Goal: Task Accomplishment & Management: Complete application form

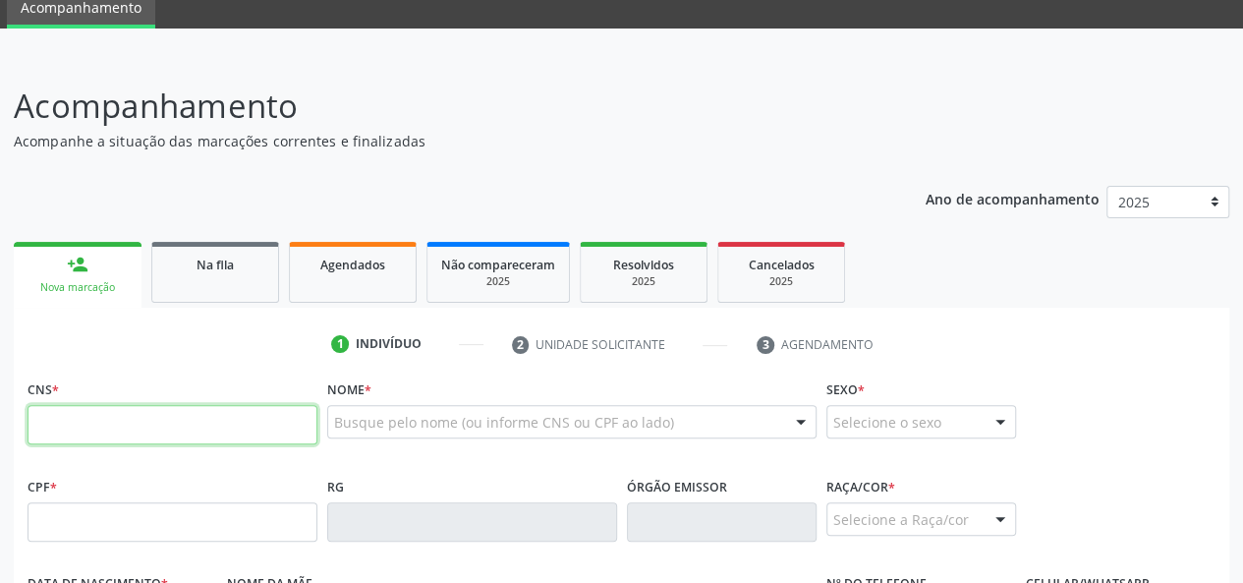
scroll to position [98, 0]
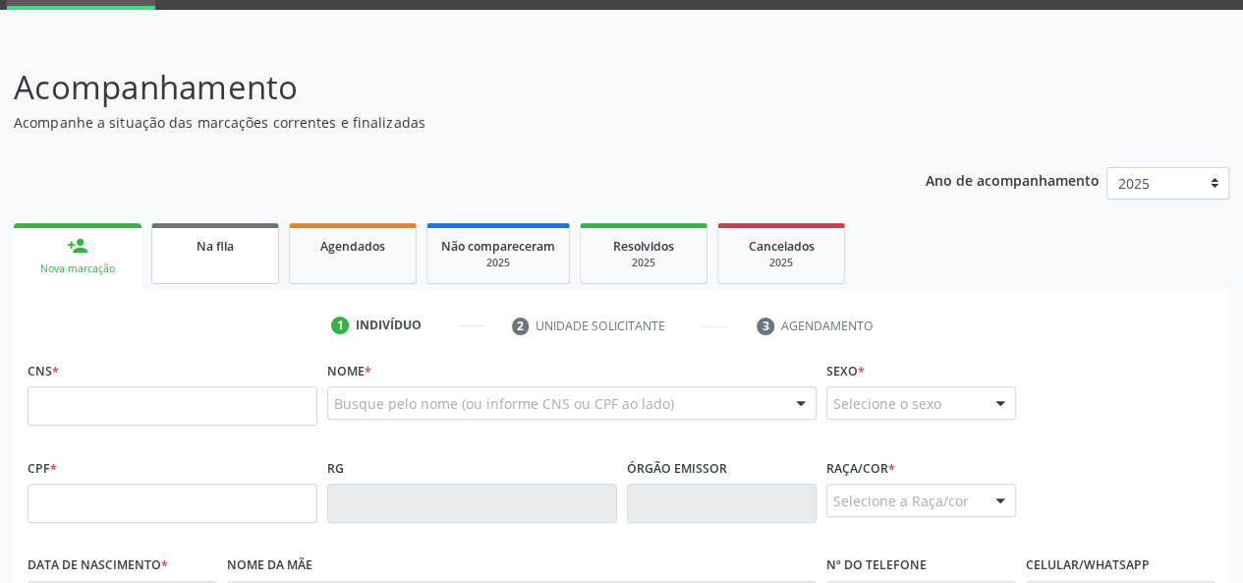
click at [234, 272] on link "Na fila" at bounding box center [215, 253] width 128 height 61
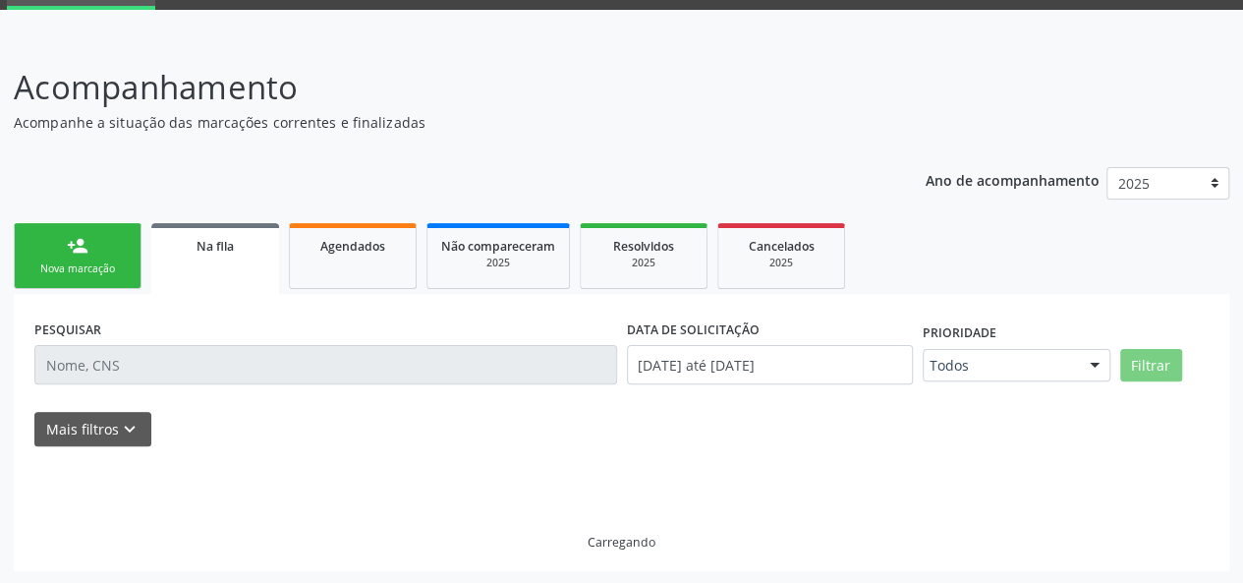
click at [183, 396] on div "PESQUISAR" at bounding box center [325, 356] width 593 height 84
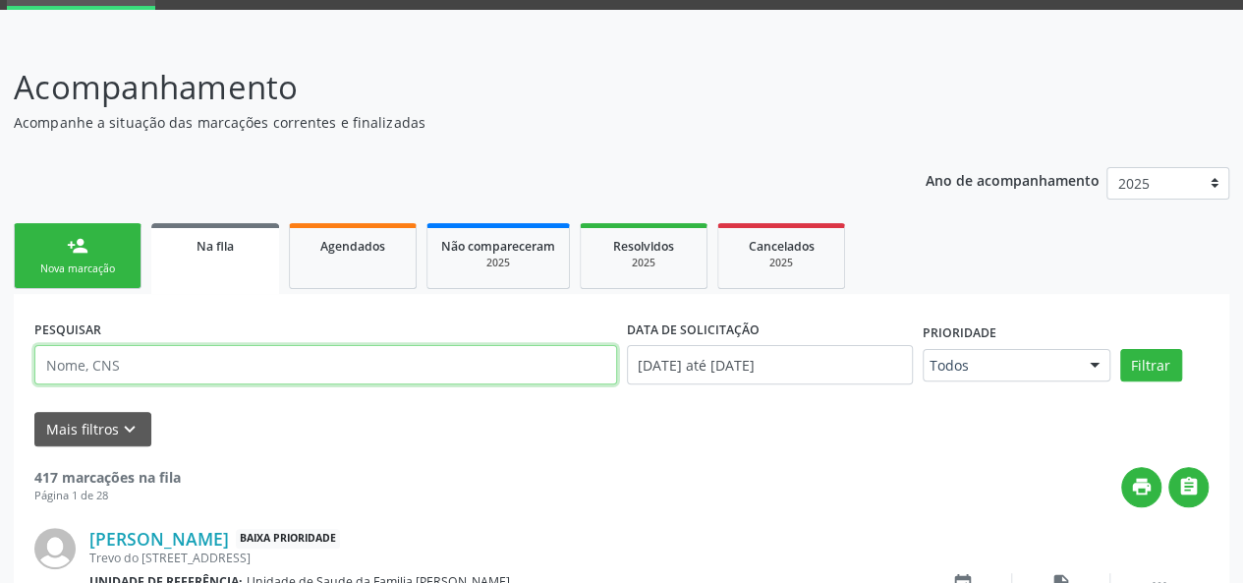
click at [189, 362] on input "text" at bounding box center [325, 364] width 583 height 39
type input "Elisena"
click at [1120, 349] on button "Filtrar" at bounding box center [1151, 365] width 62 height 33
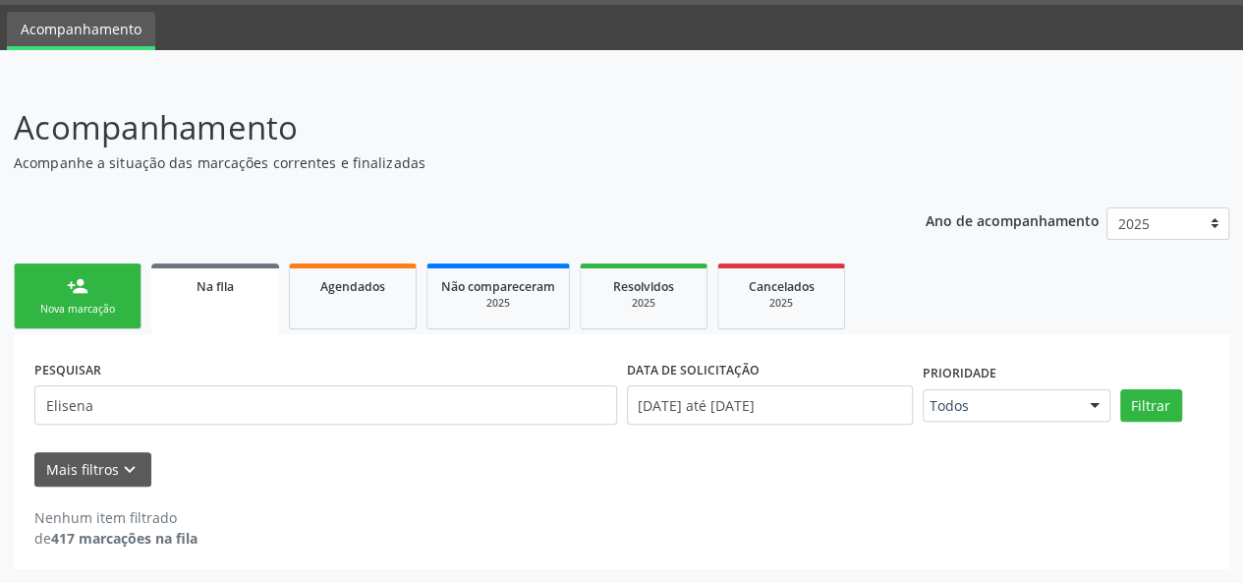
scroll to position [57, 0]
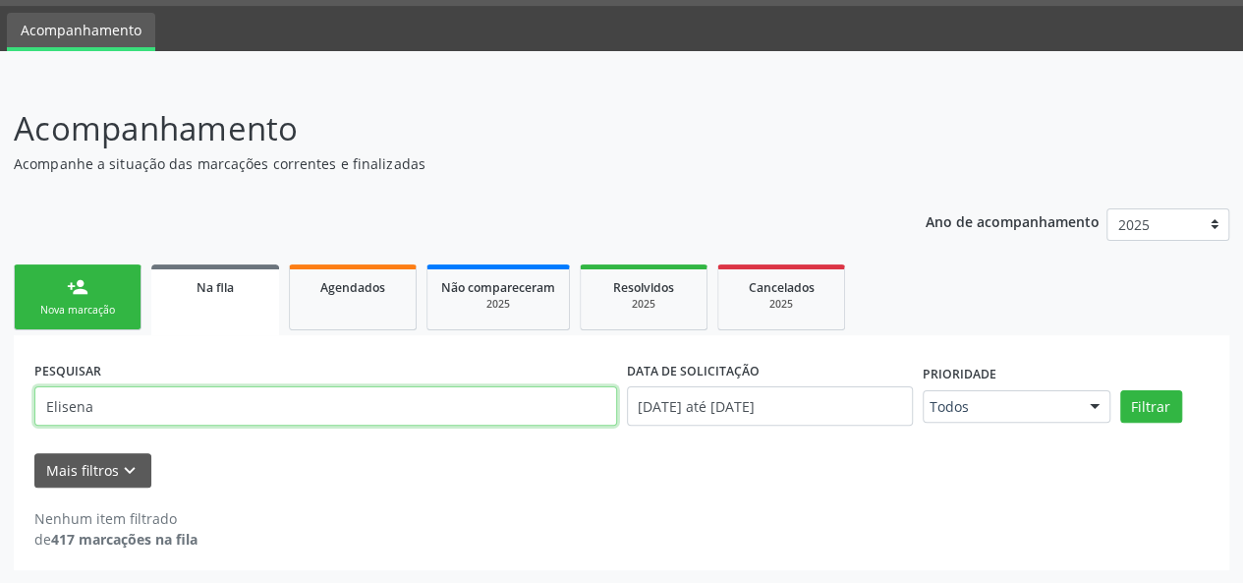
drag, startPoint x: 176, startPoint y: 406, endPoint x: 0, endPoint y: 481, distance: 191.1
click at [0, 485] on div "Acompanhamento Acompanhe a situação das marcações correntes e finalizadas Relat…" at bounding box center [621, 331] width 1243 height 505
paste input "ELIEZINA"
type input "ELIEZINA"
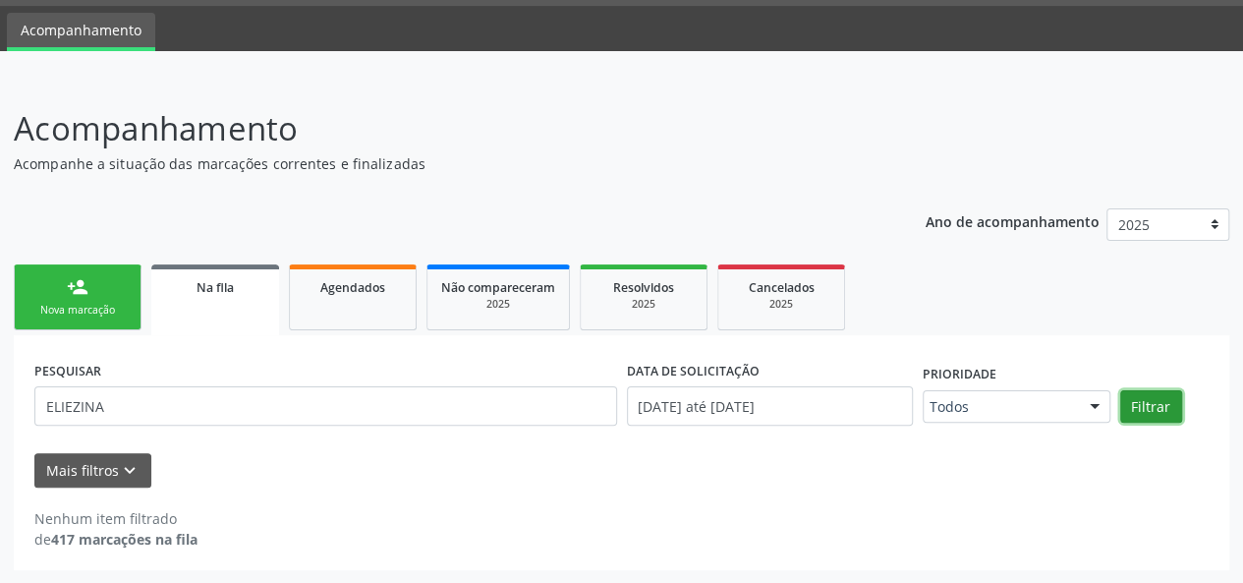
click at [1153, 411] on button "Filtrar" at bounding box center [1151, 406] width 62 height 33
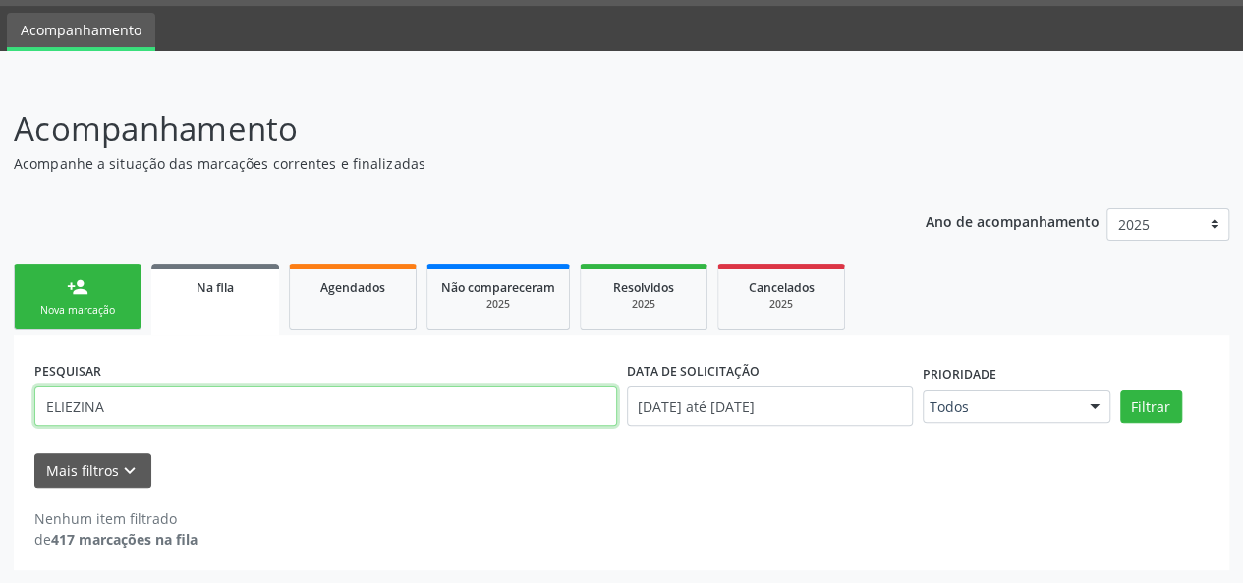
drag, startPoint x: 149, startPoint y: 404, endPoint x: 1, endPoint y: 387, distance: 149.3
click at [0, 387] on div "Acompanhamento Acompanhe a situação das marcações correntes e finalizadas Relat…" at bounding box center [621, 331] width 1243 height 505
click at [1120, 390] on button "Filtrar" at bounding box center [1151, 406] width 62 height 33
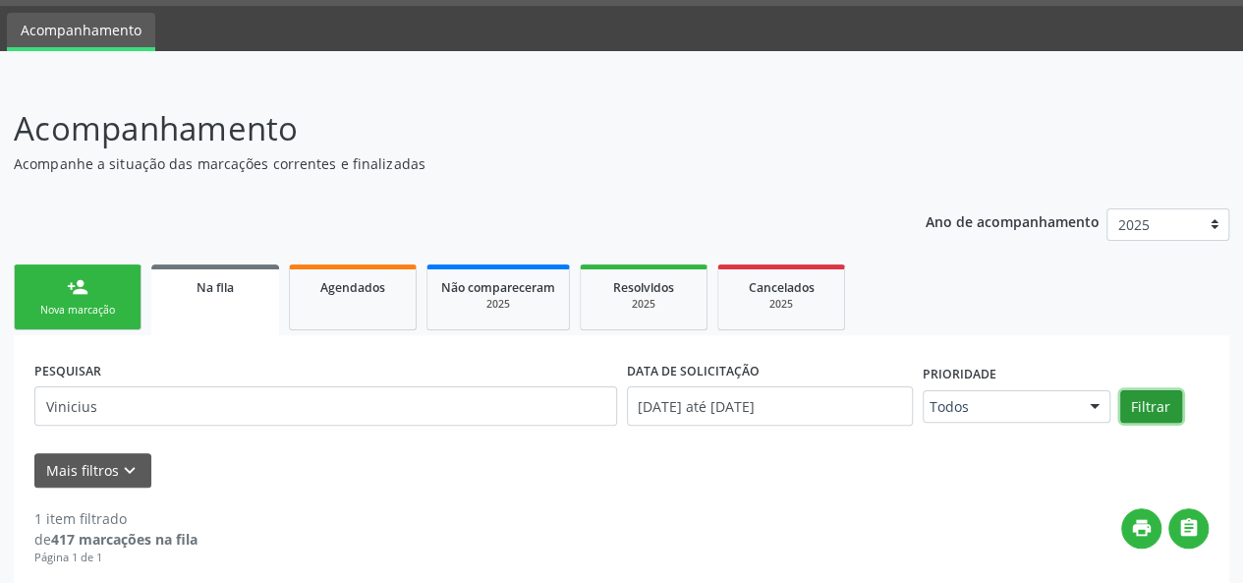
click at [1130, 412] on button "Filtrar" at bounding box center [1151, 406] width 62 height 33
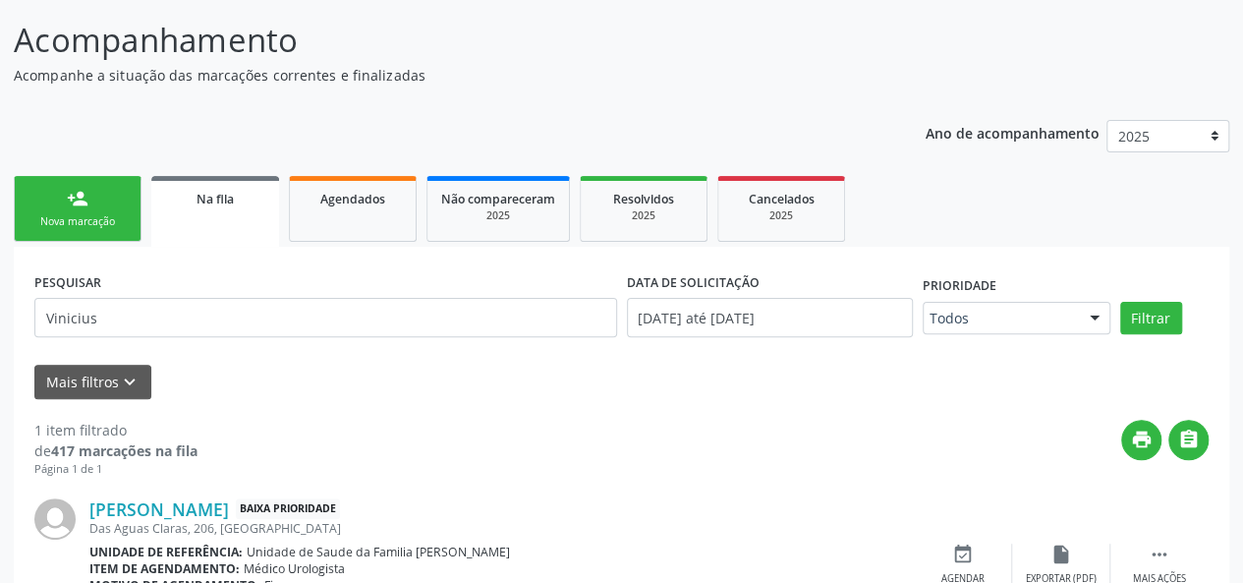
scroll to position [248, 0]
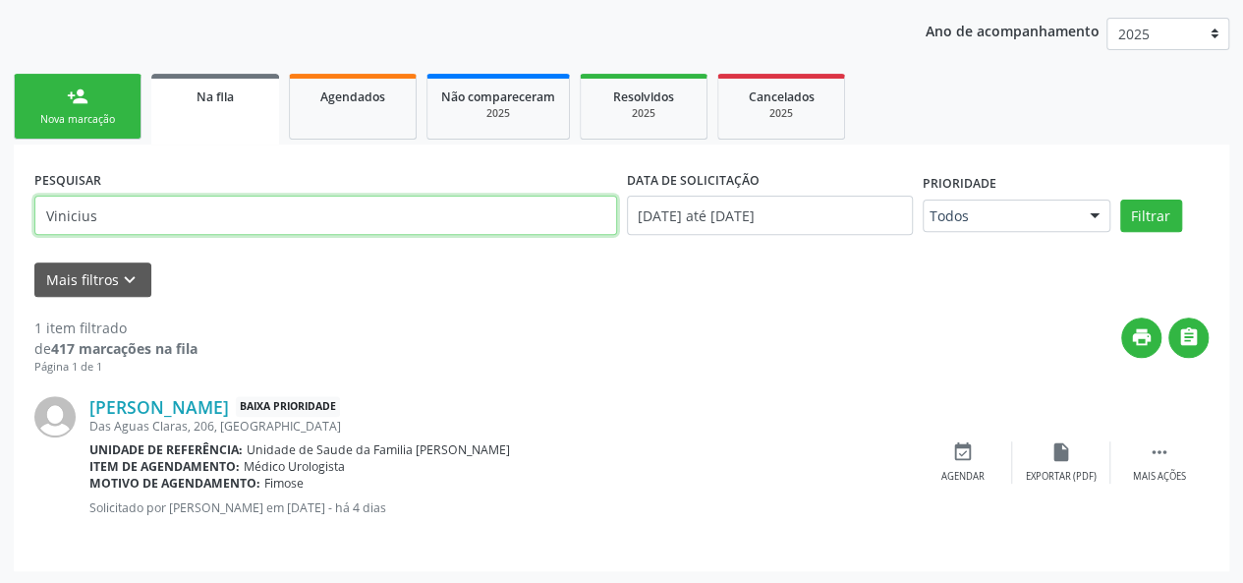
click at [130, 198] on input "Vinicius" at bounding box center [325, 215] width 583 height 39
type input "V"
type input "eliezina"
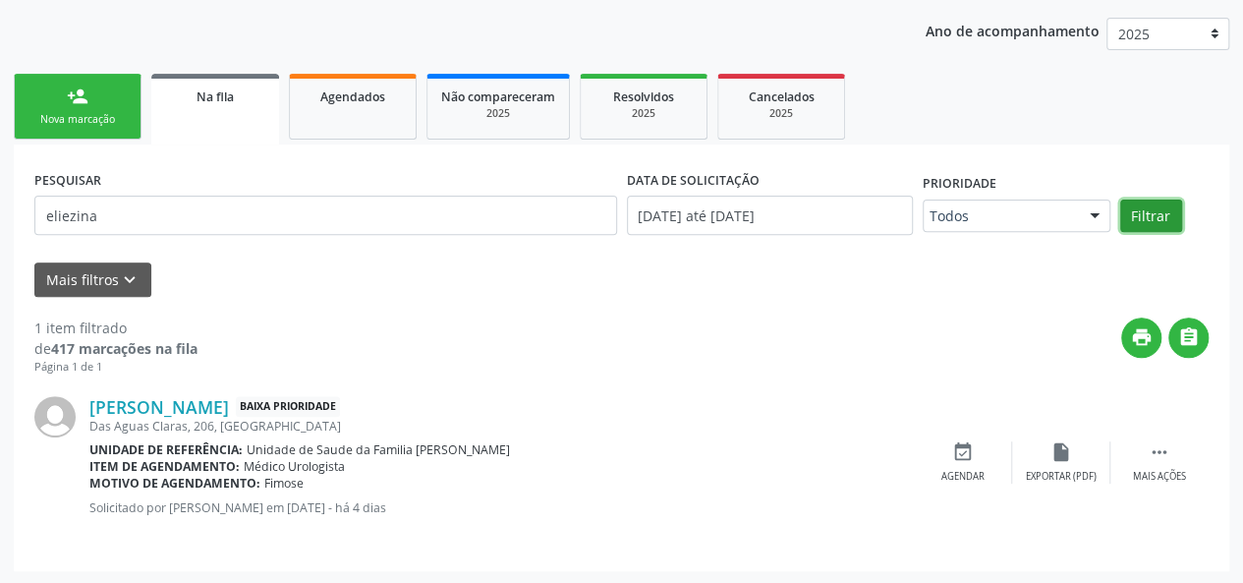
click at [1144, 202] on button "Filtrar" at bounding box center [1151, 215] width 62 height 33
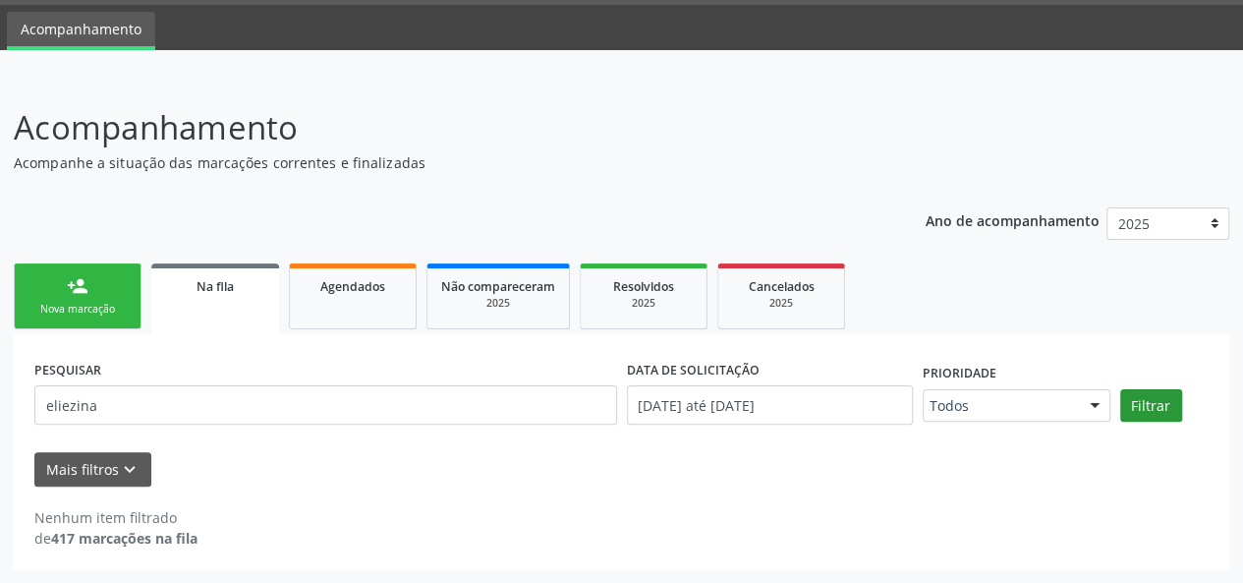
scroll to position [57, 0]
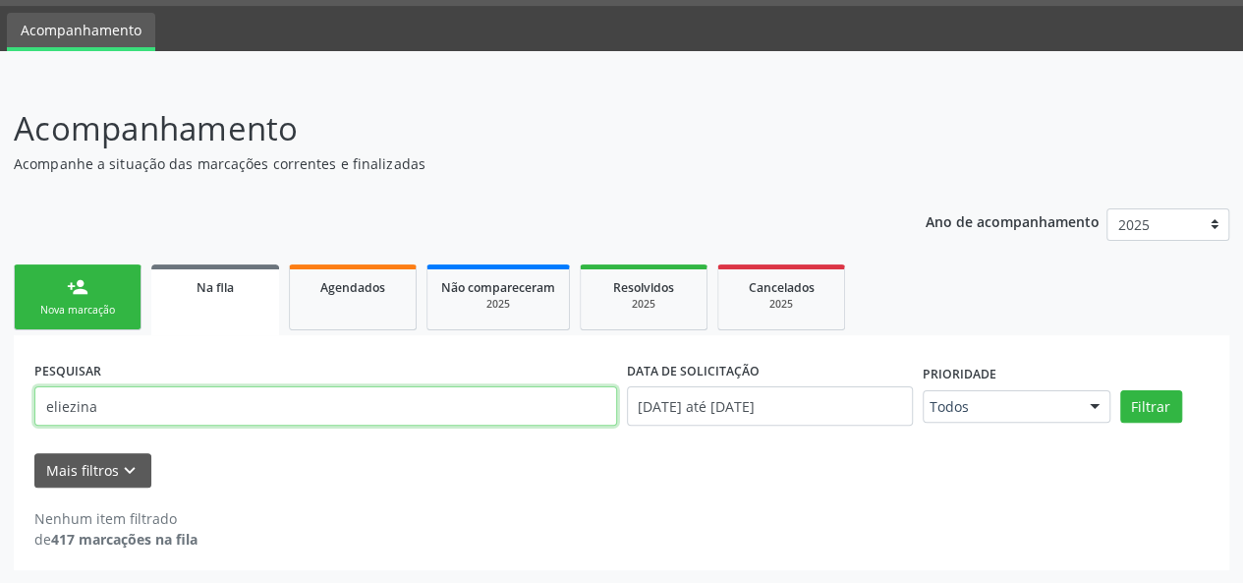
click at [0, 383] on div "Acompanhamento Acompanhe a situação das marcações correntes e finalizadas Relat…" at bounding box center [621, 331] width 1243 height 505
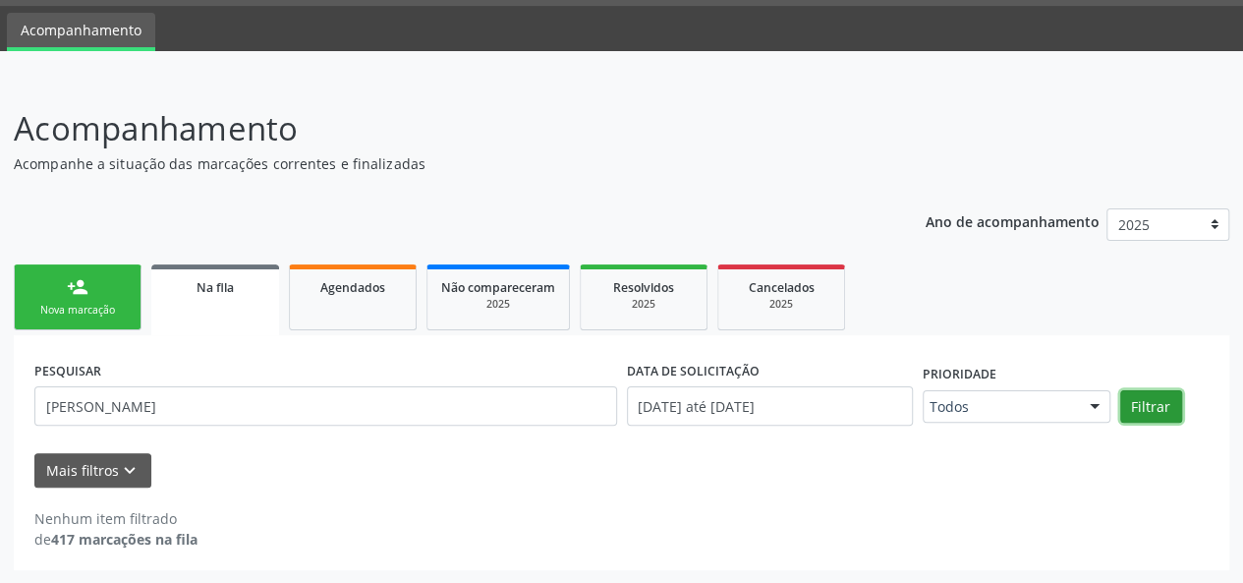
click at [1148, 402] on button "Filtrar" at bounding box center [1151, 406] width 62 height 33
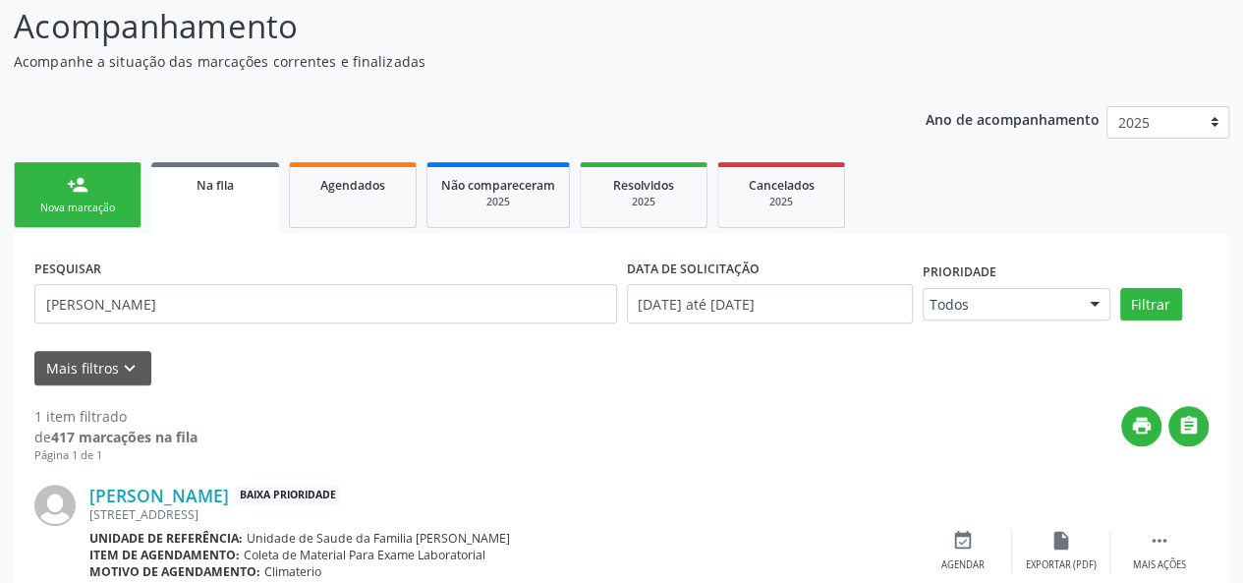
scroll to position [248, 0]
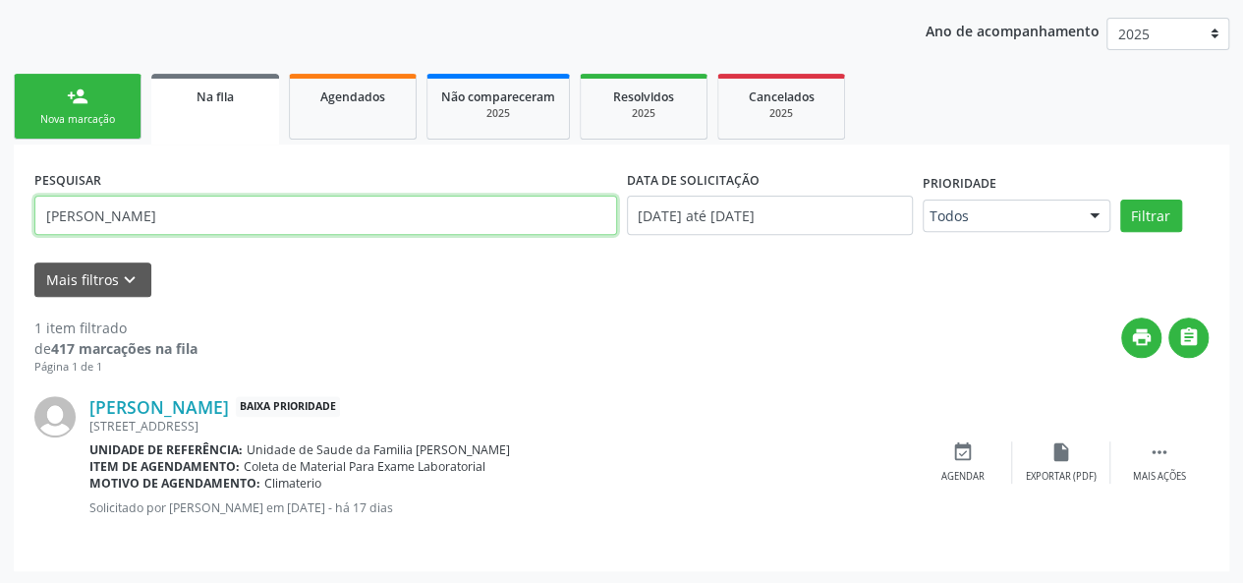
drag, startPoint x: 110, startPoint y: 226, endPoint x: 98, endPoint y: 226, distance: 11.8
click at [98, 226] on input "[PERSON_NAME]" at bounding box center [325, 215] width 583 height 39
type input "m"
type input "[PERSON_NAME]"
click at [1120, 199] on button "Filtrar" at bounding box center [1151, 215] width 62 height 33
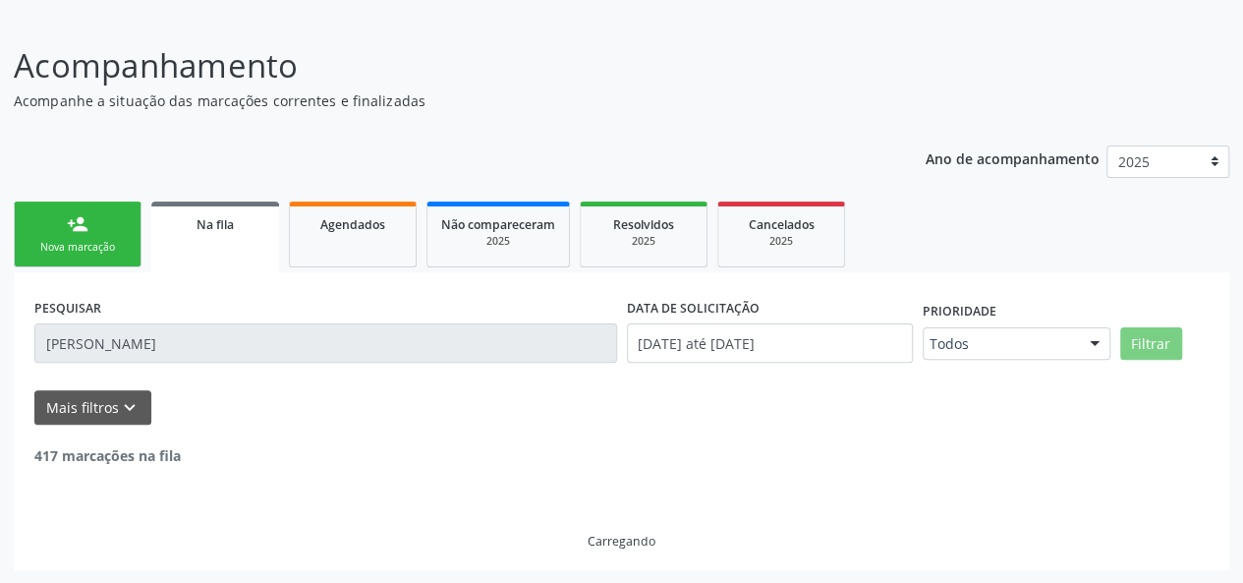
scroll to position [57, 0]
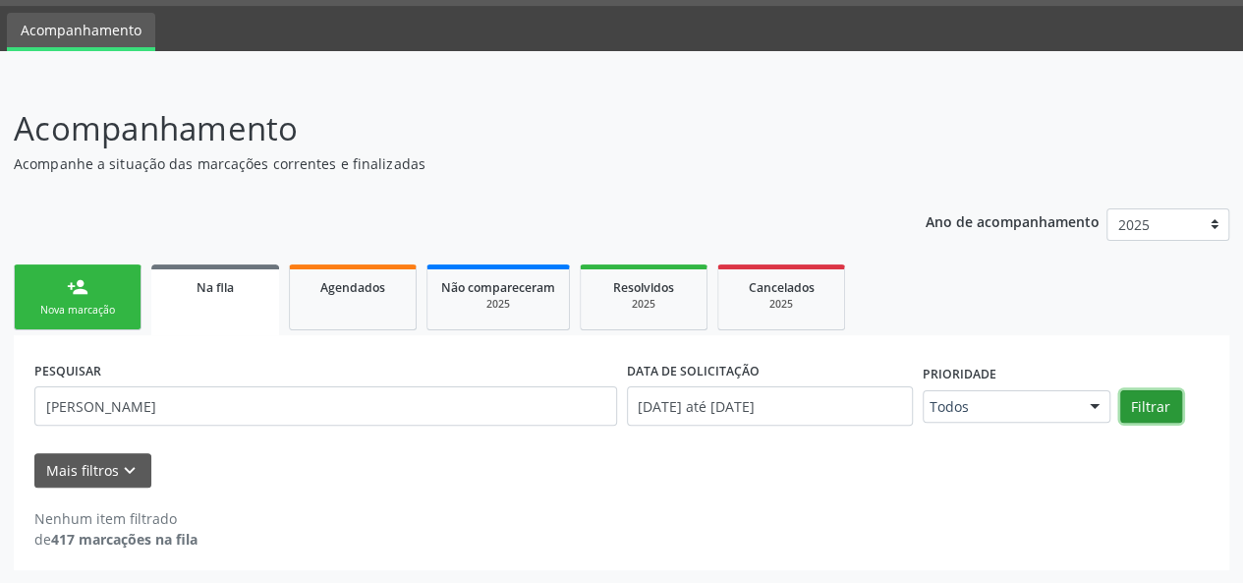
click at [1173, 401] on button "Filtrar" at bounding box center [1151, 406] width 62 height 33
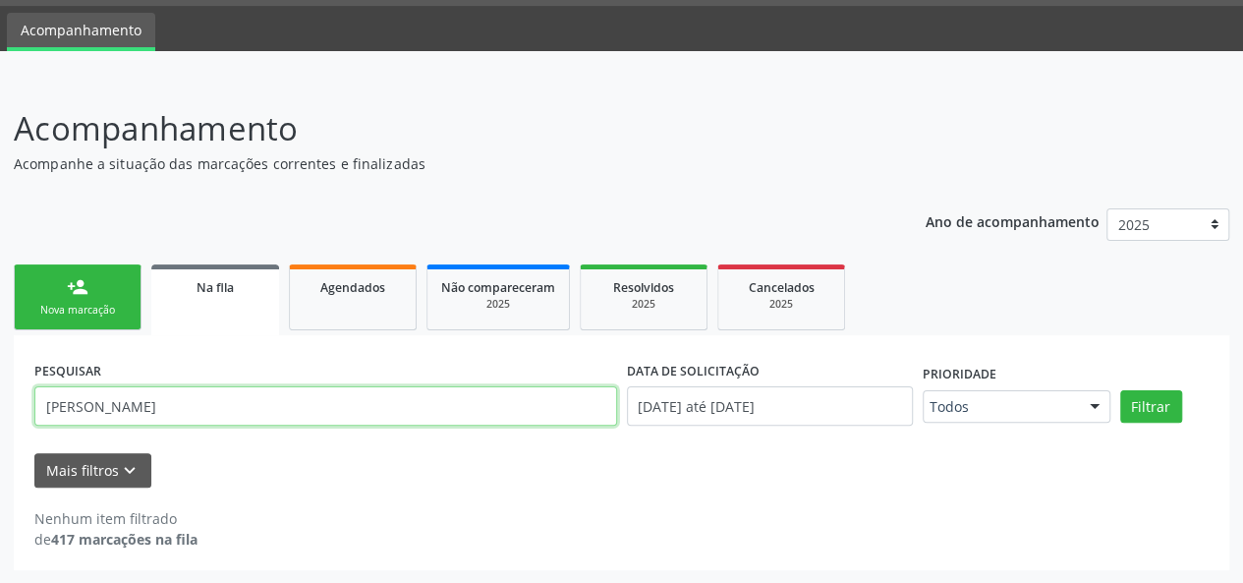
drag, startPoint x: 135, startPoint y: 412, endPoint x: 0, endPoint y: 439, distance: 137.4
click at [0, 439] on div "Acompanhamento Acompanhe a situação das marcações correntes e finalizadas Relat…" at bounding box center [621, 331] width 1243 height 505
type input "[PERSON_NAME]"
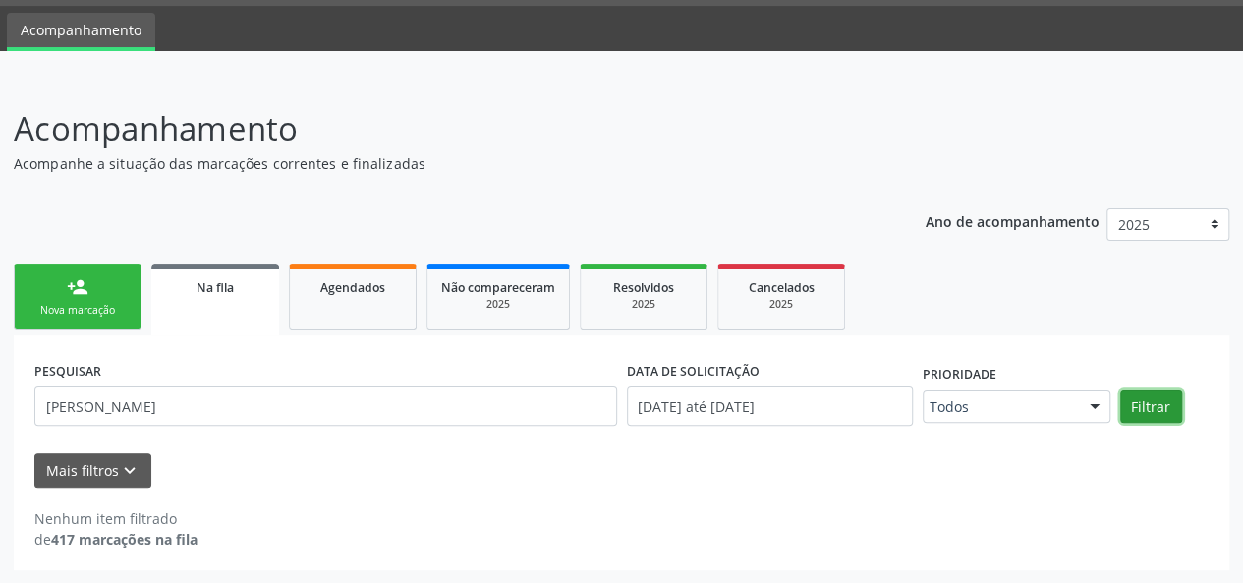
click at [1141, 410] on button "Filtrar" at bounding box center [1151, 406] width 62 height 33
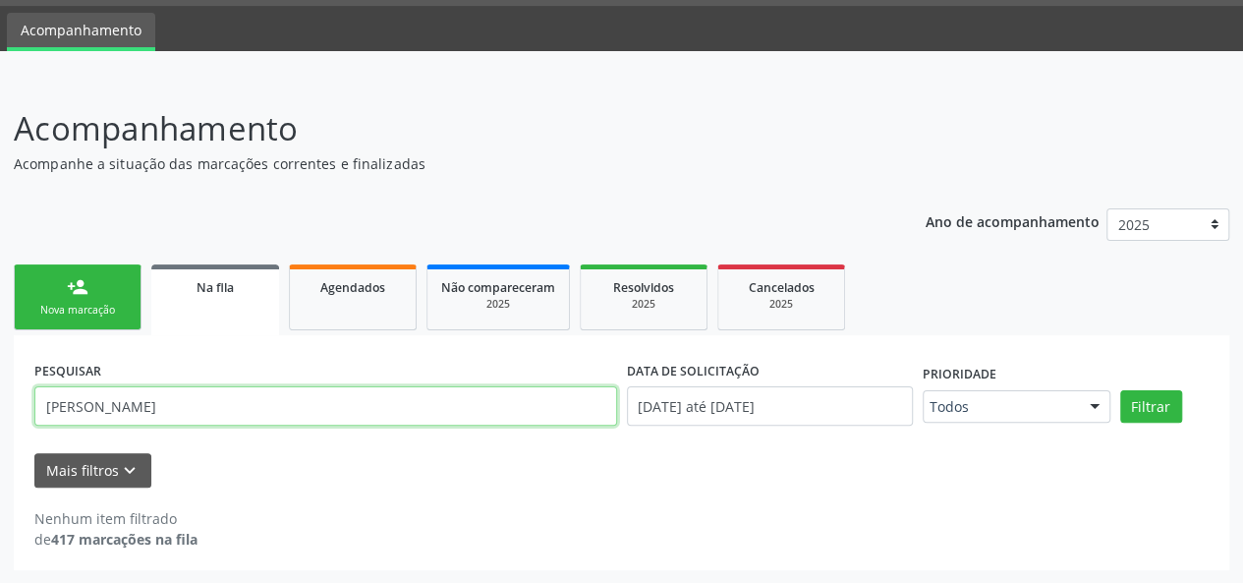
drag, startPoint x: 140, startPoint y: 421, endPoint x: 0, endPoint y: 441, distance: 141.1
click at [0, 441] on div "Acompanhamento Acompanhe a situação das marcações correntes e finalizadas Relat…" at bounding box center [621, 331] width 1243 height 505
type input "[PERSON_NAME]"
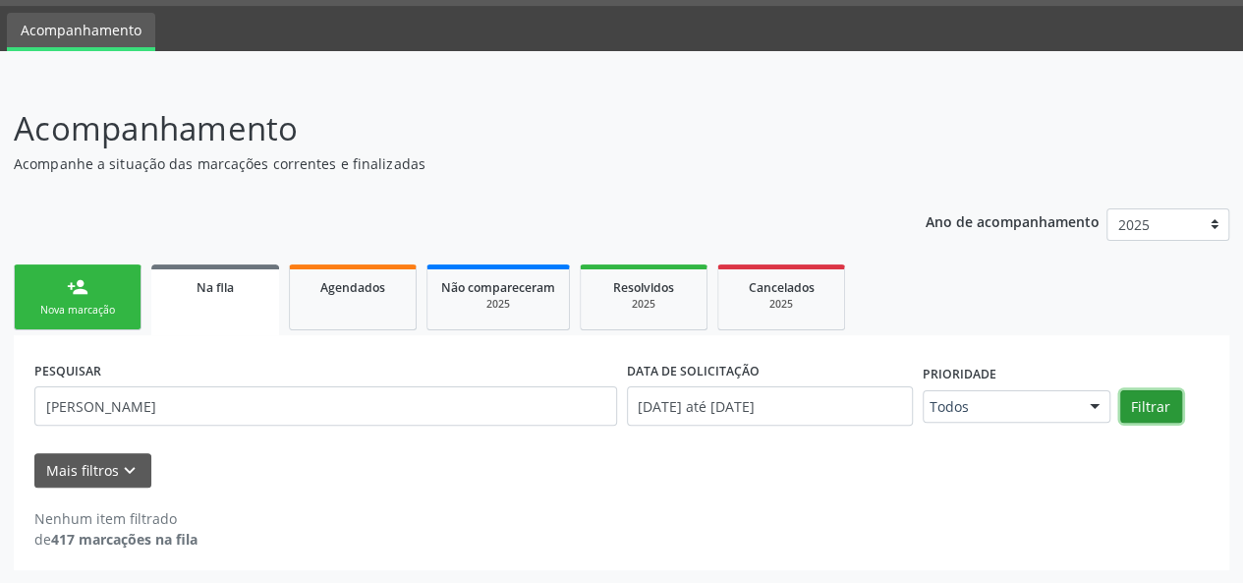
click at [1134, 416] on button "Filtrar" at bounding box center [1151, 406] width 62 height 33
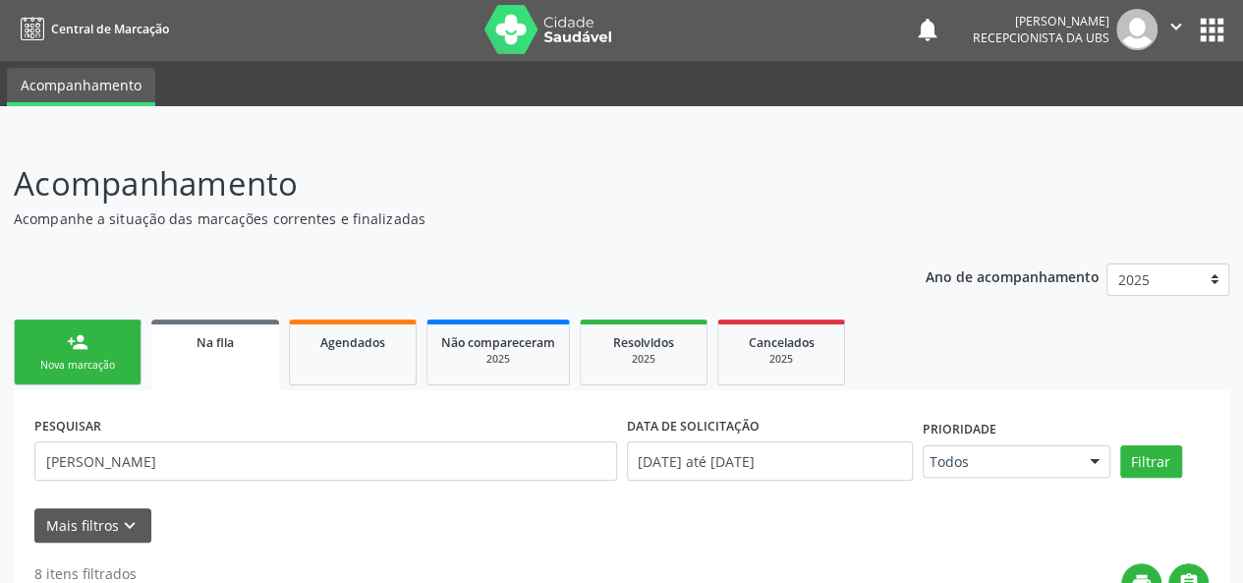
scroll to position [0, 0]
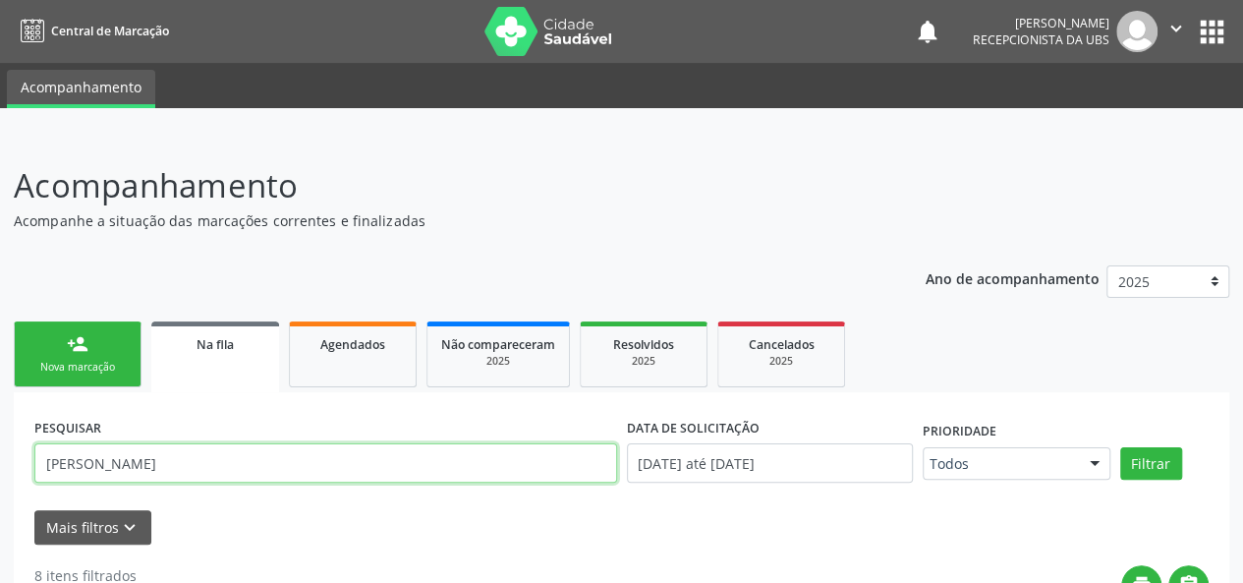
drag, startPoint x: 100, startPoint y: 466, endPoint x: 0, endPoint y: 494, distance: 104.2
click at [0, 12] on div "Central de Marcação notifications [PERSON_NAME] Recepcionista da UBS  Configur…" at bounding box center [621, 291] width 1243 height 583
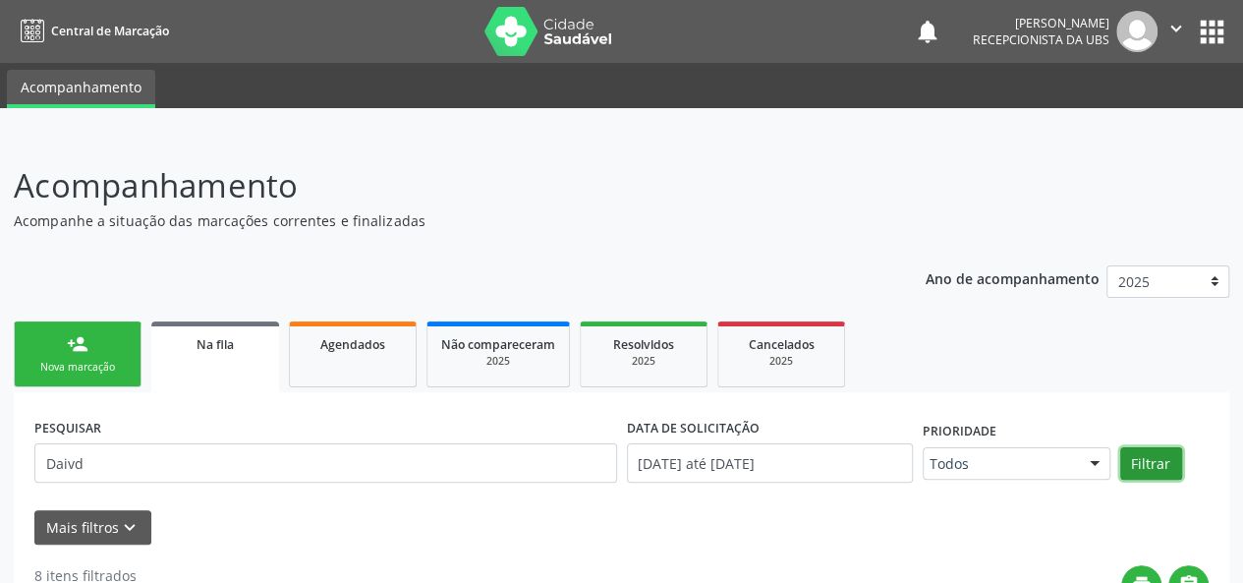
click at [1136, 463] on button "Filtrar" at bounding box center [1151, 463] width 62 height 33
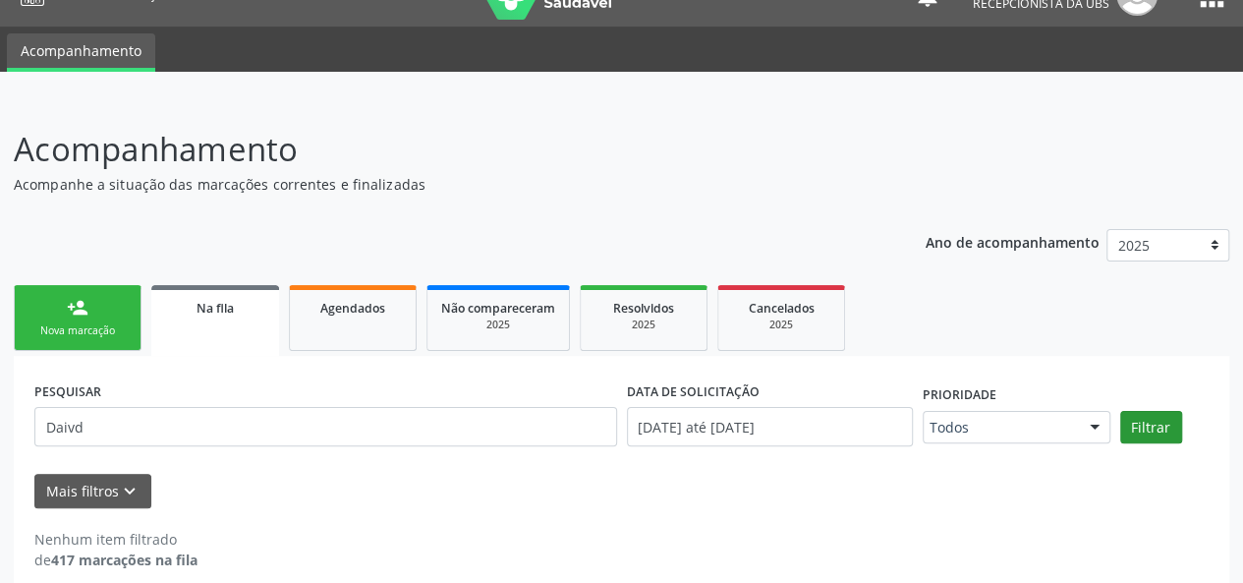
scroll to position [57, 0]
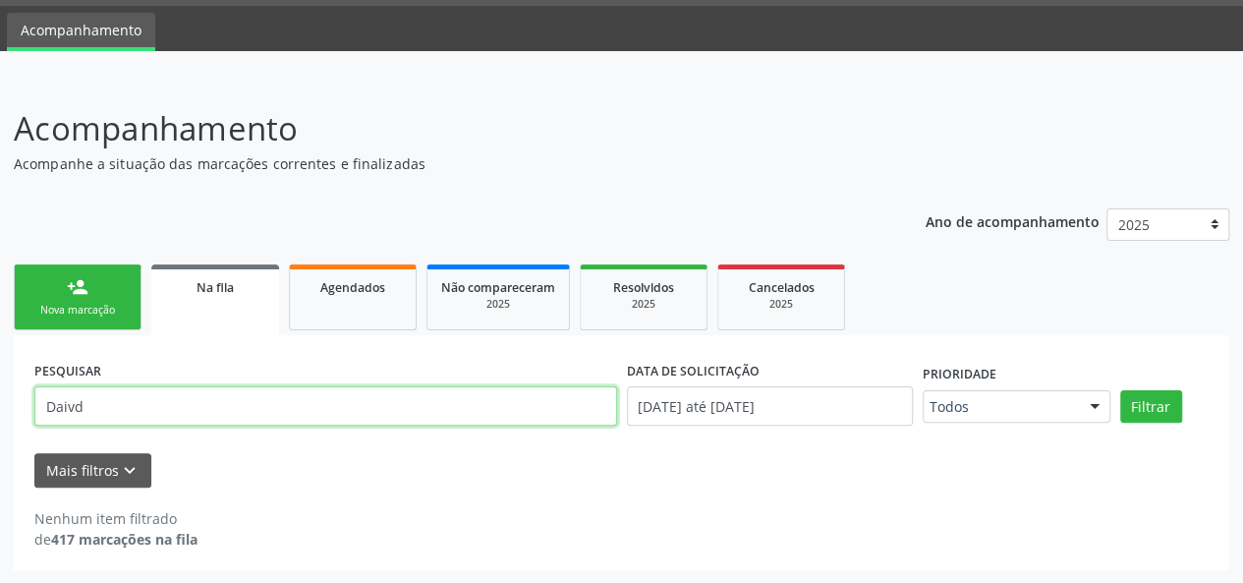
click at [113, 410] on input "Daivd" at bounding box center [325, 405] width 583 height 39
type input "D"
type input "Gicirlene"
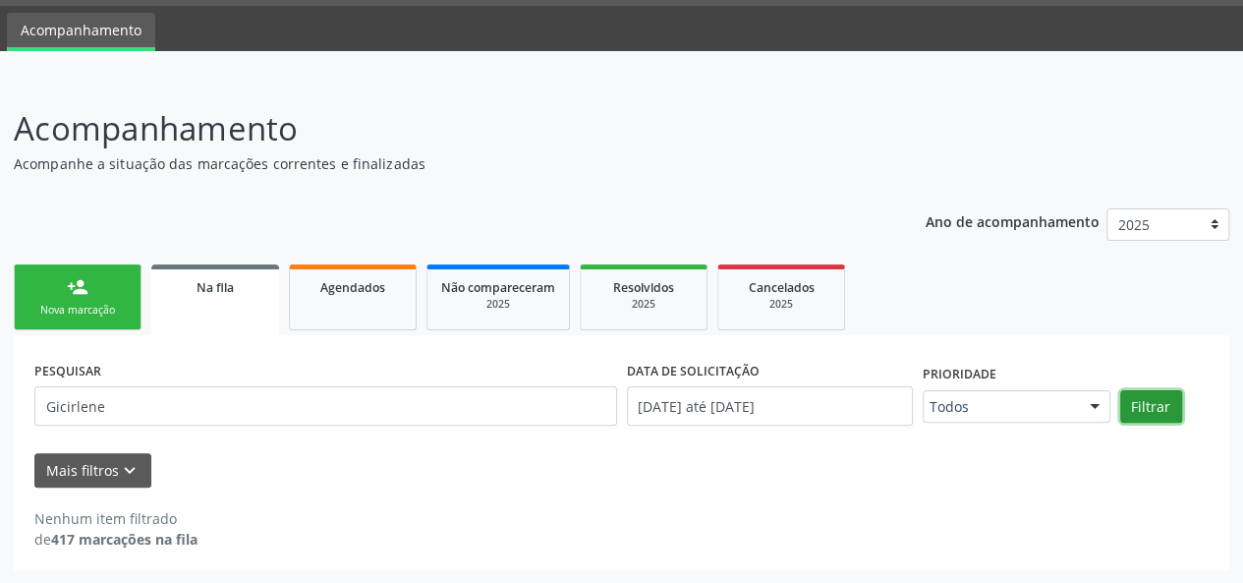
click at [1161, 394] on button "Filtrar" at bounding box center [1151, 406] width 62 height 33
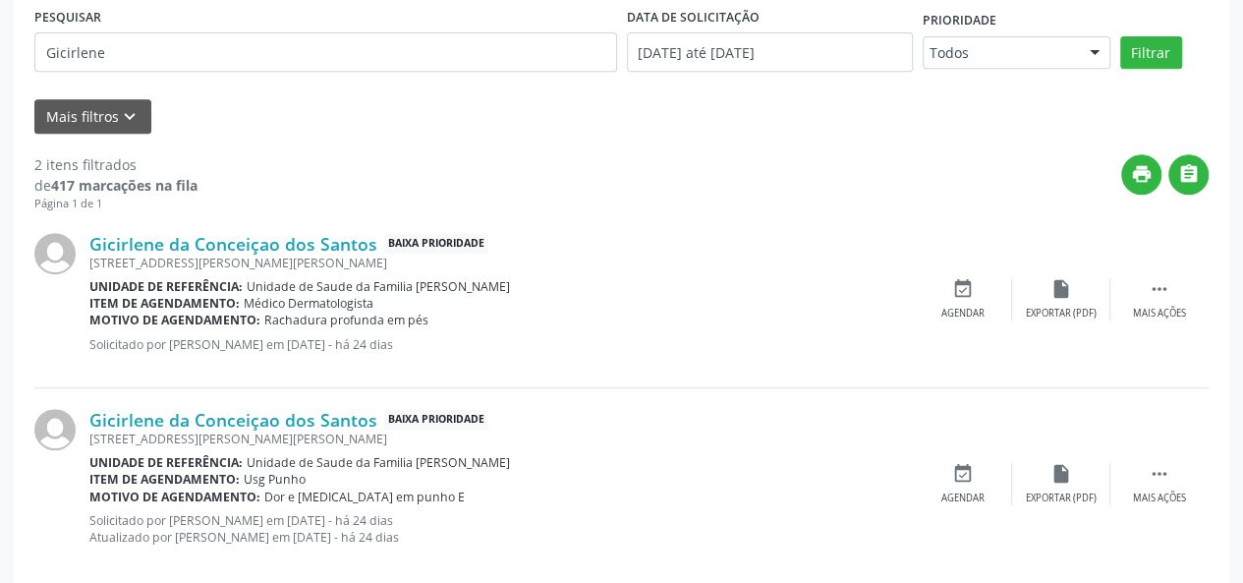
scroll to position [440, 0]
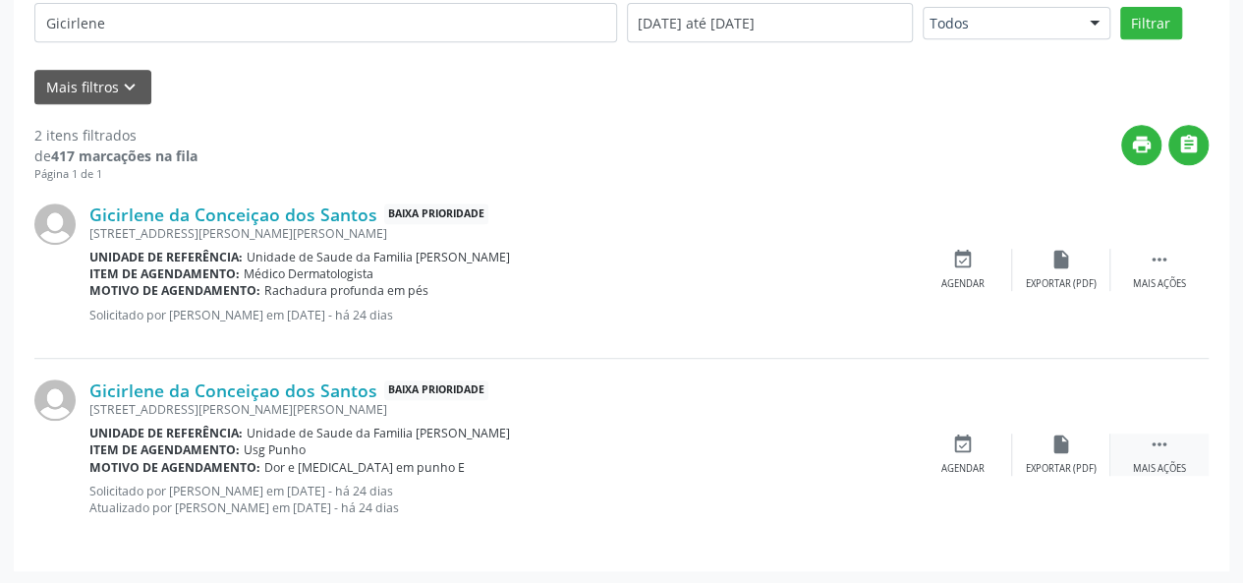
click at [1170, 436] on div " Mais ações" at bounding box center [1159, 454] width 98 height 42
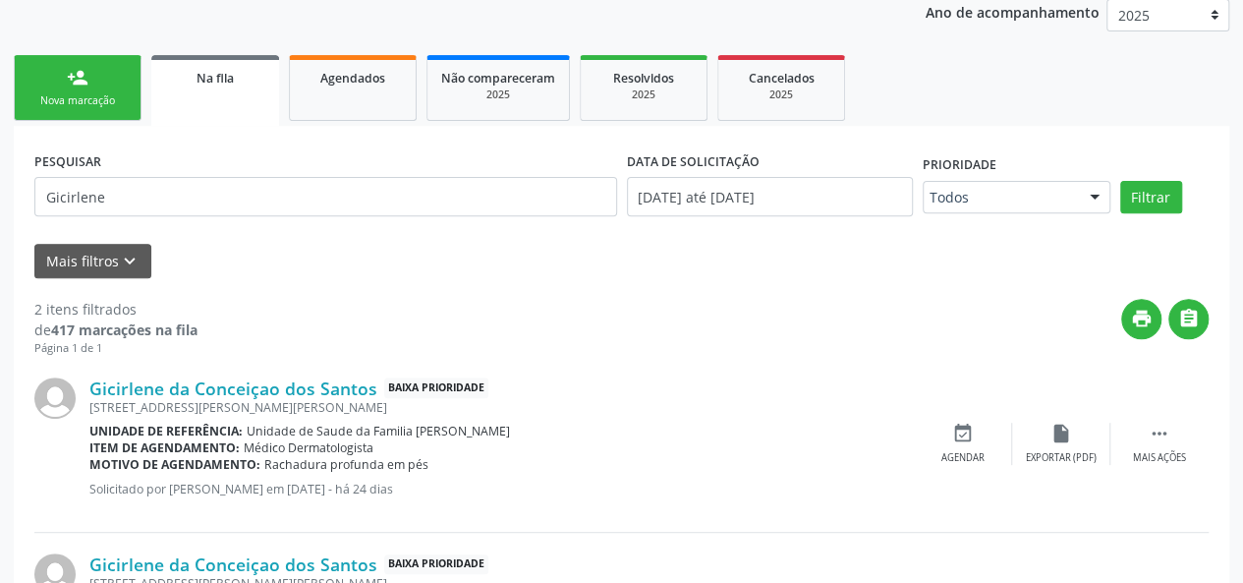
scroll to position [47, 0]
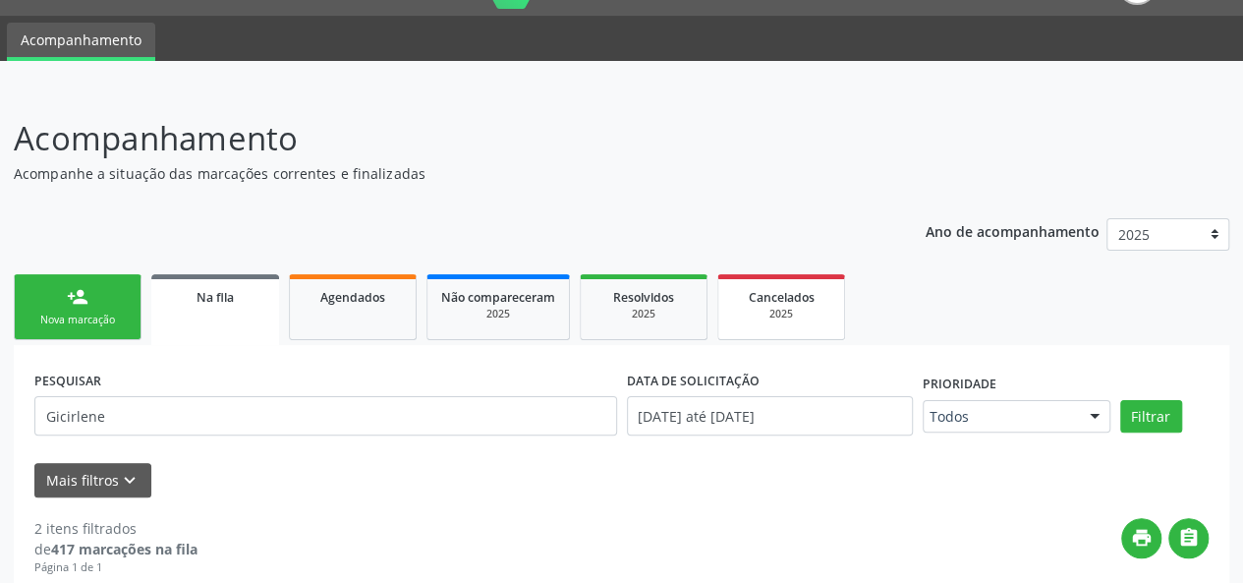
click at [776, 307] on div "2025" at bounding box center [781, 314] width 98 height 15
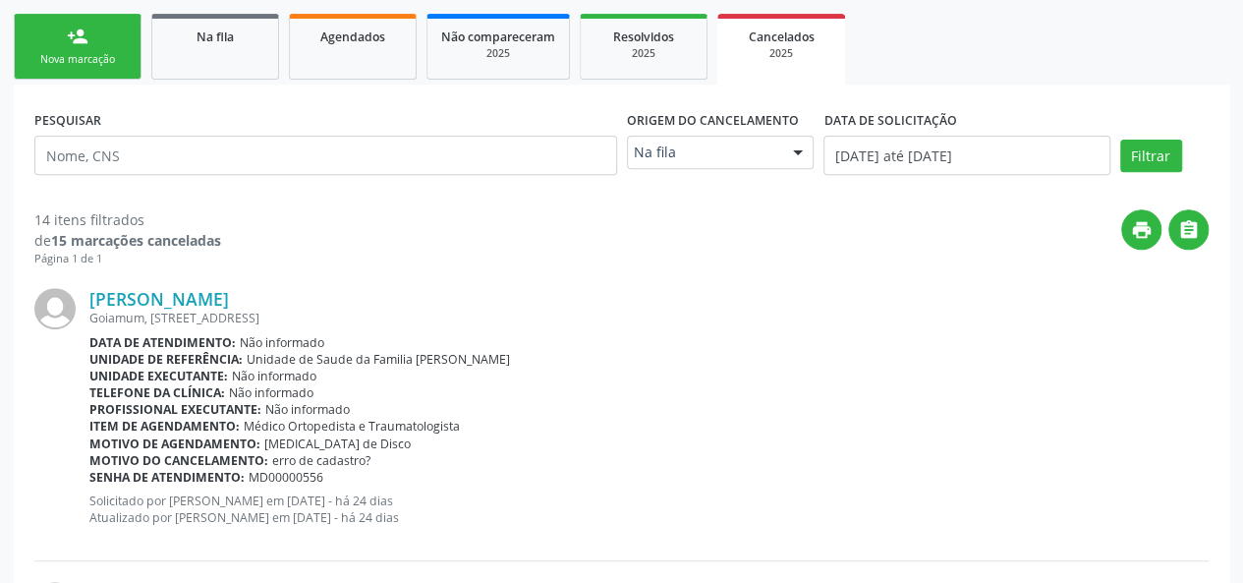
scroll to position [73, 0]
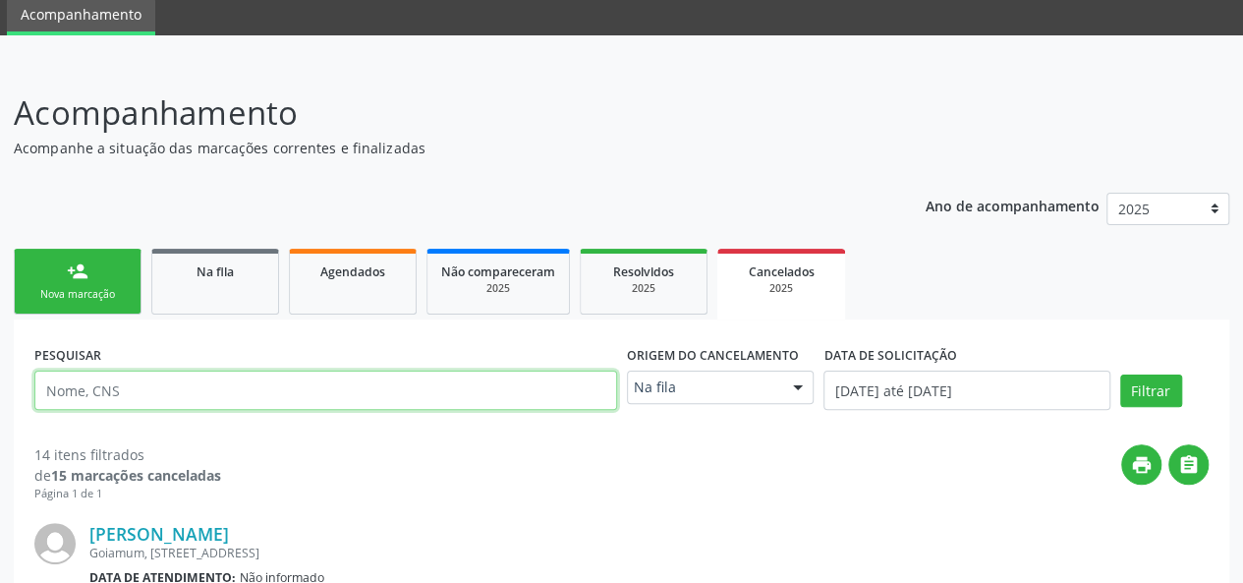
click at [67, 379] on input "text" at bounding box center [325, 389] width 583 height 39
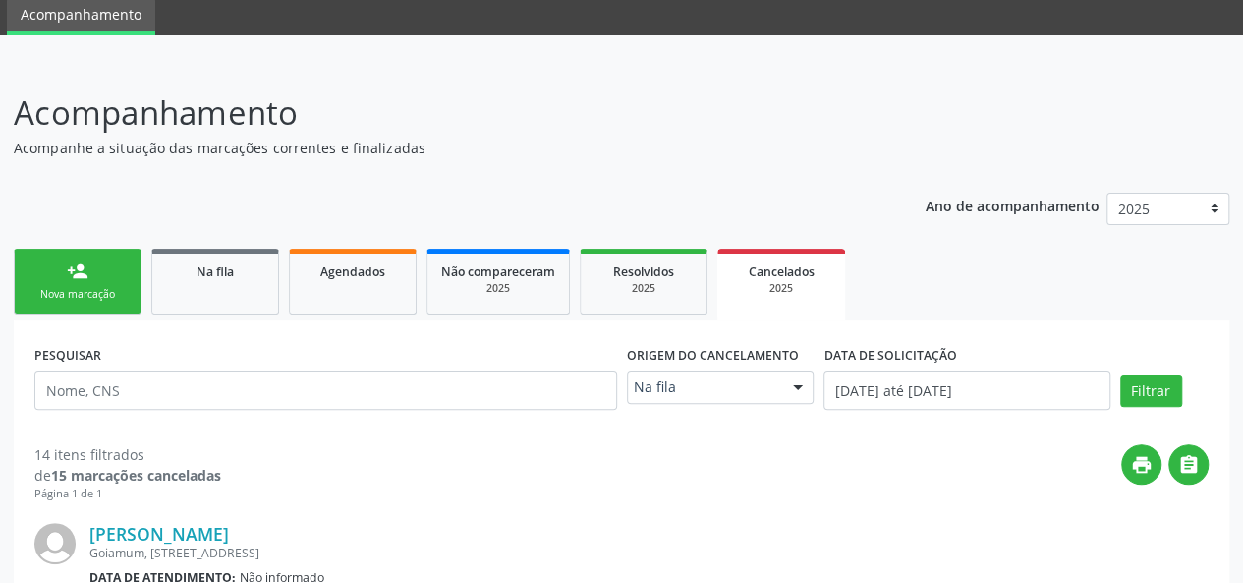
click at [224, 270] on span "Na fila" at bounding box center [215, 271] width 37 height 17
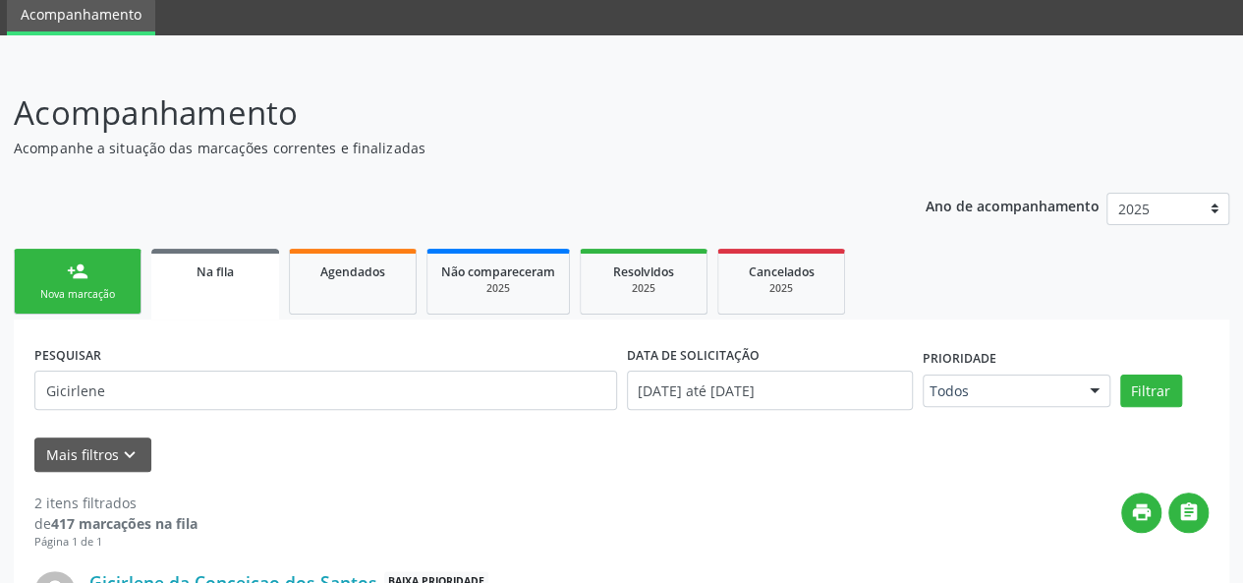
click at [72, 410] on div "PESQUISAR [PERSON_NAME]" at bounding box center [325, 382] width 593 height 84
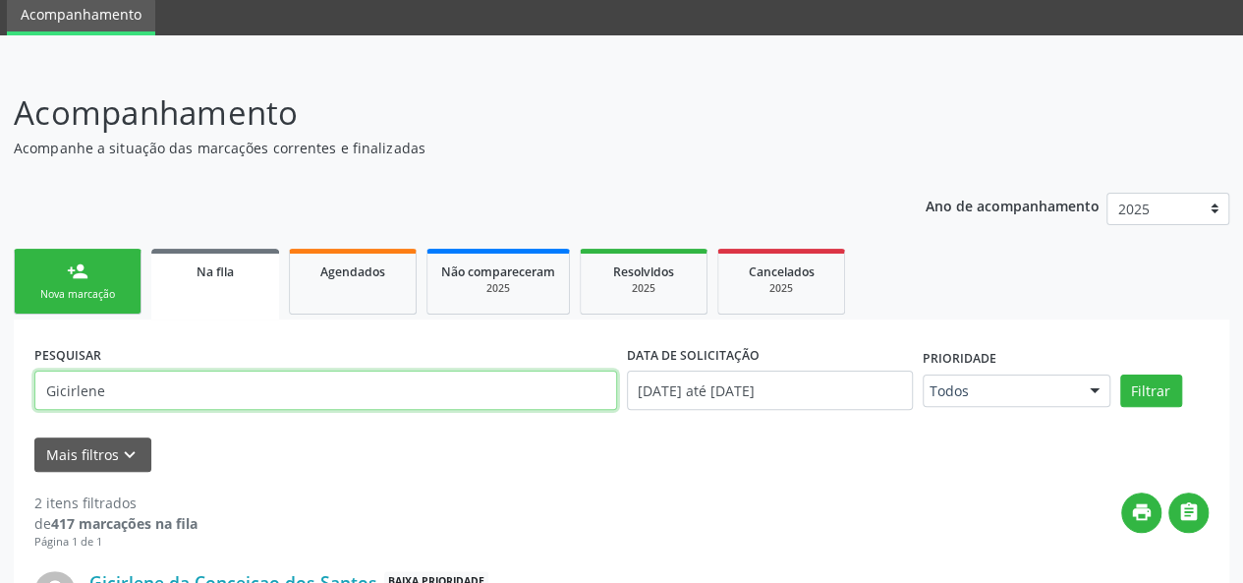
drag, startPoint x: 67, startPoint y: 369, endPoint x: 2, endPoint y: 369, distance: 64.9
click at [0, 370] on div "Acompanhamento Acompanhe a situação das marcações correntes e finalizadas Relat…" at bounding box center [621, 507] width 1243 height 889
type input "[PERSON_NAME]"
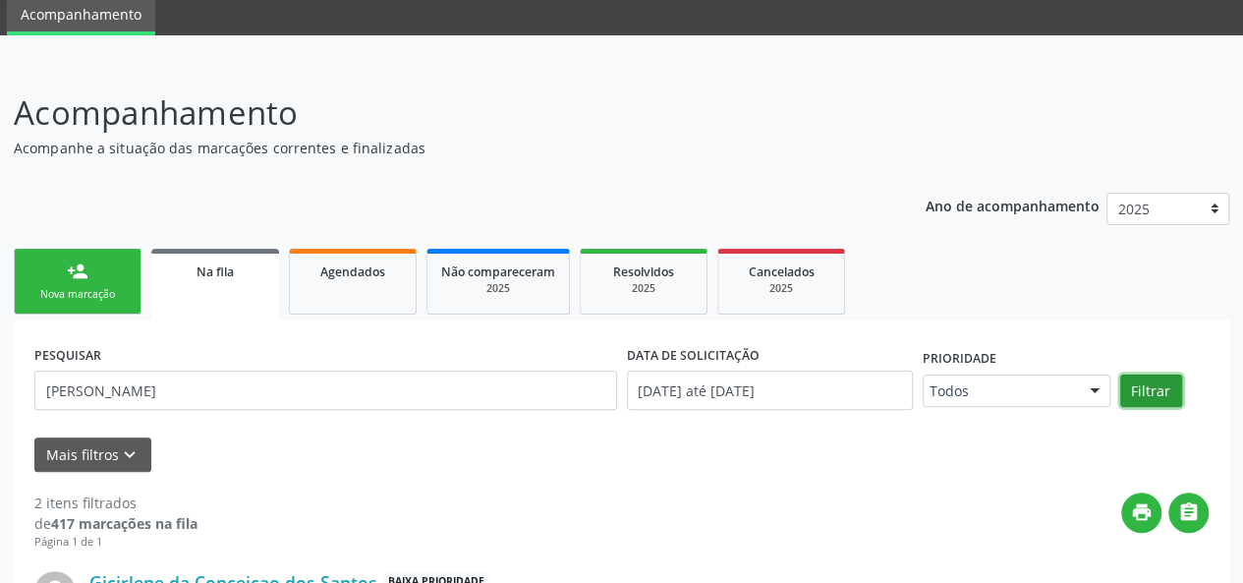
click at [1157, 387] on button "Filtrar" at bounding box center [1151, 390] width 62 height 33
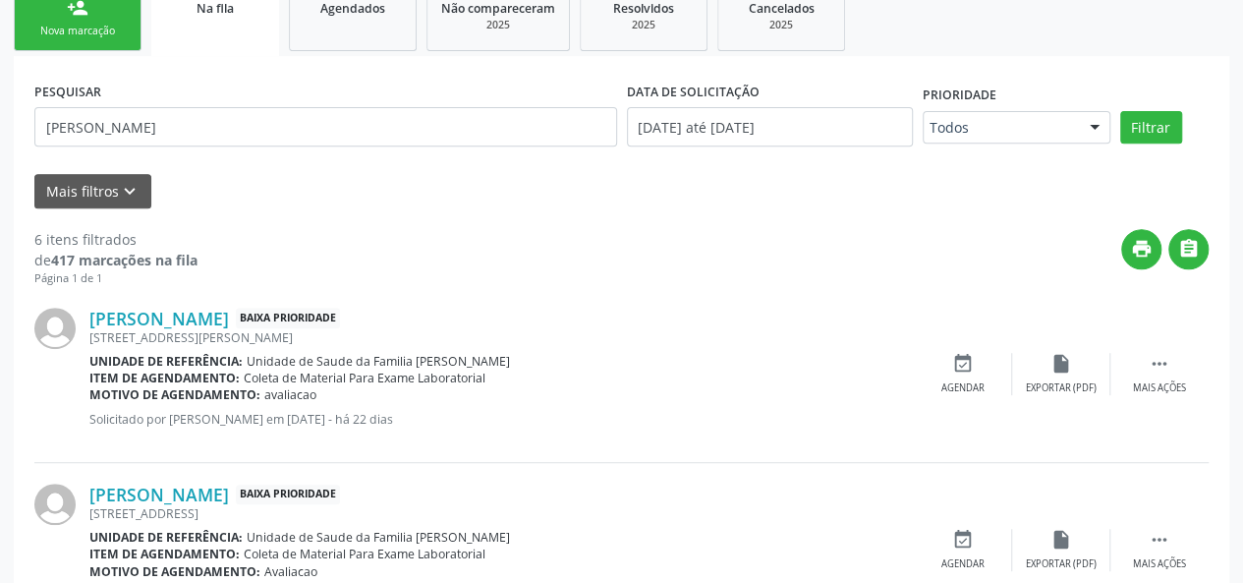
scroll to position [171, 0]
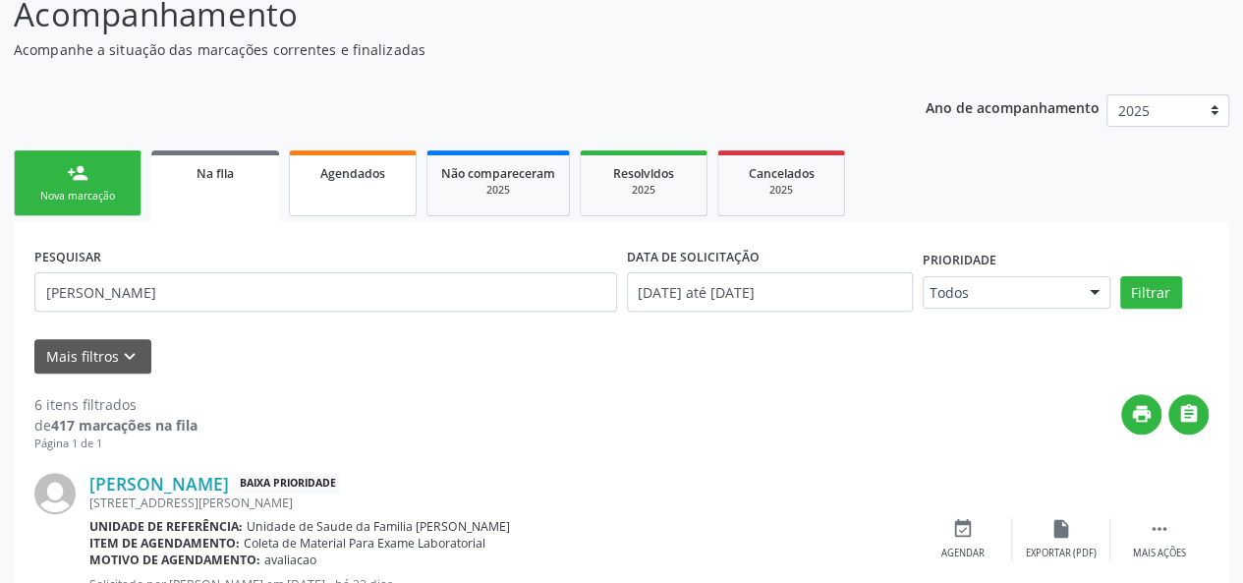
click at [321, 172] on span "Agendados" at bounding box center [352, 173] width 65 height 17
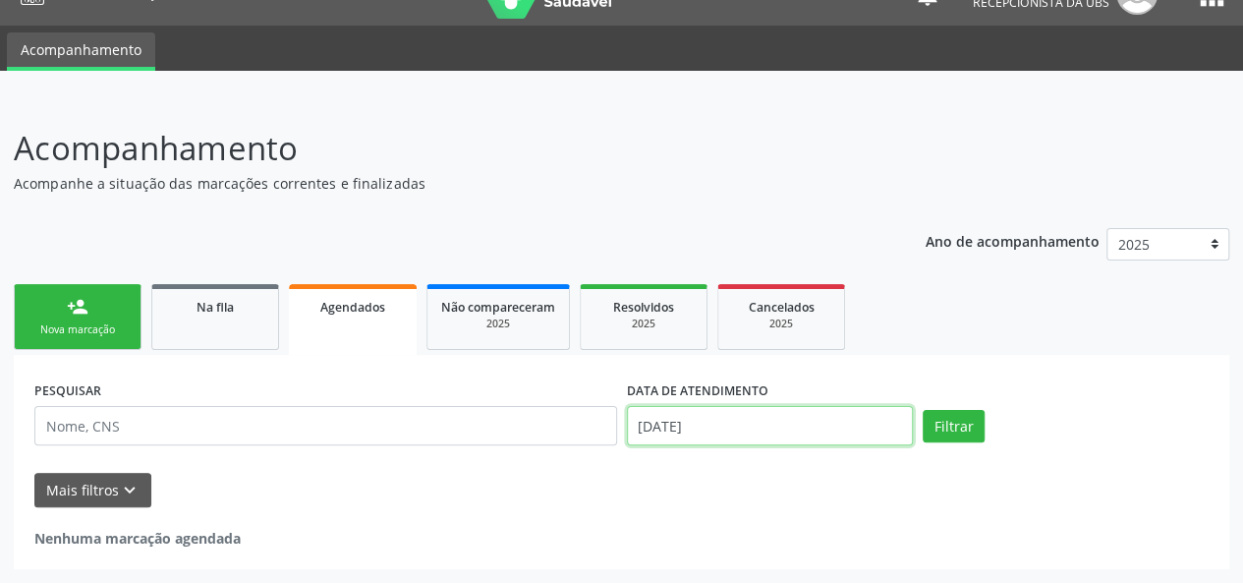
click at [829, 439] on body "Central de Marcação notifications [PERSON_NAME] Recepcionista da UBS  Configur…" at bounding box center [621, 254] width 1243 height 583
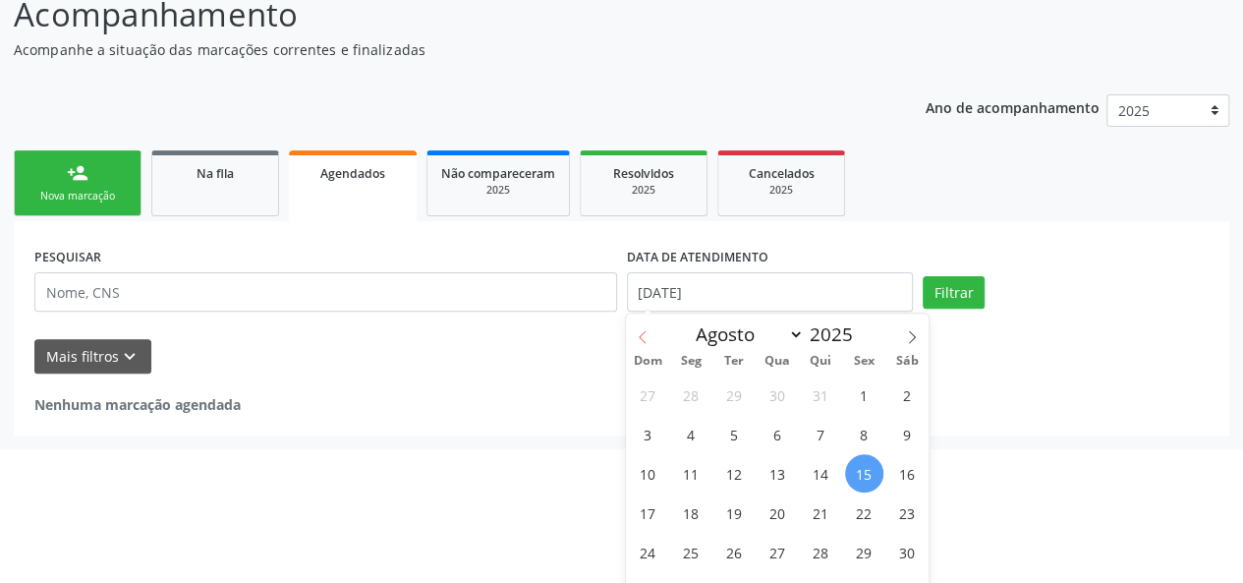
click at [638, 324] on span at bounding box center [642, 329] width 33 height 33
select select "6"
click at [735, 408] on span "1" at bounding box center [734, 394] width 38 height 38
type input "[DATE]"
click at [905, 334] on icon at bounding box center [912, 337] width 14 height 14
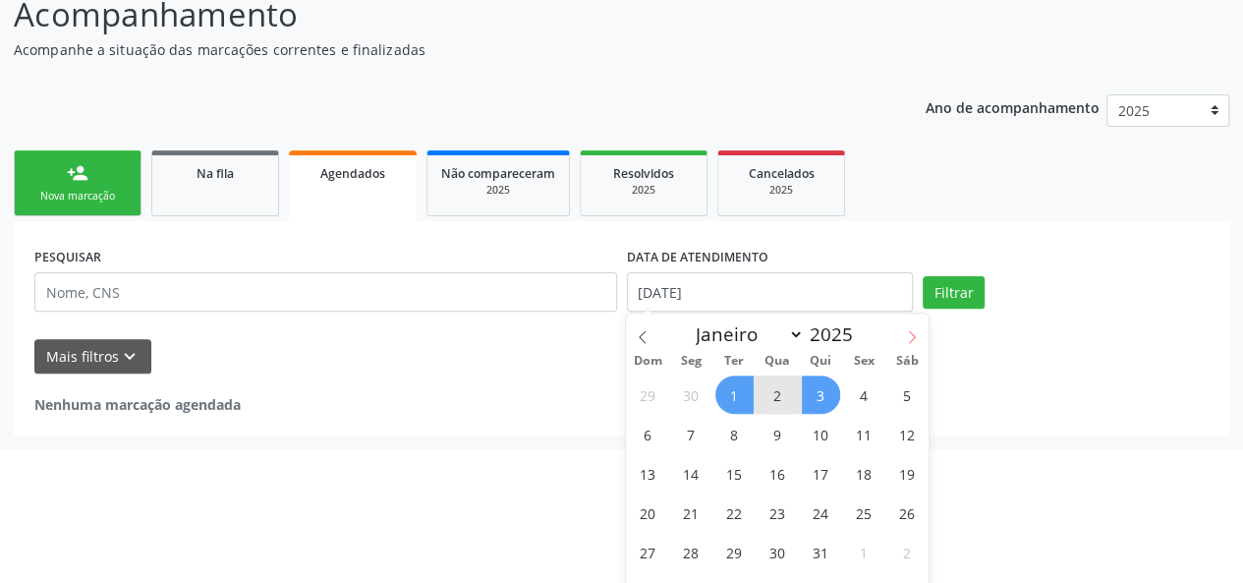
select select "7"
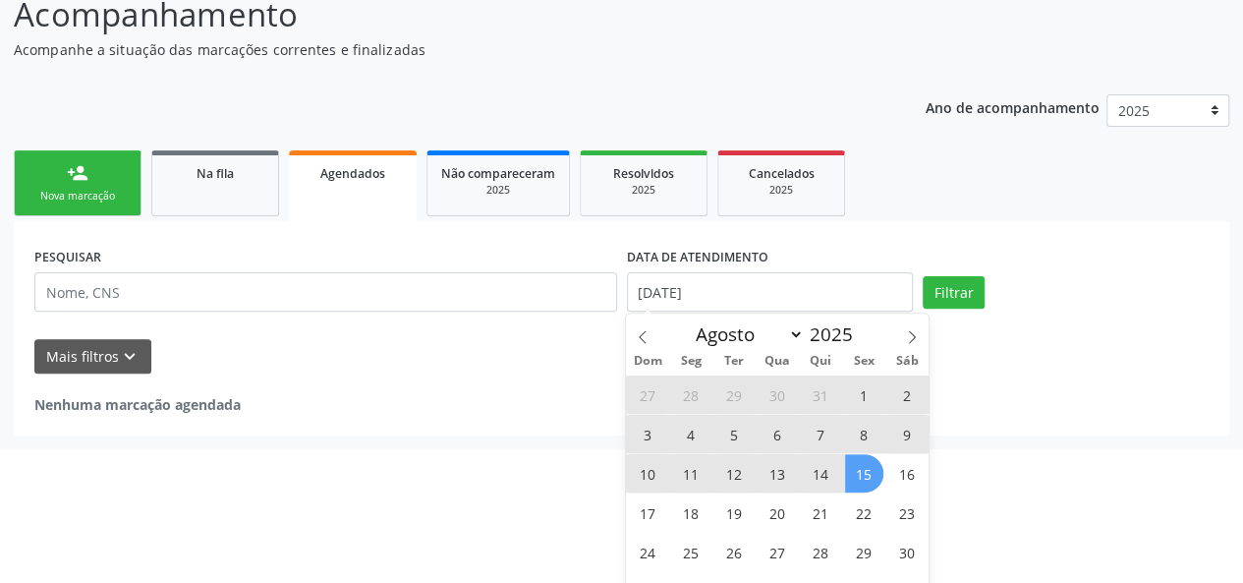
click at [862, 478] on span "15" at bounding box center [864, 473] width 38 height 38
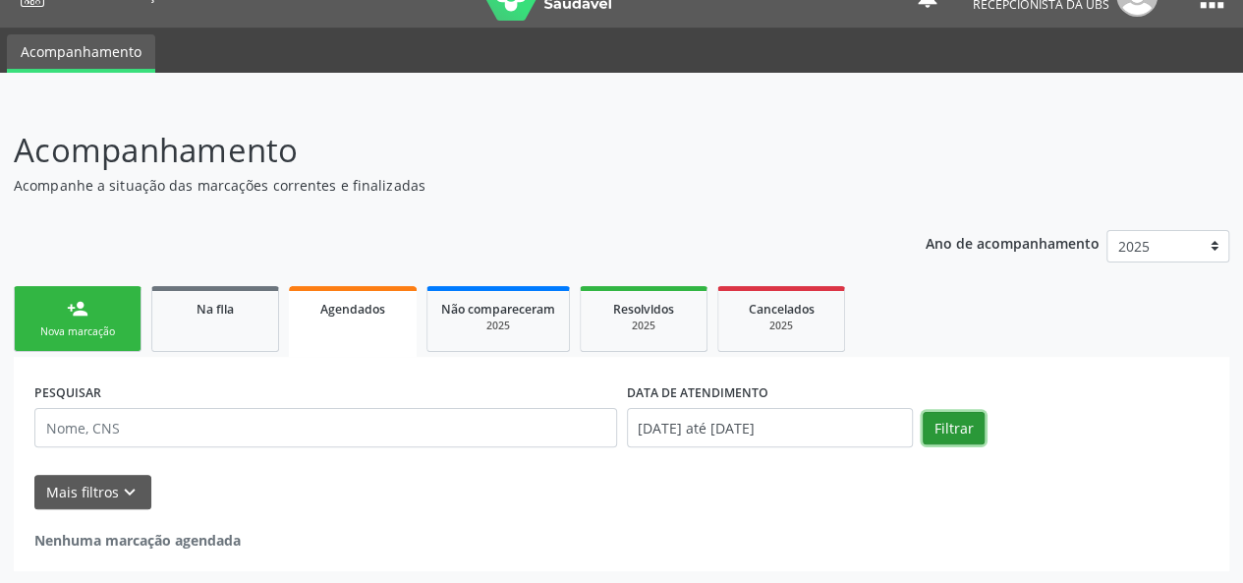
click at [936, 435] on button "Filtrar" at bounding box center [954, 428] width 62 height 33
click at [939, 426] on button "Filtrar" at bounding box center [954, 428] width 62 height 33
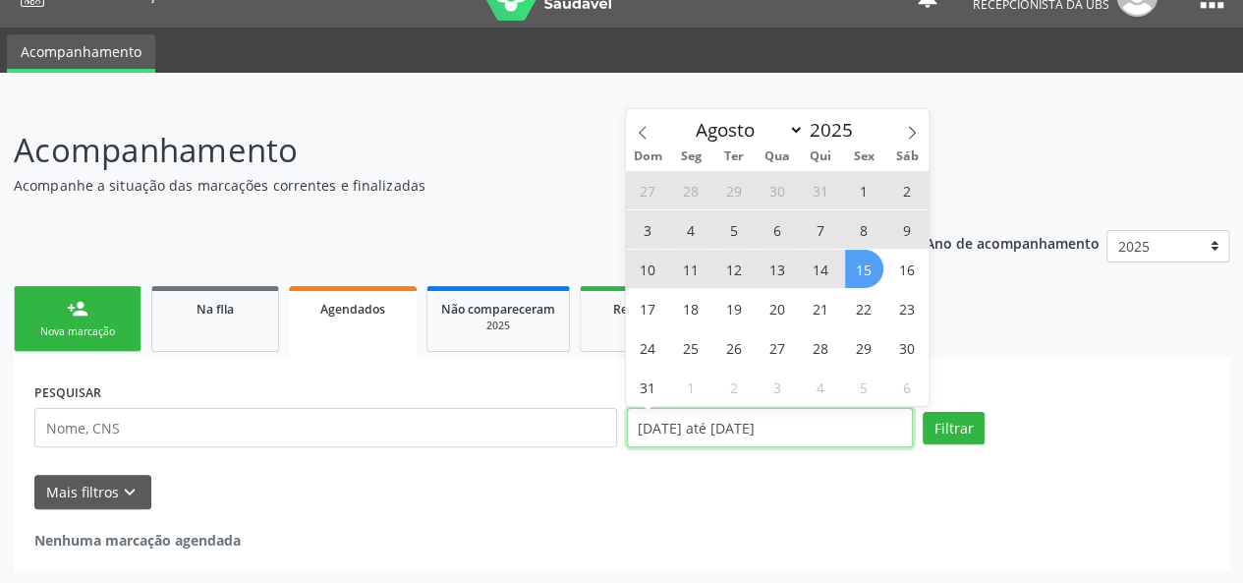
click at [776, 435] on input "[DATE] até [DATE]" at bounding box center [770, 427] width 286 height 39
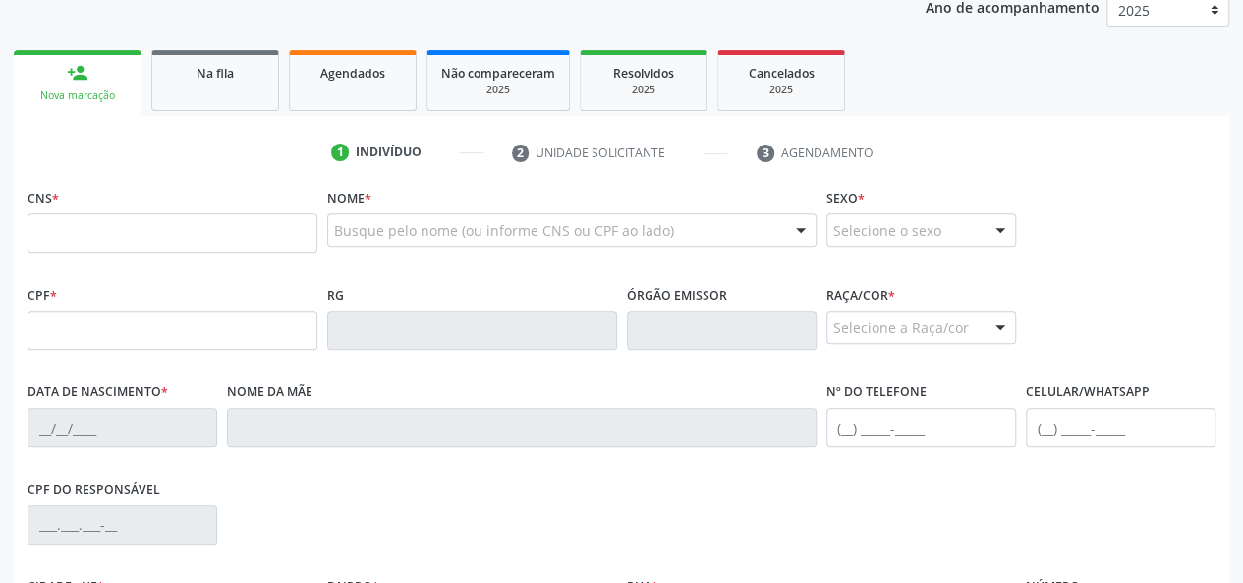
scroll to position [134, 0]
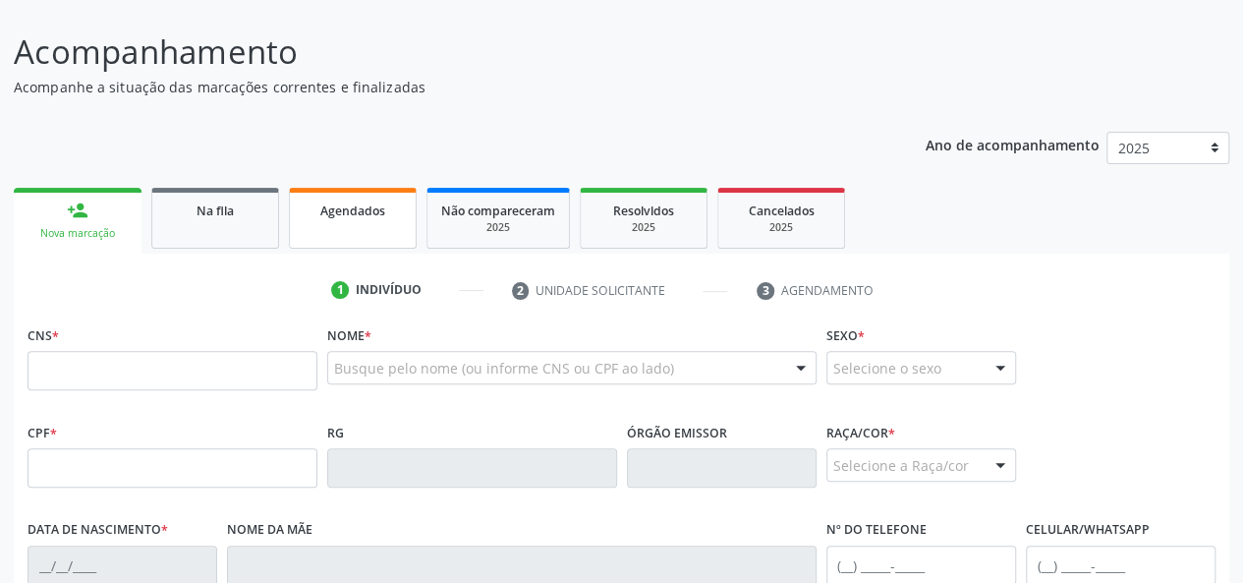
click at [415, 215] on link "Agendados" at bounding box center [353, 218] width 128 height 61
select select "7"
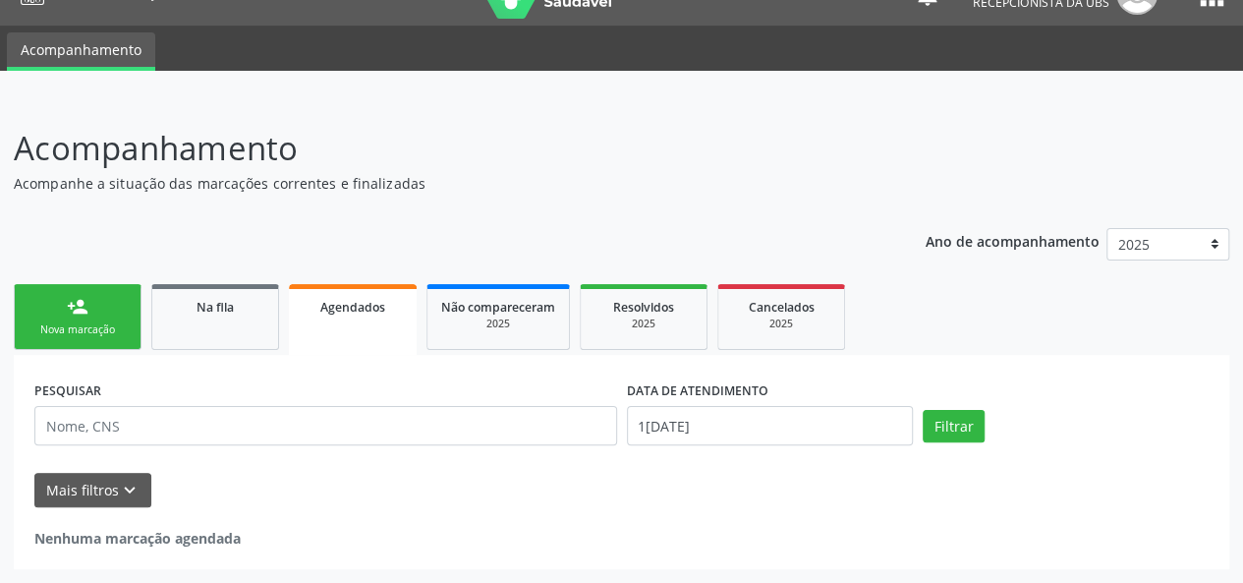
scroll to position [35, 0]
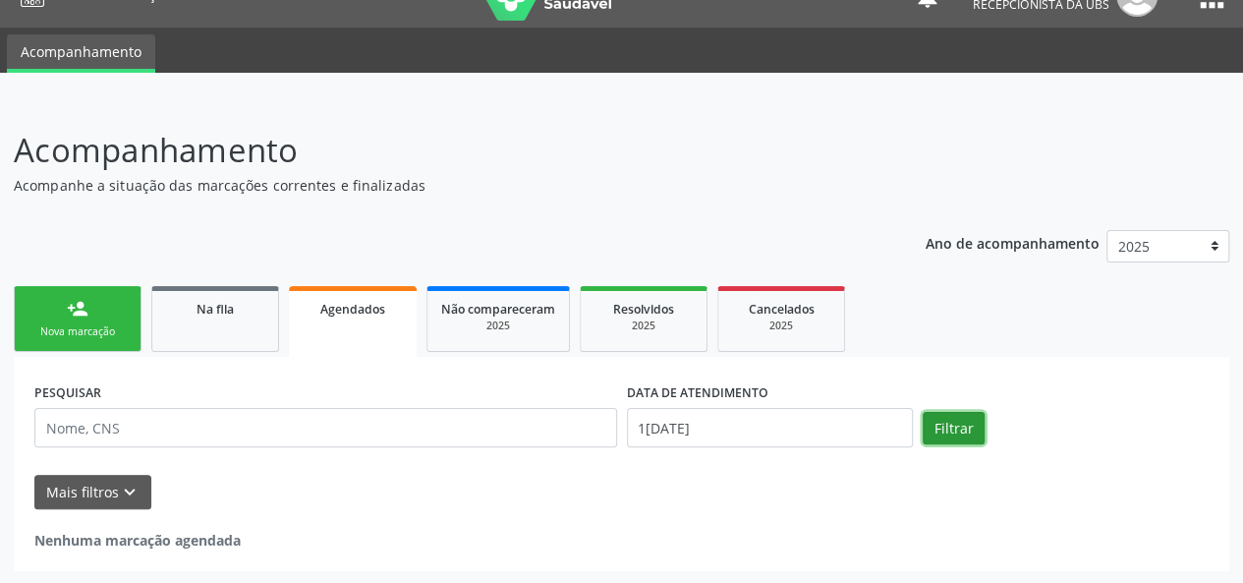
click at [963, 426] on button "Filtrar" at bounding box center [954, 428] width 62 height 33
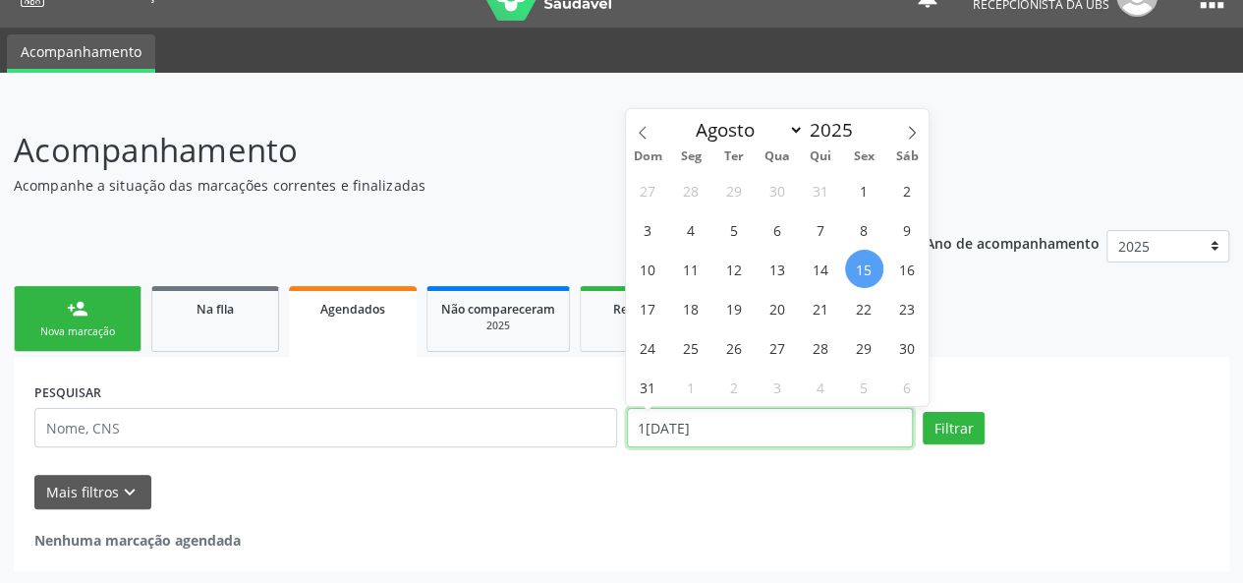
click at [764, 412] on input "[DATE]" at bounding box center [770, 427] width 286 height 39
click at [858, 187] on span "1" at bounding box center [864, 190] width 38 height 38
type input "01/08/2025"
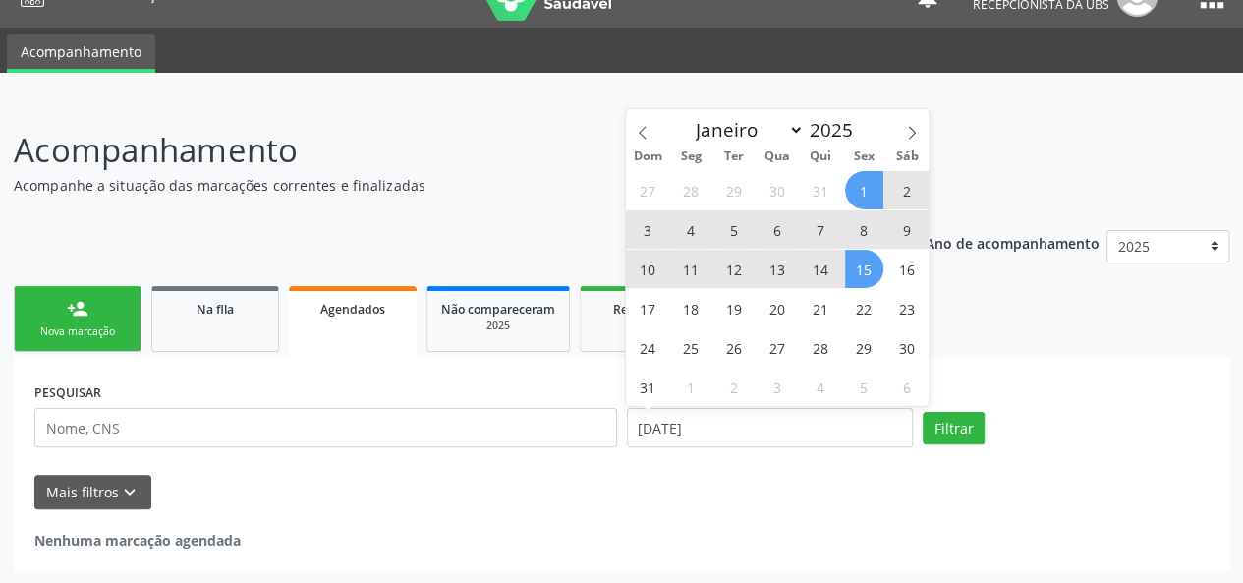
click at [867, 264] on span "15" at bounding box center [864, 269] width 38 height 38
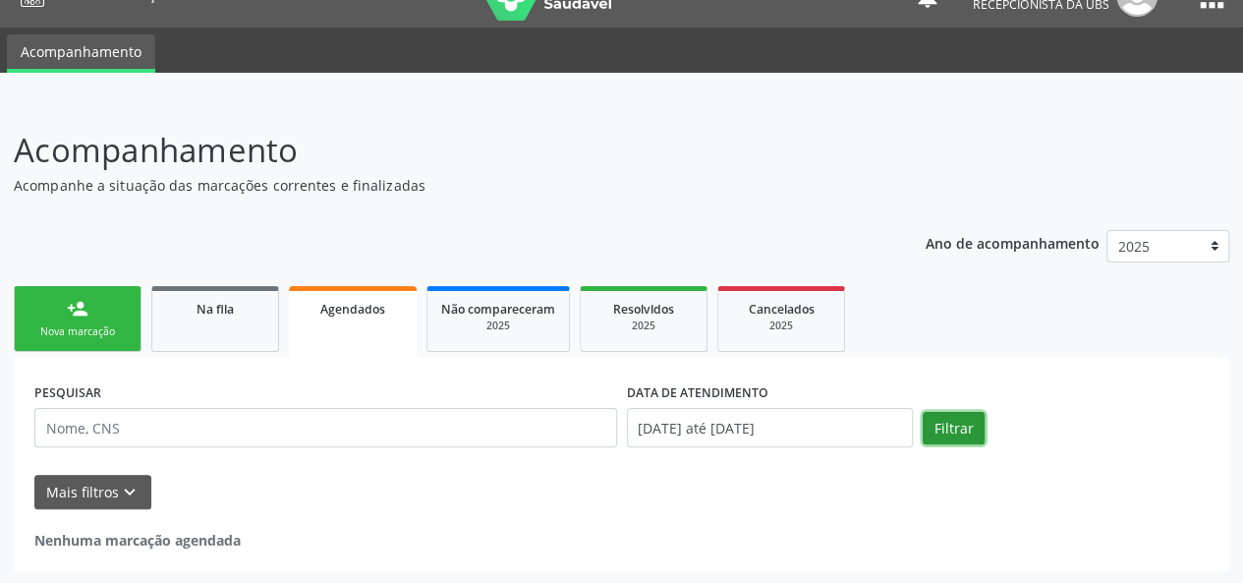
click at [941, 430] on button "Filtrar" at bounding box center [954, 428] width 62 height 33
click at [135, 488] on icon "keyboard_arrow_down" at bounding box center [130, 493] width 22 height 22
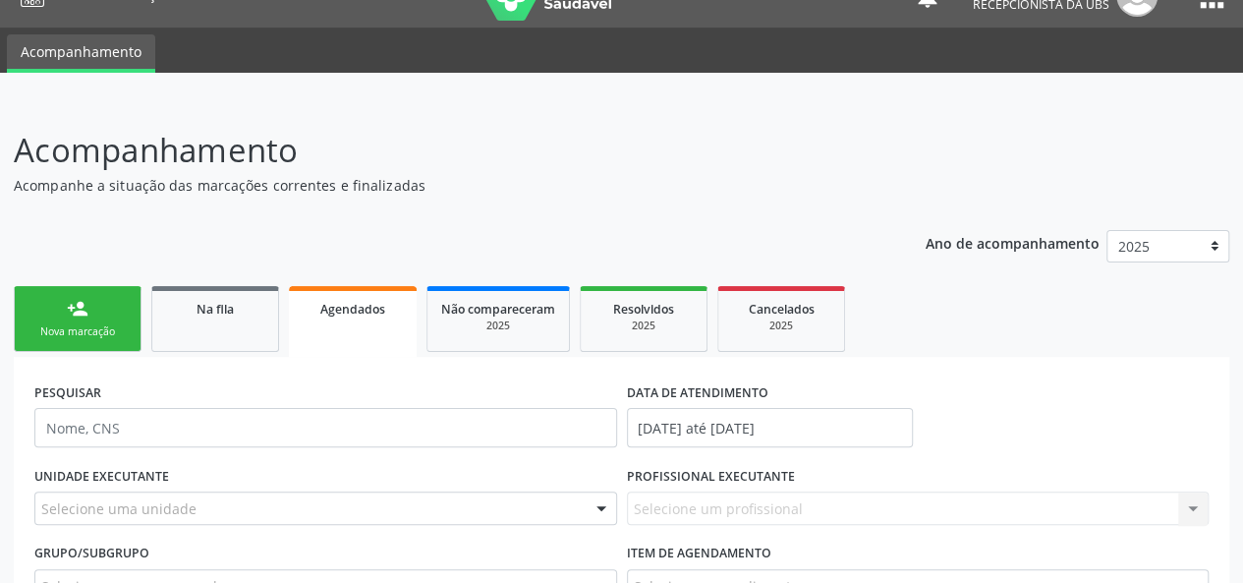
click at [66, 306] on link "person_add Nova marcação" at bounding box center [78, 319] width 128 height 66
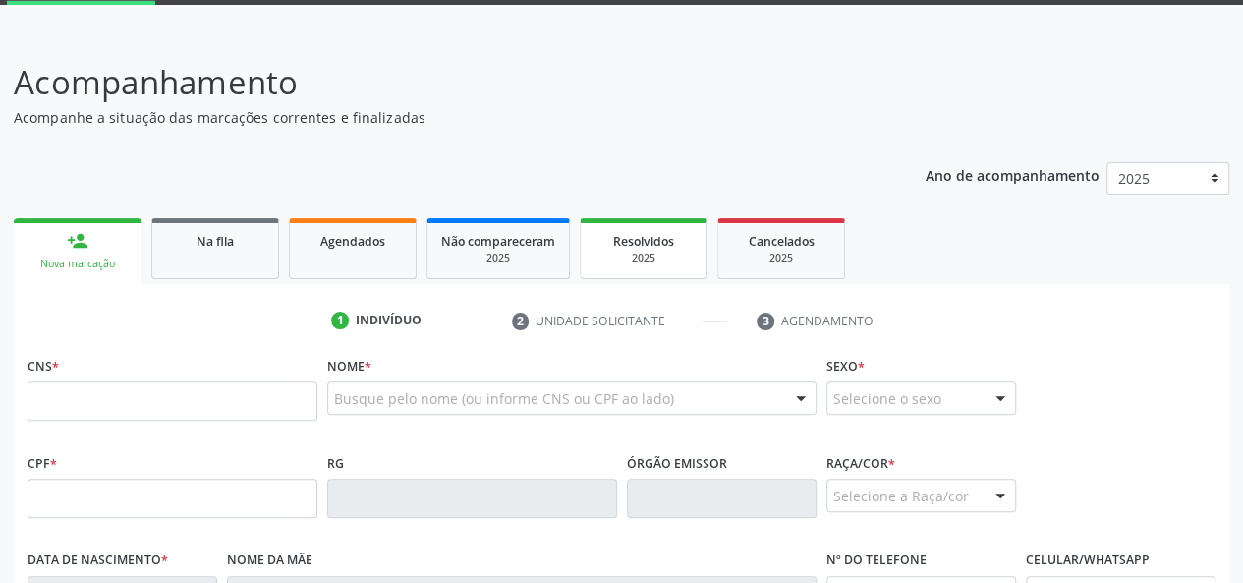
scroll to position [134, 0]
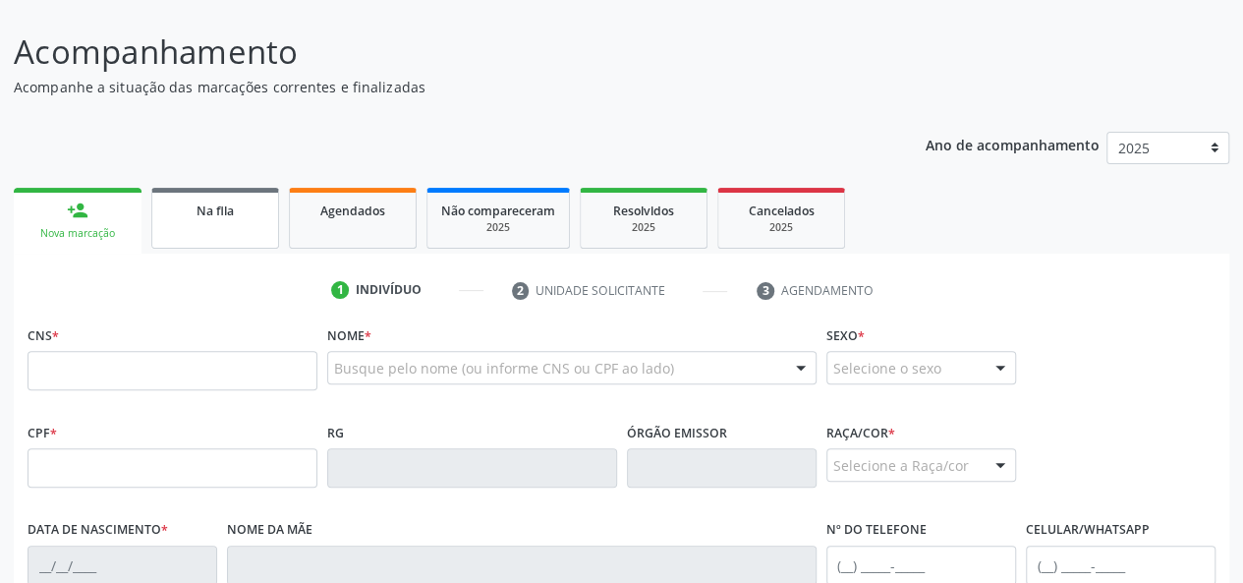
click at [226, 219] on link "Na fila" at bounding box center [215, 218] width 128 height 61
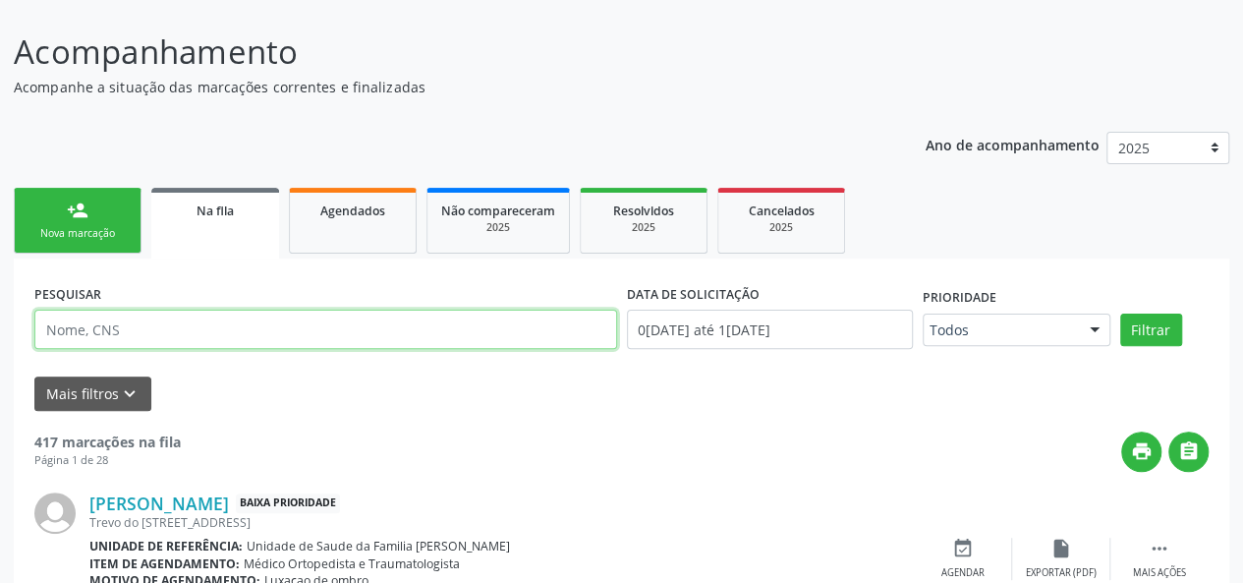
click at [63, 327] on input "text" at bounding box center [325, 329] width 583 height 39
type input "706802122386130"
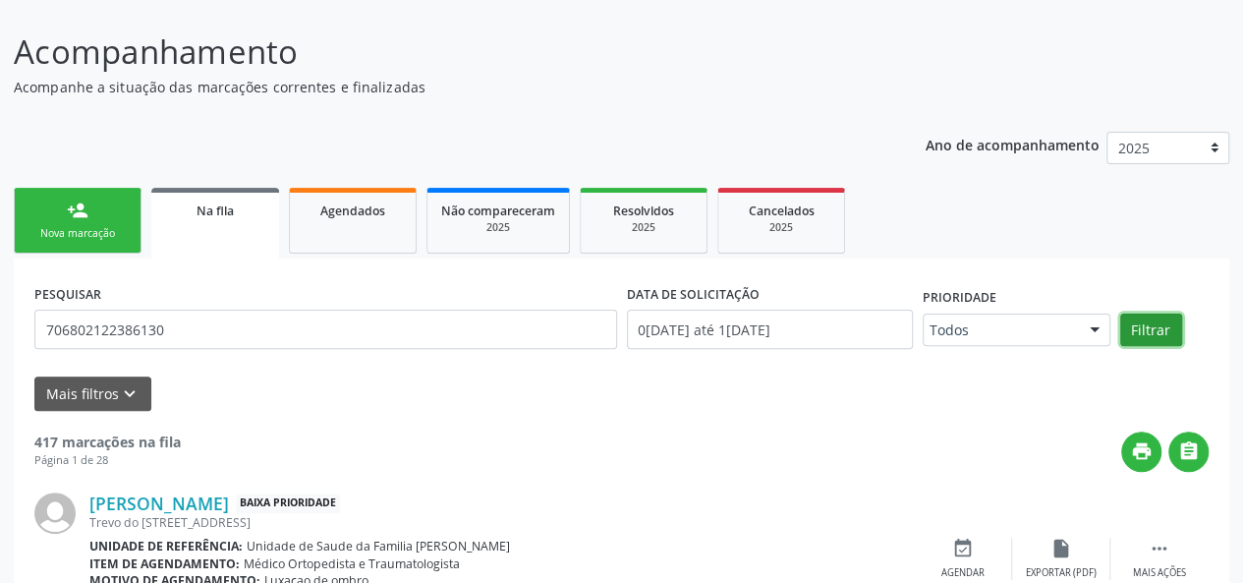
click at [1152, 336] on button "Filtrar" at bounding box center [1151, 329] width 62 height 33
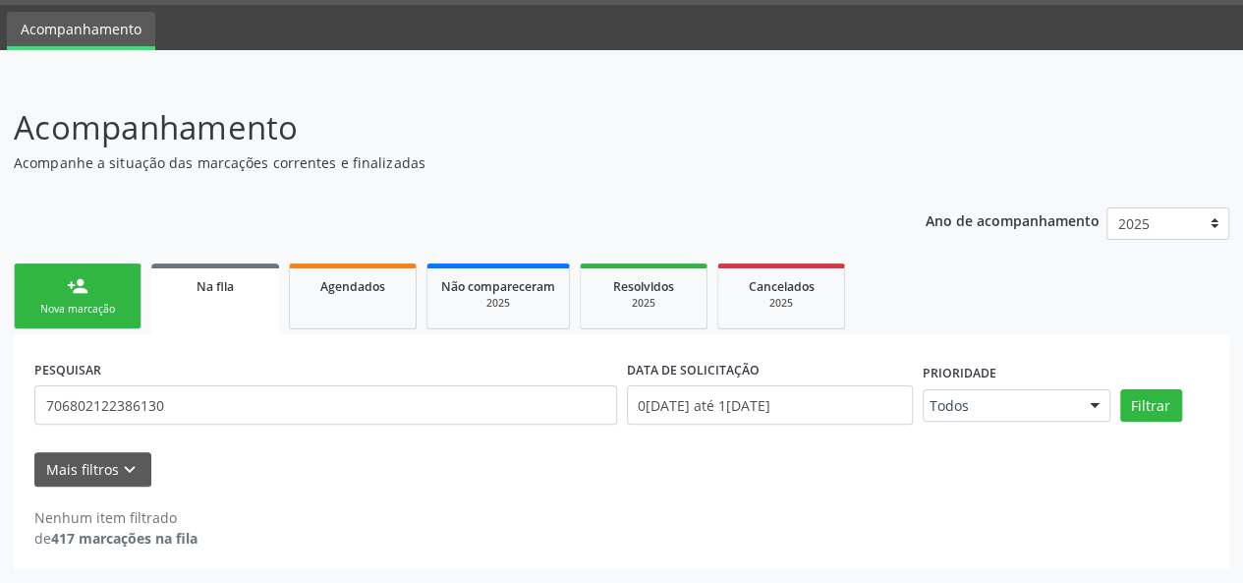
scroll to position [57, 0]
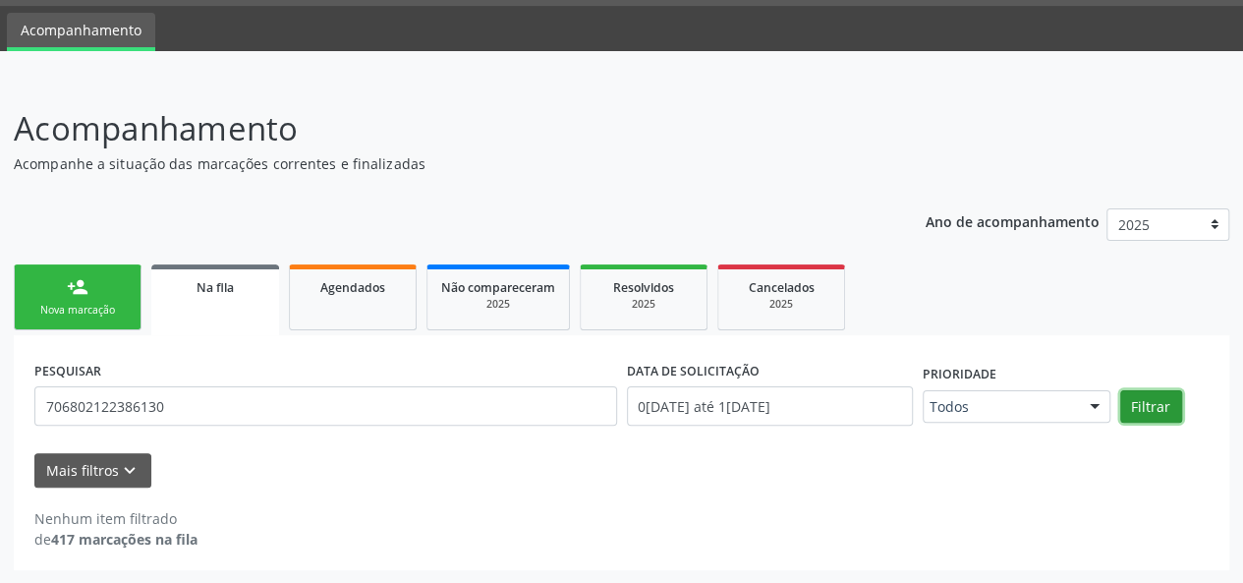
click at [1156, 400] on button "Filtrar" at bounding box center [1151, 406] width 62 height 33
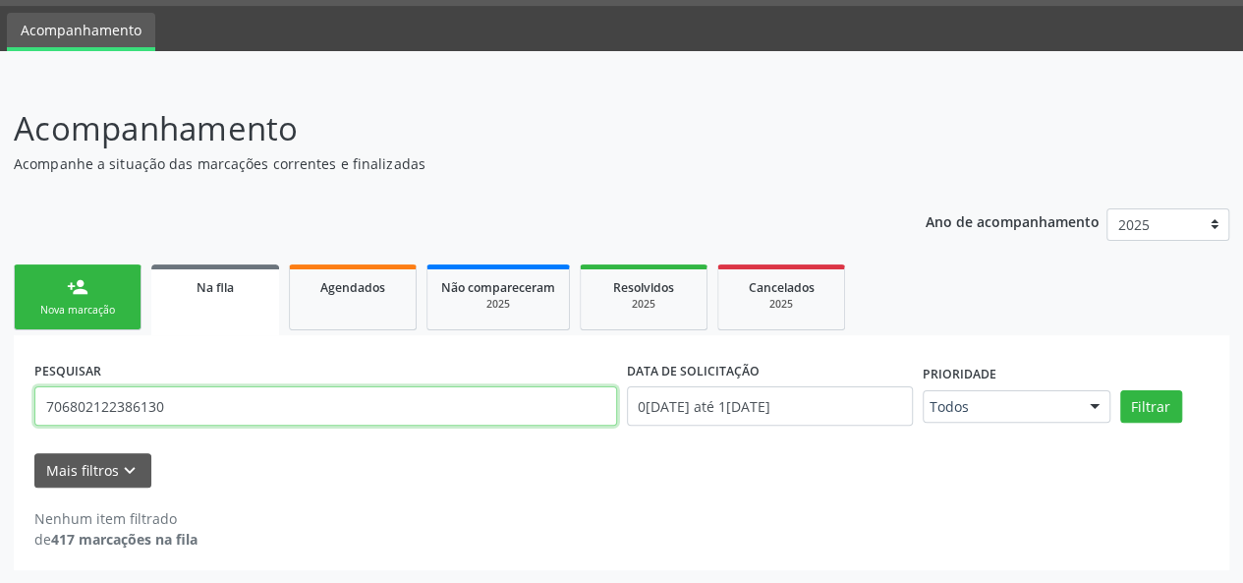
drag, startPoint x: 128, startPoint y: 414, endPoint x: 84, endPoint y: 389, distance: 50.6
click at [84, 389] on input "706802122386130" at bounding box center [325, 405] width 583 height 39
click at [21, 286] on link "person_add Nova marcação" at bounding box center [78, 297] width 128 height 66
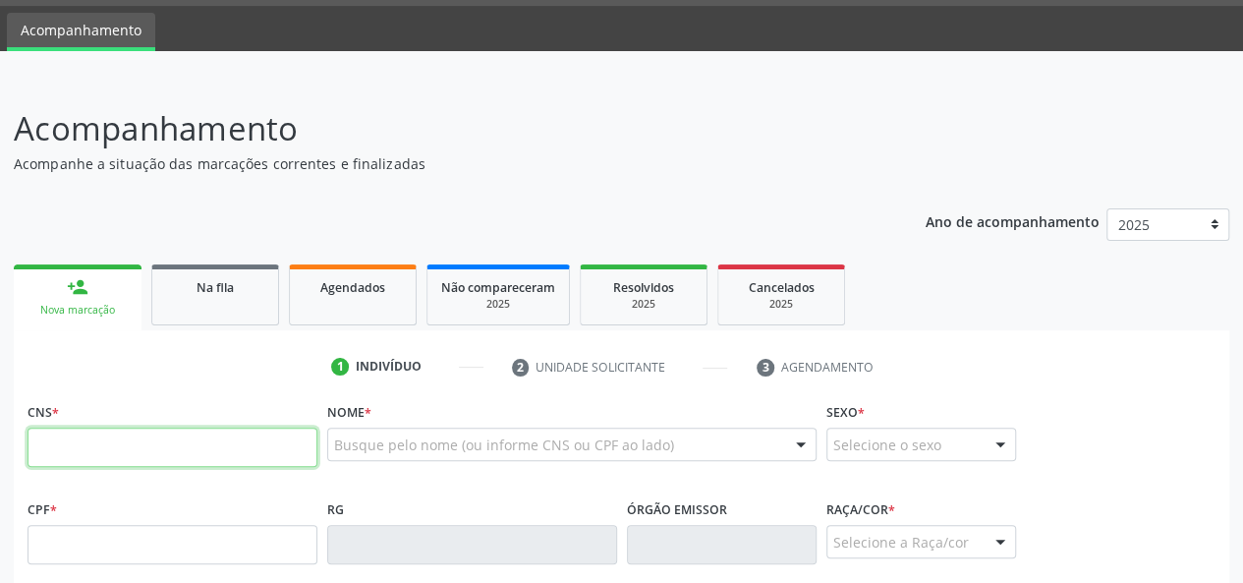
paste input "706 8021 2238 6130"
type input "706 8021 2238 6130"
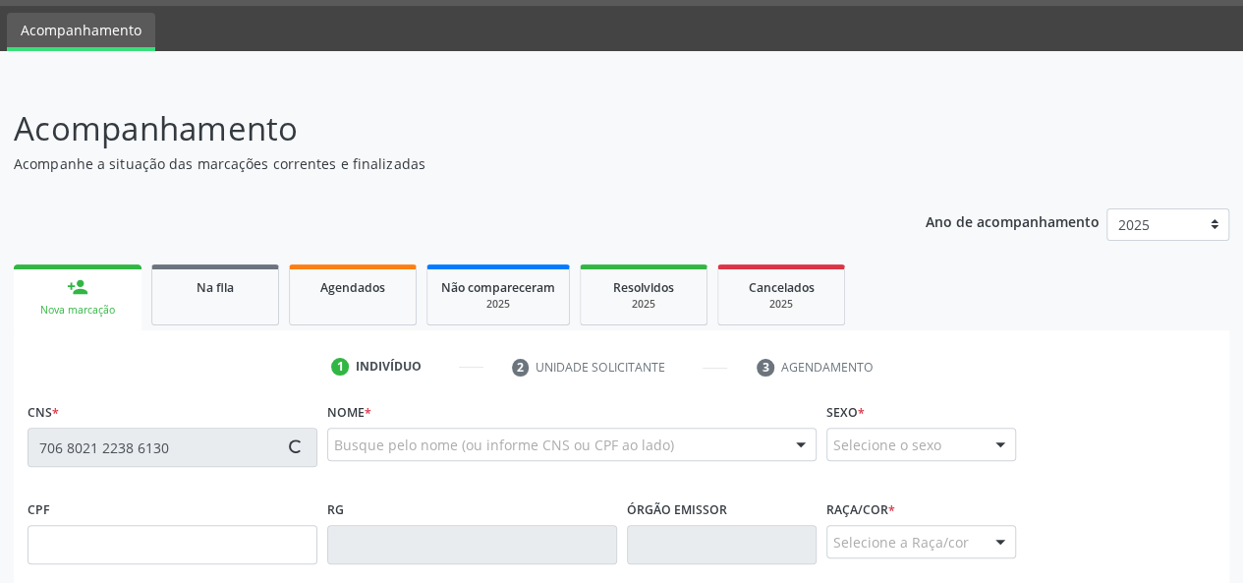
type input "794.843.284-15"
type input "11/03/1973"
type input "Celina de Mello Castanha"
type input "(79) 99657-0023"
type input "12"
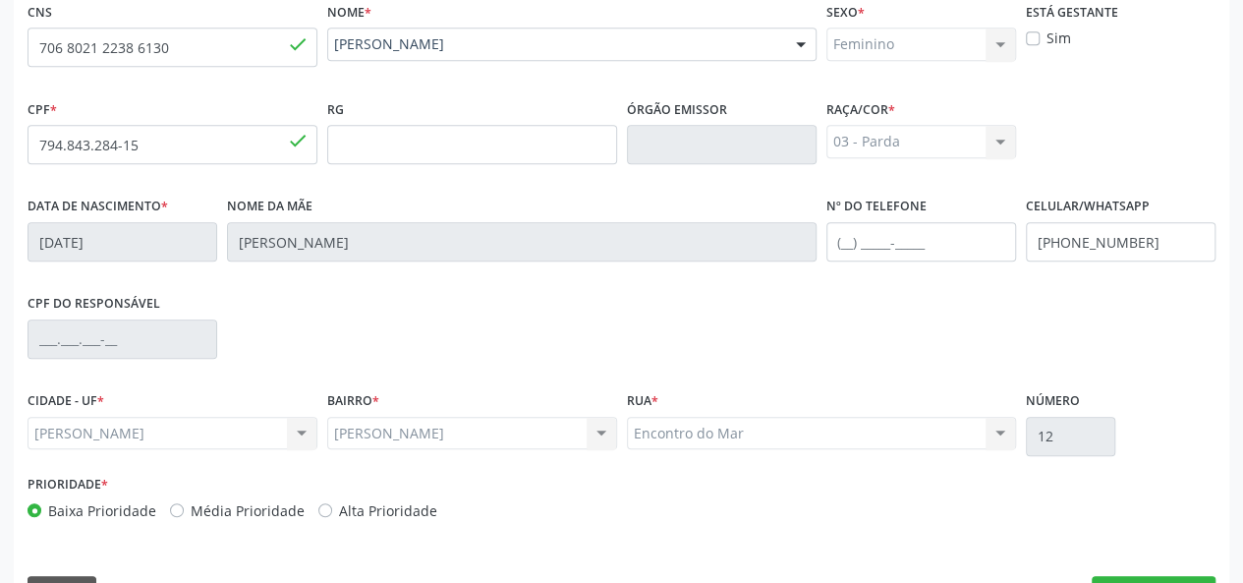
scroll to position [509, 0]
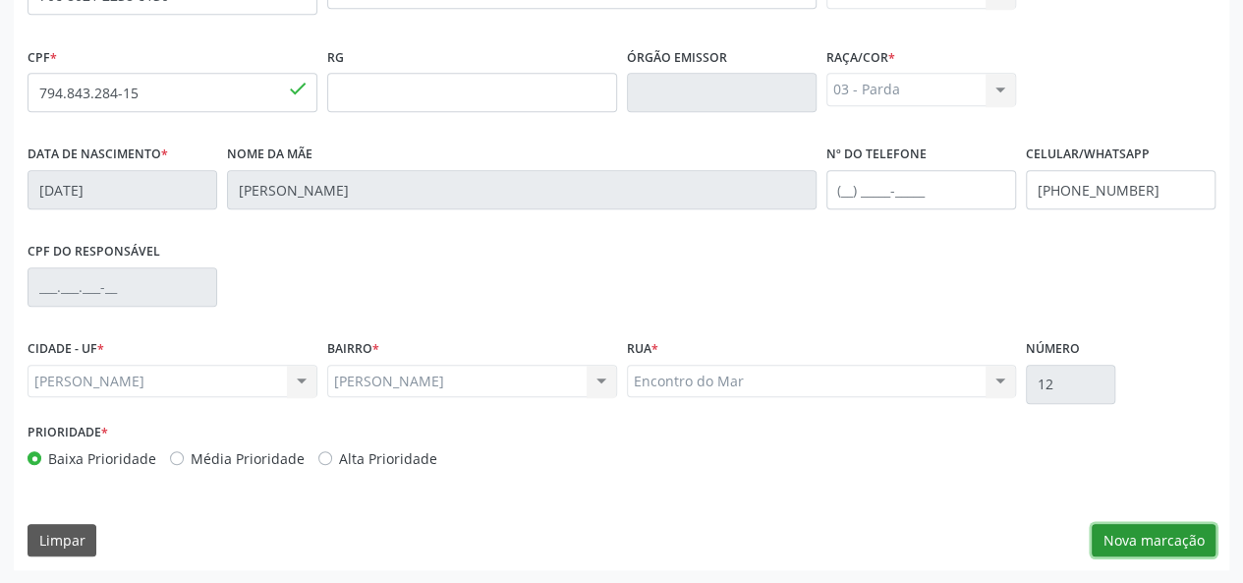
click at [1173, 532] on button "Nova marcação" at bounding box center [1154, 540] width 124 height 33
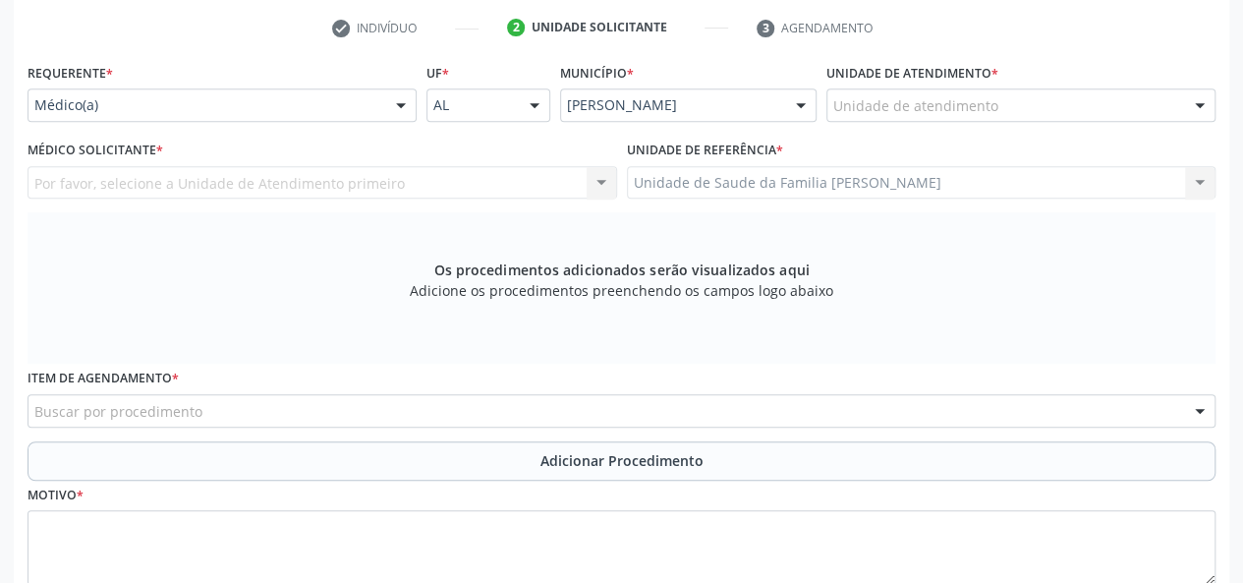
scroll to position [214, 0]
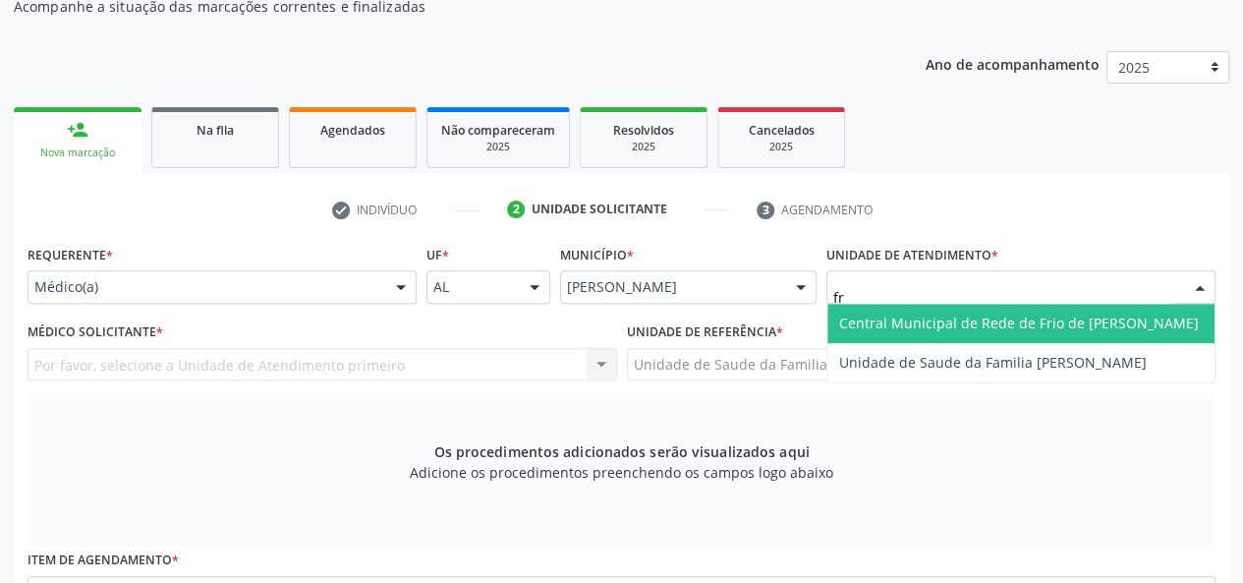
type input "fra"
click at [869, 317] on span "Unidade de Saude da Familia [PERSON_NAME]" at bounding box center [993, 322] width 308 height 19
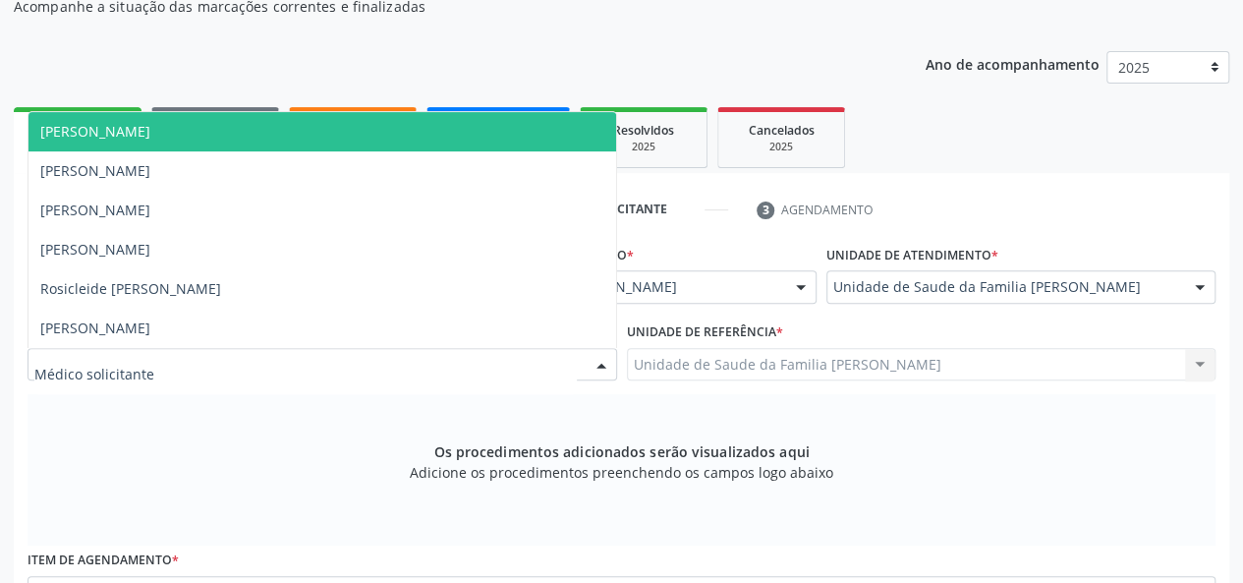
click at [123, 139] on span "Arthur Cunha de Mendonca Fragoso" at bounding box center [95, 131] width 110 height 19
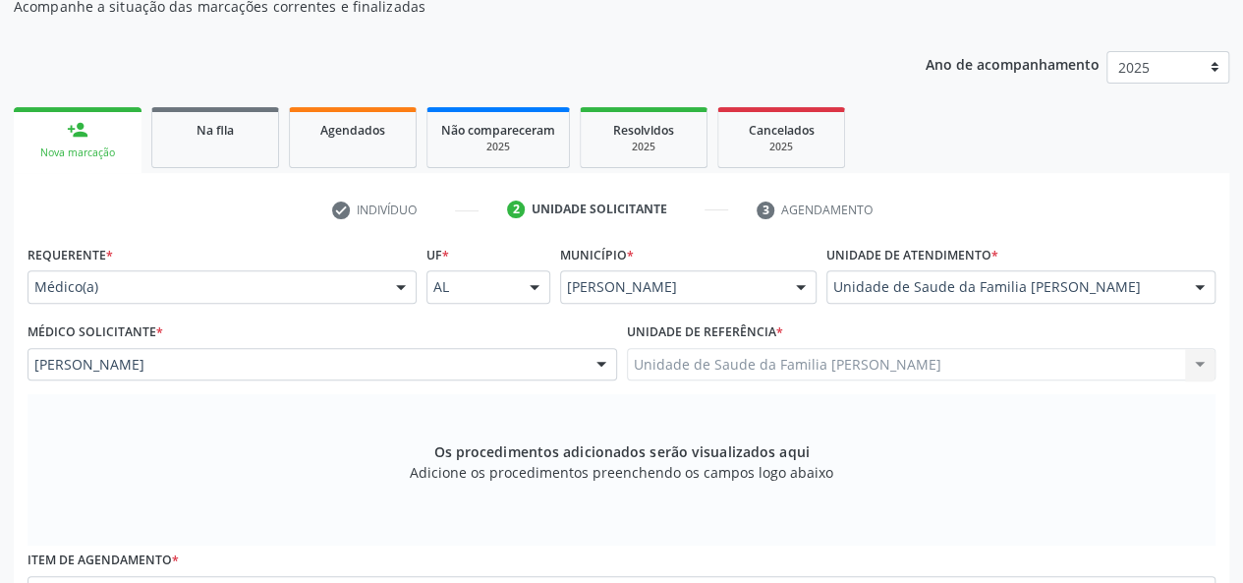
scroll to position [509, 0]
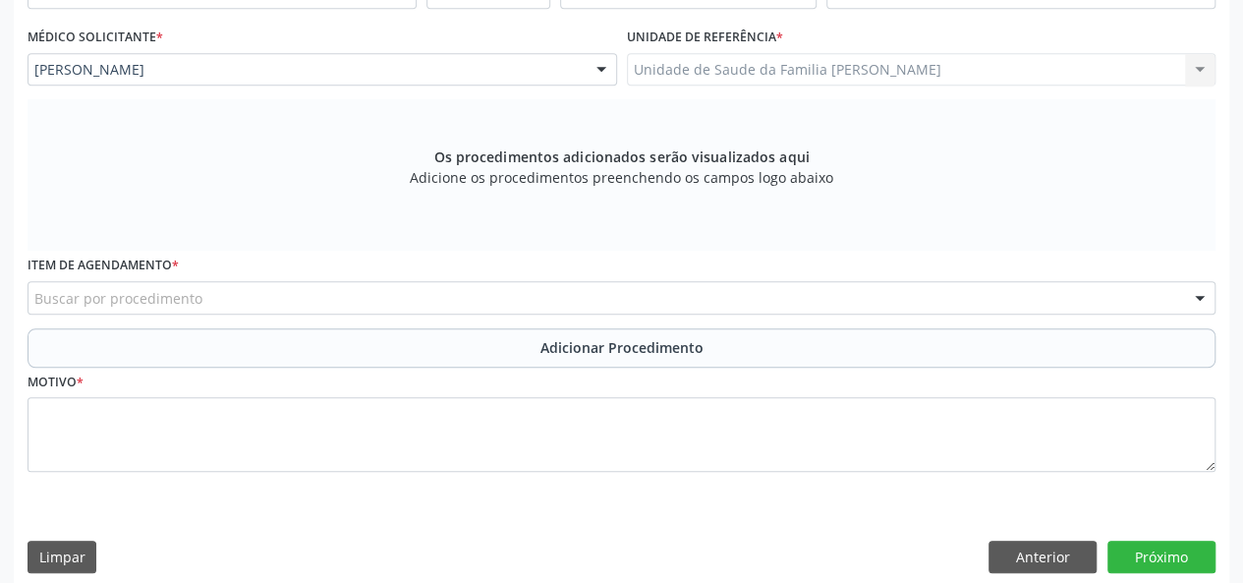
click at [234, 293] on div "Buscar por procedimento" at bounding box center [622, 297] width 1188 height 33
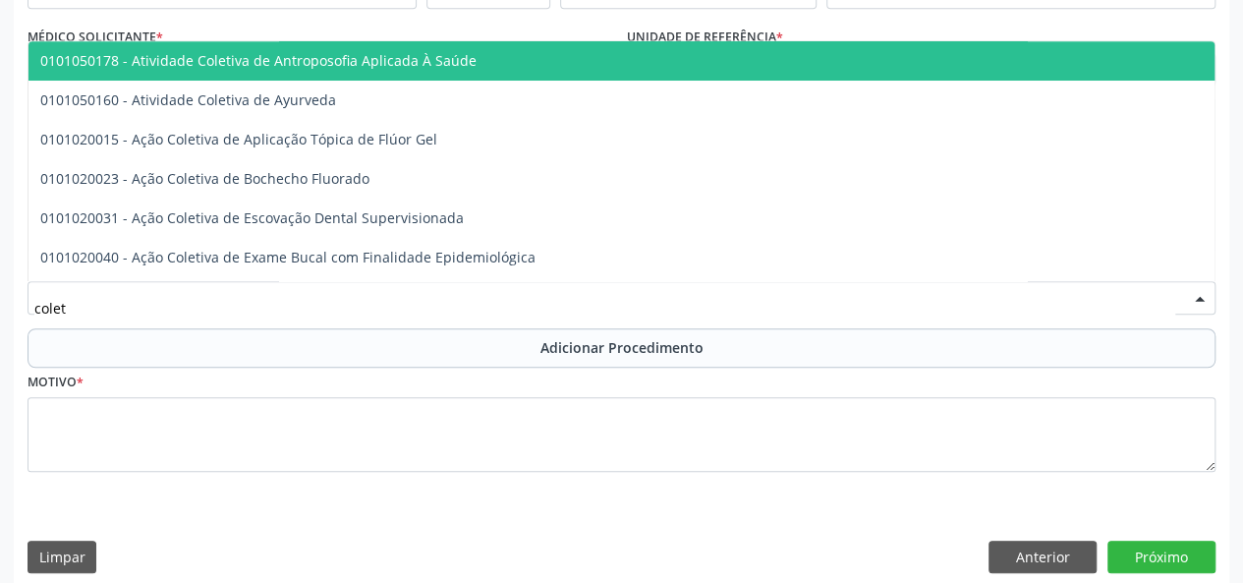
type input "coleta"
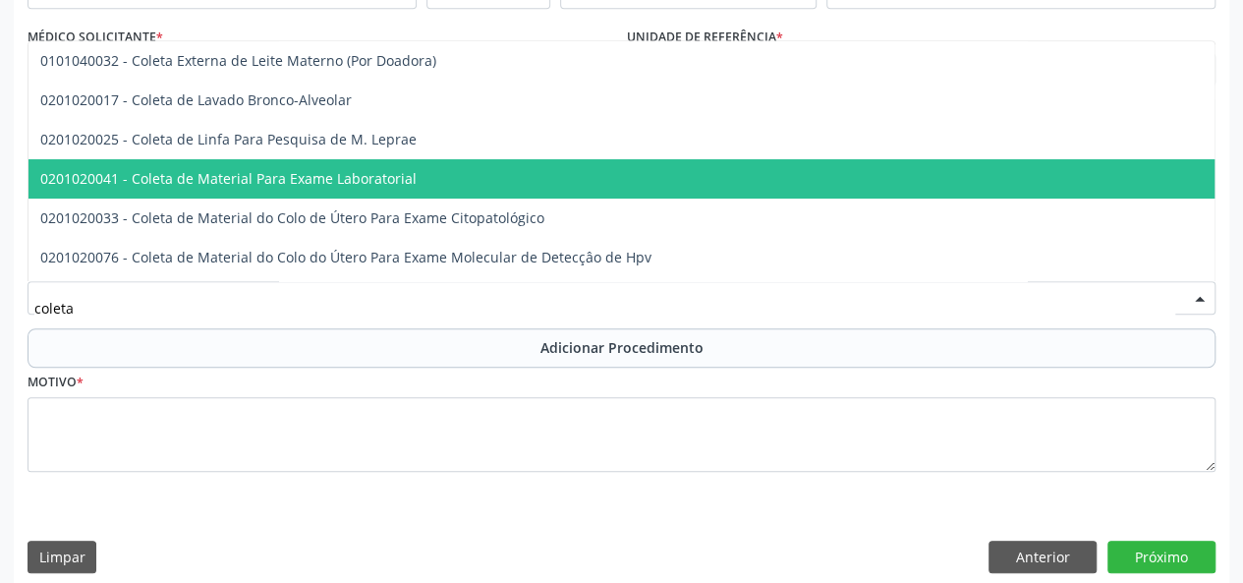
click at [265, 175] on span "0201020041 - Coleta de Material Para Exame Laboratorial" at bounding box center [228, 178] width 376 height 19
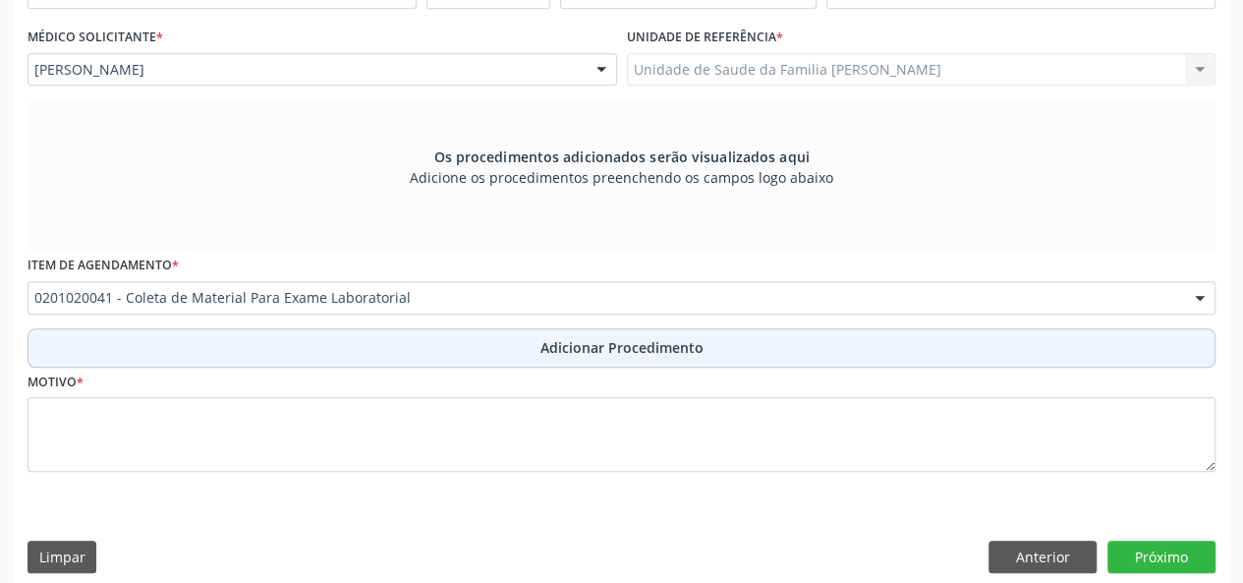
click at [591, 345] on span "Adicionar Procedimento" at bounding box center [622, 347] width 163 height 21
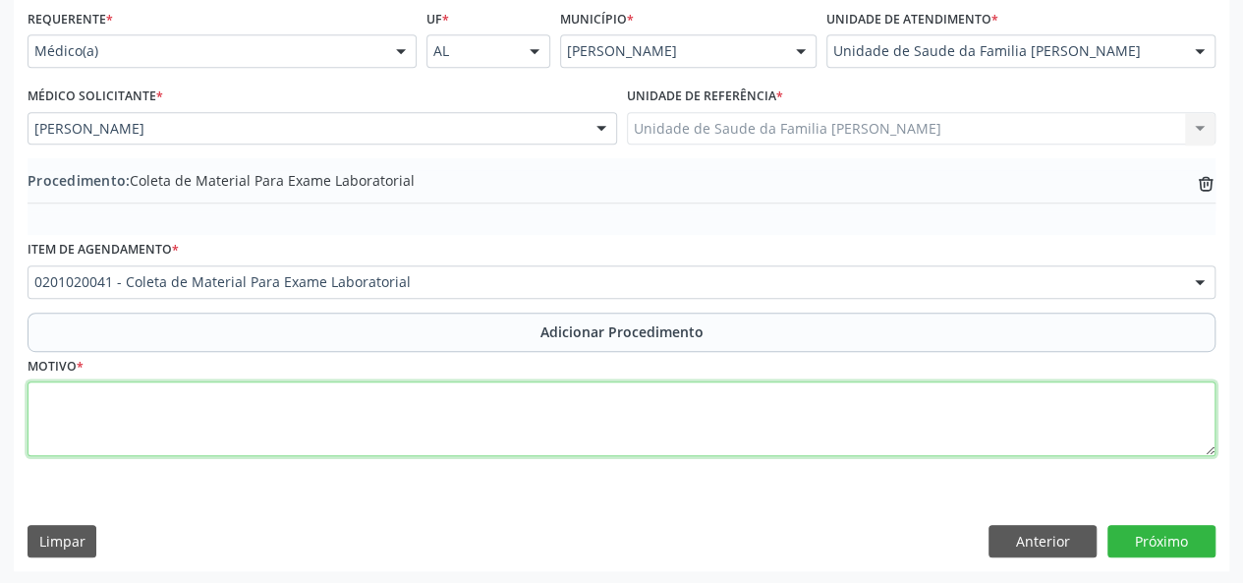
click at [58, 418] on textarea at bounding box center [622, 418] width 1188 height 75
type textarea "Avaliacao"
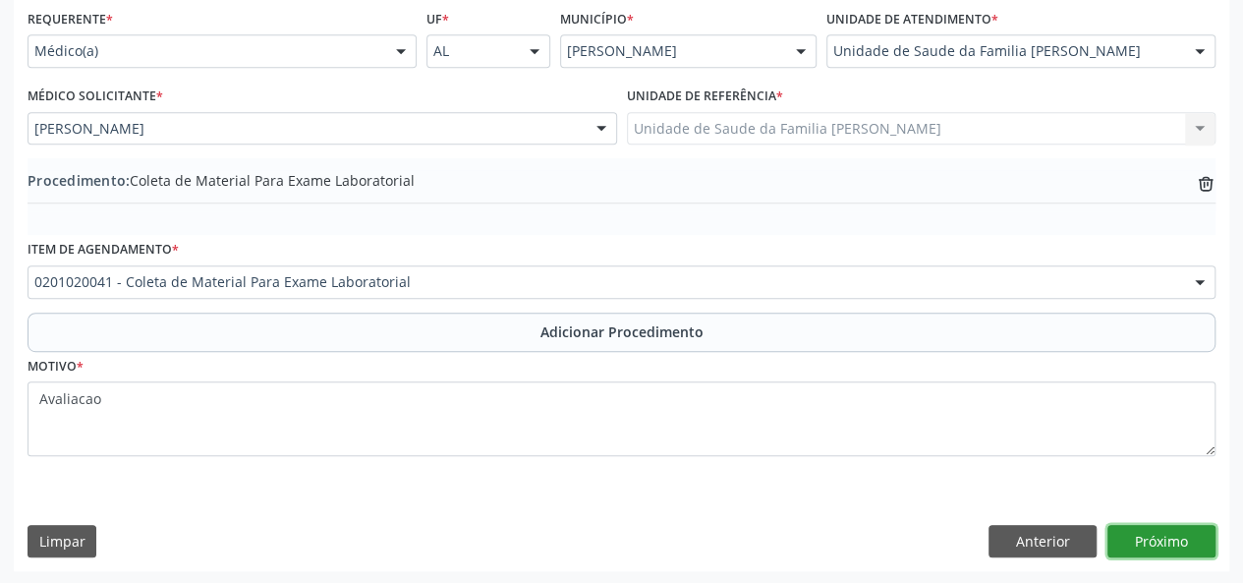
click at [1150, 540] on button "Próximo" at bounding box center [1162, 541] width 108 height 33
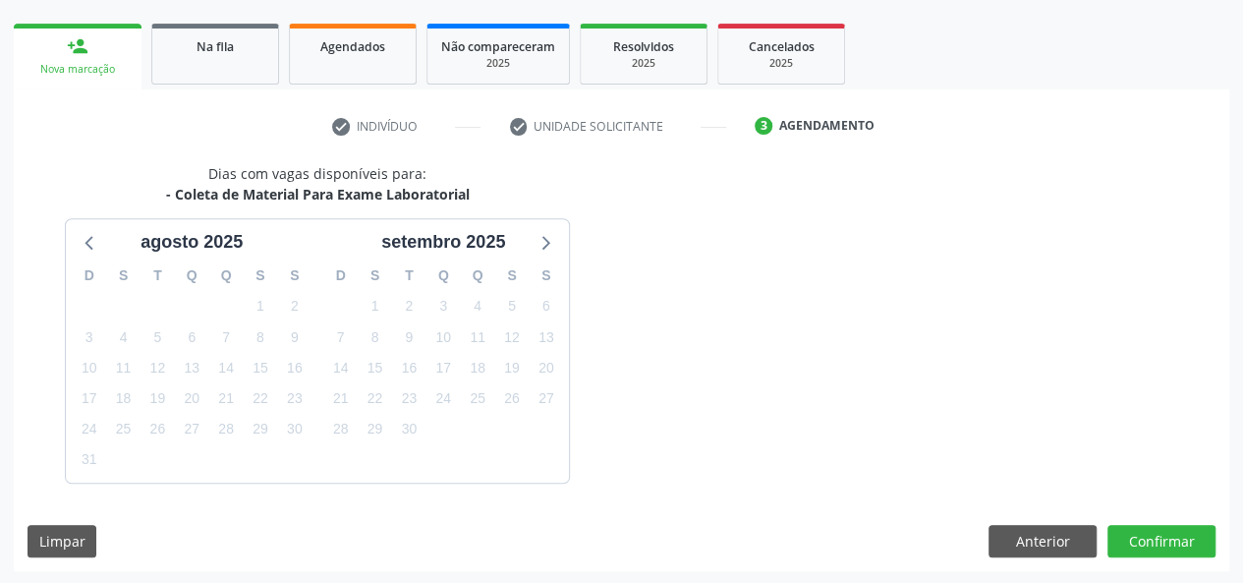
scroll to position [356, 0]
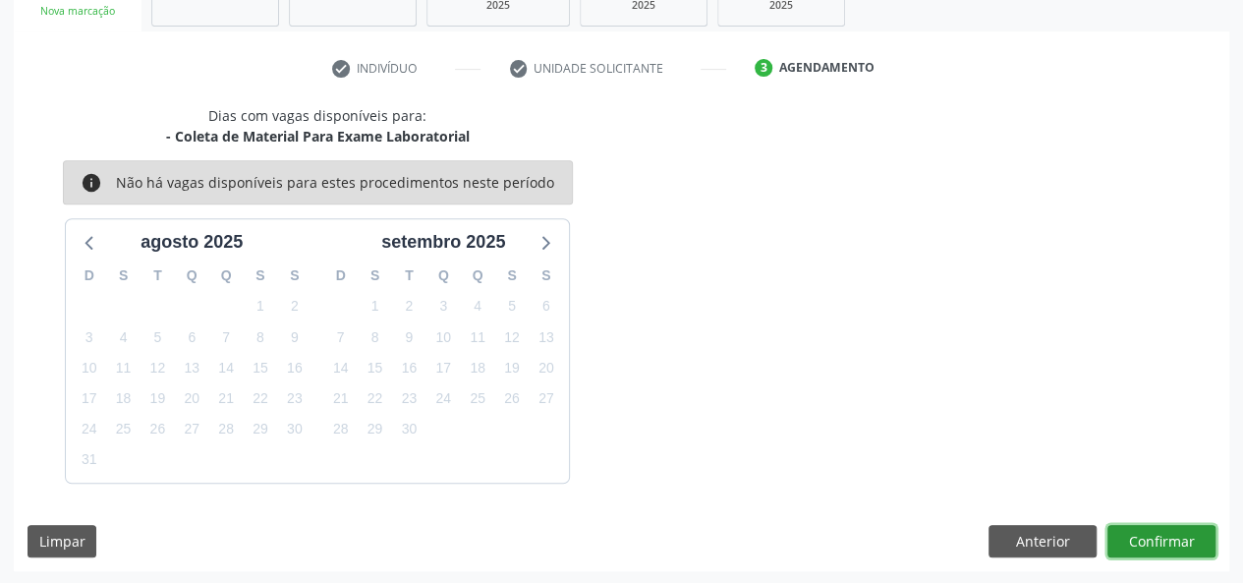
click at [1155, 528] on button "Confirmar" at bounding box center [1162, 541] width 108 height 33
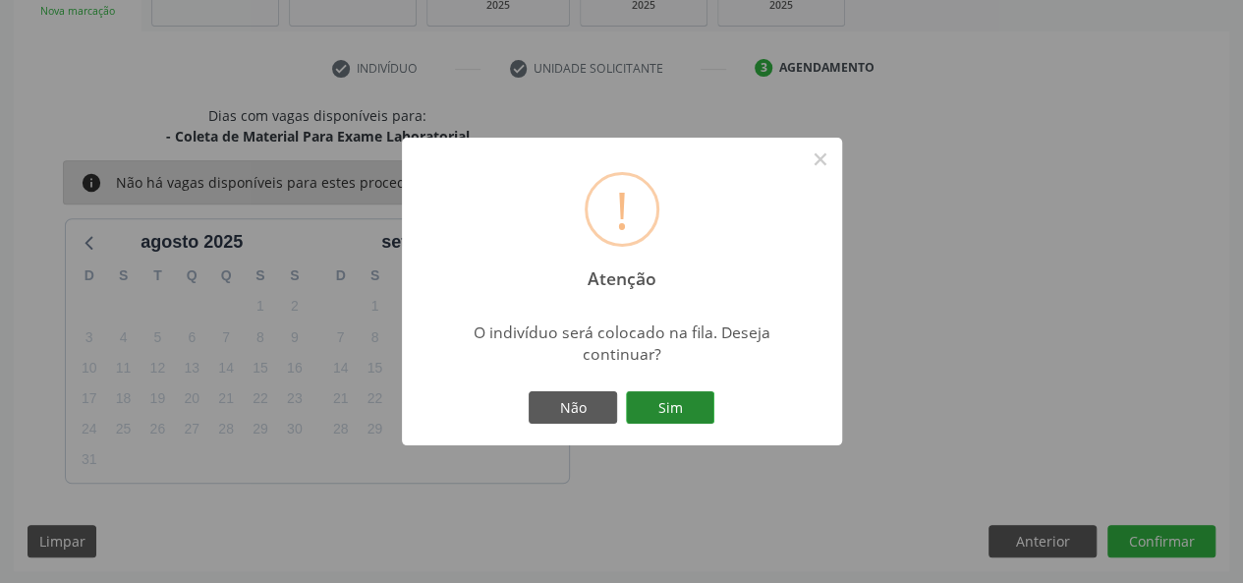
click at [690, 409] on button "Sim" at bounding box center [670, 407] width 88 height 33
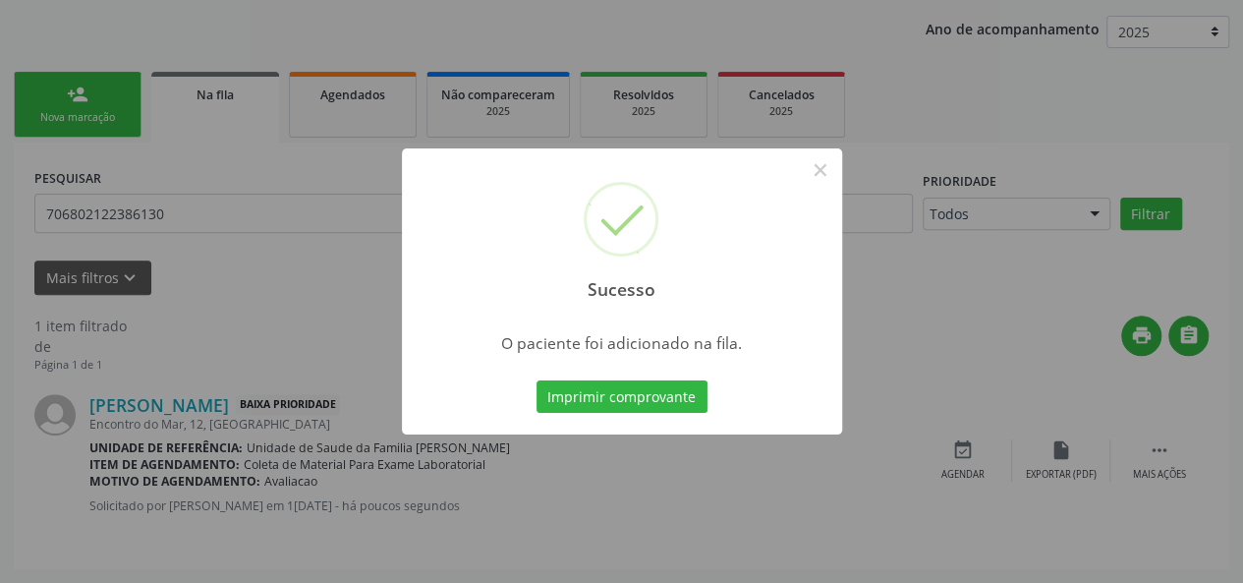
scroll to position [98, 0]
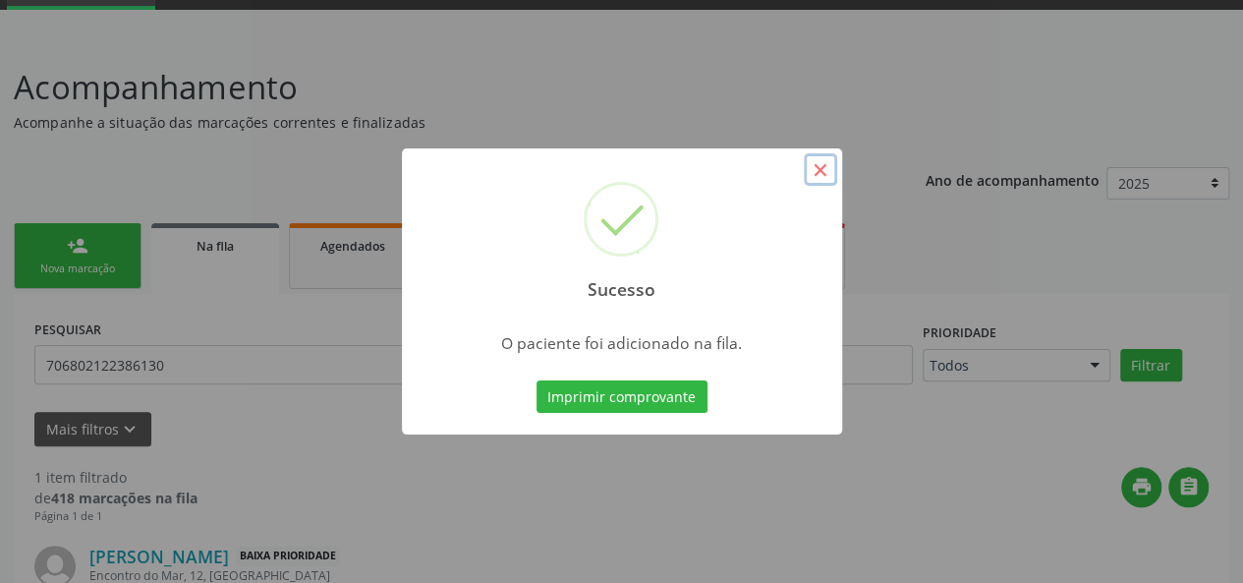
click at [820, 164] on button "×" at bounding box center [820, 169] width 33 height 33
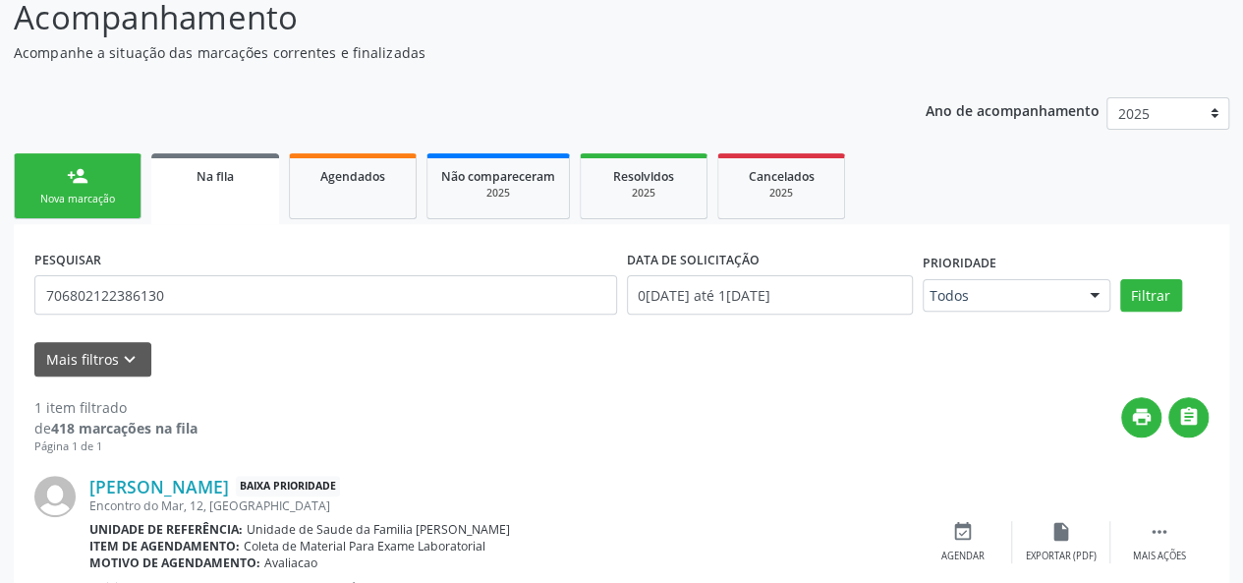
scroll to position [248, 0]
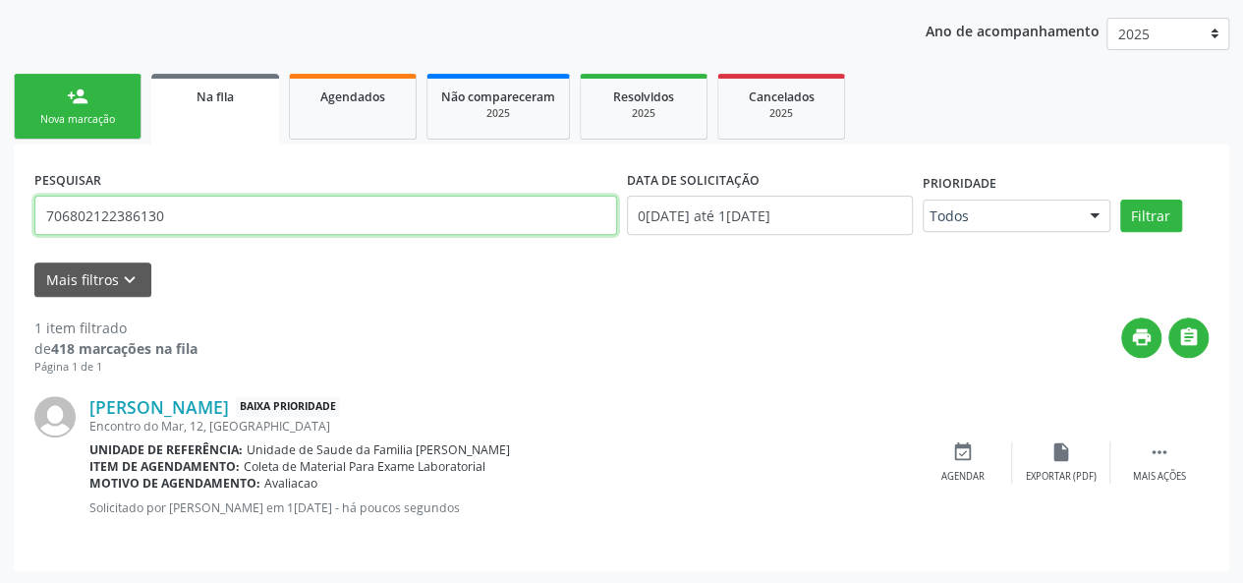
drag, startPoint x: 210, startPoint y: 216, endPoint x: 0, endPoint y: 214, distance: 210.3
click at [0, 214] on div "Acompanhamento Acompanhe a situação das marcações correntes e finalizadas Relat…" at bounding box center [621, 236] width 1243 height 697
paste input "706802122386130"
type input "706802122386130"
drag, startPoint x: 190, startPoint y: 215, endPoint x: 0, endPoint y: 180, distance: 192.9
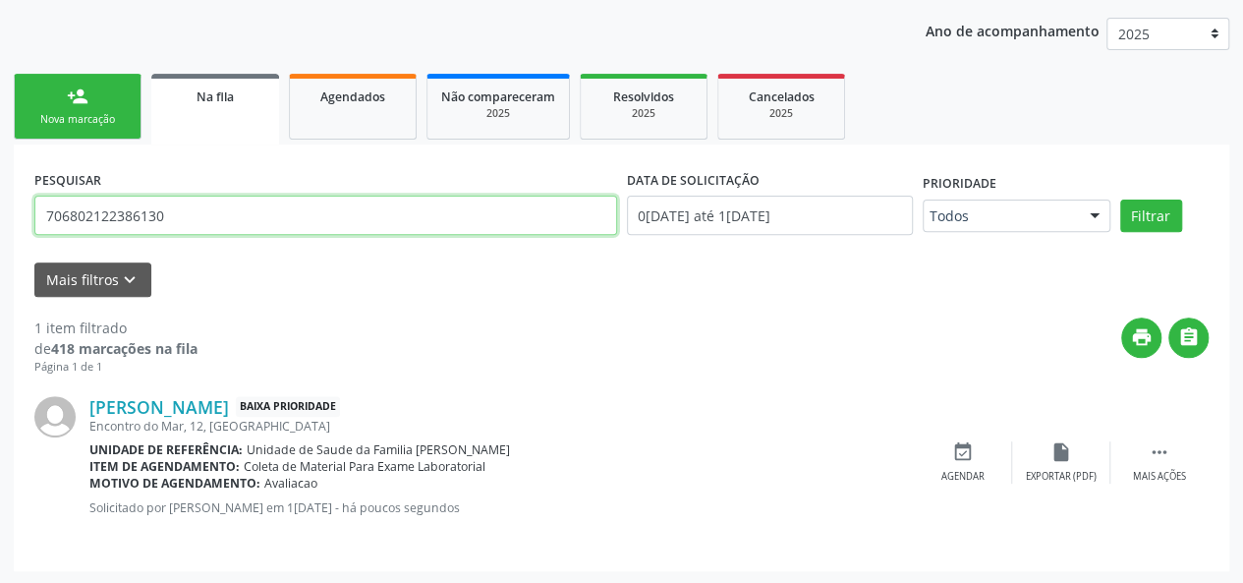
click at [0, 179] on div "Acompanhamento Acompanhe a situação das marcações correntes e finalizadas Relat…" at bounding box center [621, 236] width 1243 height 697
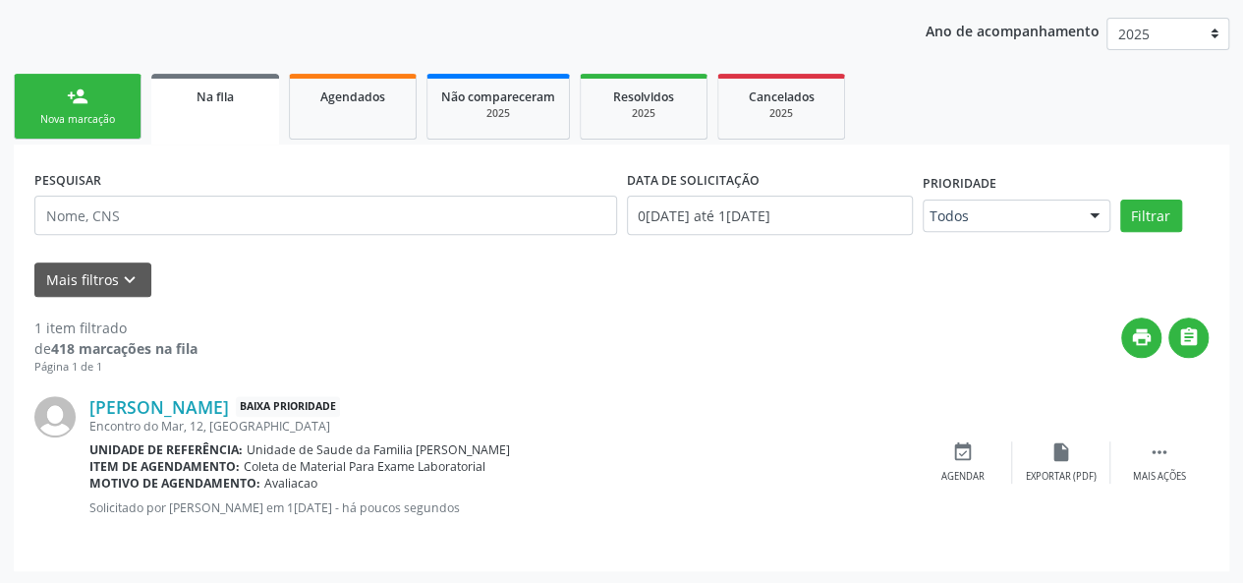
click at [37, 107] on link "person_add Nova marcação" at bounding box center [78, 107] width 128 height 66
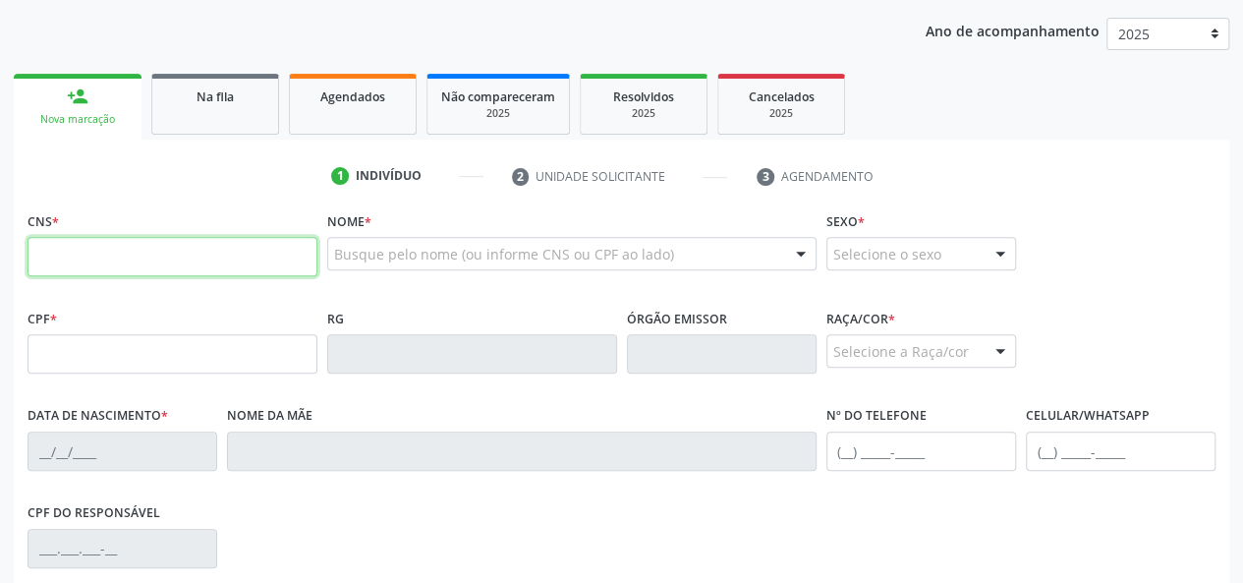
paste input "706 8021 2238 6130"
type input "706 8021 2238 6130"
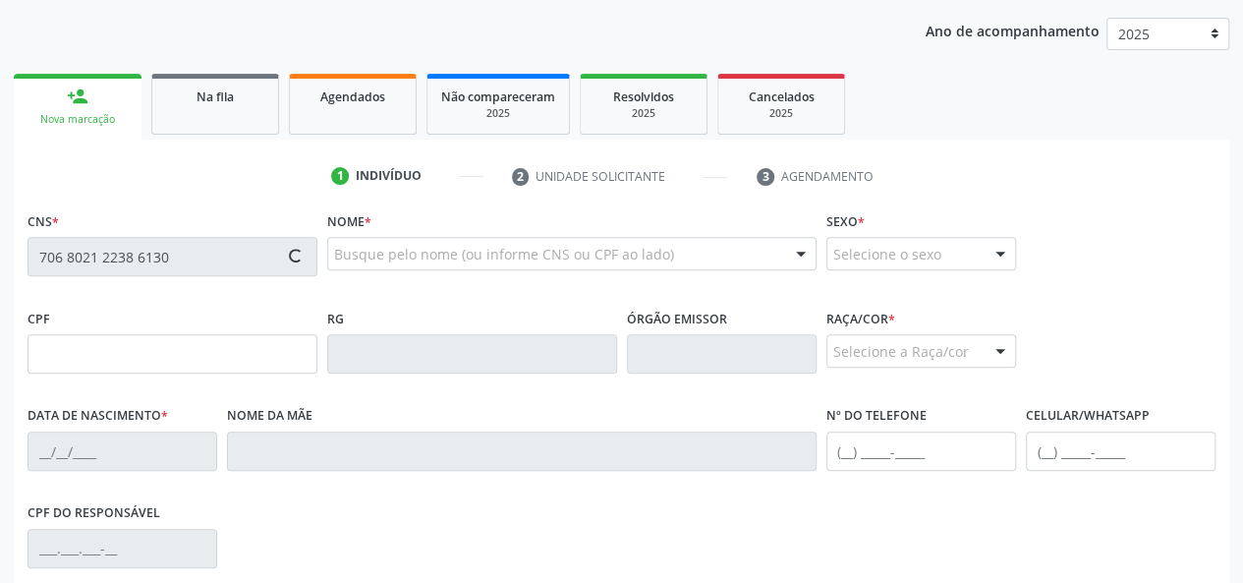
type input "794.843.284-15"
type input "11/03/1973"
type input "Celina de Mello Castanha"
type input "(79) 99657-0023"
type input "12"
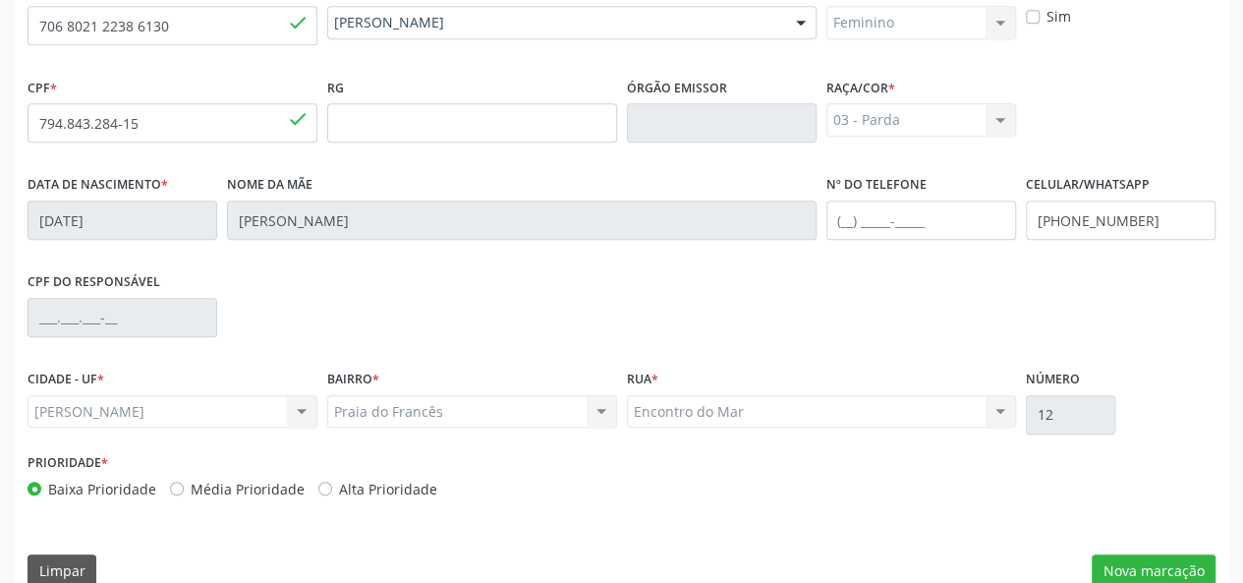
scroll to position [509, 0]
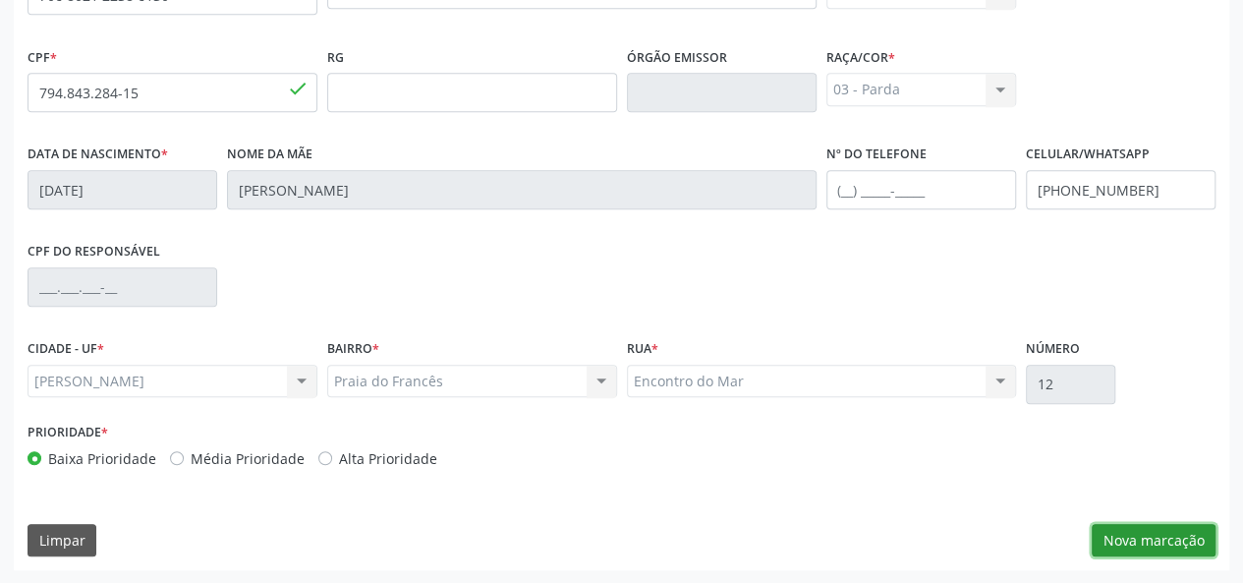
click at [1160, 540] on button "Nova marcação" at bounding box center [1154, 540] width 124 height 33
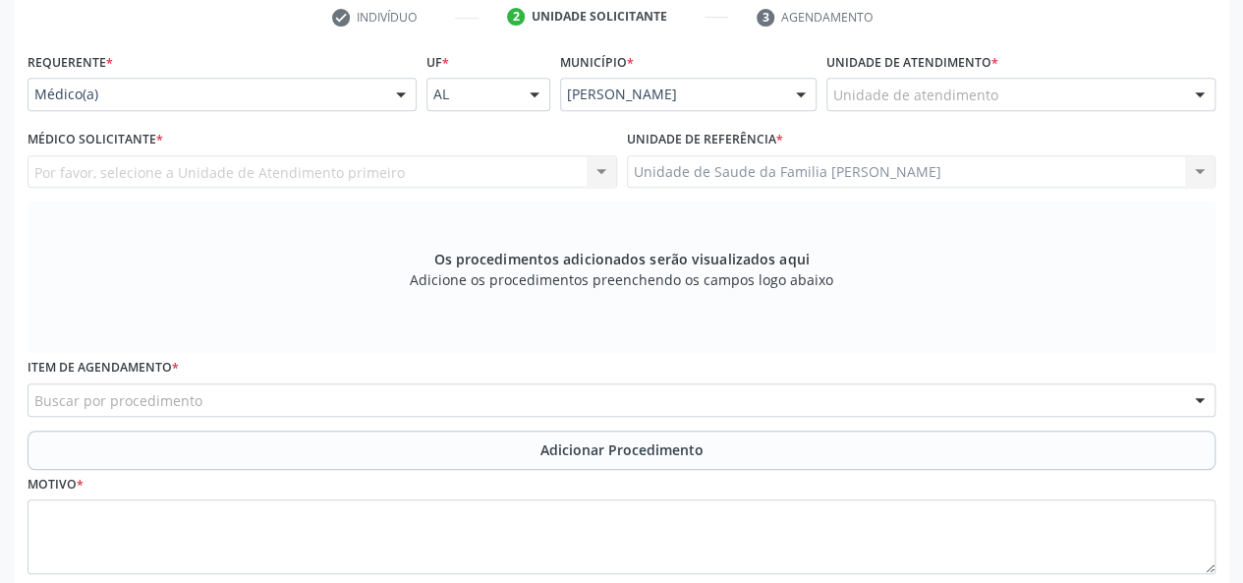
scroll to position [313, 0]
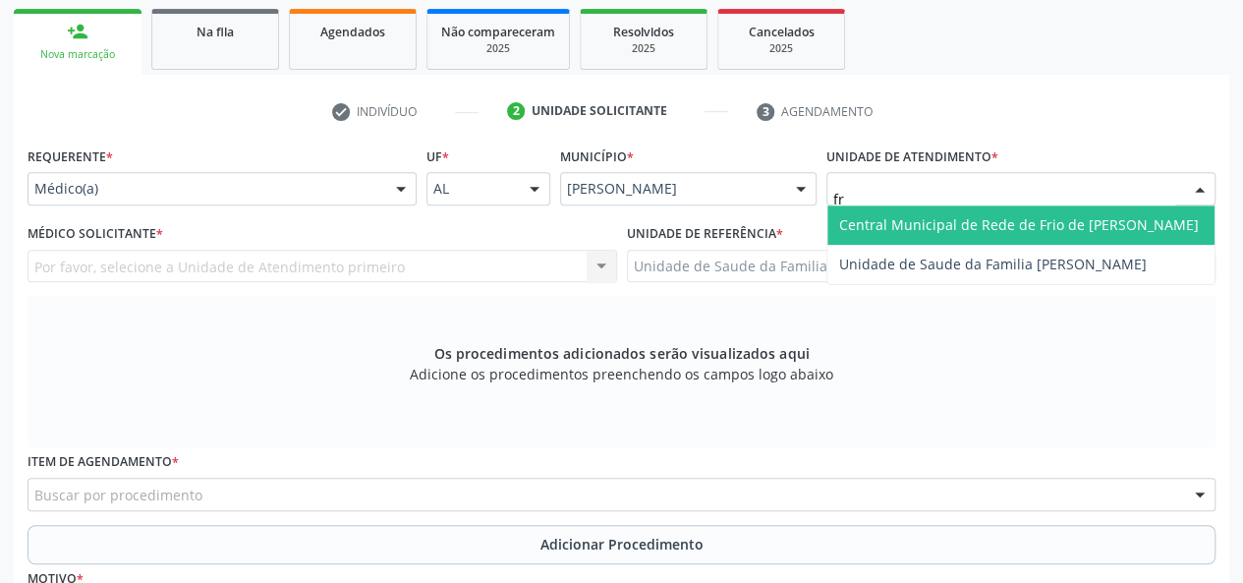
type input "fra"
click at [860, 221] on span "Unidade de Saude da Familia [PERSON_NAME]" at bounding box center [993, 224] width 308 height 19
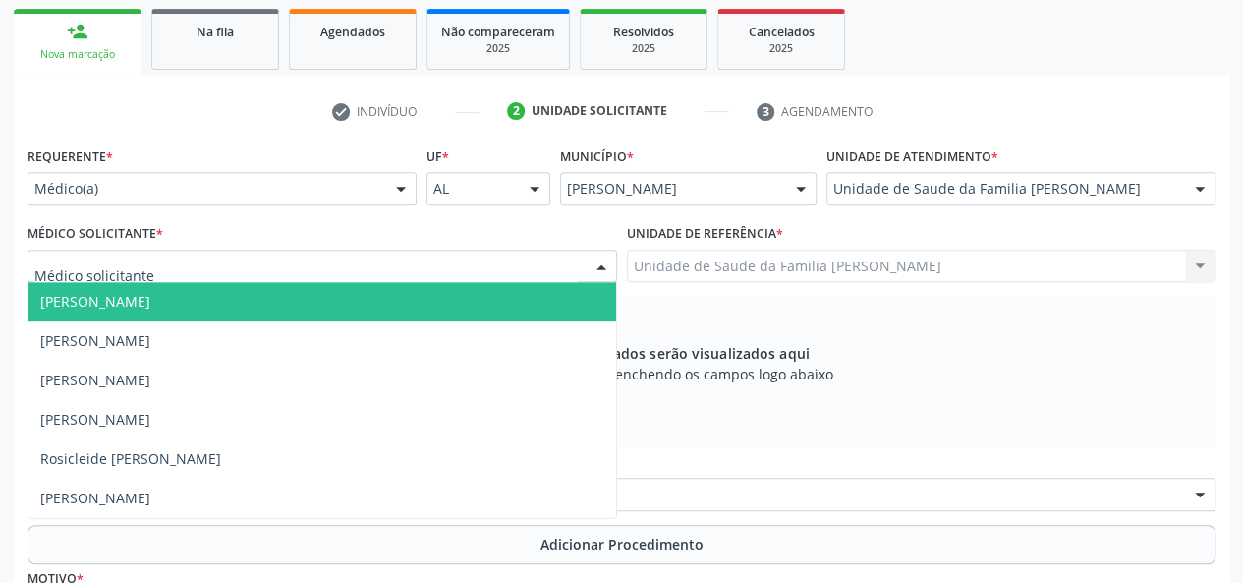
click at [116, 298] on span "Arthur Cunha de Mendonca Fragoso" at bounding box center [95, 301] width 110 height 19
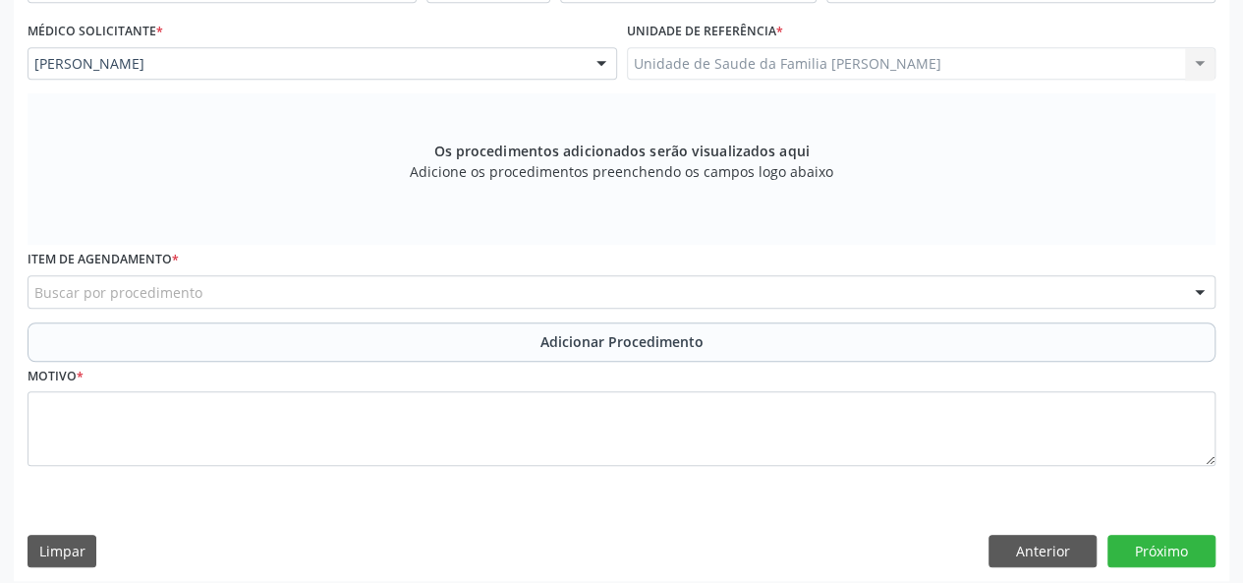
scroll to position [525, 0]
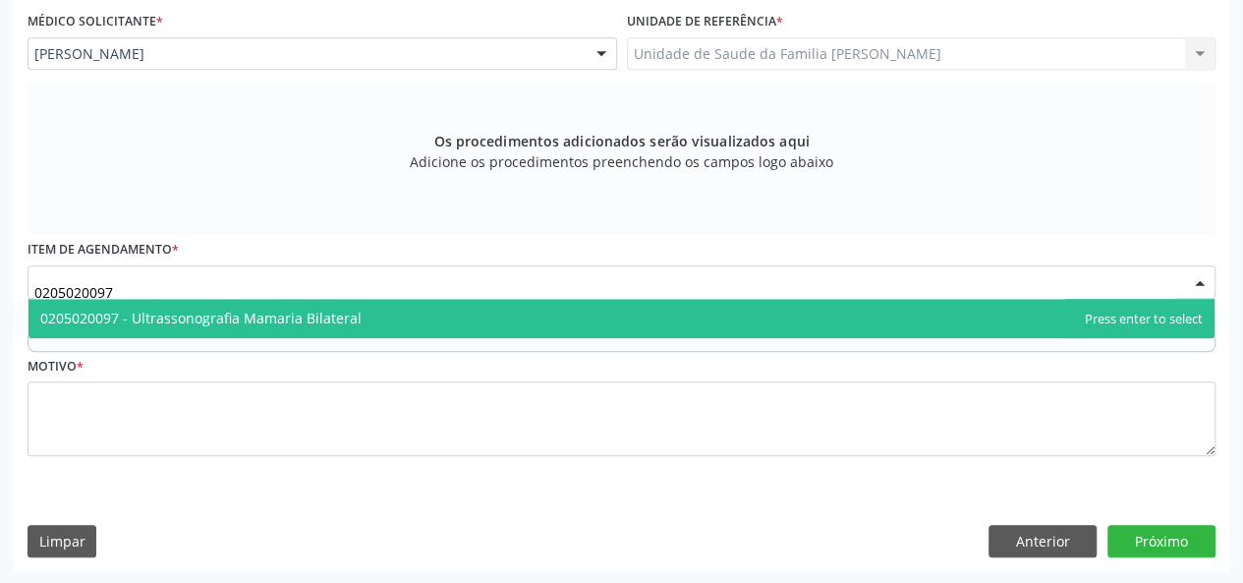
click at [135, 313] on span "0205020097 - Ultrassonografia Mamaria Bilateral" at bounding box center [200, 318] width 321 height 19
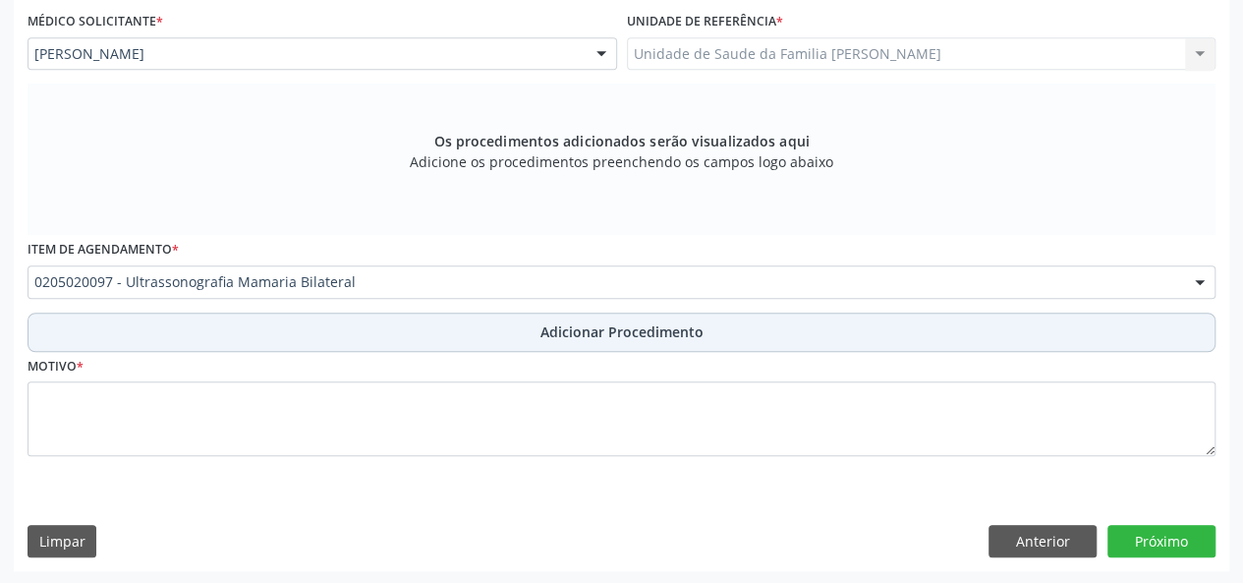
click at [613, 330] on span "Adicionar Procedimento" at bounding box center [622, 331] width 163 height 21
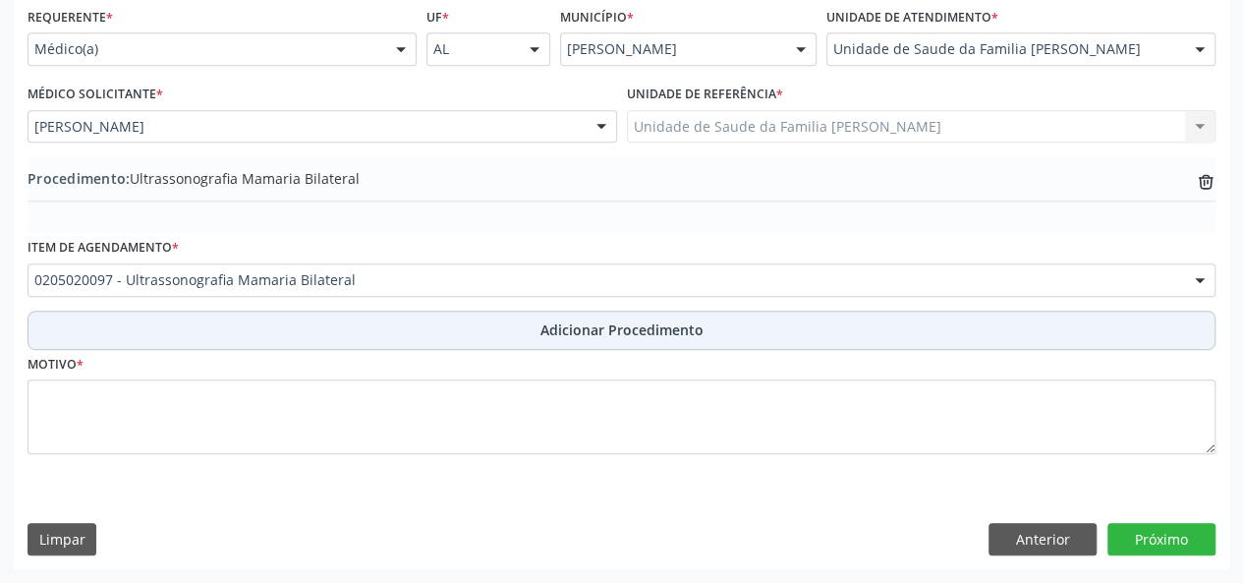
scroll to position [450, 0]
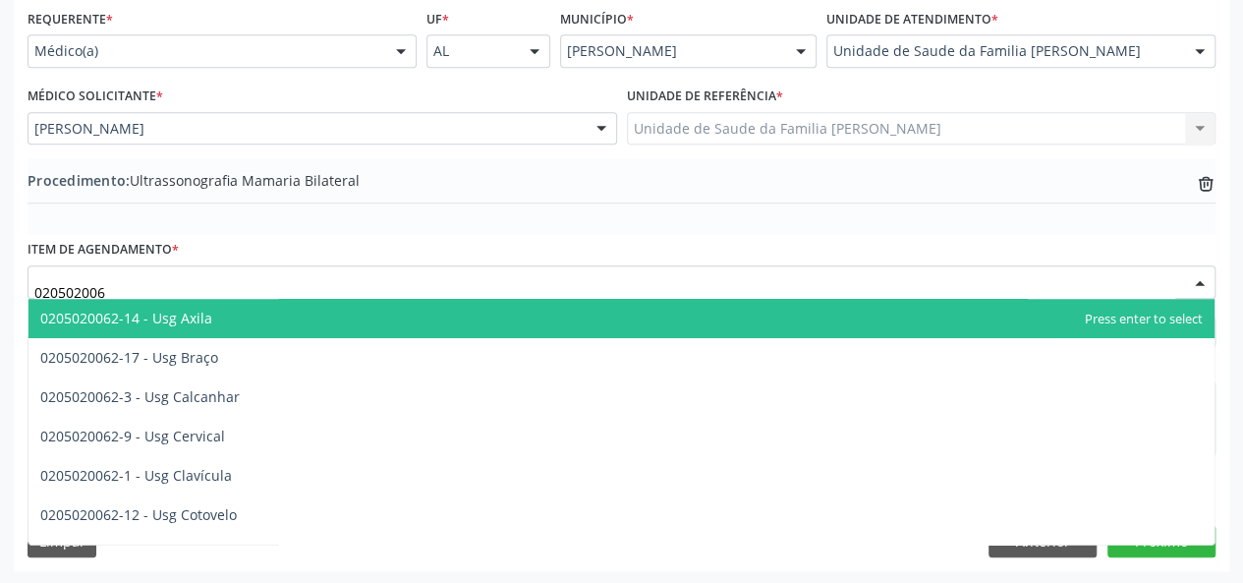
type input "0205020062"
click at [200, 316] on span "0205020062-14 - Usg Axila" at bounding box center [126, 318] width 172 height 19
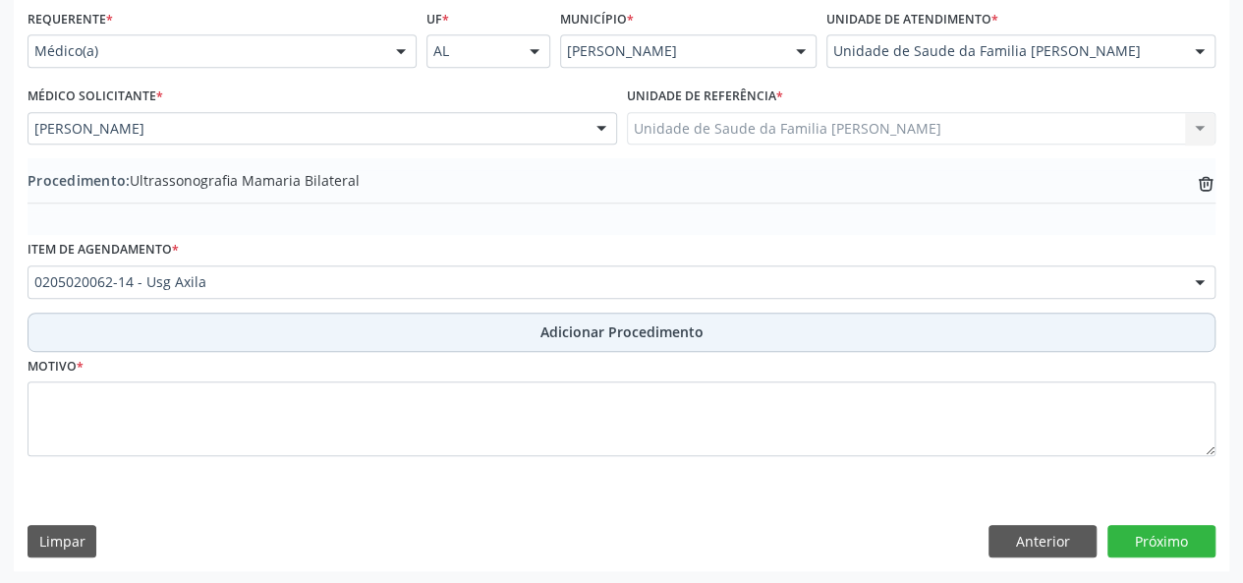
click at [623, 337] on span "Adicionar Procedimento" at bounding box center [622, 331] width 163 height 21
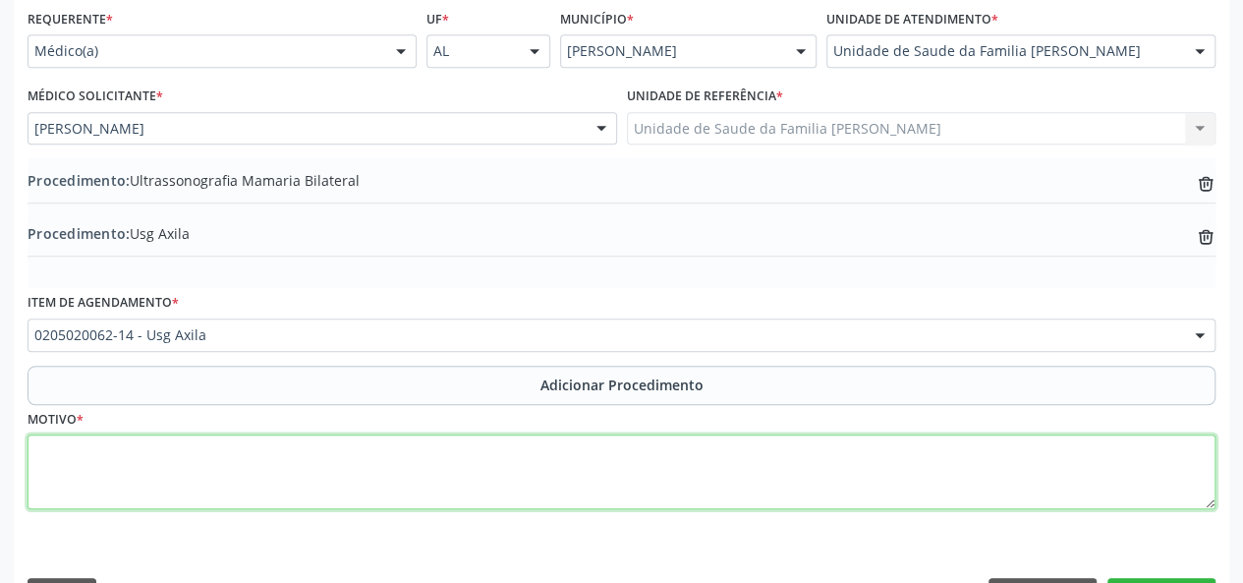
click at [64, 493] on textarea at bounding box center [622, 471] width 1188 height 75
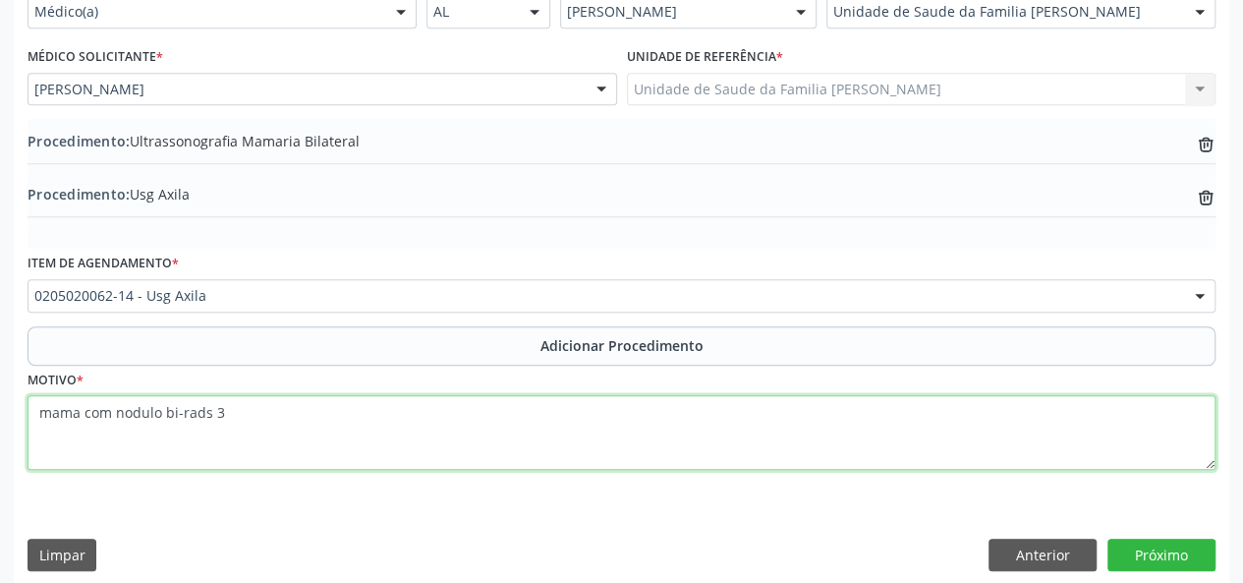
scroll to position [503, 0]
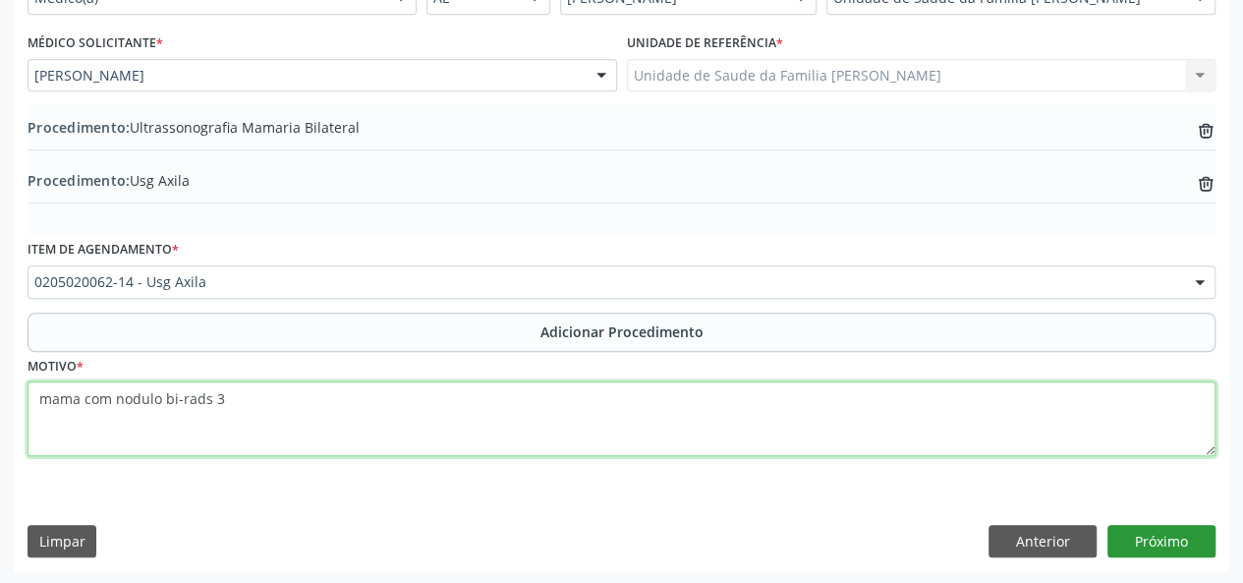
type textarea "mama com nodulo bi-rads 3"
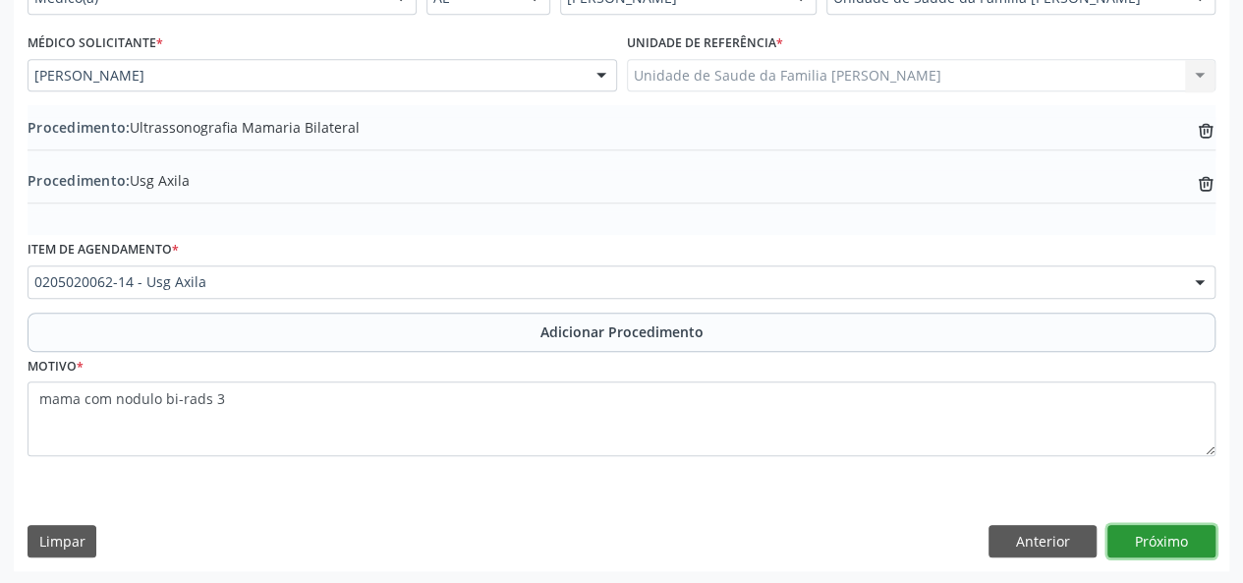
click at [1191, 546] on button "Próximo" at bounding box center [1162, 541] width 108 height 33
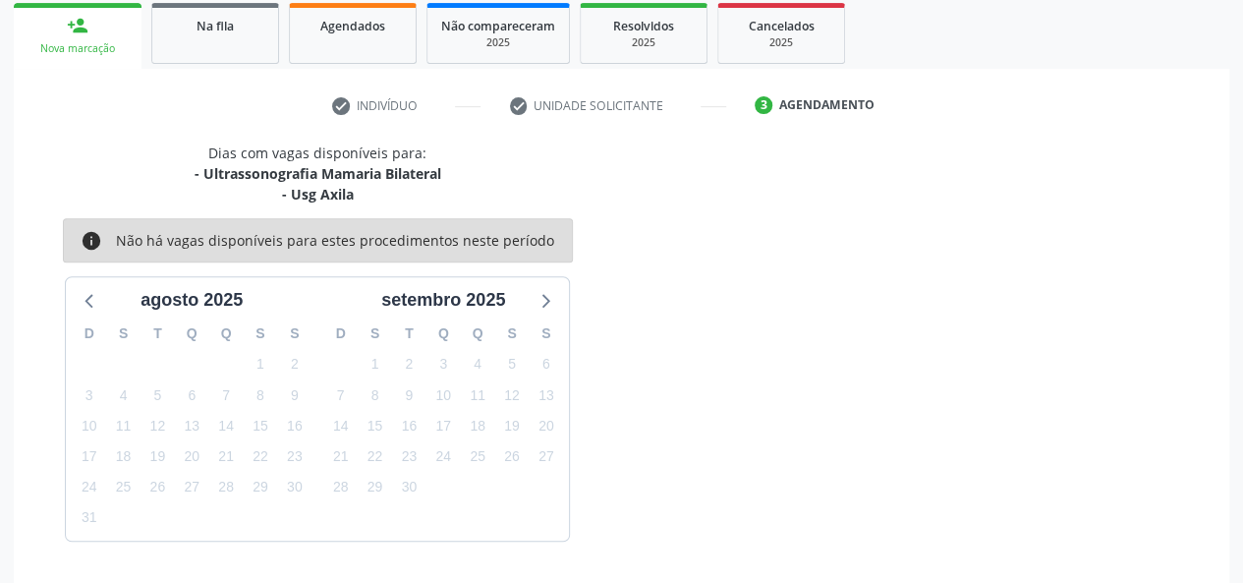
scroll to position [375, 0]
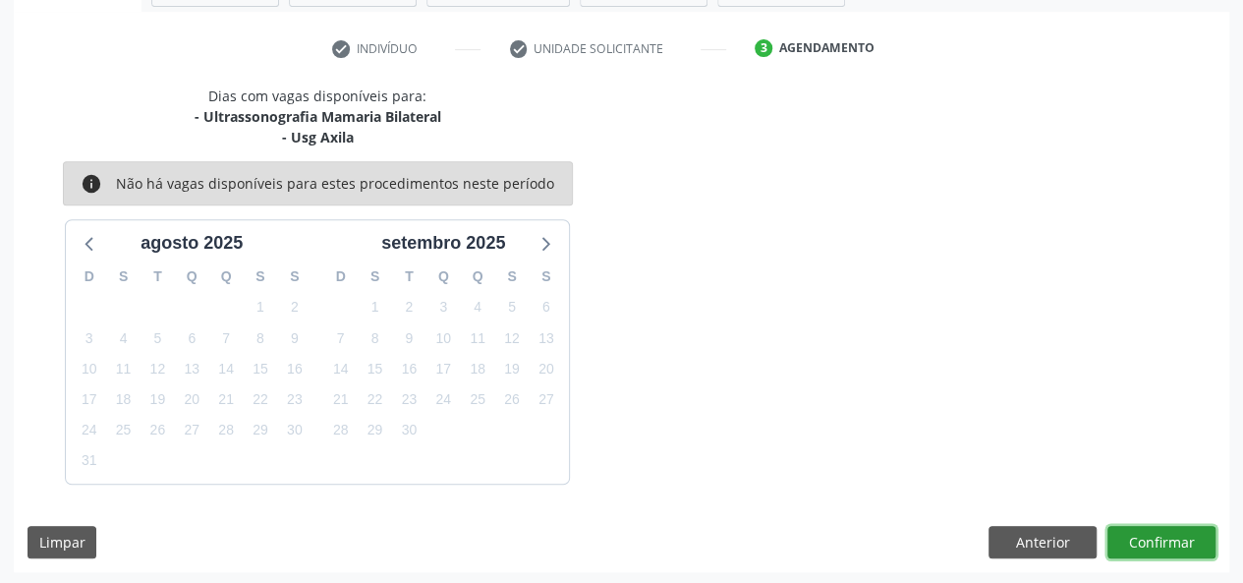
click at [1138, 530] on button "Confirmar" at bounding box center [1162, 542] width 108 height 33
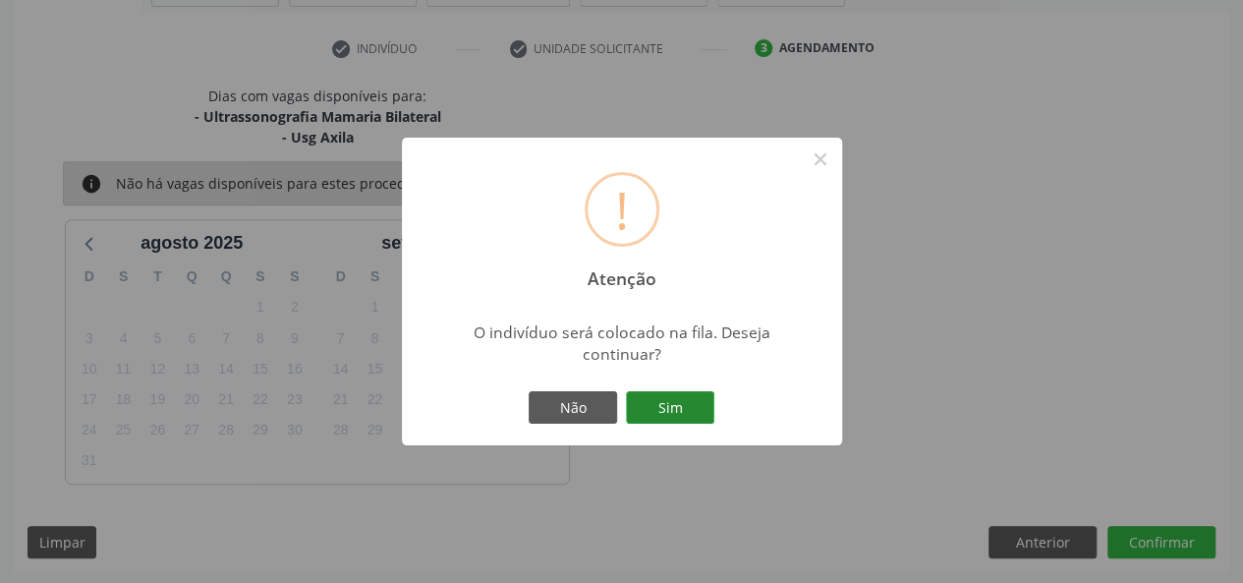
click at [674, 403] on button "Sim" at bounding box center [670, 407] width 88 height 33
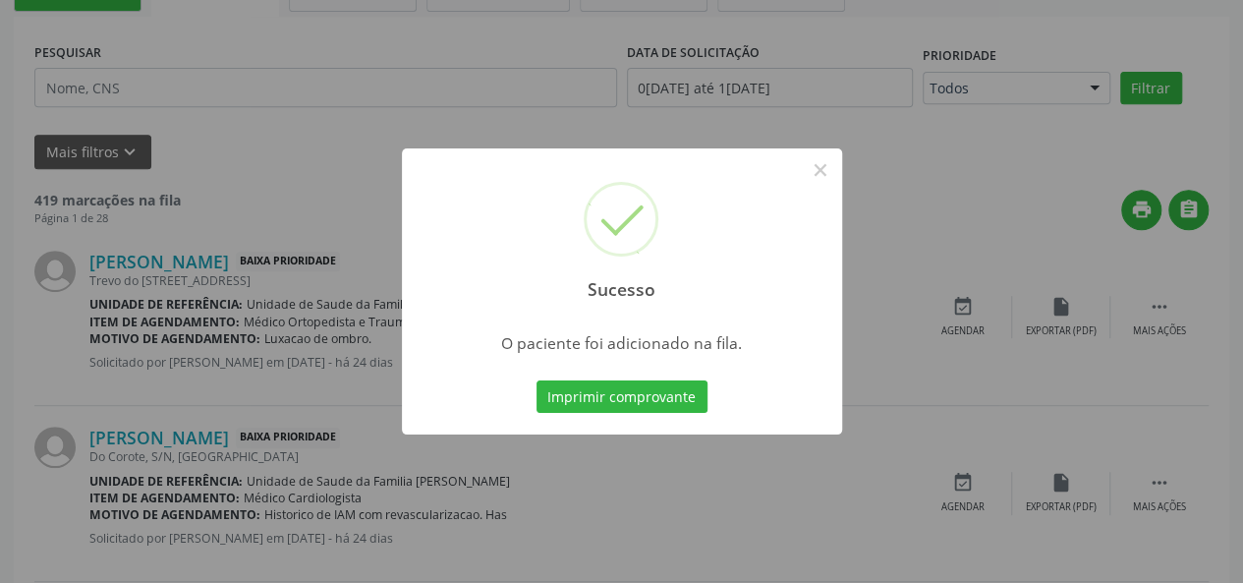
scroll to position [98, 0]
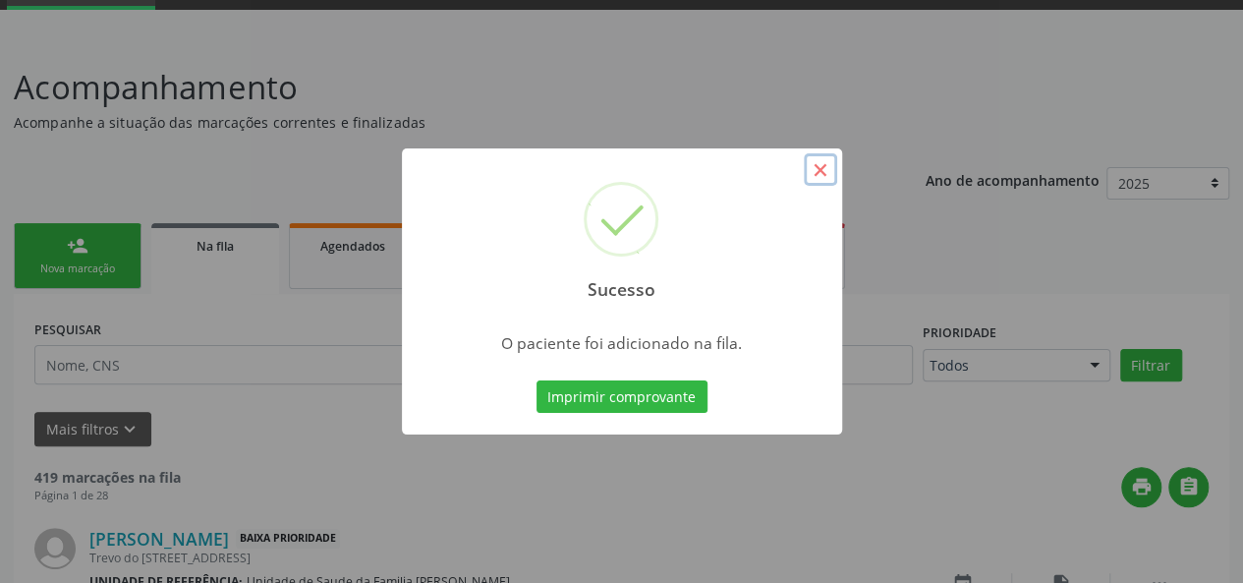
click at [819, 170] on button "×" at bounding box center [820, 169] width 33 height 33
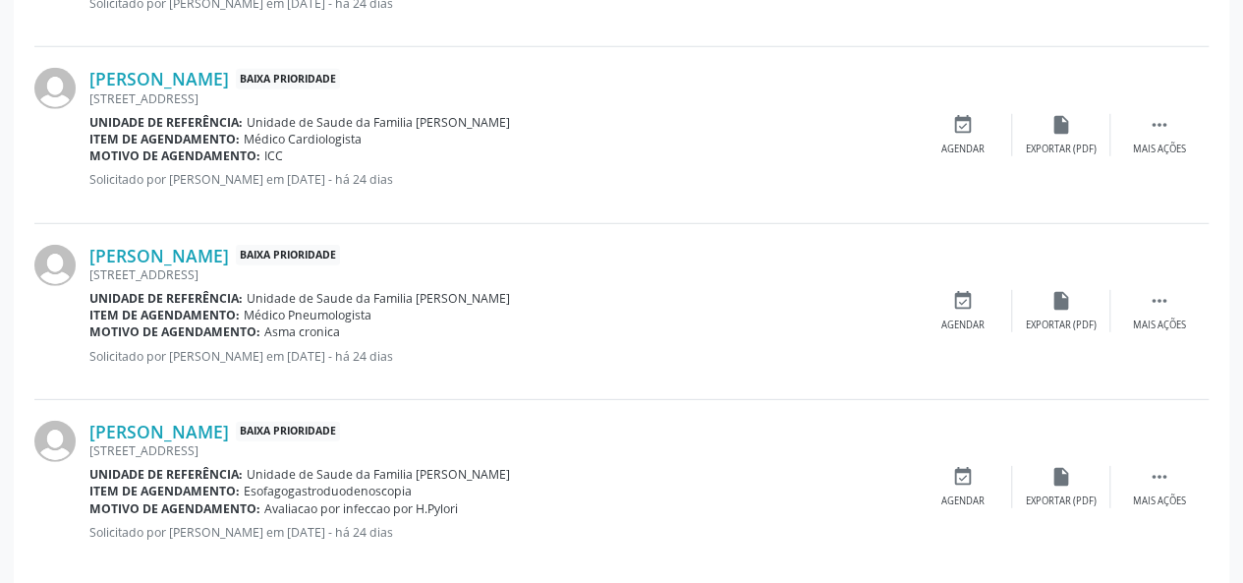
scroll to position [2752, 0]
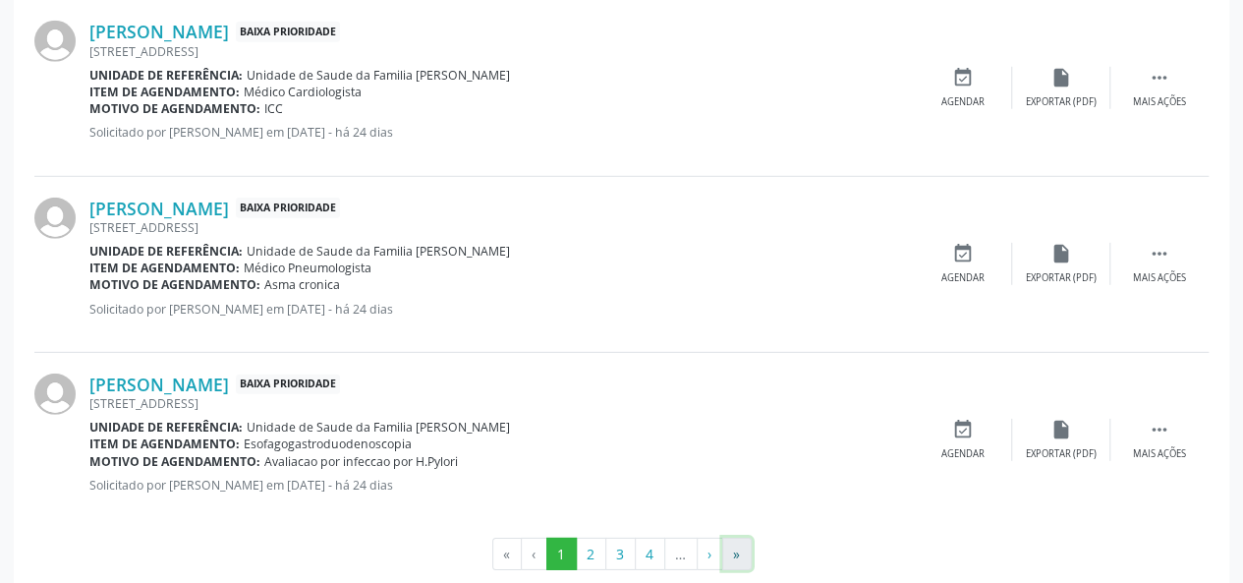
click at [746, 545] on button "»" at bounding box center [736, 554] width 29 height 33
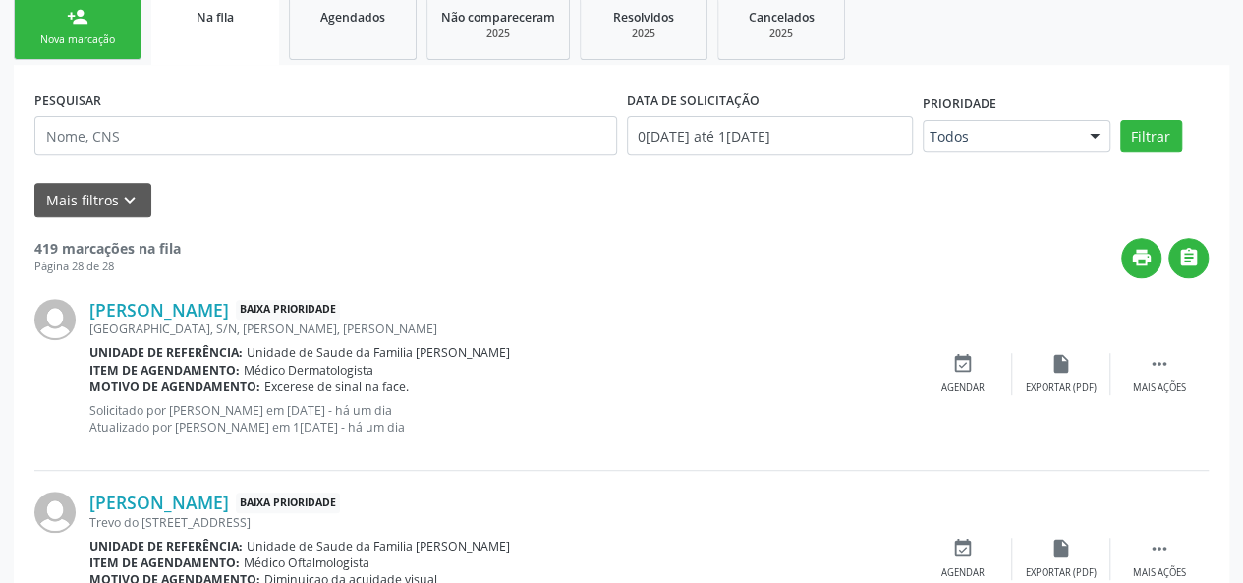
scroll to position [32, 0]
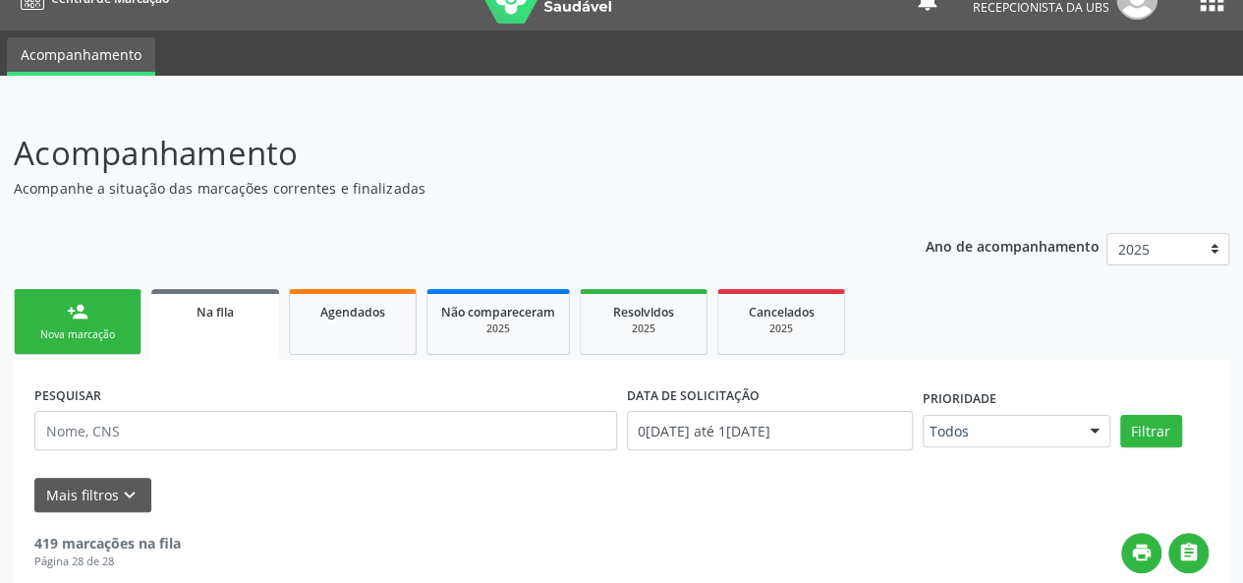
click at [65, 311] on link "person_add Nova marcação" at bounding box center [78, 322] width 128 height 66
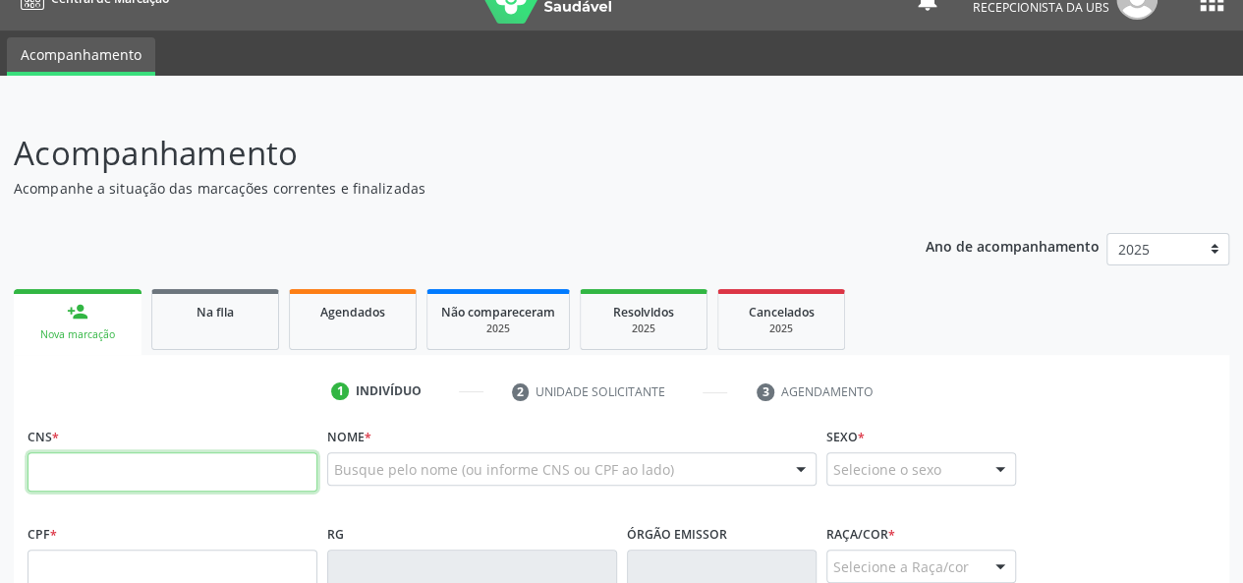
paste input "703 1076 7166 5590"
type input "703 1076 7166 5590"
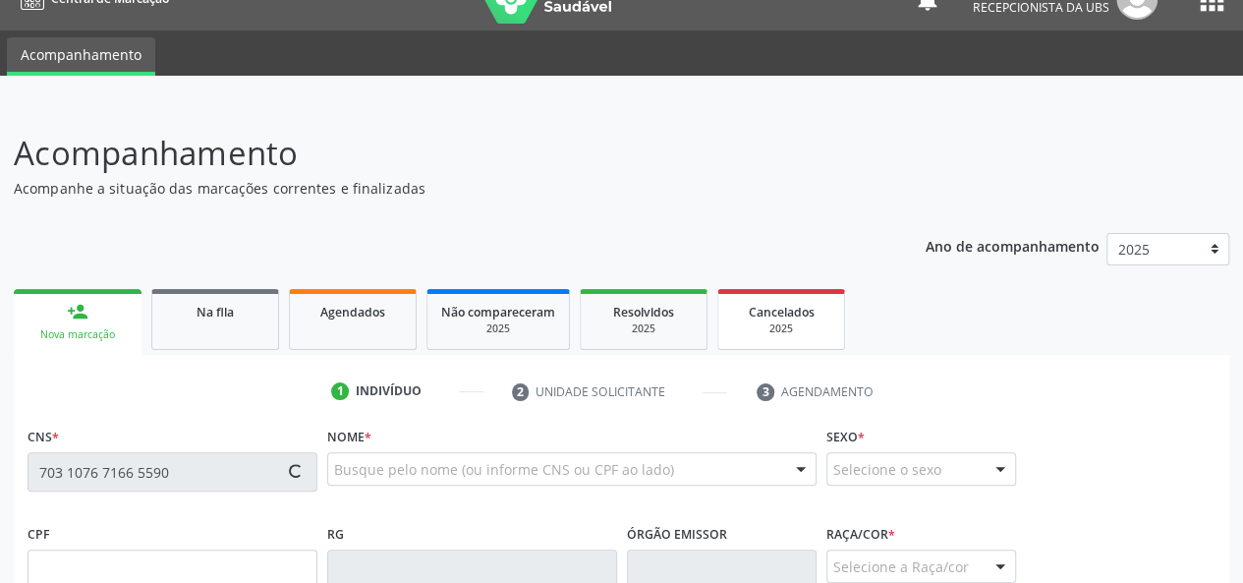
type input "664.327.745-00"
type input "11/07/1976"
type input "Maria Jose do Nascimento"
type input "(79) 98800-7751"
type input "12"
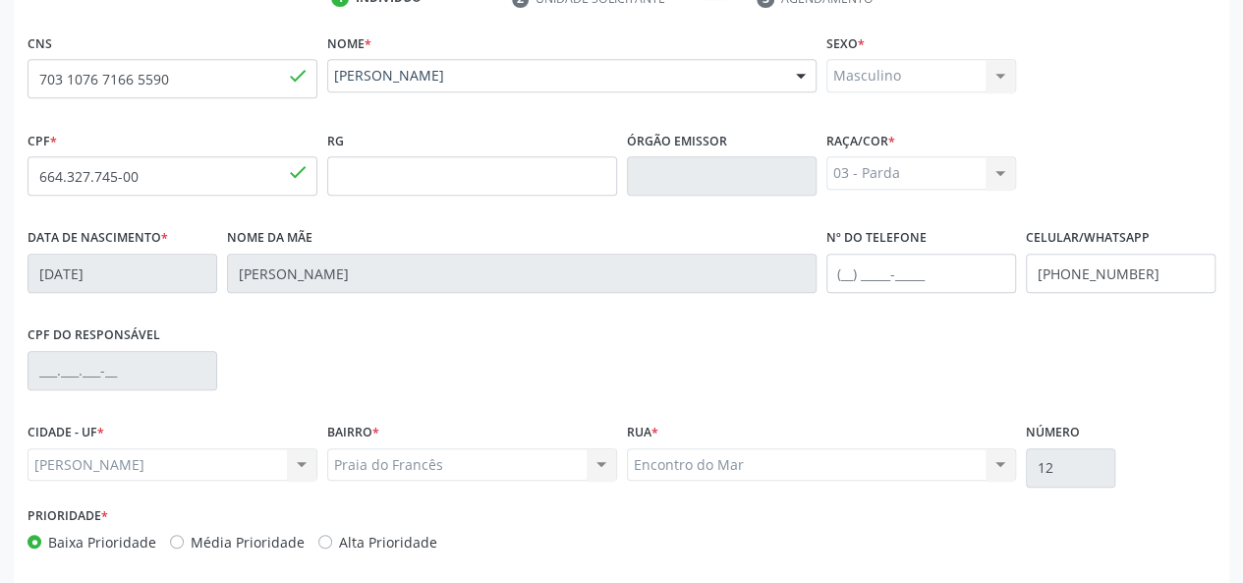
scroll to position [509, 0]
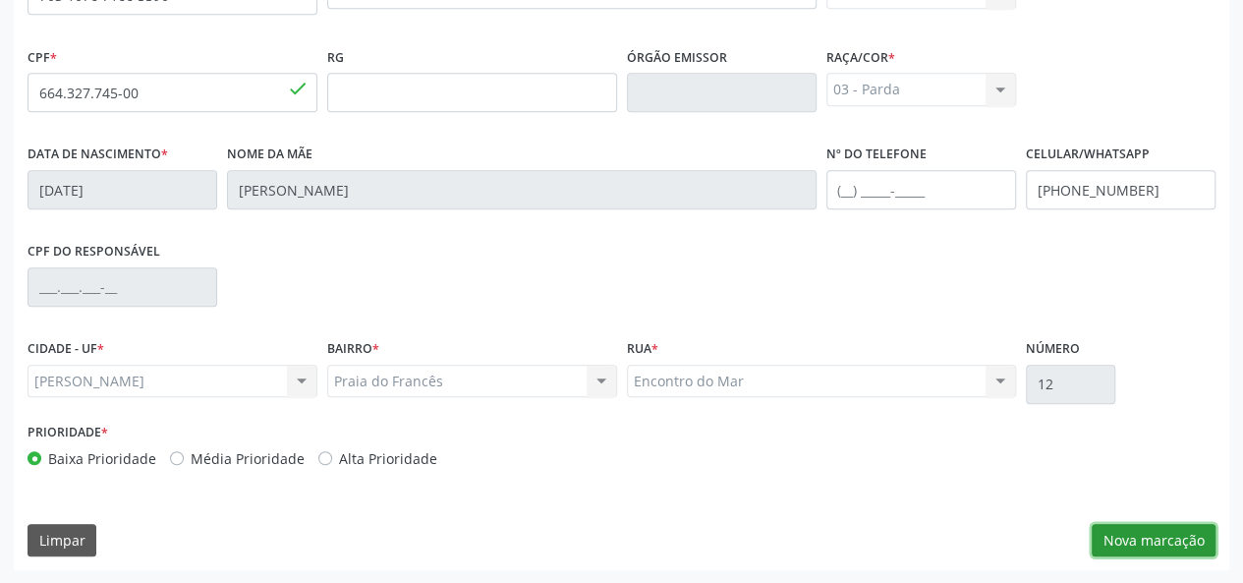
click at [1132, 534] on button "Nova marcação" at bounding box center [1154, 540] width 124 height 33
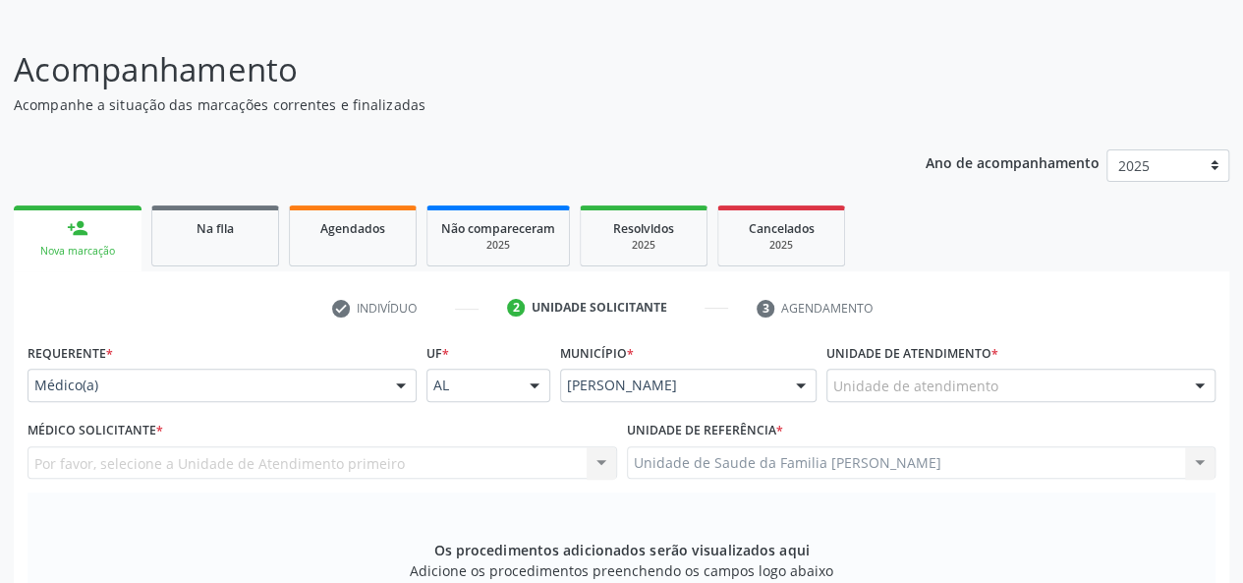
scroll to position [116, 0]
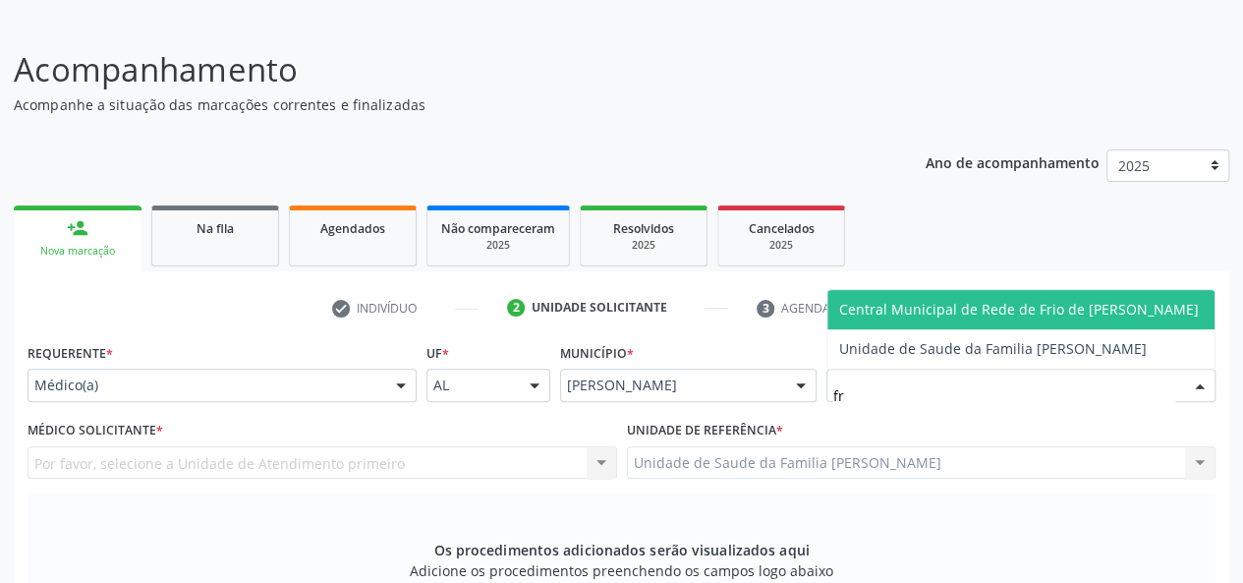
type input "fra"
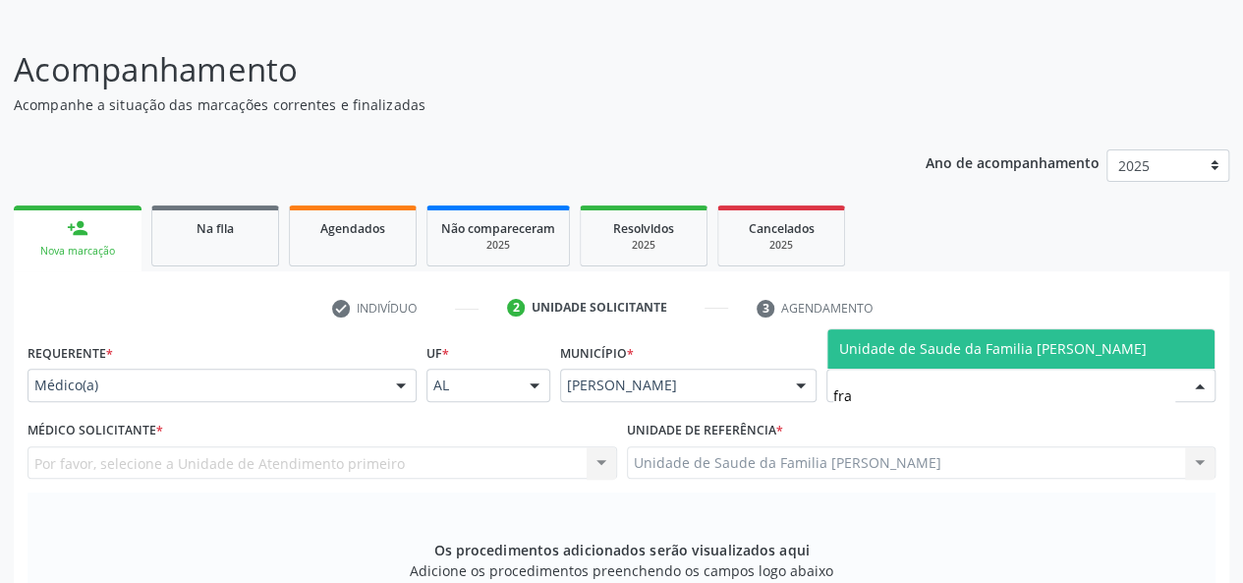
click at [873, 346] on span "Unidade de Saude da Familia [PERSON_NAME]" at bounding box center [993, 348] width 308 height 19
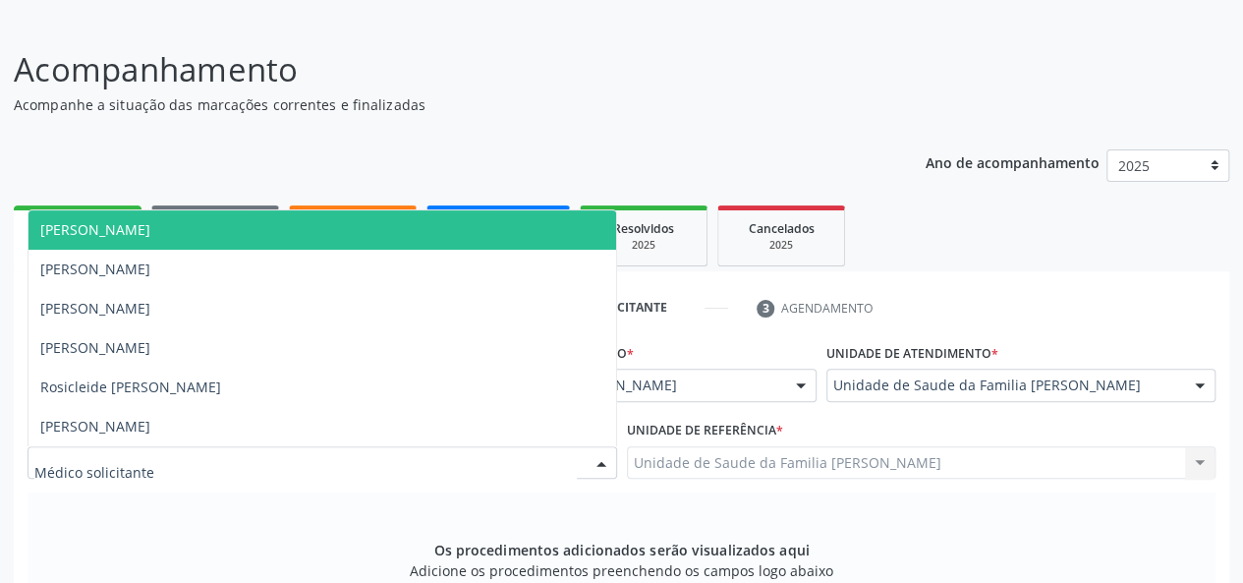
click at [112, 237] on span "Arthur Cunha de Mendonca Fragoso" at bounding box center [95, 229] width 110 height 19
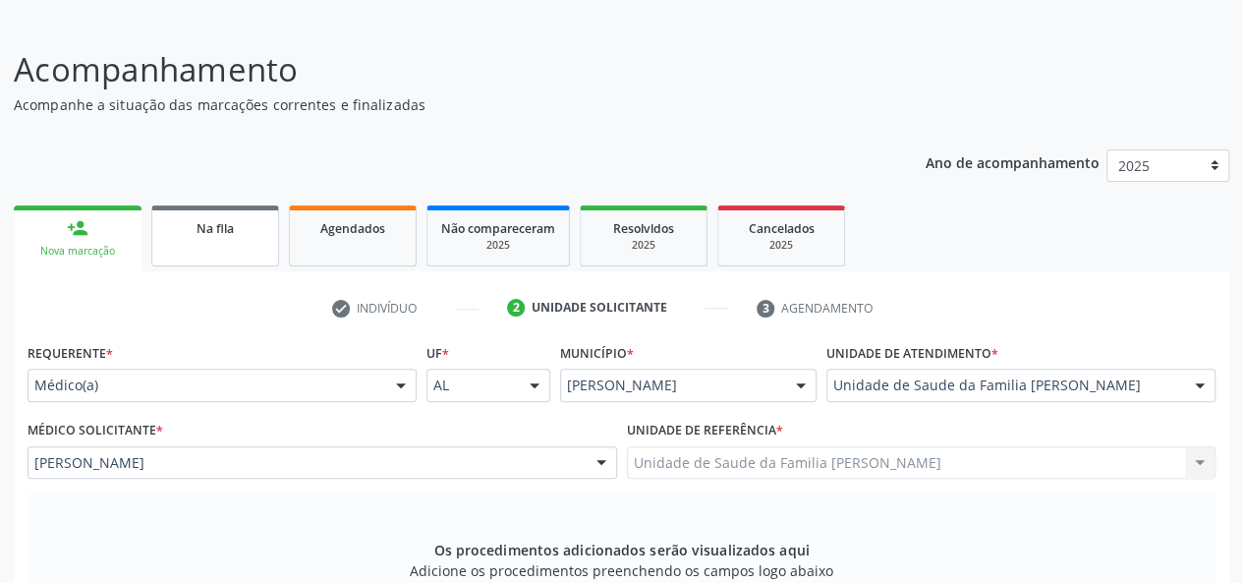
scroll to position [411, 0]
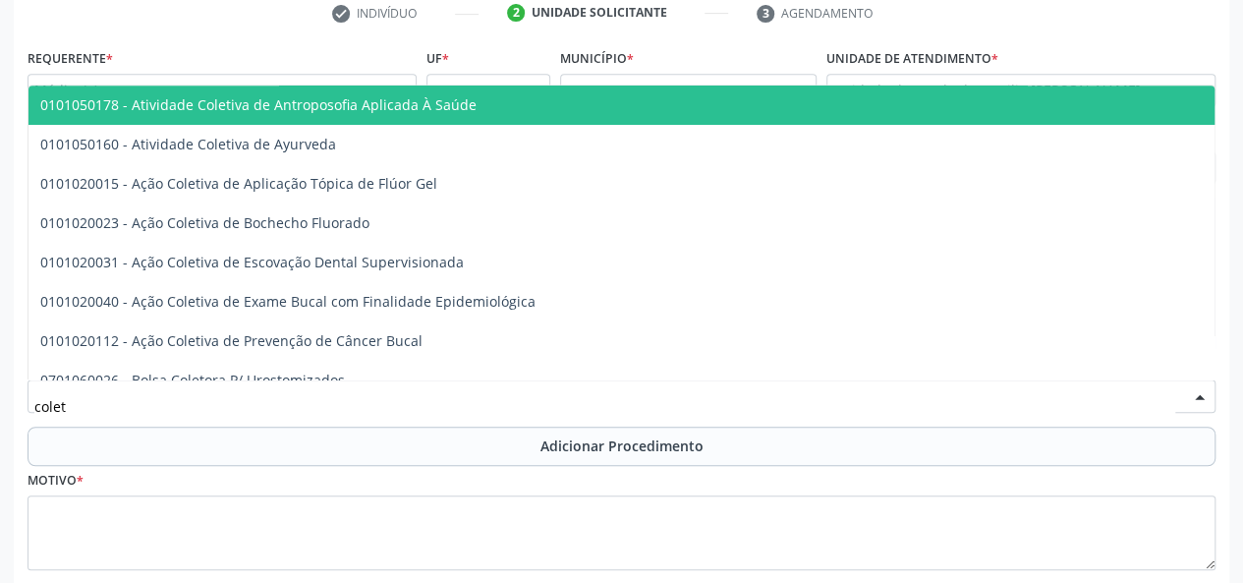
type input "coleta"
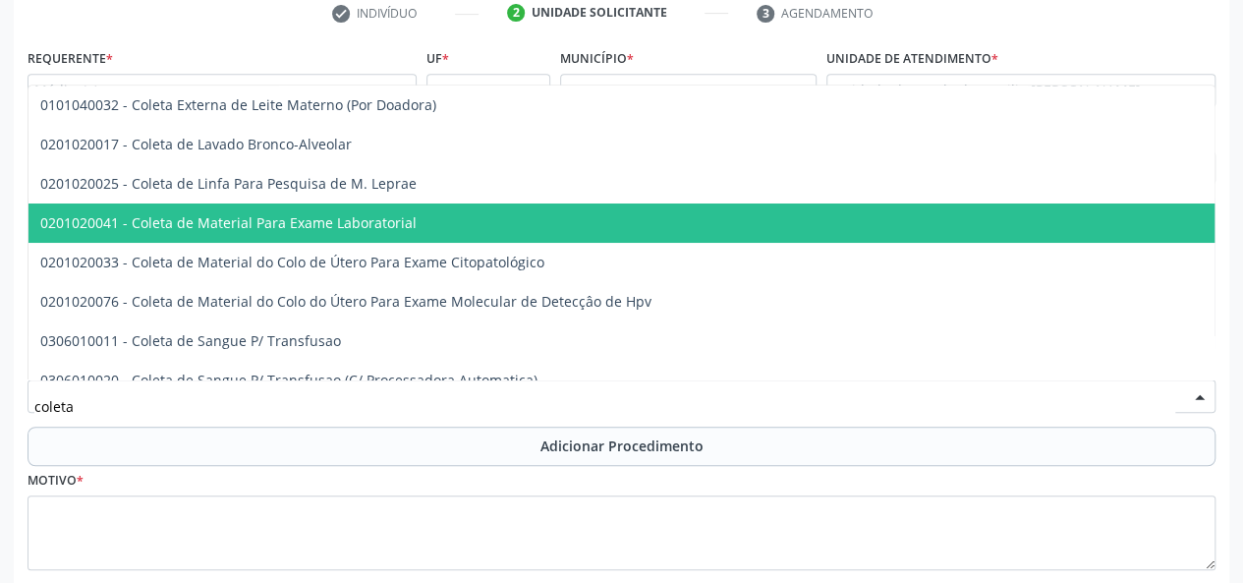
click at [251, 219] on span "0201020041 - Coleta de Material Para Exame Laboratorial" at bounding box center [228, 222] width 376 height 19
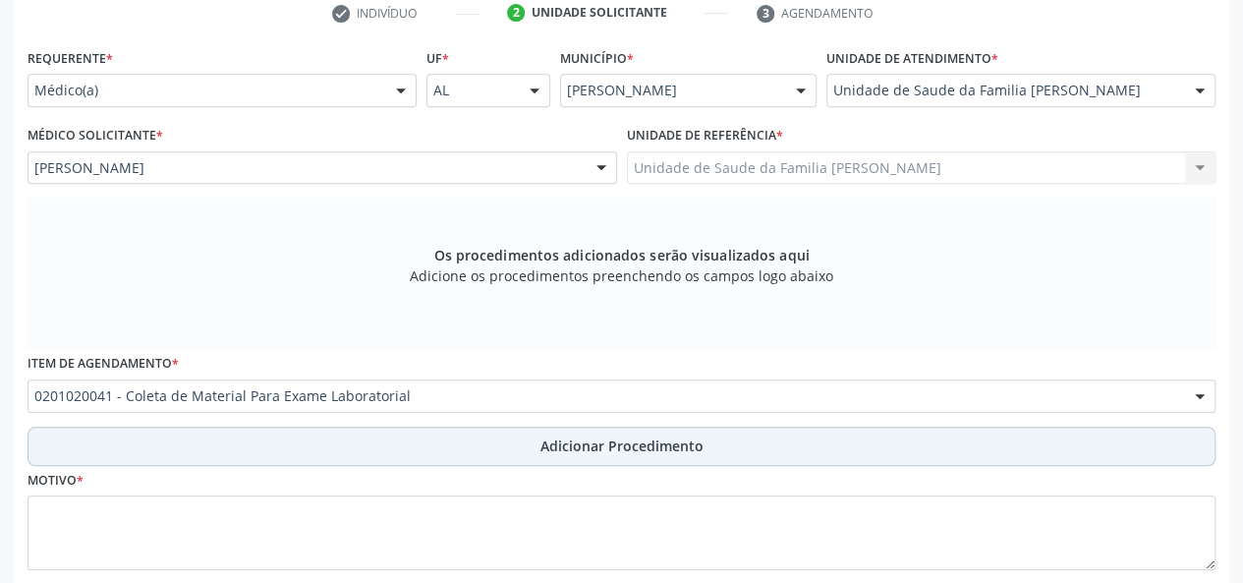
click at [640, 451] on span "Adicionar Procedimento" at bounding box center [622, 445] width 163 height 21
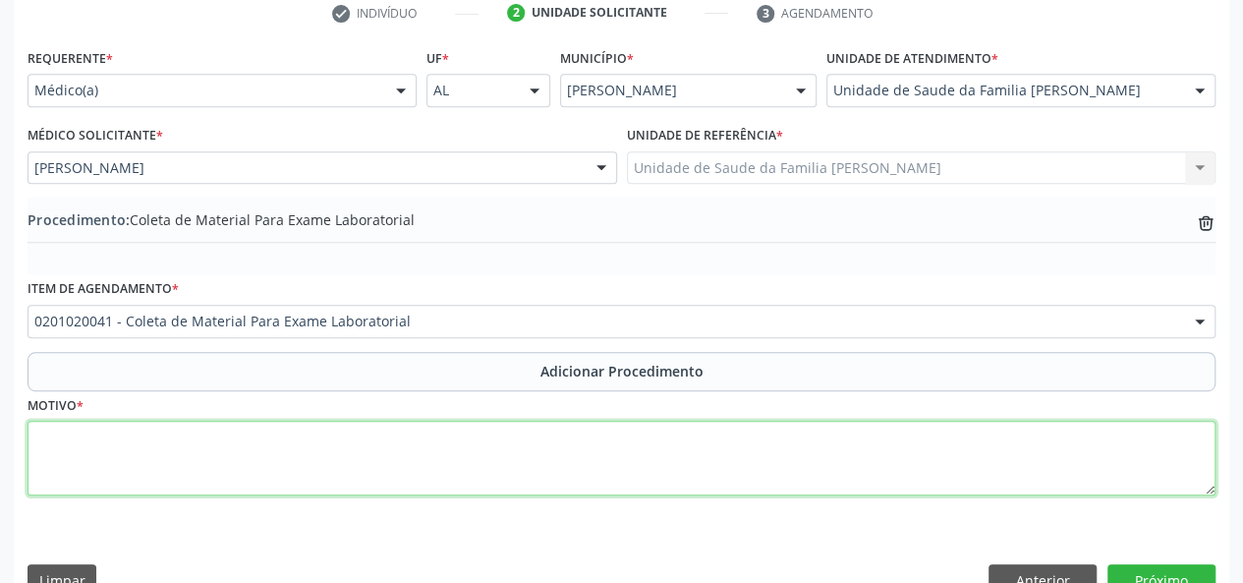
click at [92, 445] on textarea at bounding box center [622, 458] width 1188 height 75
type textarea "HAS"
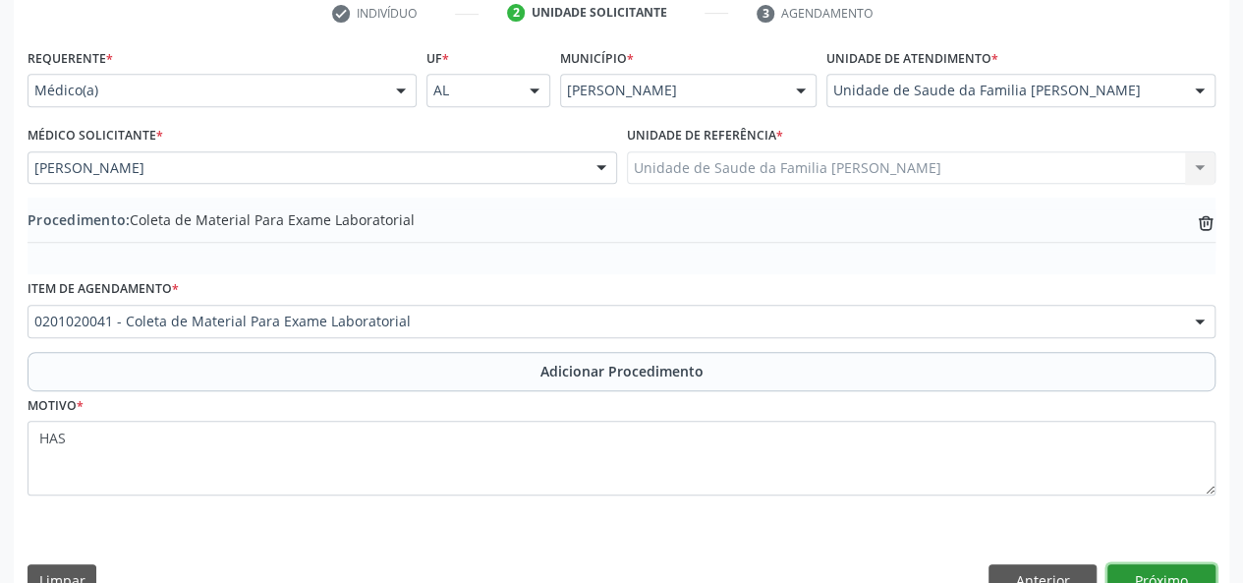
click at [1152, 566] on button "Próximo" at bounding box center [1162, 580] width 108 height 33
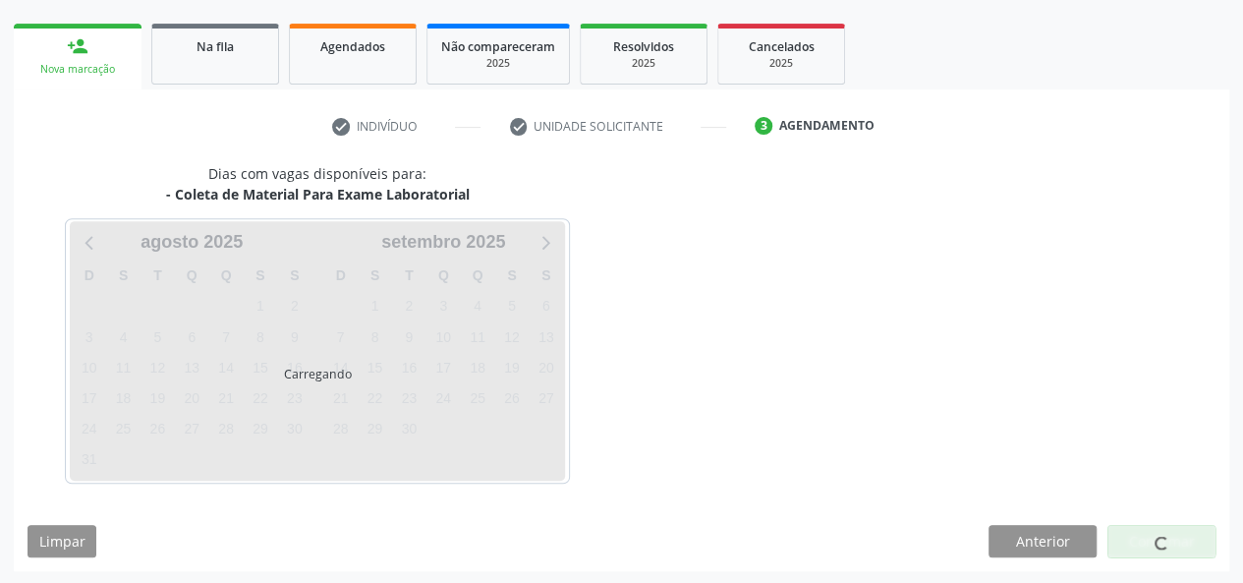
scroll to position [356, 0]
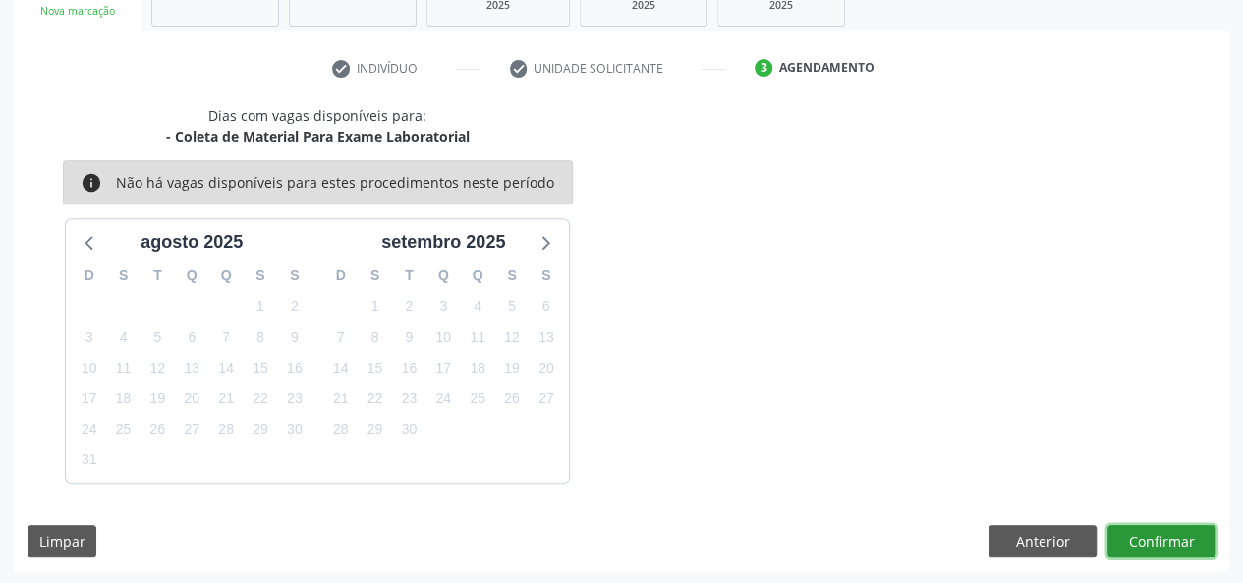
click at [1147, 537] on button "Confirmar" at bounding box center [1162, 541] width 108 height 33
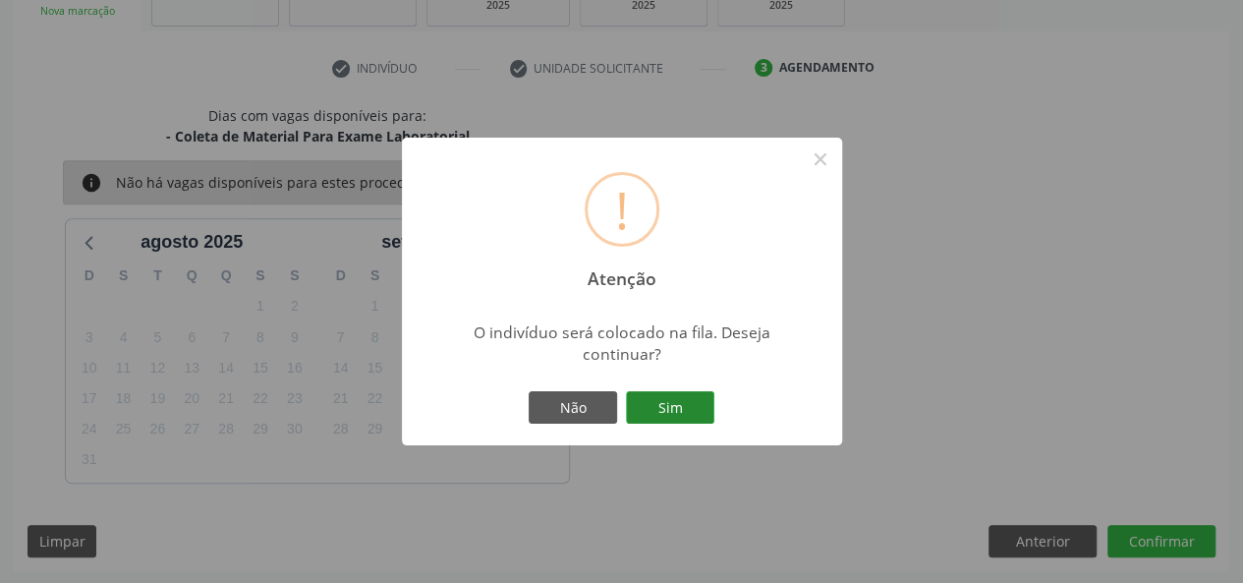
click at [674, 422] on button "Sim" at bounding box center [670, 407] width 88 height 33
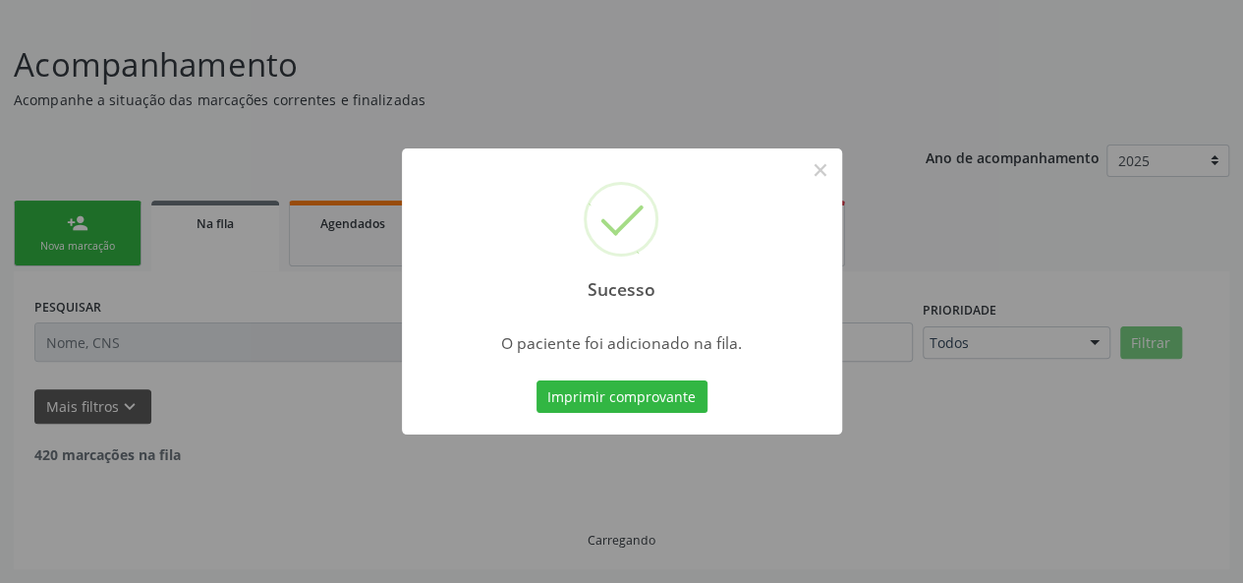
scroll to position [98, 0]
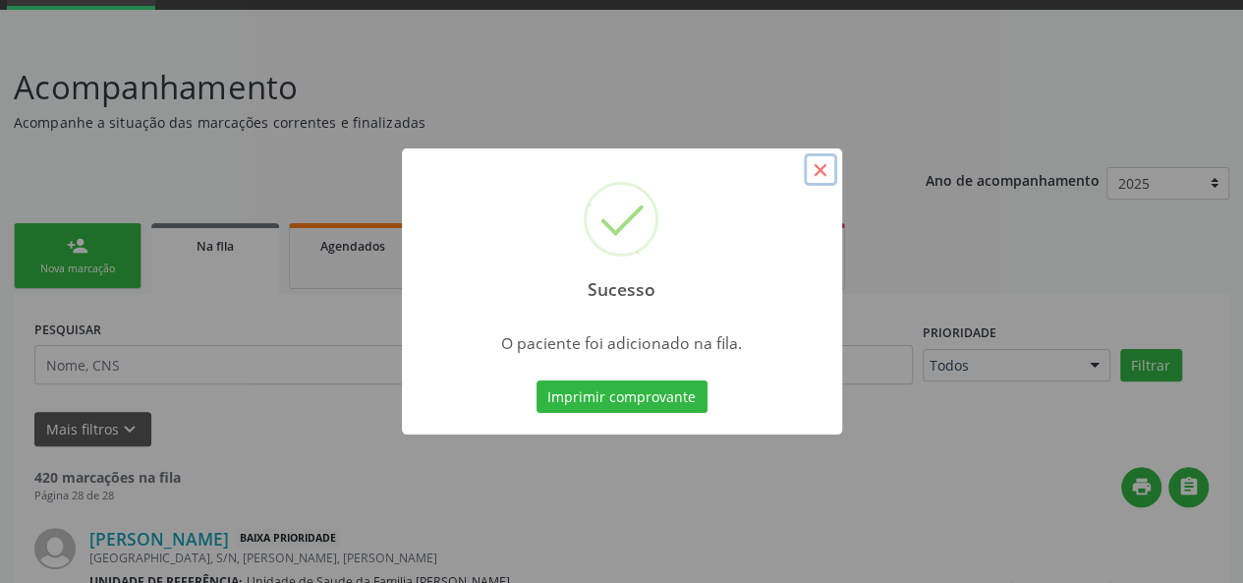
click at [820, 170] on button "×" at bounding box center [820, 169] width 33 height 33
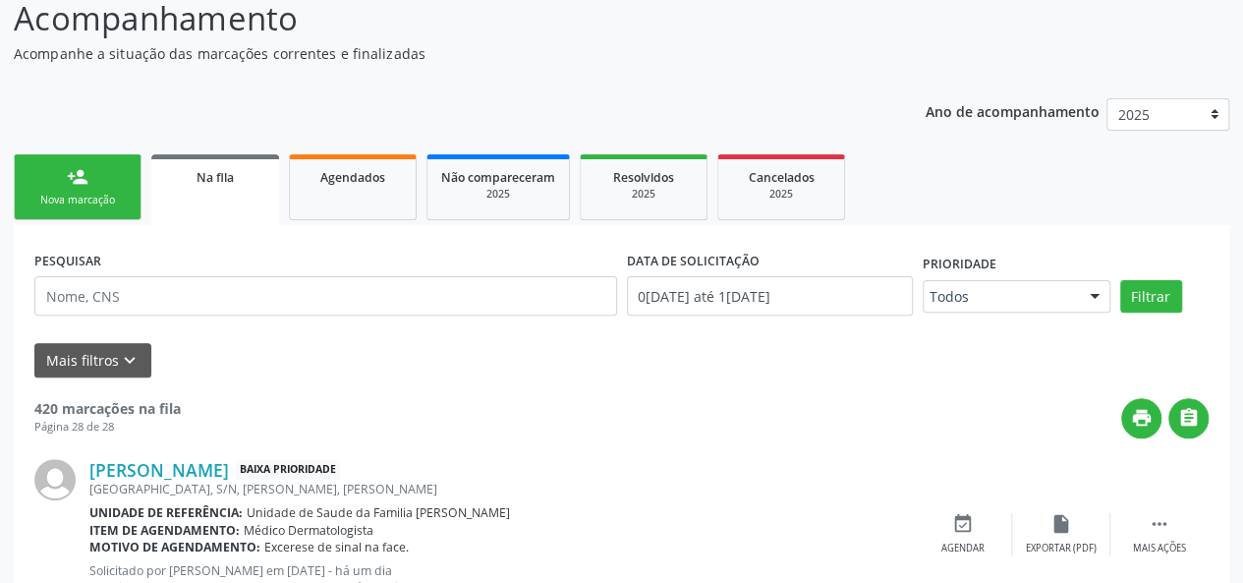
scroll to position [197, 0]
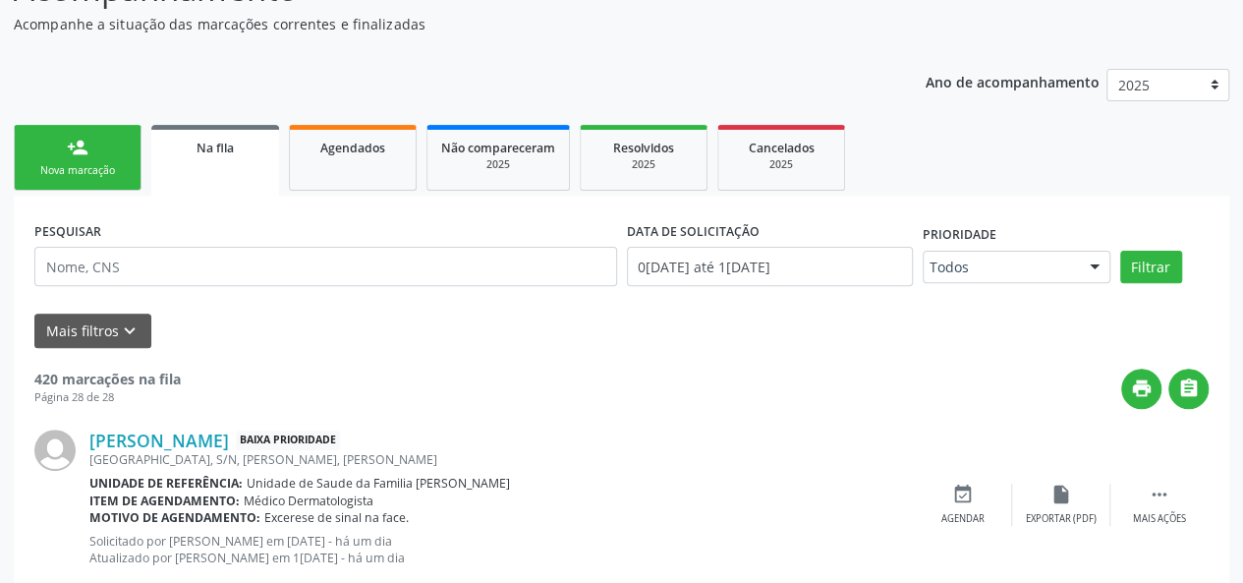
click at [64, 132] on link "person_add Nova marcação" at bounding box center [78, 158] width 128 height 66
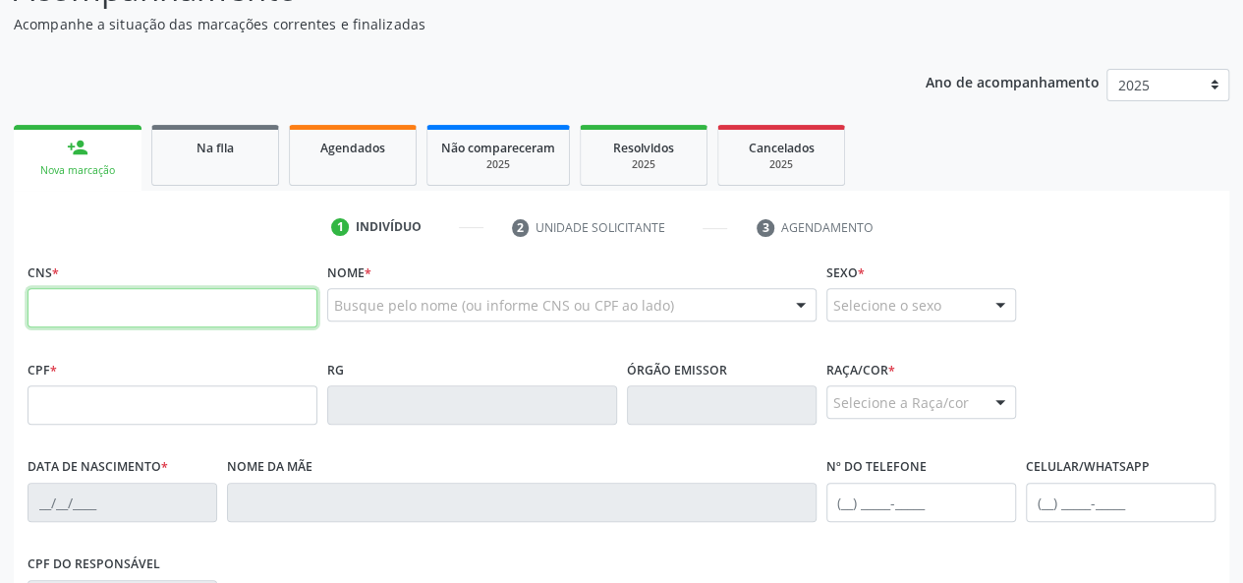
click at [167, 310] on input "text" at bounding box center [173, 307] width 290 height 39
paste input "700 7089 8795 6170"
type input "700 7089 8795 6170"
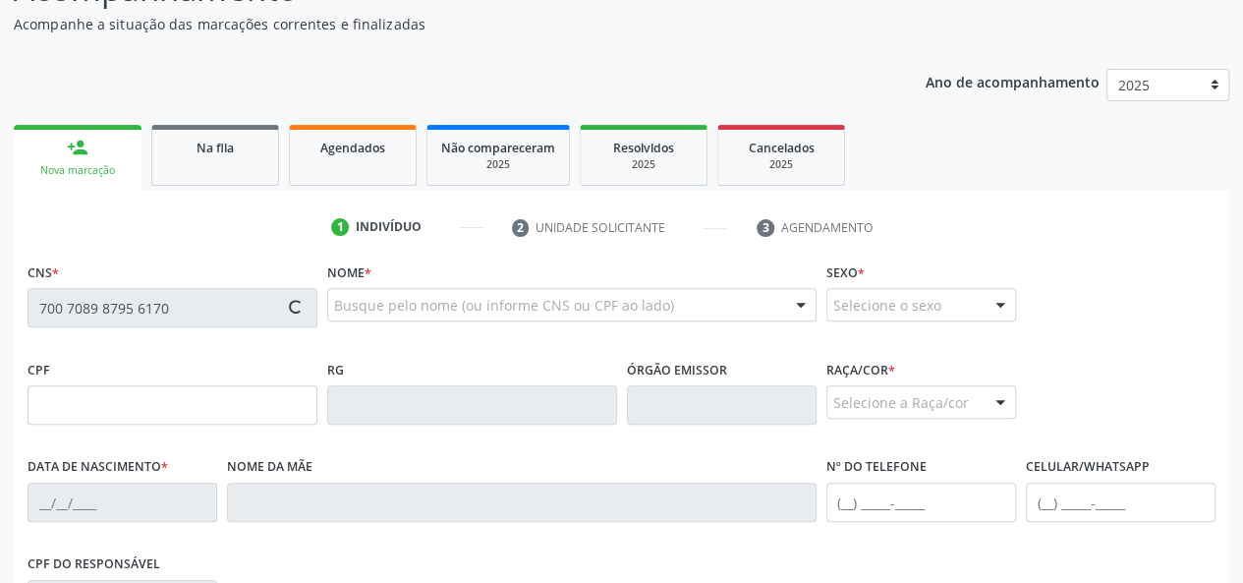
type input "116.280.178-64"
type input "24/08/1971"
type input "Divanize Alves Moreira"
type input "(82) 99407-4004"
type input "(82) 99840-7674"
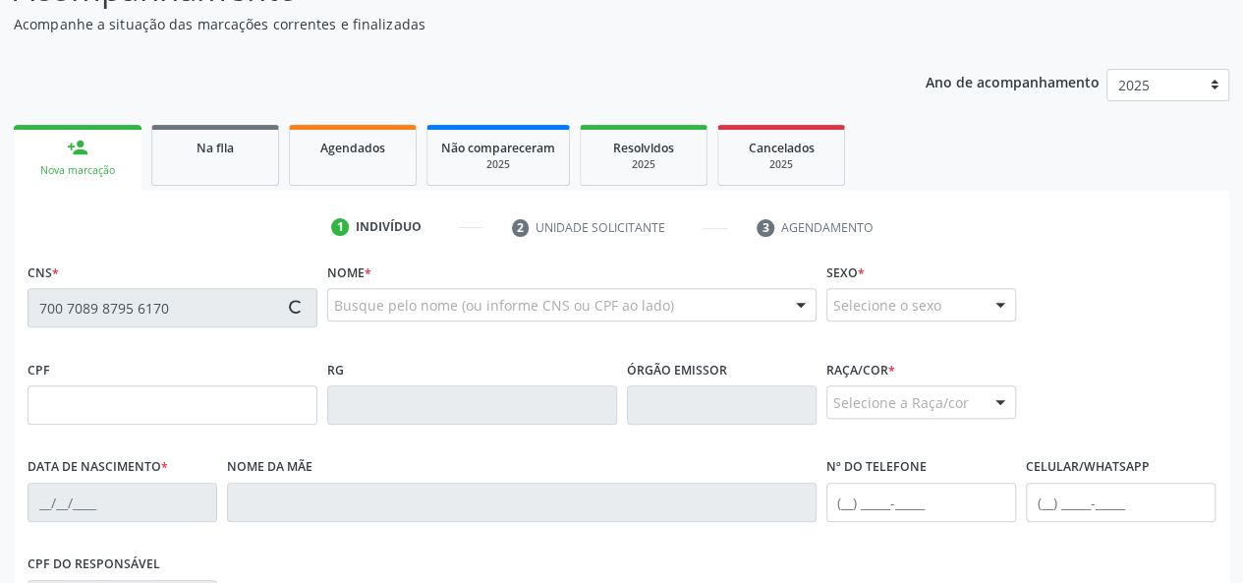
type input "0802"
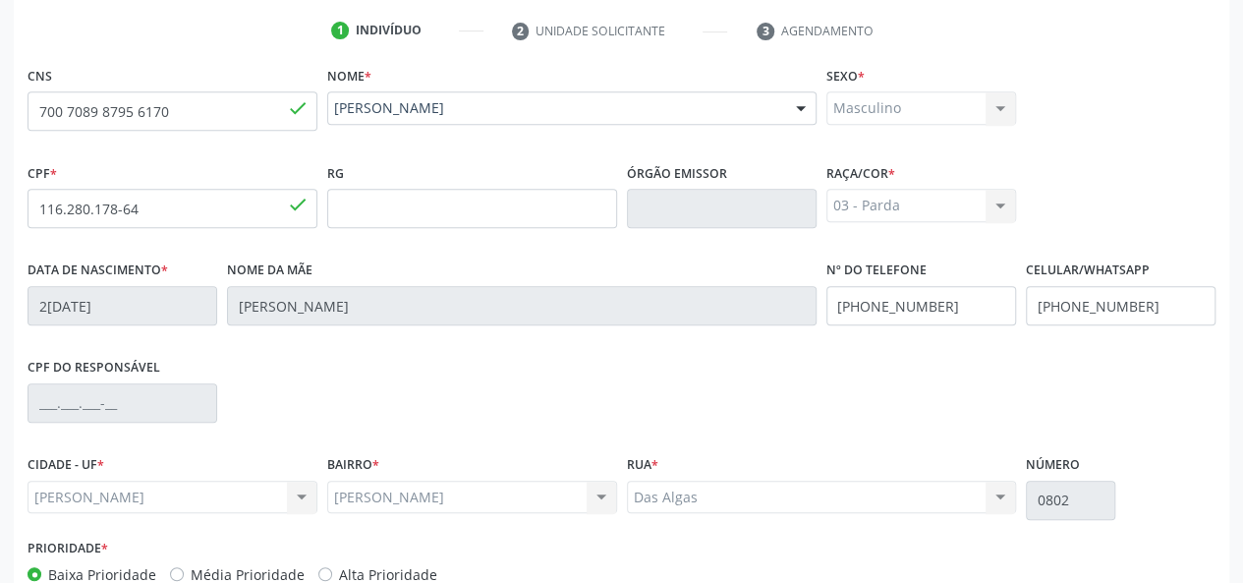
scroll to position [509, 0]
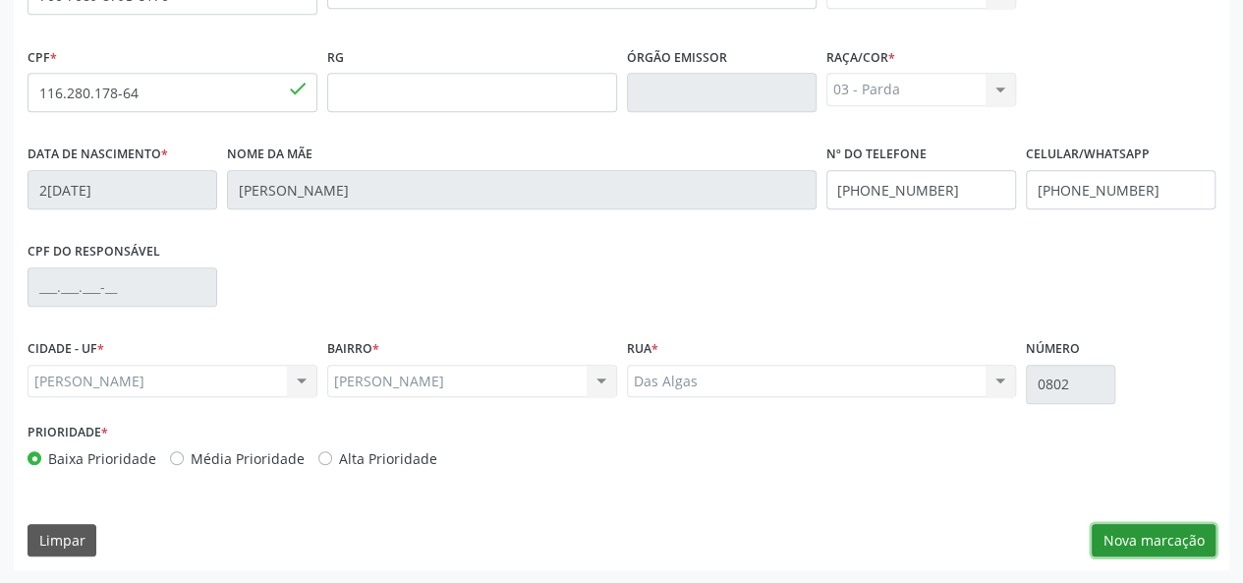
click at [1204, 545] on button "Nova marcação" at bounding box center [1154, 540] width 124 height 33
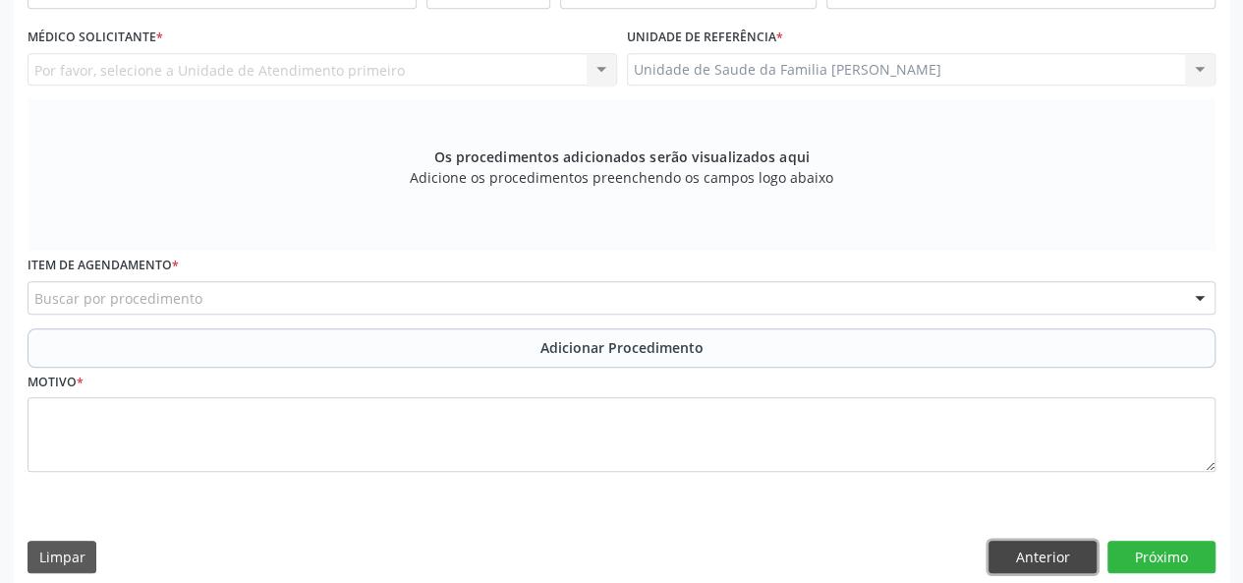
click at [1046, 556] on button "Anterior" at bounding box center [1043, 557] width 108 height 33
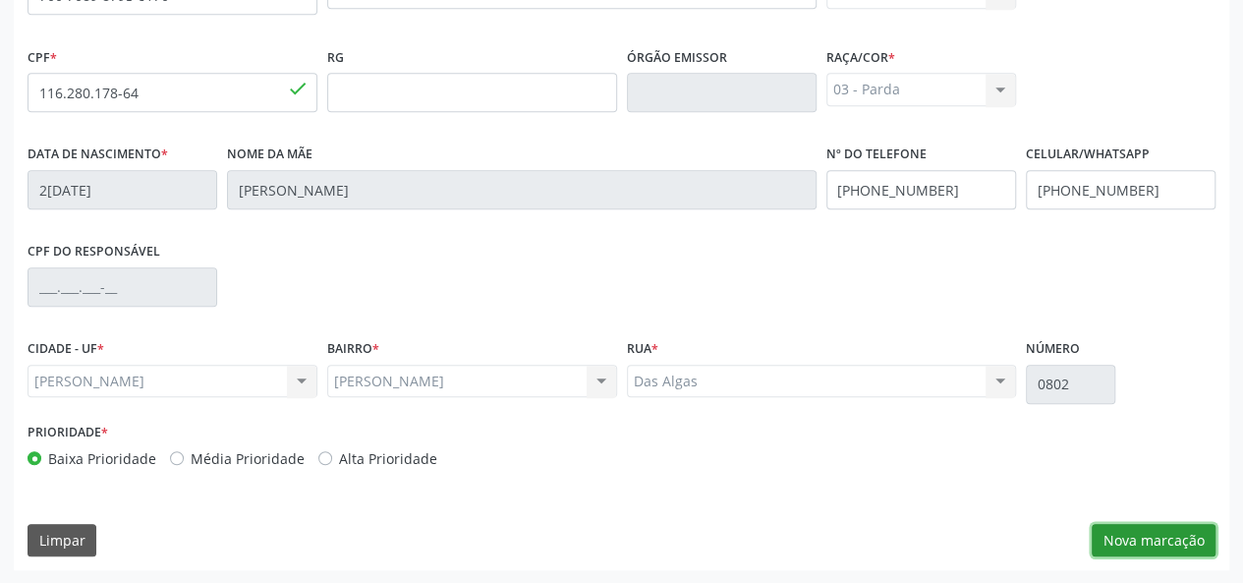
click at [1151, 525] on button "Nova marcação" at bounding box center [1154, 540] width 124 height 33
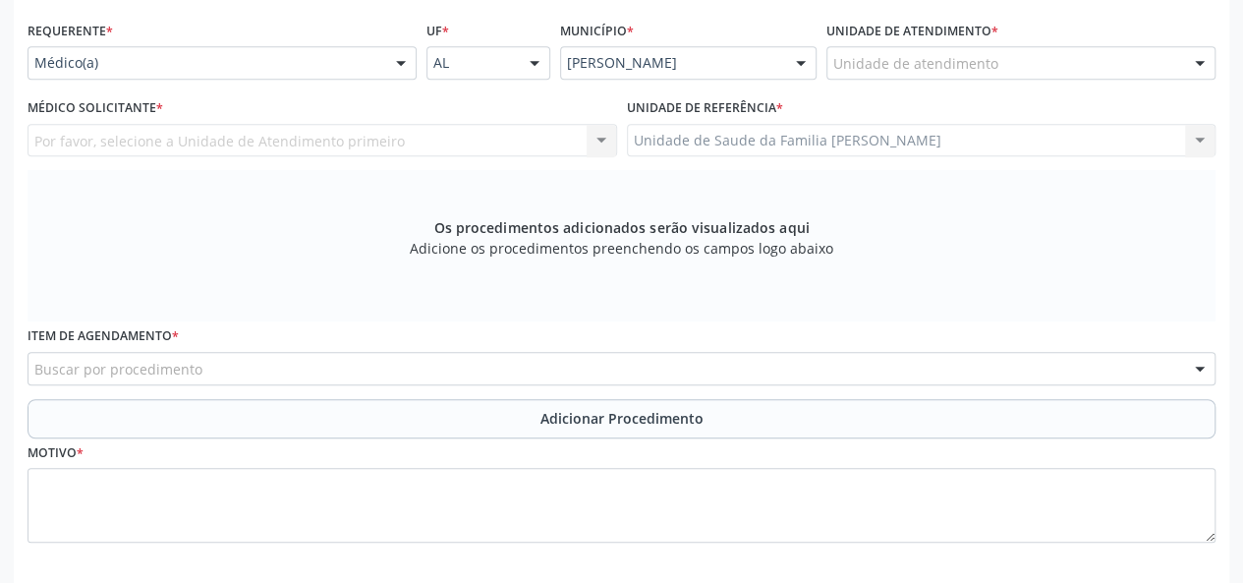
scroll to position [411, 0]
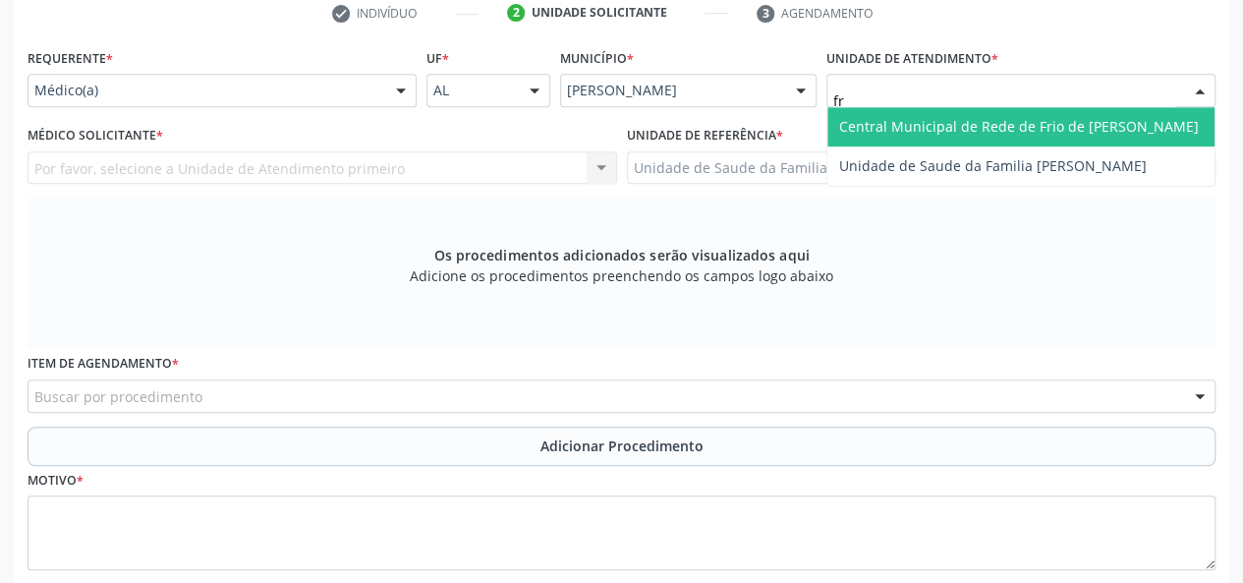
type input "fra"
click at [864, 119] on span "Unidade de Saude da Familia [PERSON_NAME]" at bounding box center [993, 126] width 308 height 19
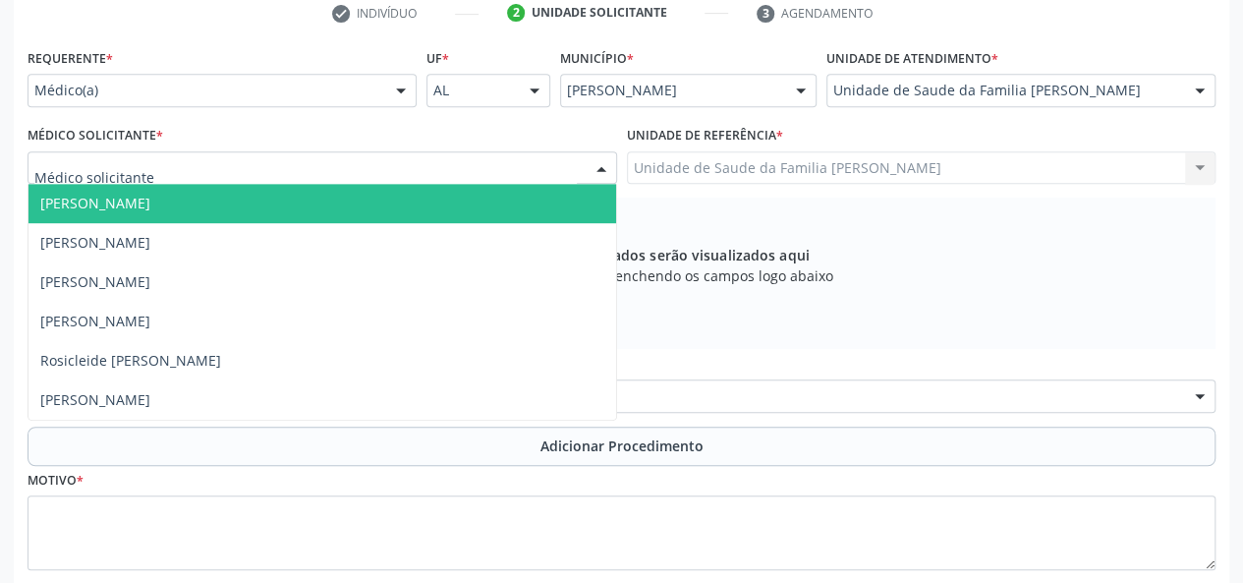
click at [115, 198] on span "Arthur Cunha de Mendonca Fragoso" at bounding box center [95, 203] width 110 height 19
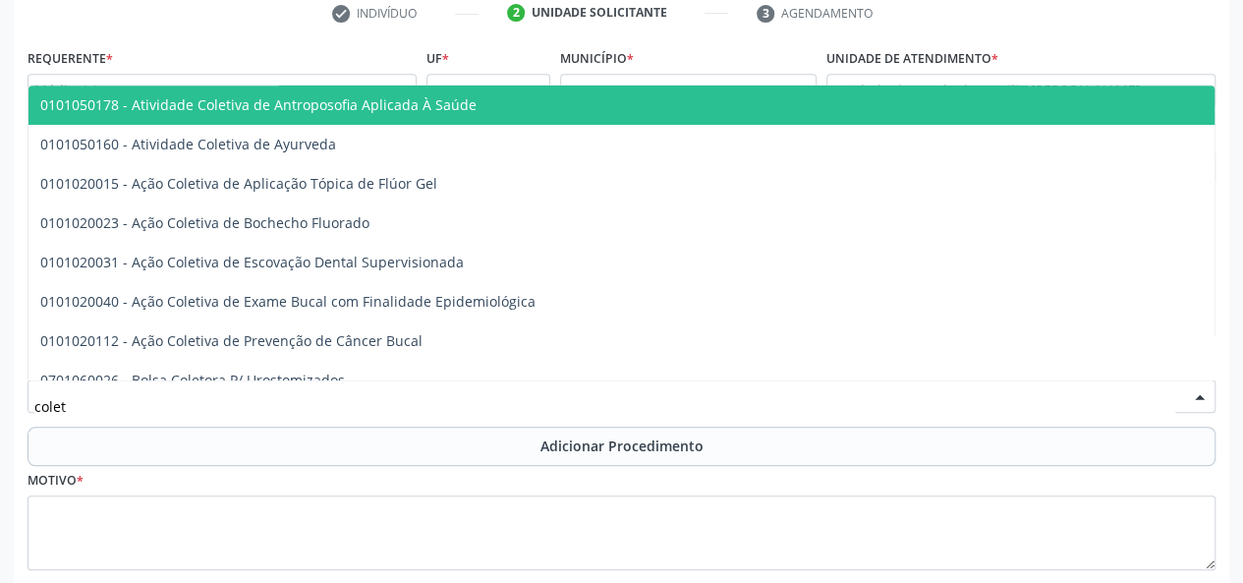
type input "coleta"
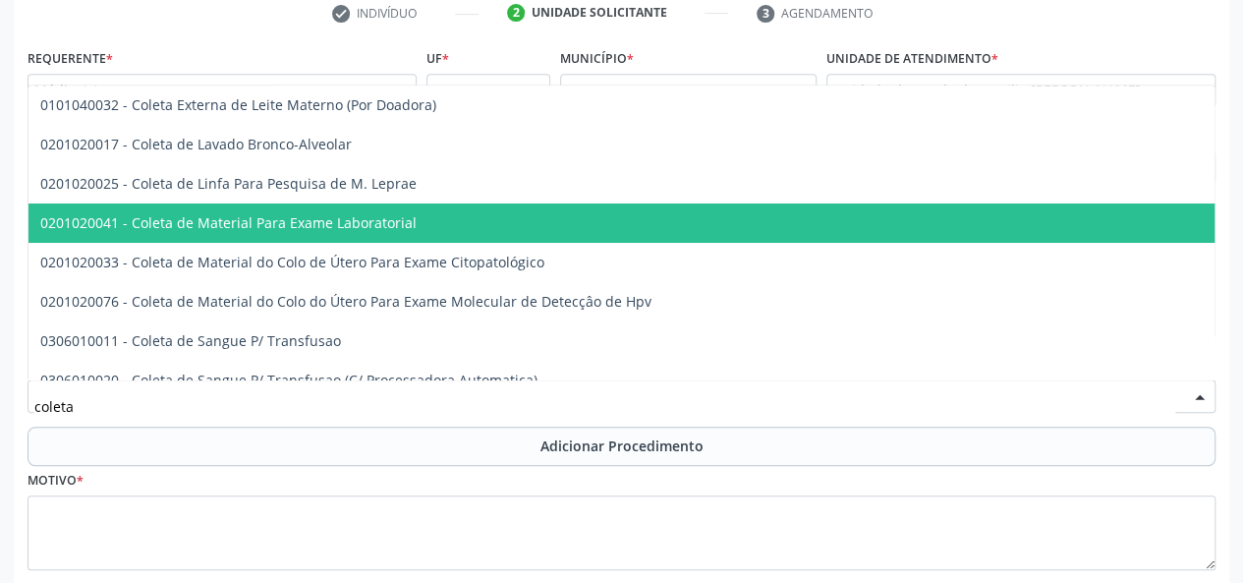
click at [174, 215] on span "0201020041 - Coleta de Material Para Exame Laboratorial" at bounding box center [228, 222] width 376 height 19
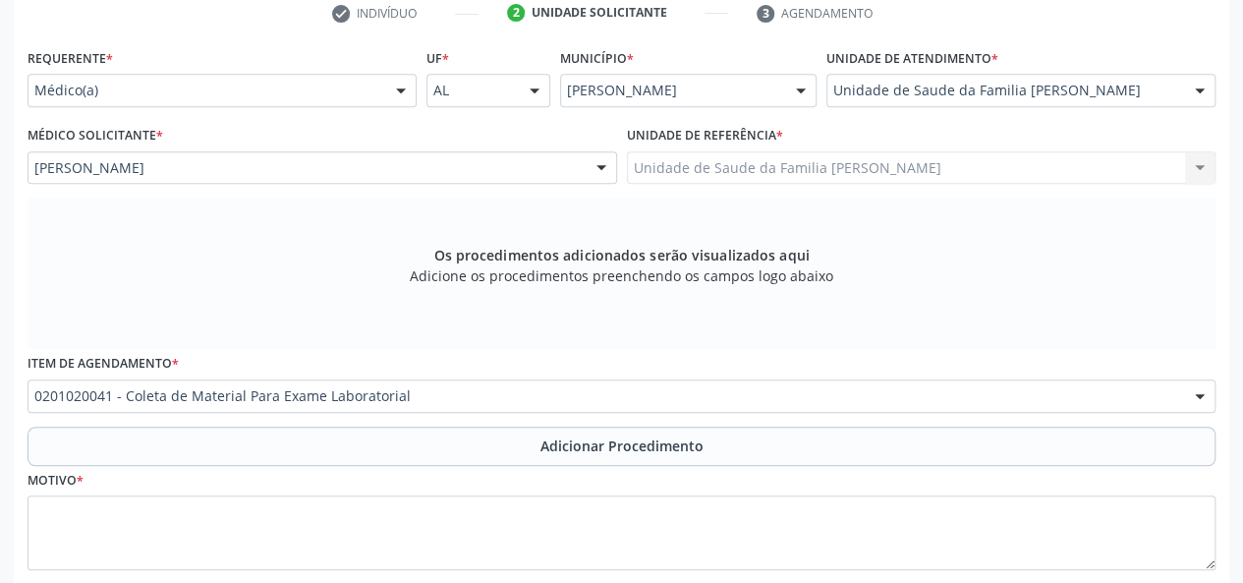
click at [610, 439] on span "Adicionar Procedimento" at bounding box center [622, 445] width 163 height 21
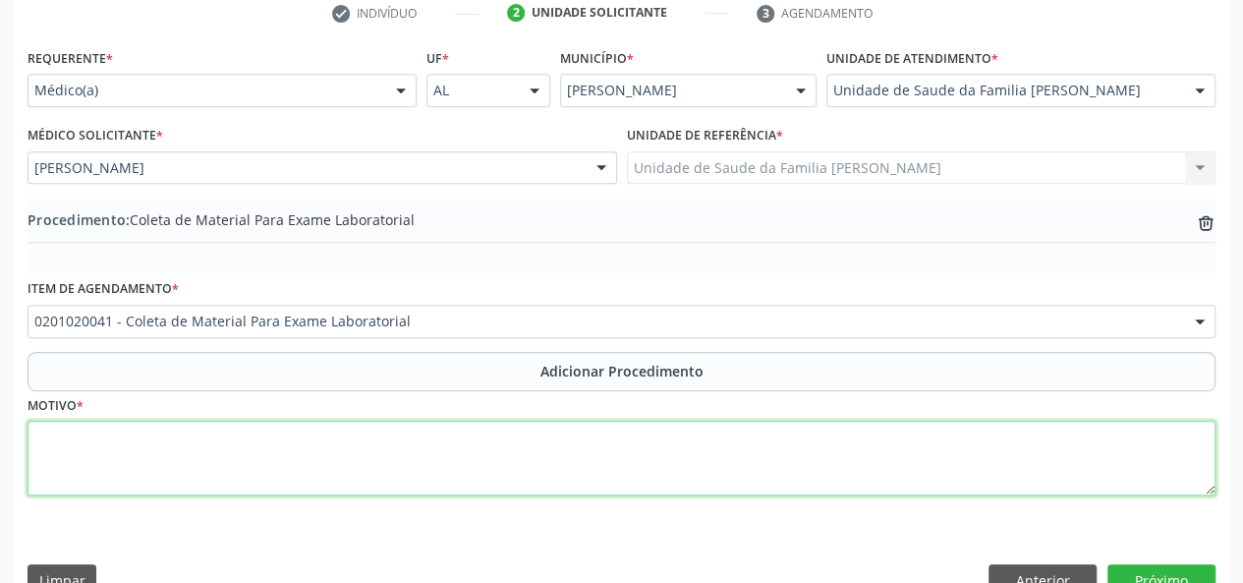
click at [80, 430] on textarea at bounding box center [622, 458] width 1188 height 75
type textarea "HAS"
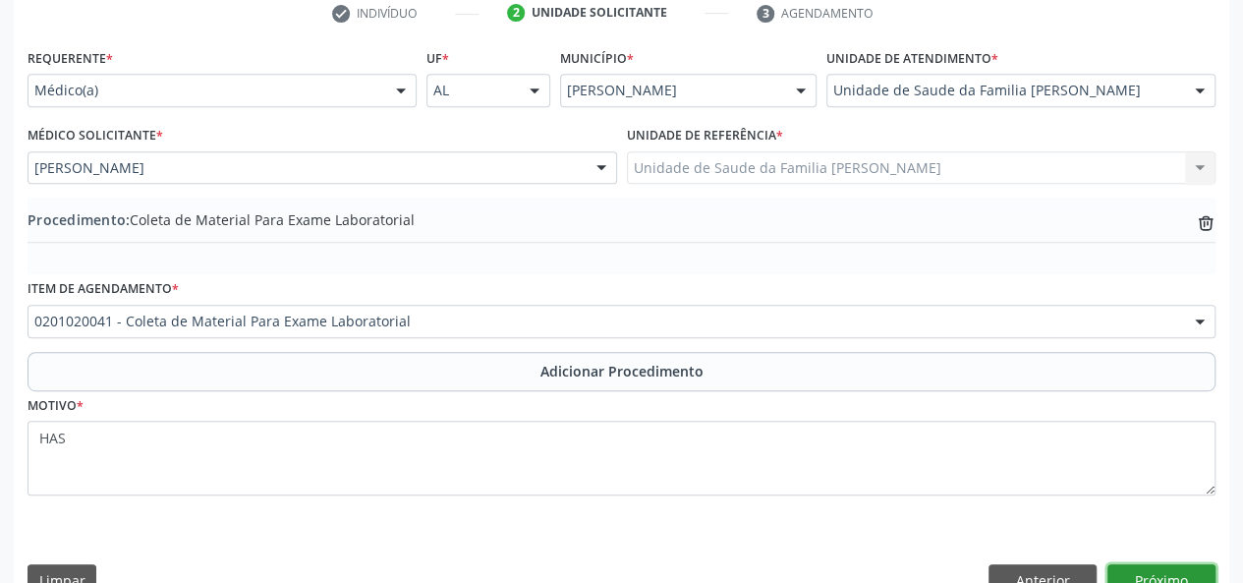
click at [1187, 572] on button "Próximo" at bounding box center [1162, 580] width 108 height 33
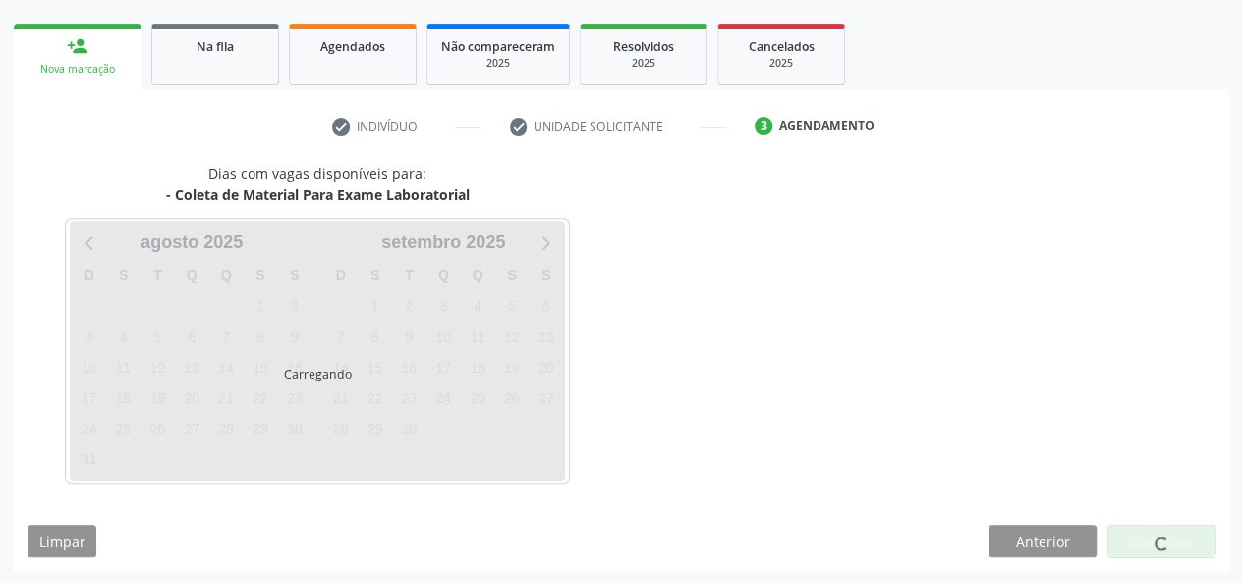
scroll to position [356, 0]
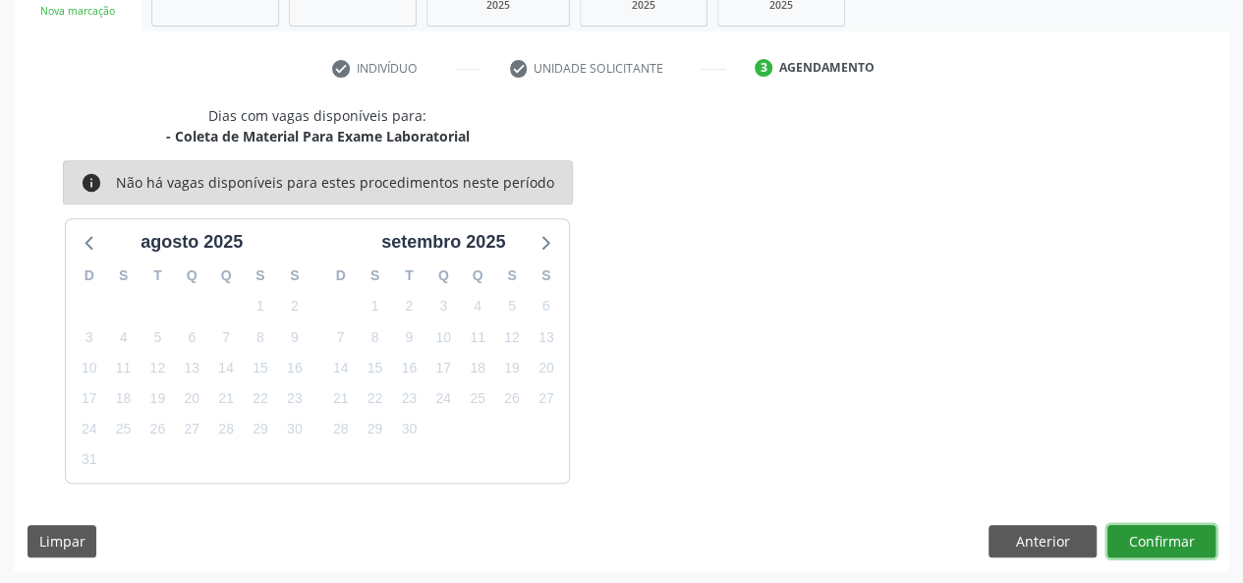
click at [1112, 529] on button "Confirmar" at bounding box center [1162, 541] width 108 height 33
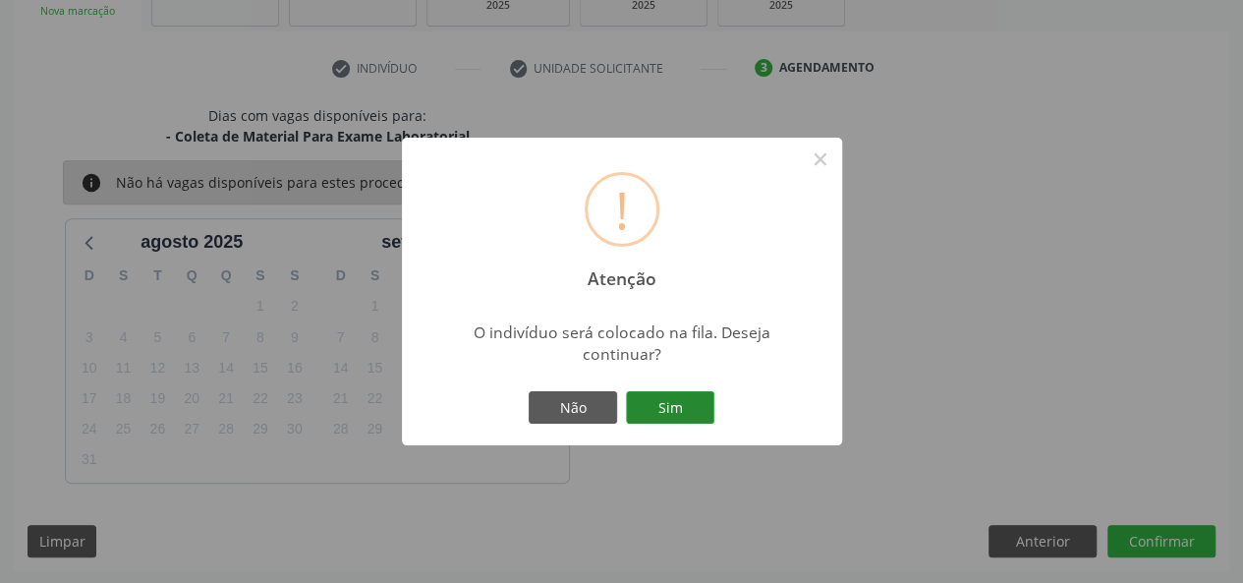
click at [660, 391] on button "Sim" at bounding box center [670, 407] width 88 height 33
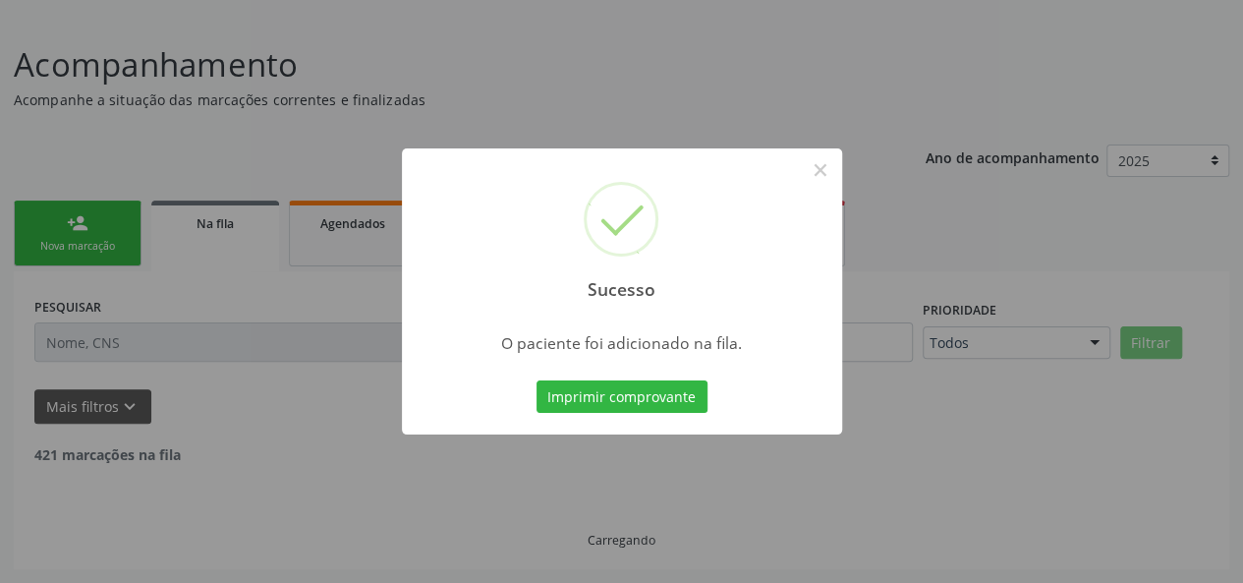
scroll to position [98, 0]
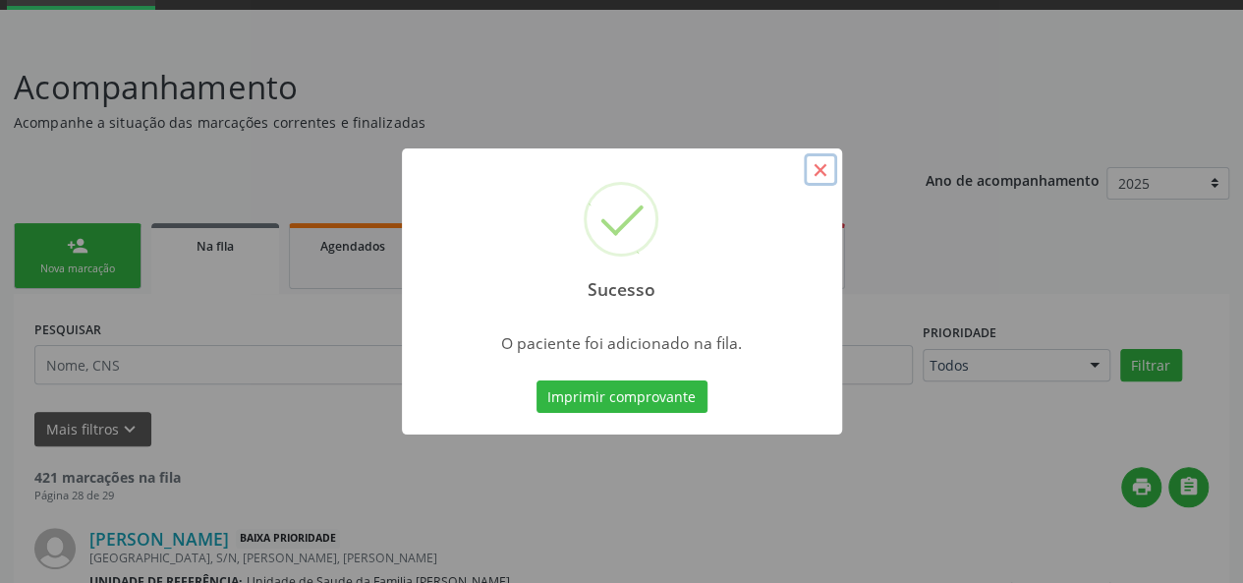
click at [825, 164] on button "×" at bounding box center [820, 169] width 33 height 33
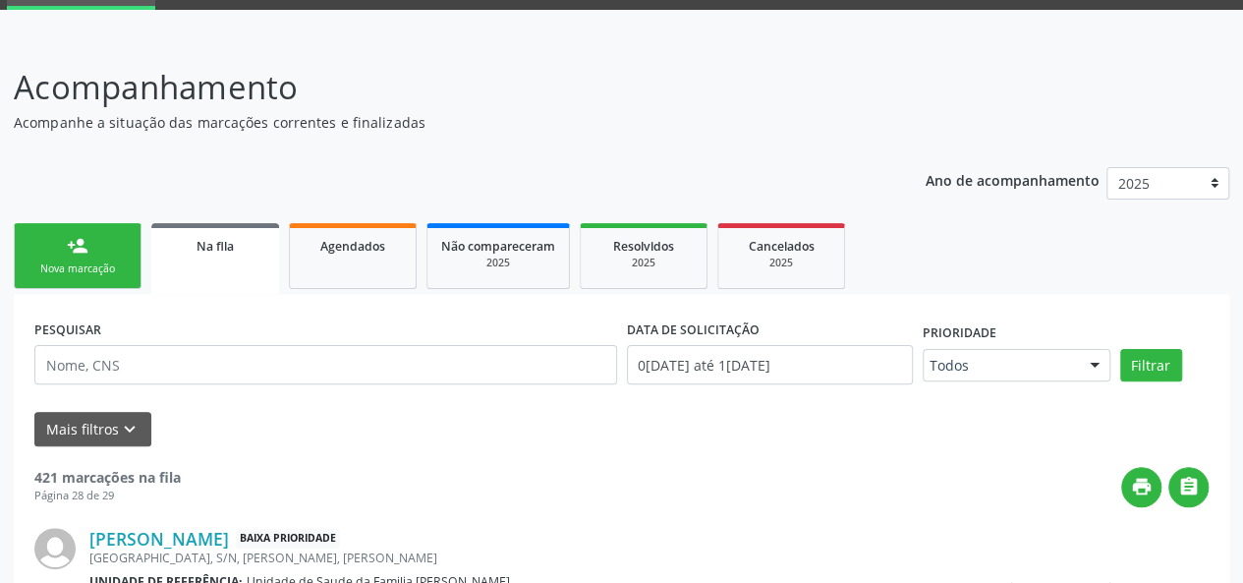
click at [86, 273] on div "Nova marcação" at bounding box center [77, 268] width 98 height 15
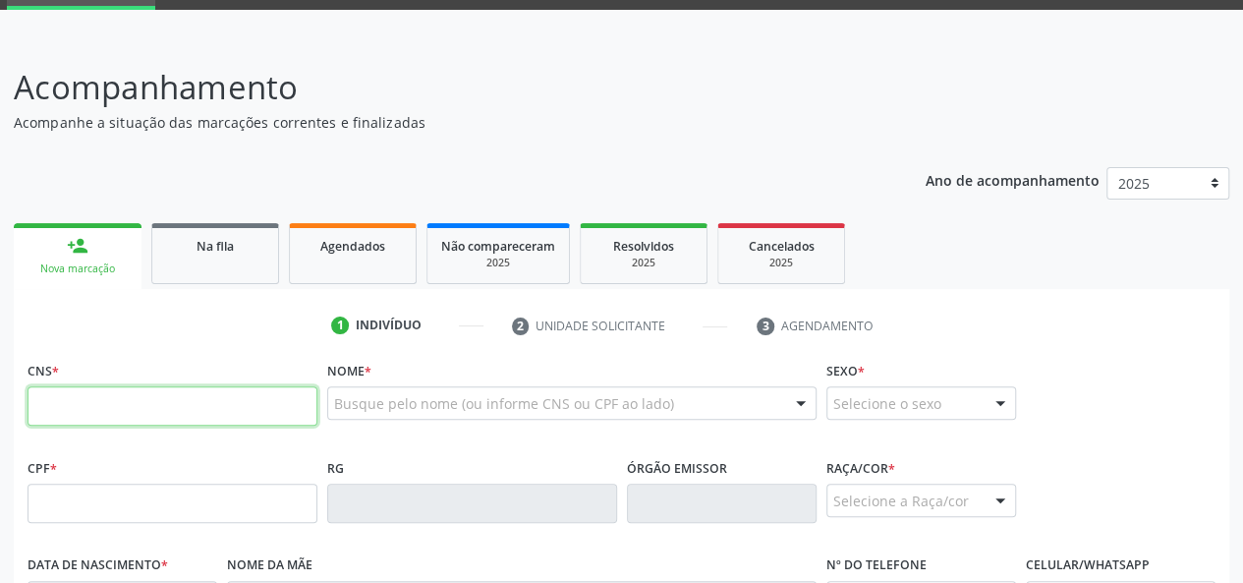
paste input "706 2060 7957 8664"
type input "706 2060 7957 8664"
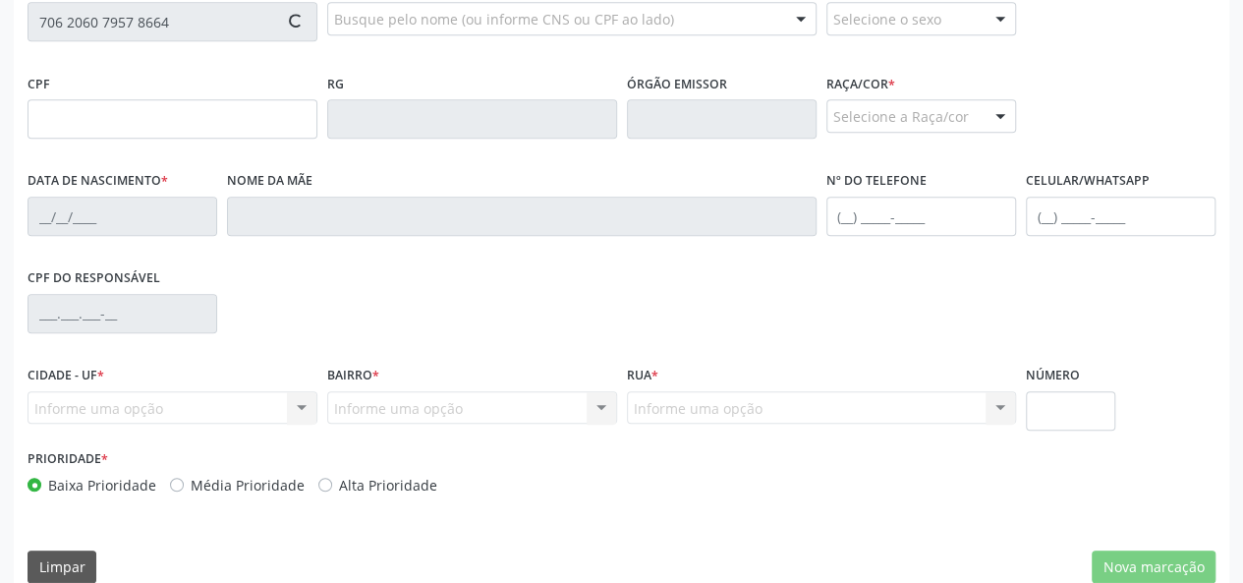
scroll to position [491, 0]
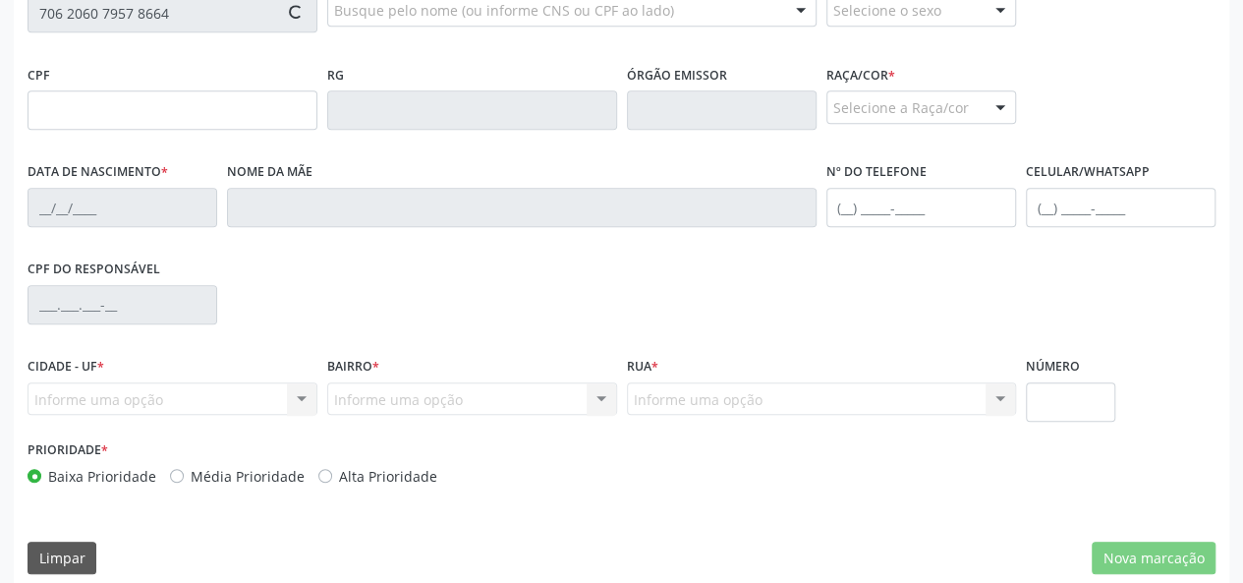
type input "29/07/1988"
type input "Lefina Rufino Silva"
type input "(82) 99836-9133"
type input "(82) 99612-6742"
type input "51"
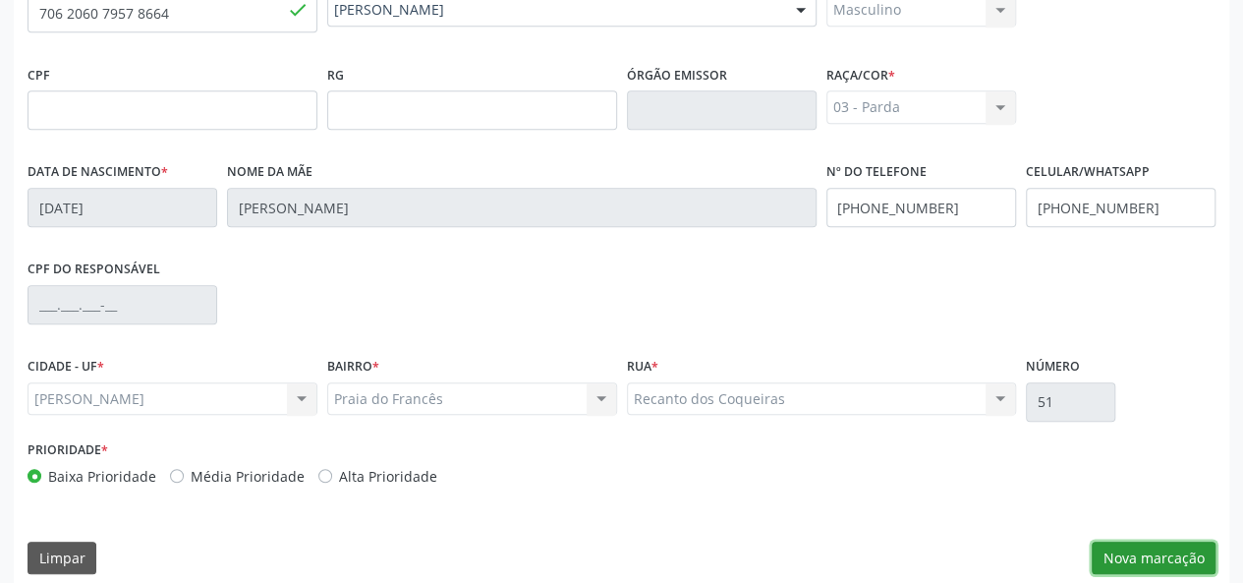
click at [1136, 562] on button "Nova marcação" at bounding box center [1154, 557] width 124 height 33
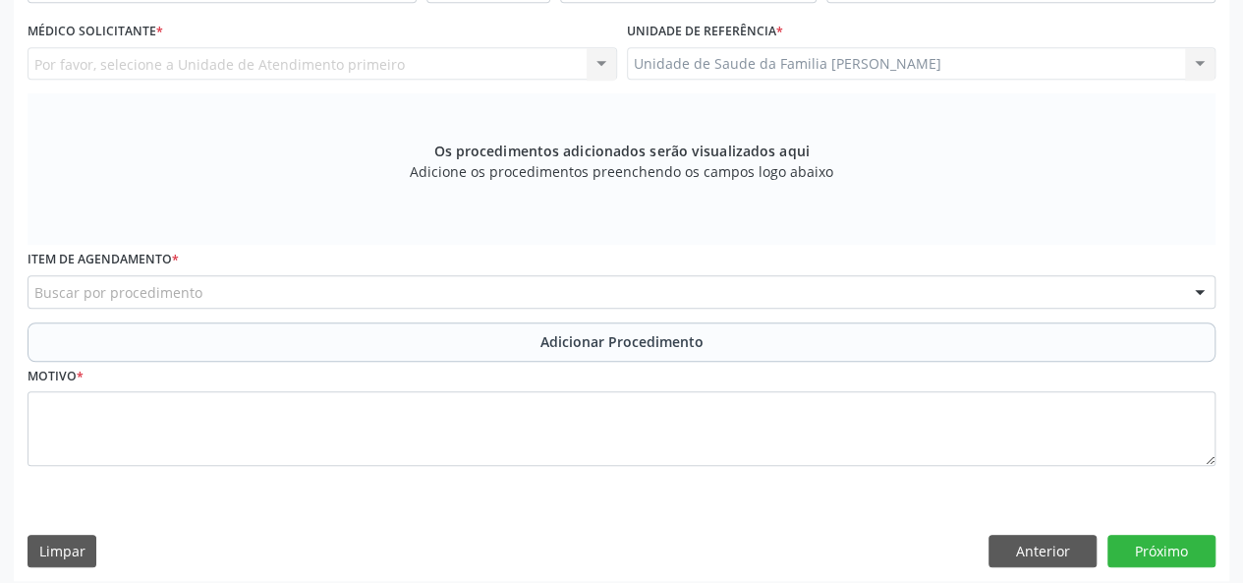
scroll to position [525, 0]
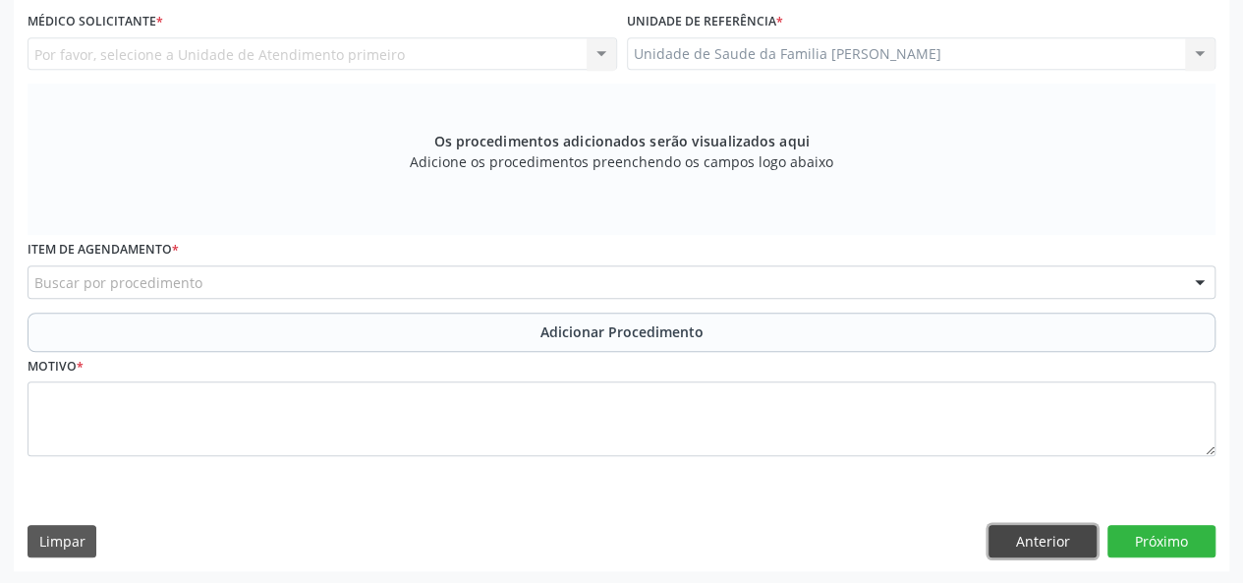
click at [1061, 541] on button "Anterior" at bounding box center [1043, 541] width 108 height 33
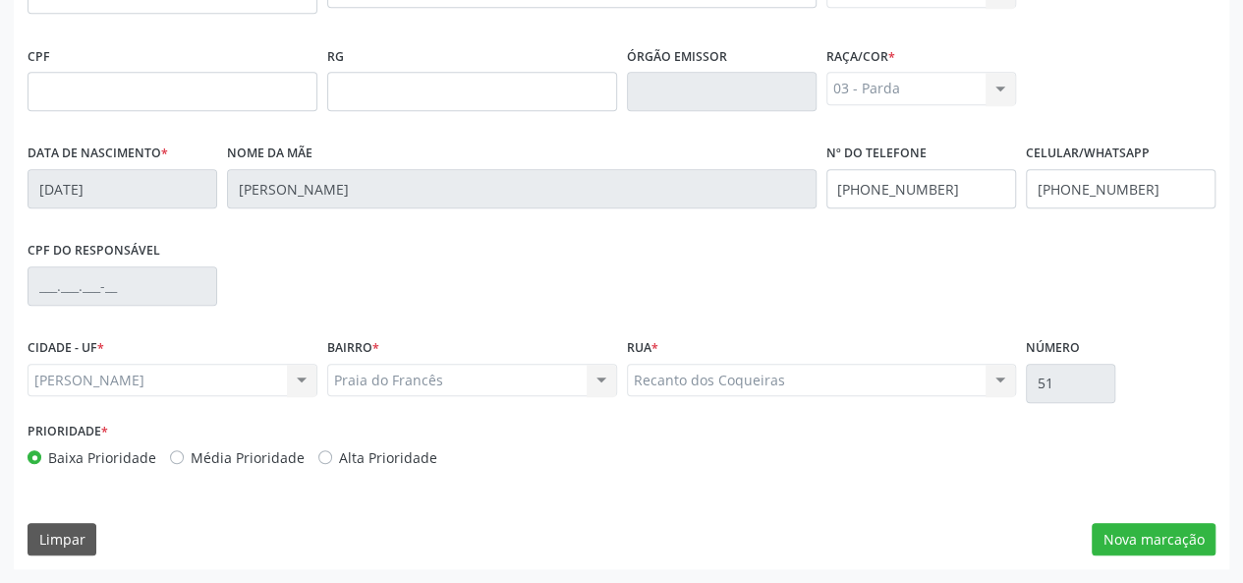
scroll to position [509, 0]
click at [1126, 545] on button "Nova marcação" at bounding box center [1154, 540] width 124 height 33
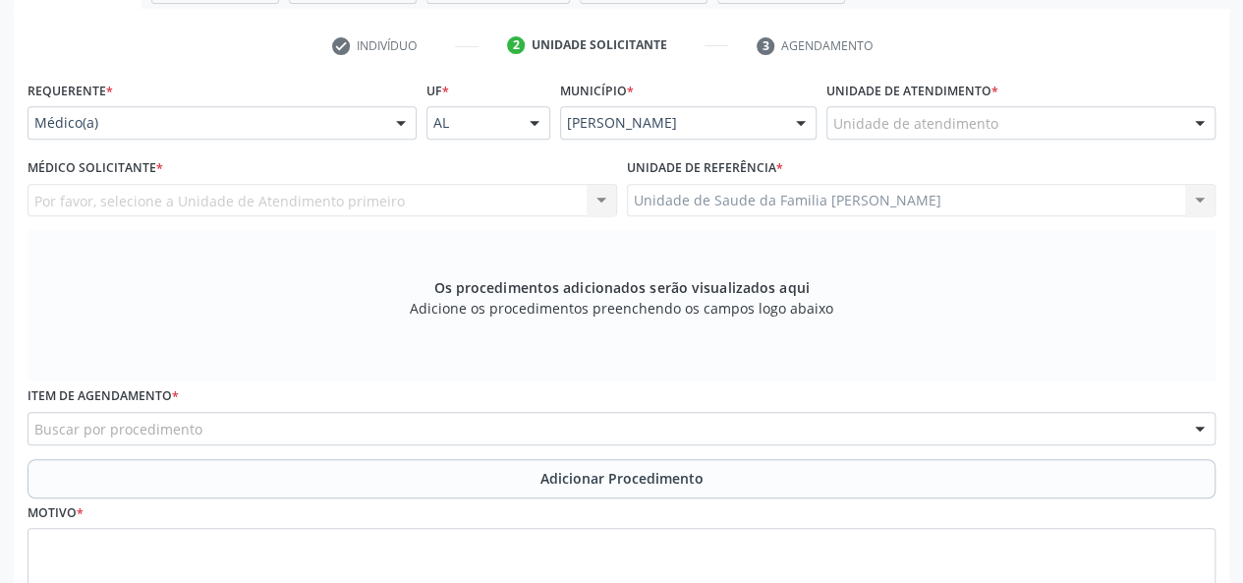
scroll to position [214, 0]
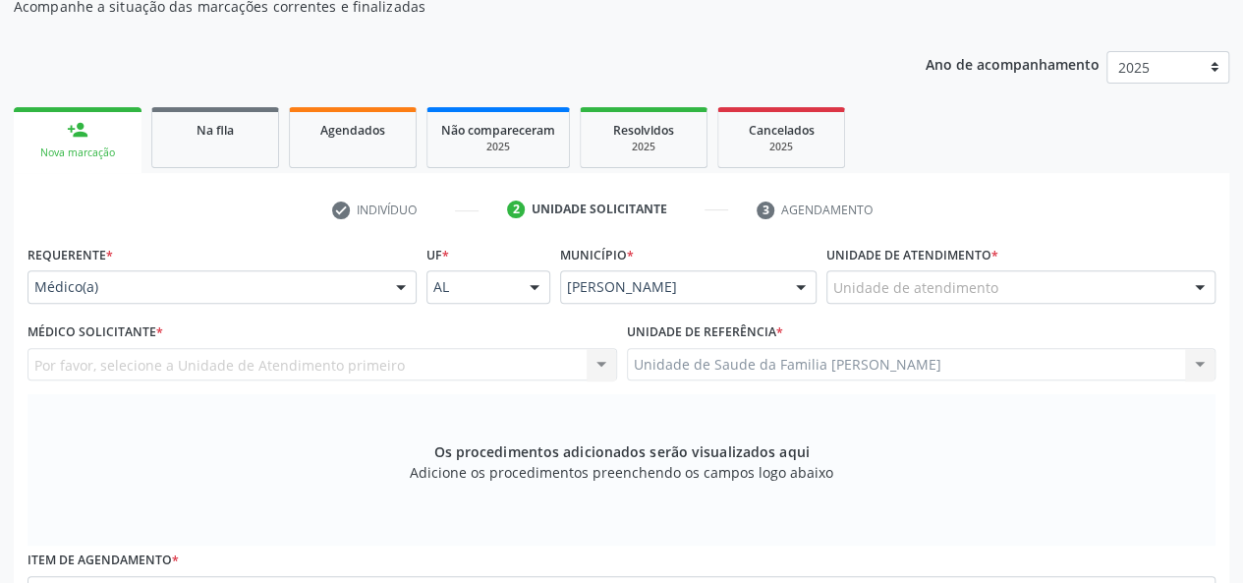
click at [98, 359] on div "Por favor, selecione a Unidade de Atendimento primeiro Nenhum resultado encontr…" at bounding box center [323, 364] width 590 height 33
click at [499, 356] on div "Por favor, selecione a Unidade de Atendimento primeiro Nenhum resultado encontr…" at bounding box center [323, 364] width 590 height 33
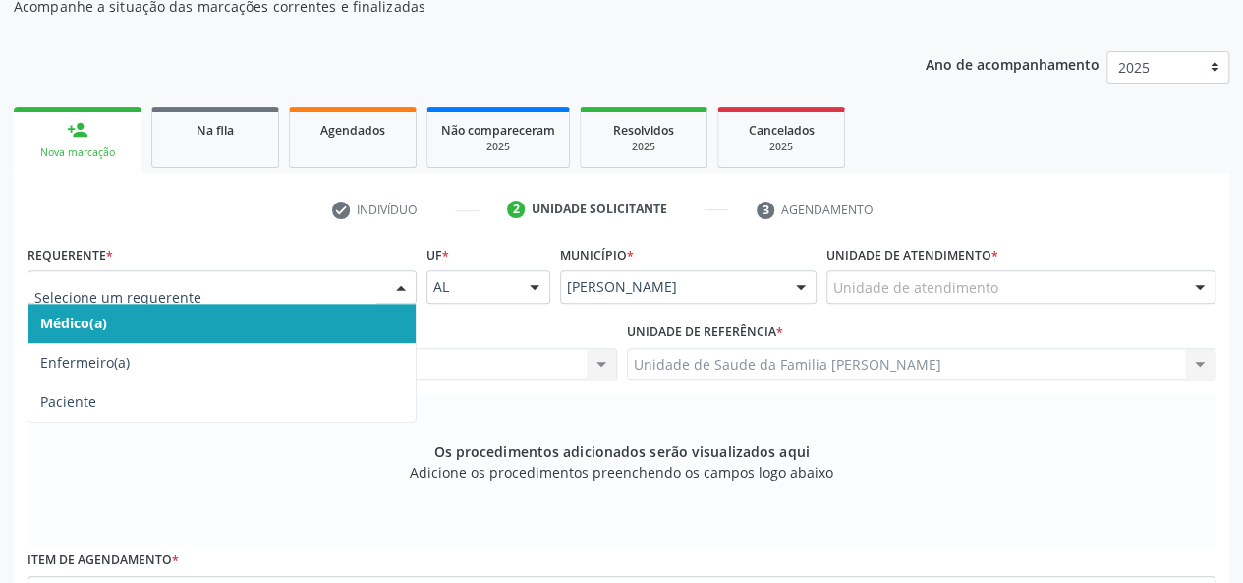
click at [140, 275] on div at bounding box center [222, 286] width 389 height 33
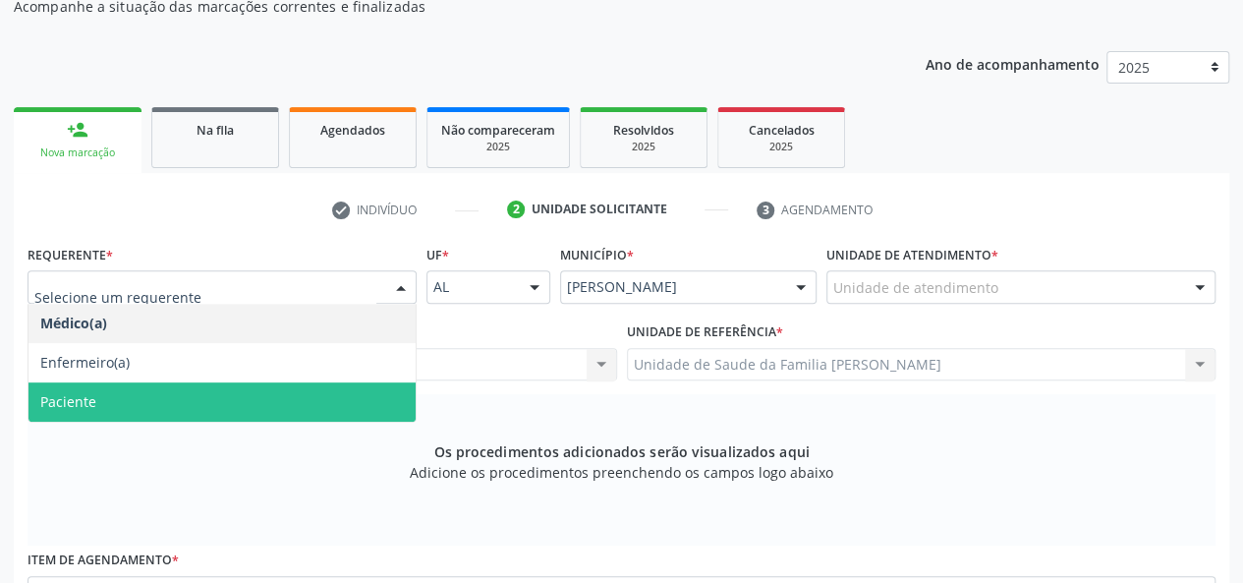
click at [120, 390] on span "Paciente" at bounding box center [221, 401] width 387 height 39
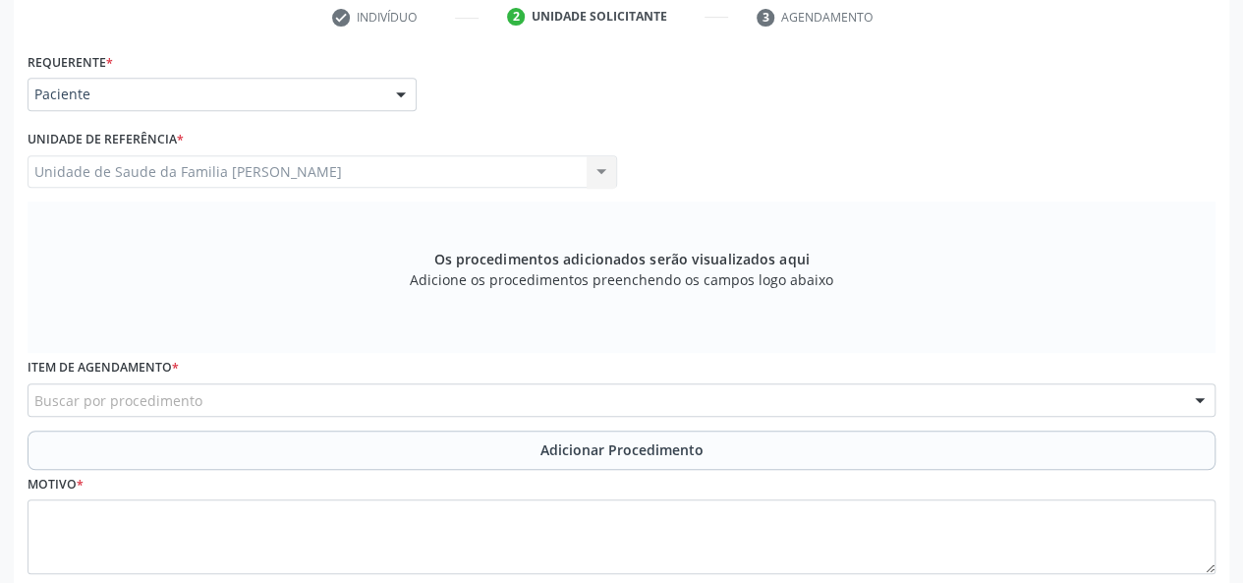
scroll to position [411, 0]
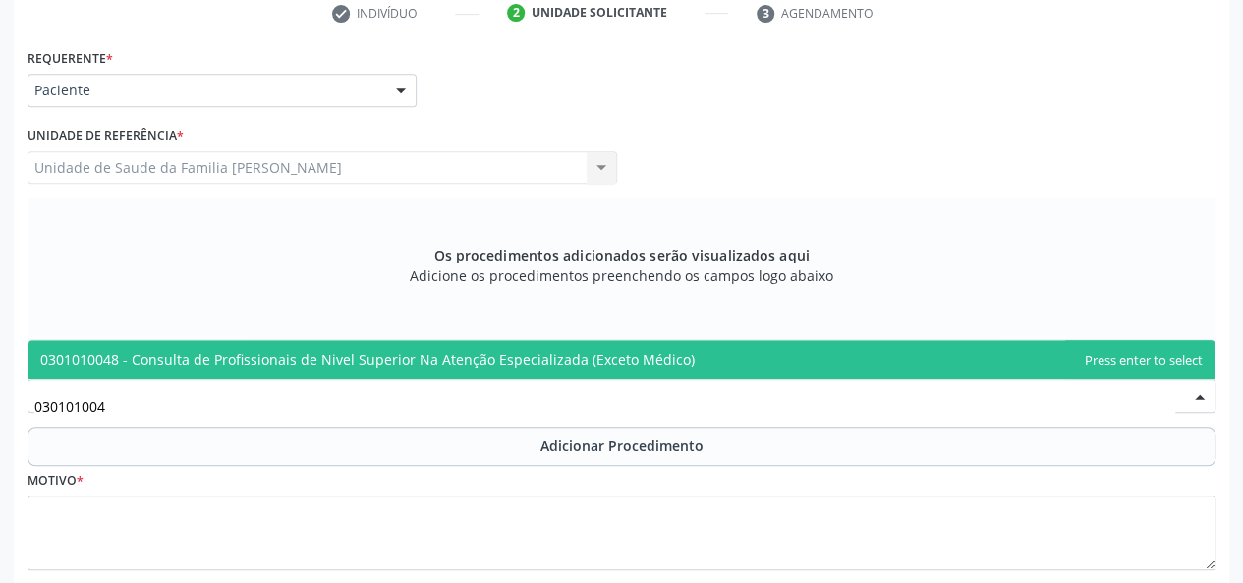
type input "0301010048"
click at [234, 365] on span "0301010048 - Consulta de Profissionais de Nivel Superior Na Atenção Especializa…" at bounding box center [367, 359] width 655 height 19
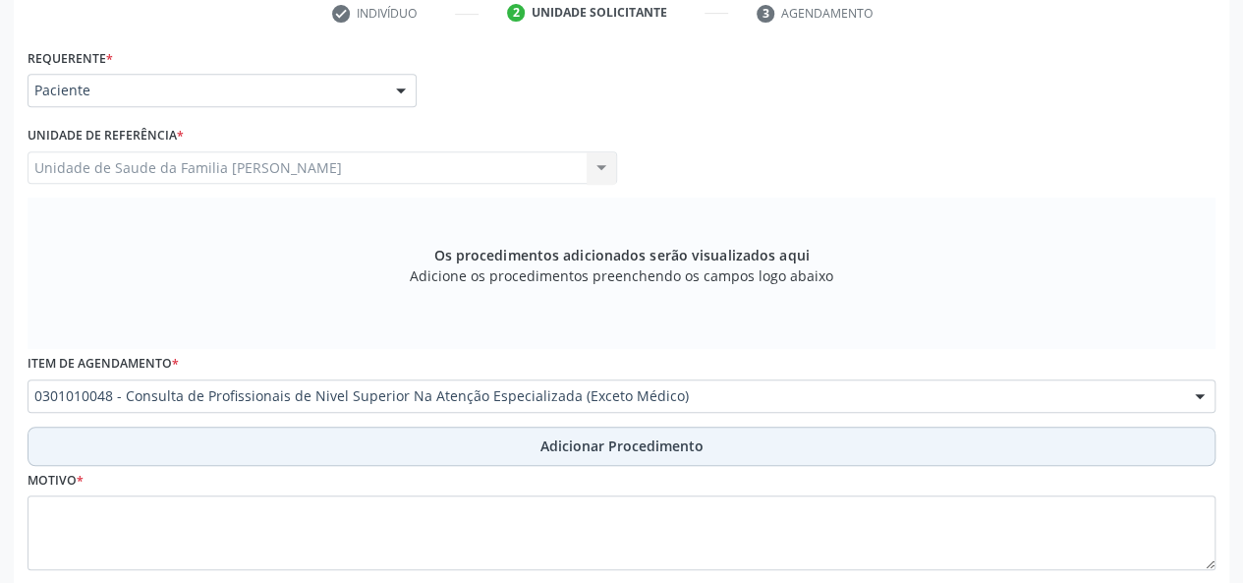
click at [556, 451] on span "Adicionar Procedimento" at bounding box center [622, 445] width 163 height 21
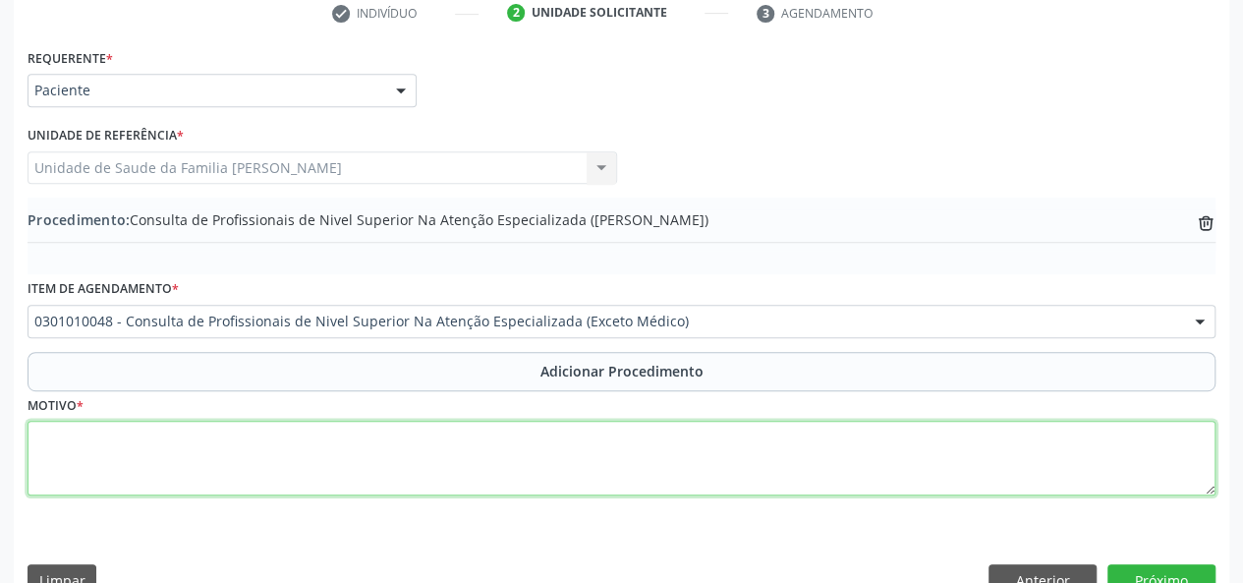
click at [59, 459] on textarea at bounding box center [622, 458] width 1188 height 75
type textarea "CEO-"
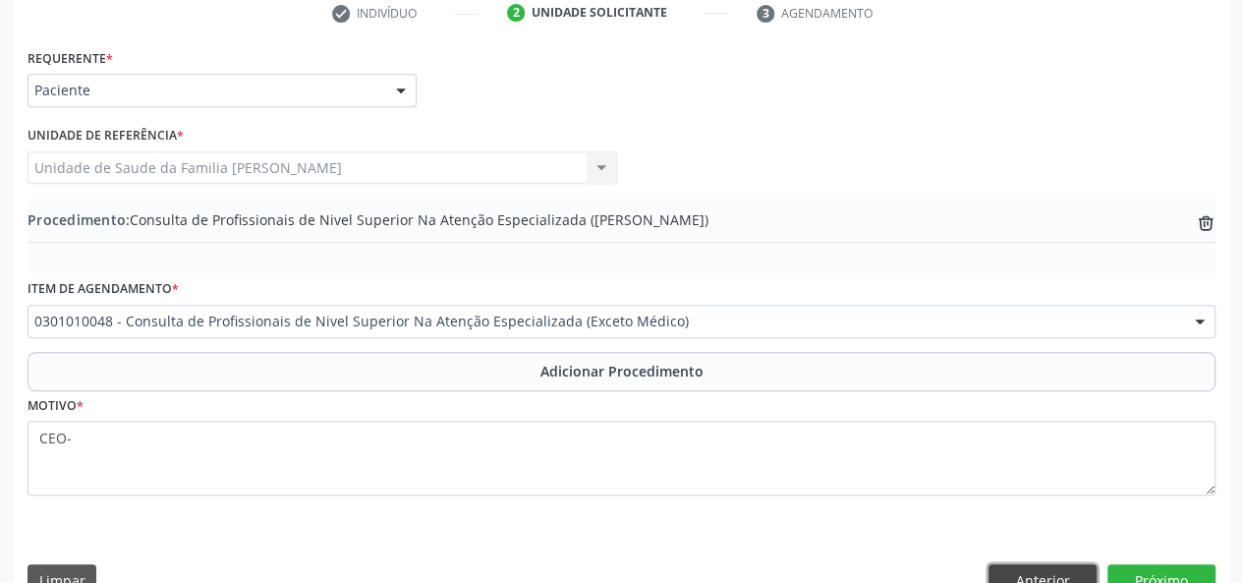
click at [1065, 565] on button "Anterior" at bounding box center [1043, 580] width 108 height 33
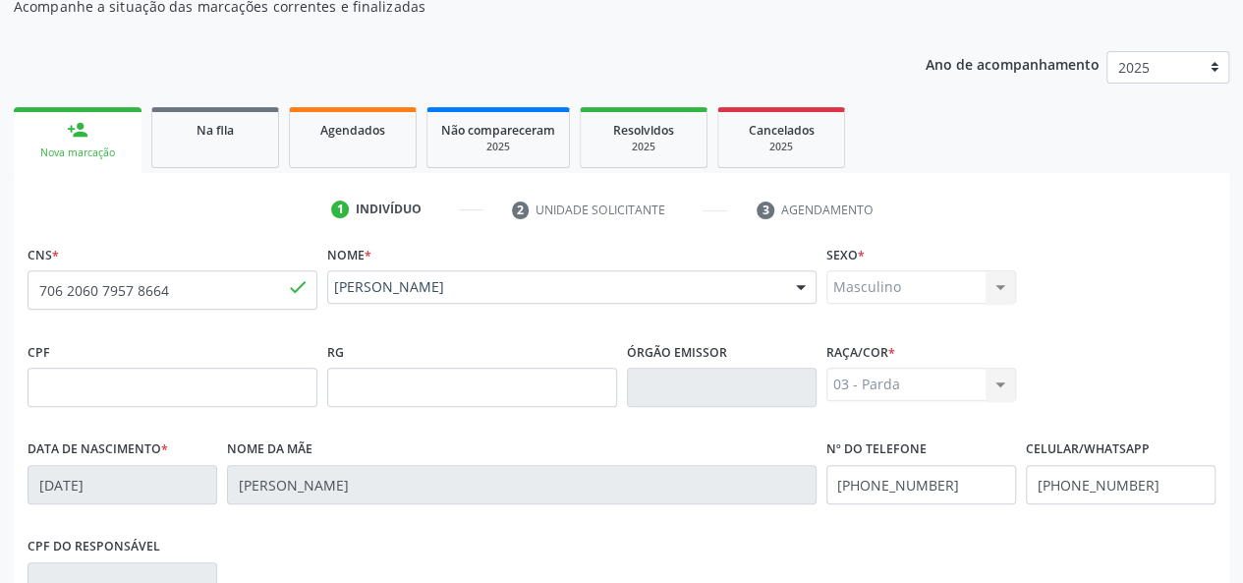
scroll to position [213, 0]
drag, startPoint x: 237, startPoint y: 294, endPoint x: 0, endPoint y: 245, distance: 241.9
click at [0, 245] on div "Acompanhamento Acompanhe a situação das marcações correntes e finalizadas Relat…" at bounding box center [621, 400] width 1243 height 957
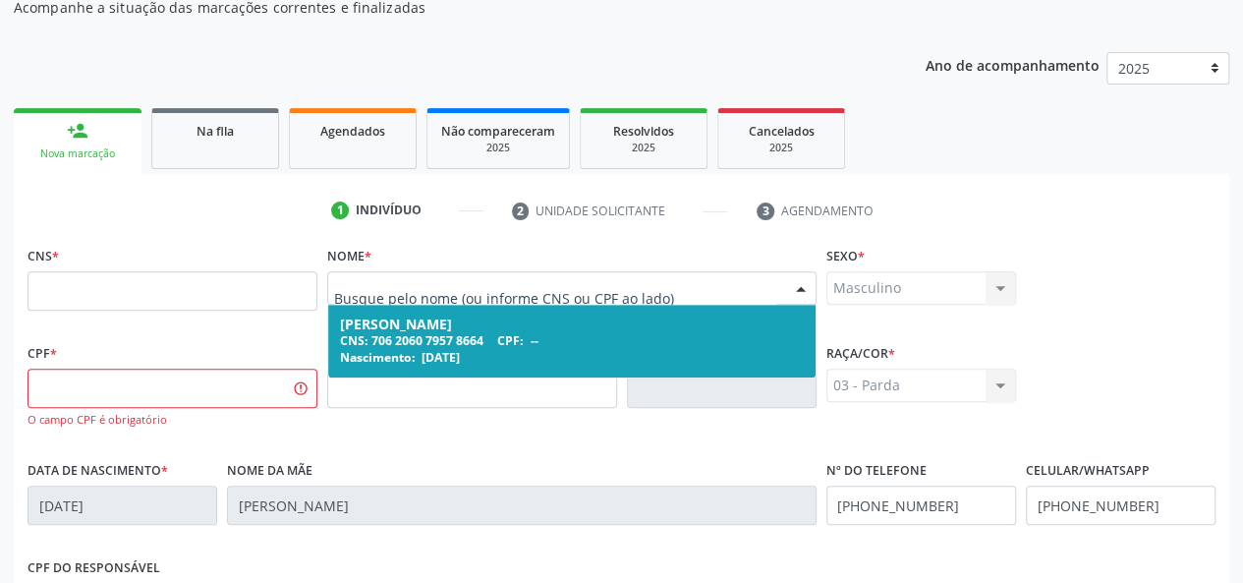
drag, startPoint x: 542, startPoint y: 288, endPoint x: 352, endPoint y: 283, distance: 190.7
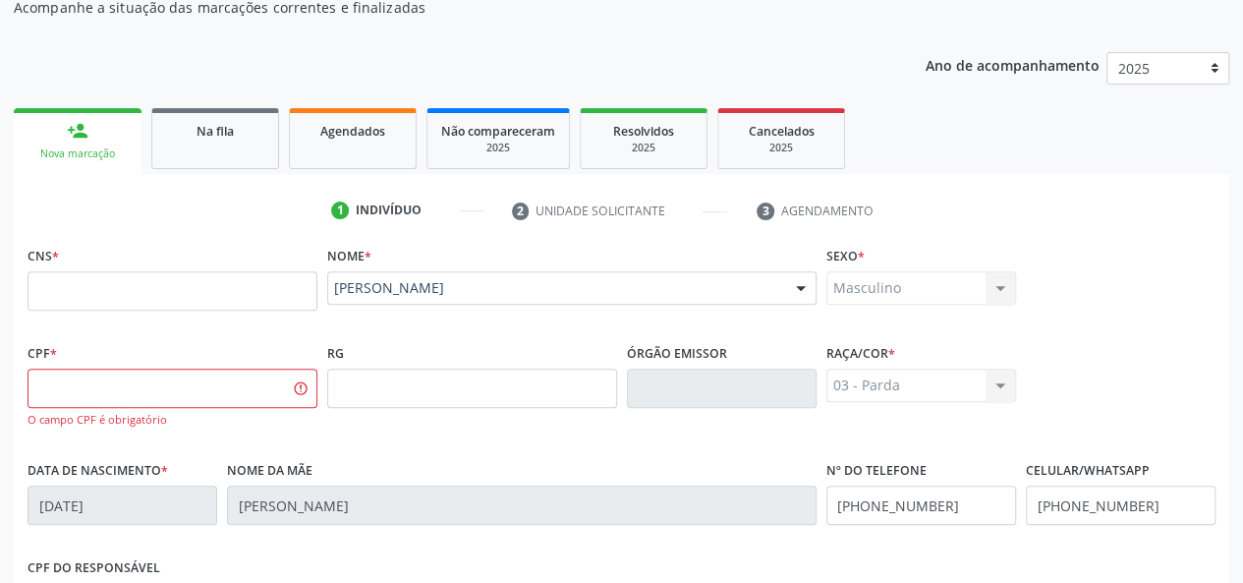
click at [600, 429] on div "RG" at bounding box center [472, 396] width 300 height 117
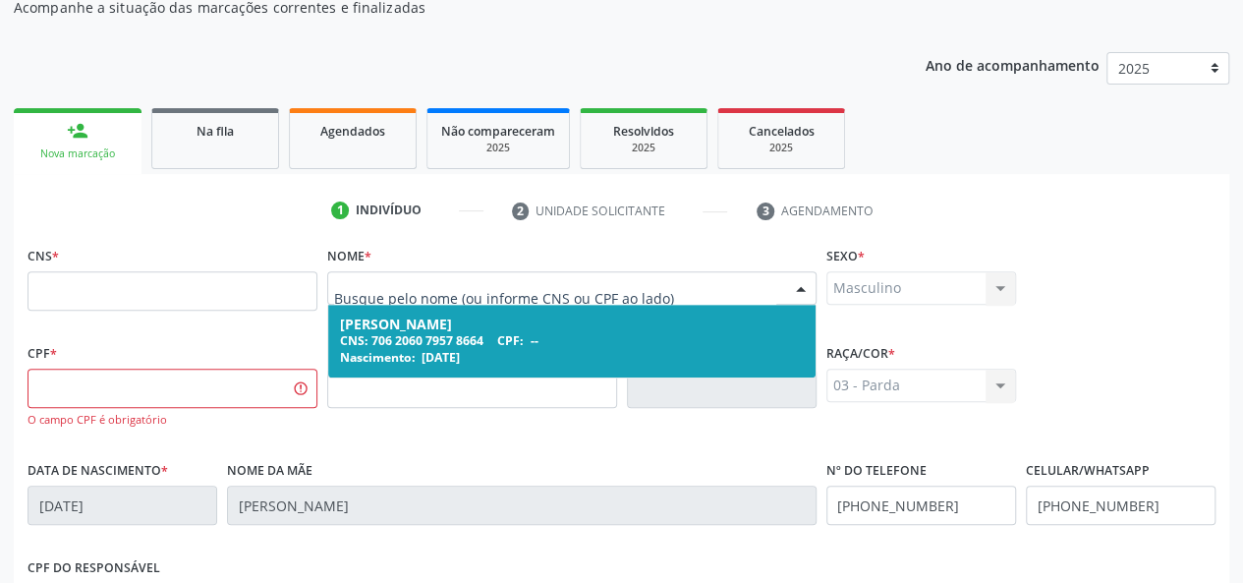
drag, startPoint x: 553, startPoint y: 291, endPoint x: 500, endPoint y: 347, distance: 77.2
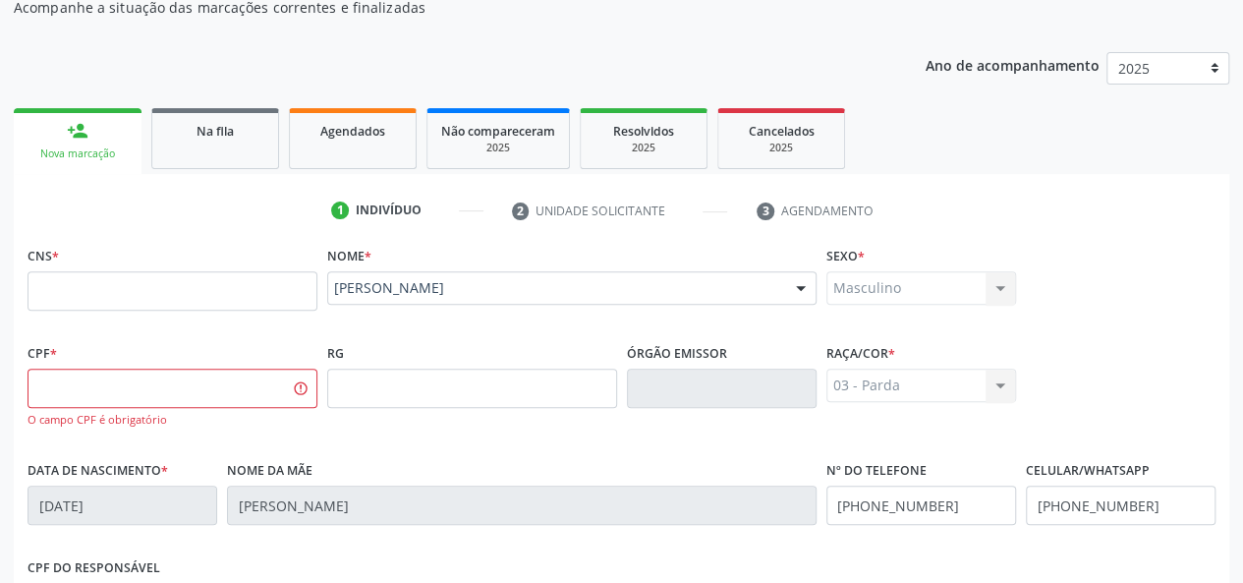
click at [550, 448] on div "RG" at bounding box center [472, 396] width 300 height 117
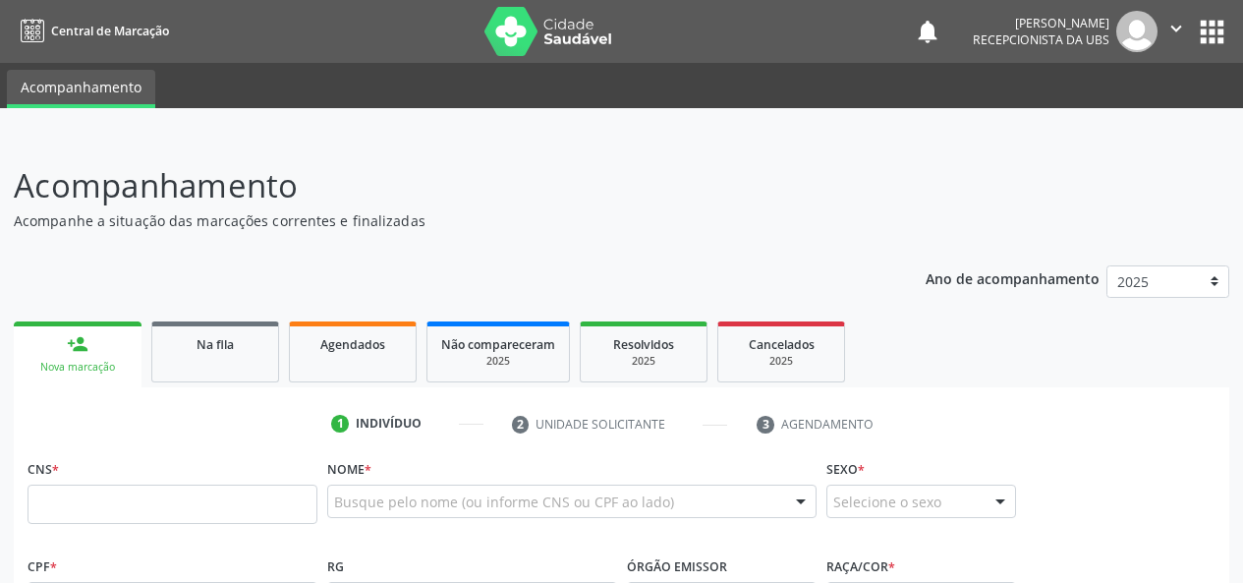
scroll to position [212, 0]
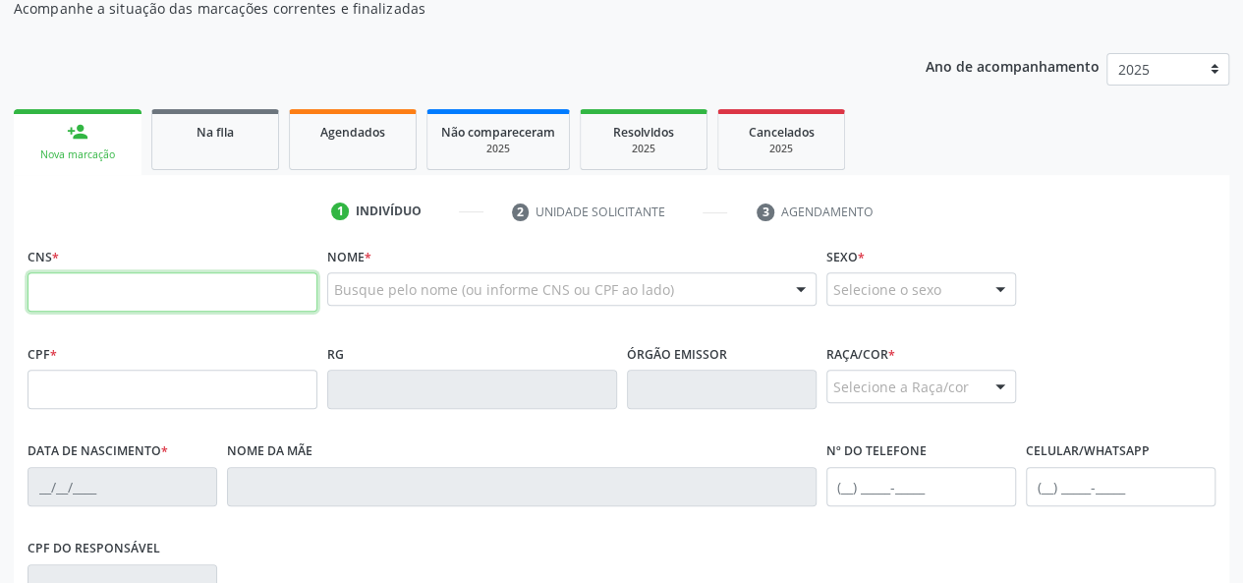
click at [29, 294] on input "text" at bounding box center [173, 291] width 290 height 39
paste input "700 0035 2717 7307"
type input "700 0035 2717 7307"
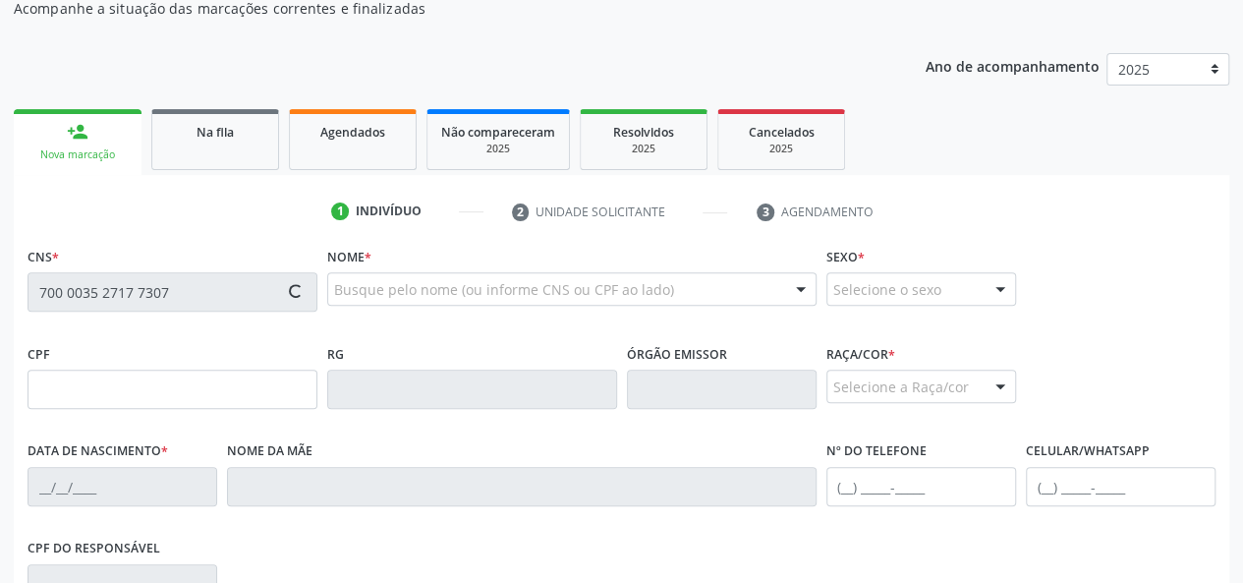
type input "120.961.354-94"
type input "15/03/1997"
type input "Paula Milena Leitao"
type input "(82) 99345-7148"
type input "90"
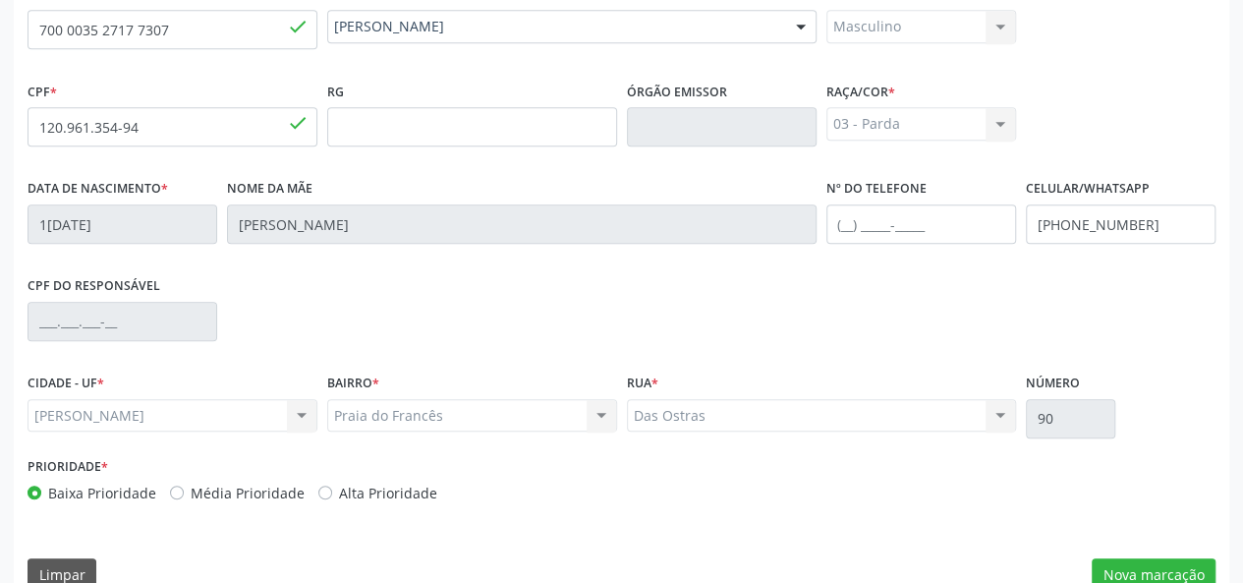
scroll to position [509, 0]
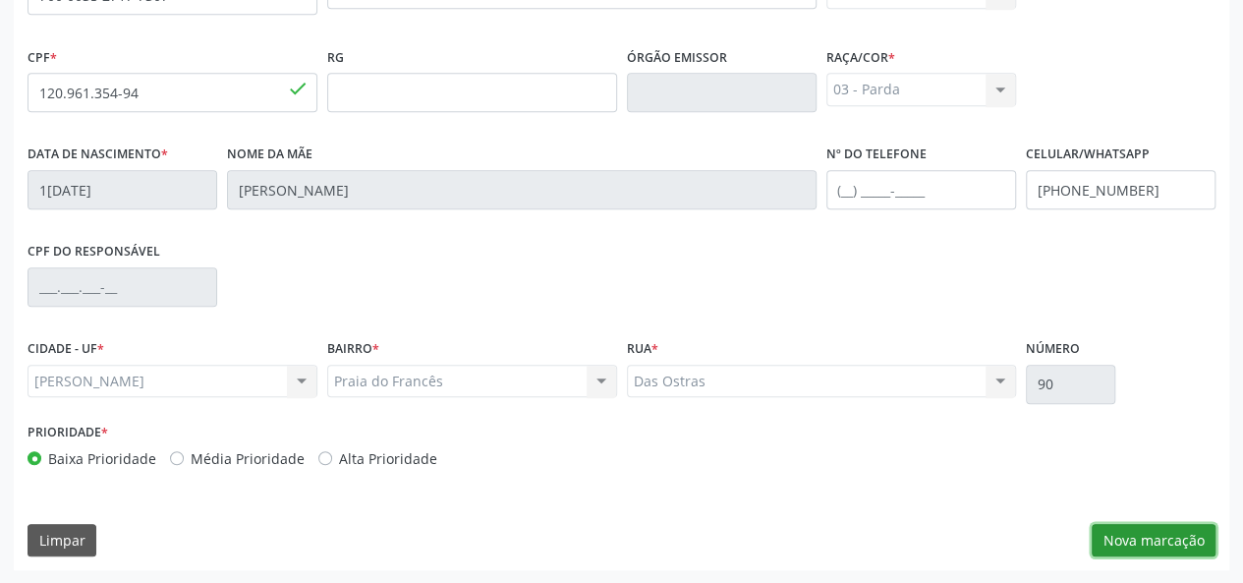
click at [1134, 529] on button "Nova marcação" at bounding box center [1154, 540] width 124 height 33
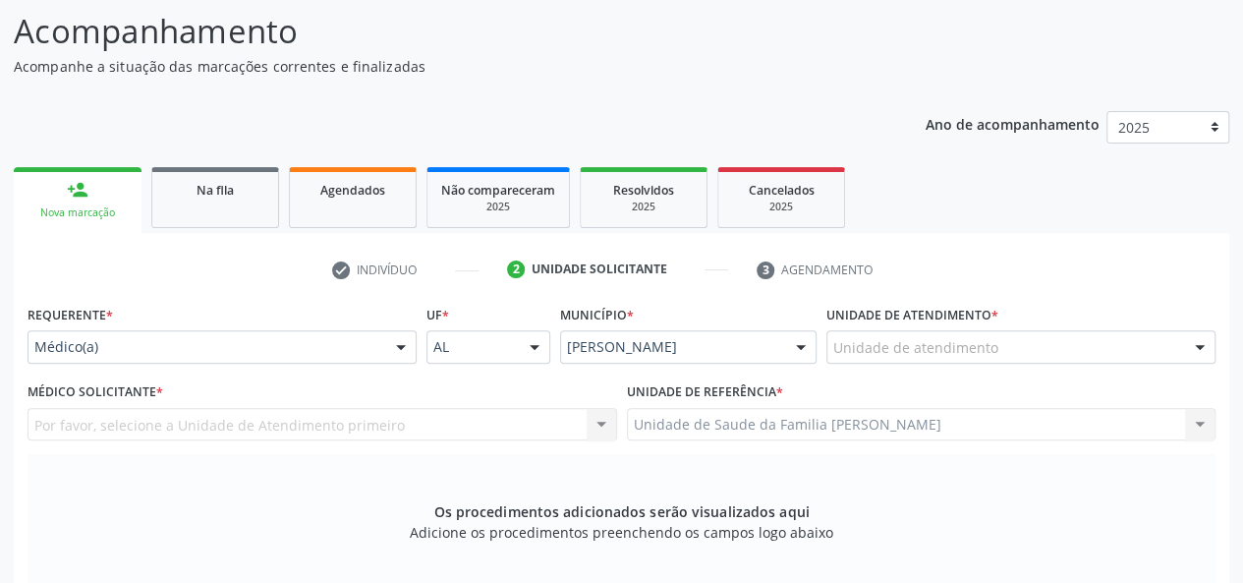
scroll to position [116, 0]
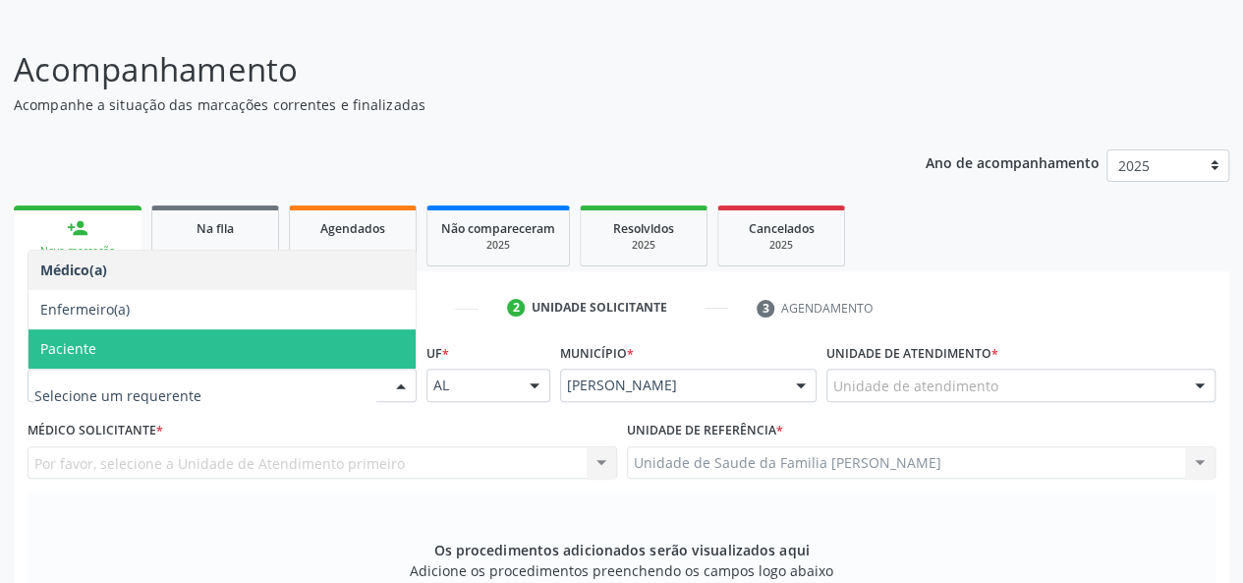
click at [134, 345] on span "Paciente" at bounding box center [221, 348] width 387 height 39
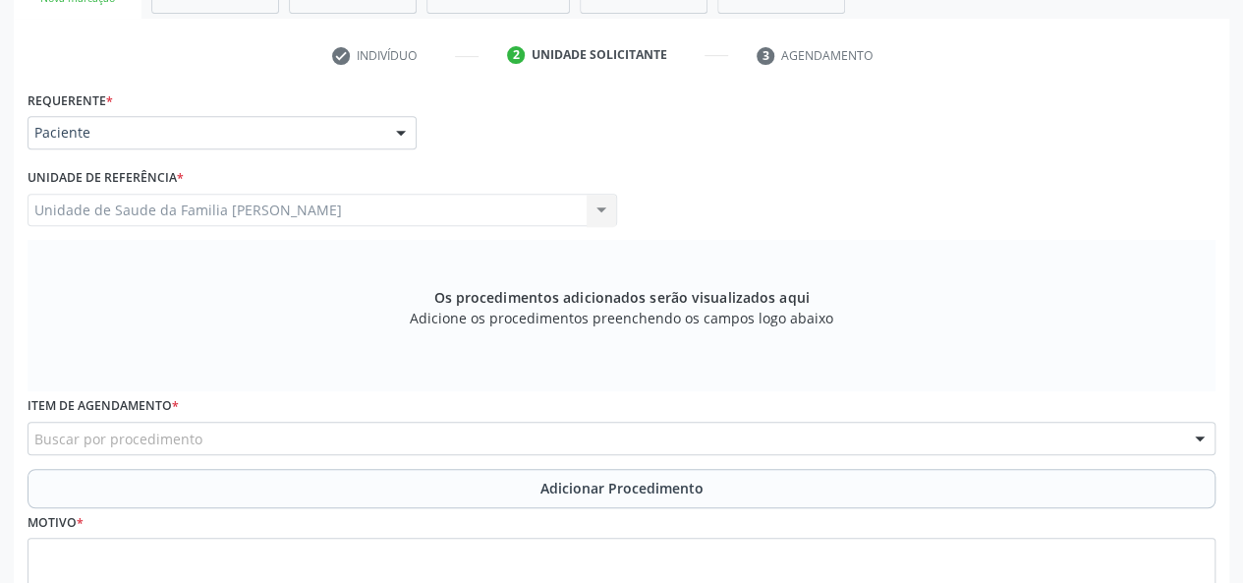
scroll to position [411, 0]
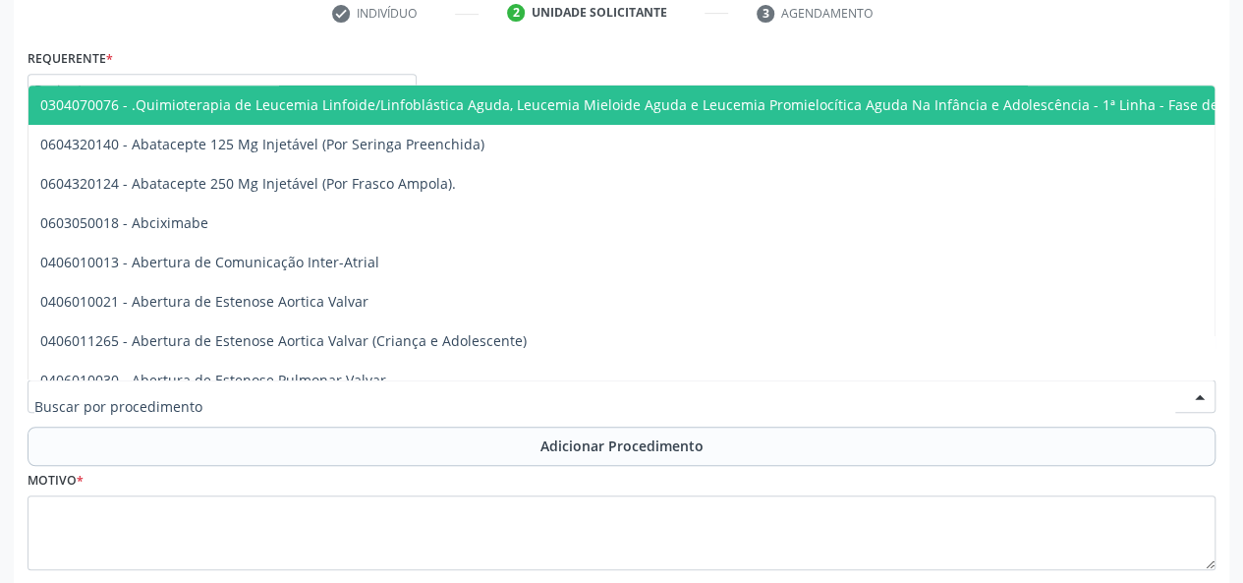
click at [148, 384] on div at bounding box center [622, 395] width 1188 height 33
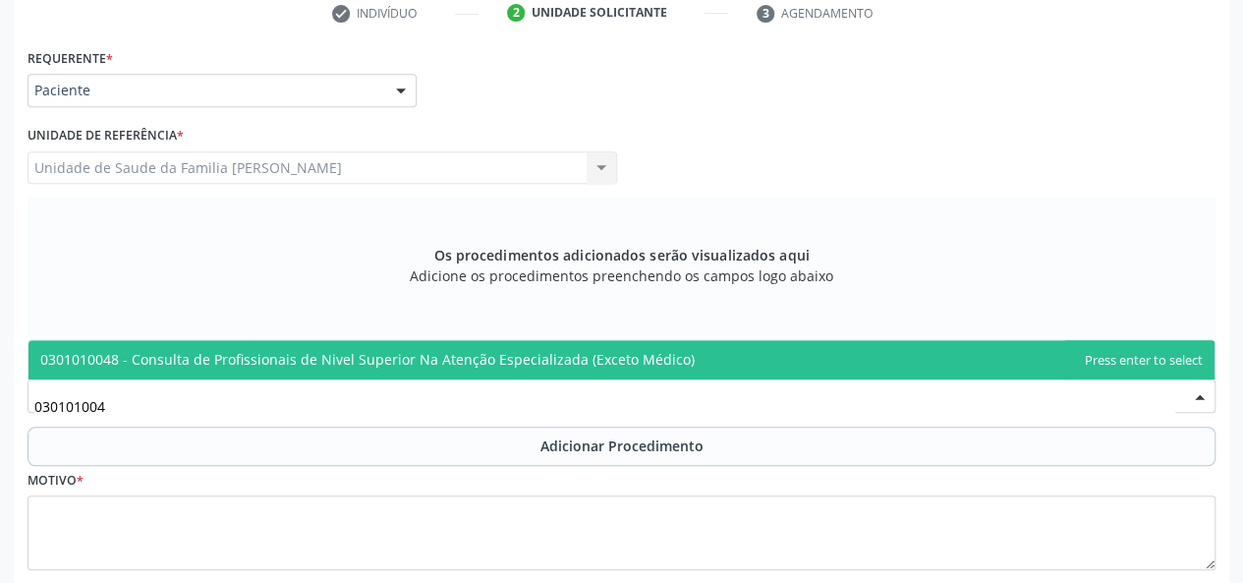
type input "0301010048"
click at [279, 361] on span "0301010048 - Consulta de Profissionais de Nivel Superior Na Atenção Especializa…" at bounding box center [367, 359] width 655 height 19
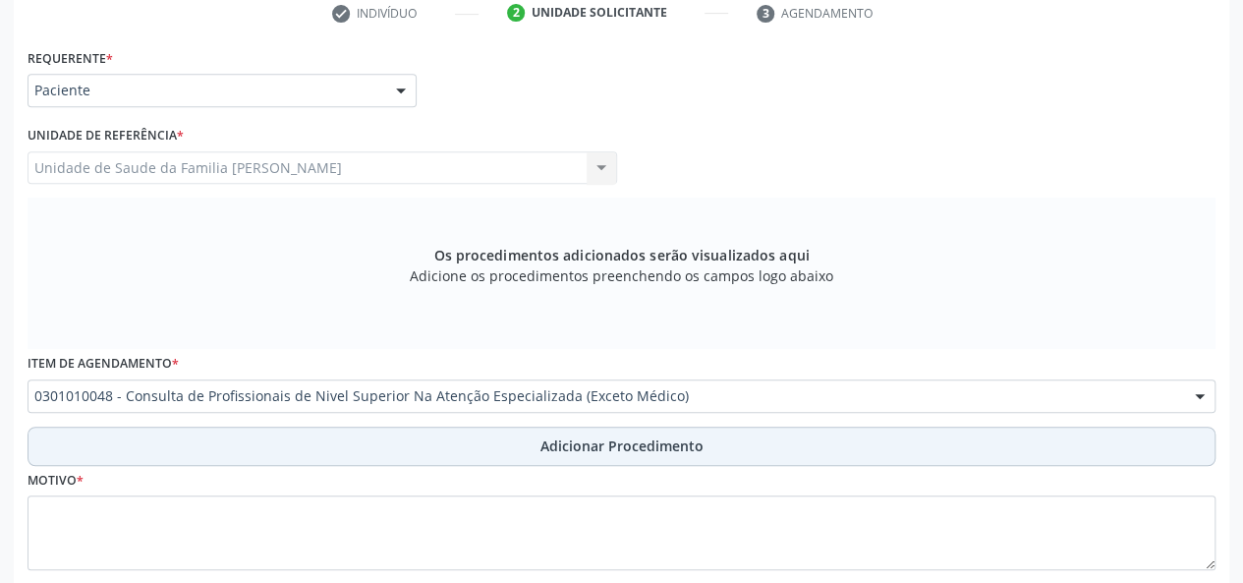
click at [548, 448] on span "Adicionar Procedimento" at bounding box center [622, 445] width 163 height 21
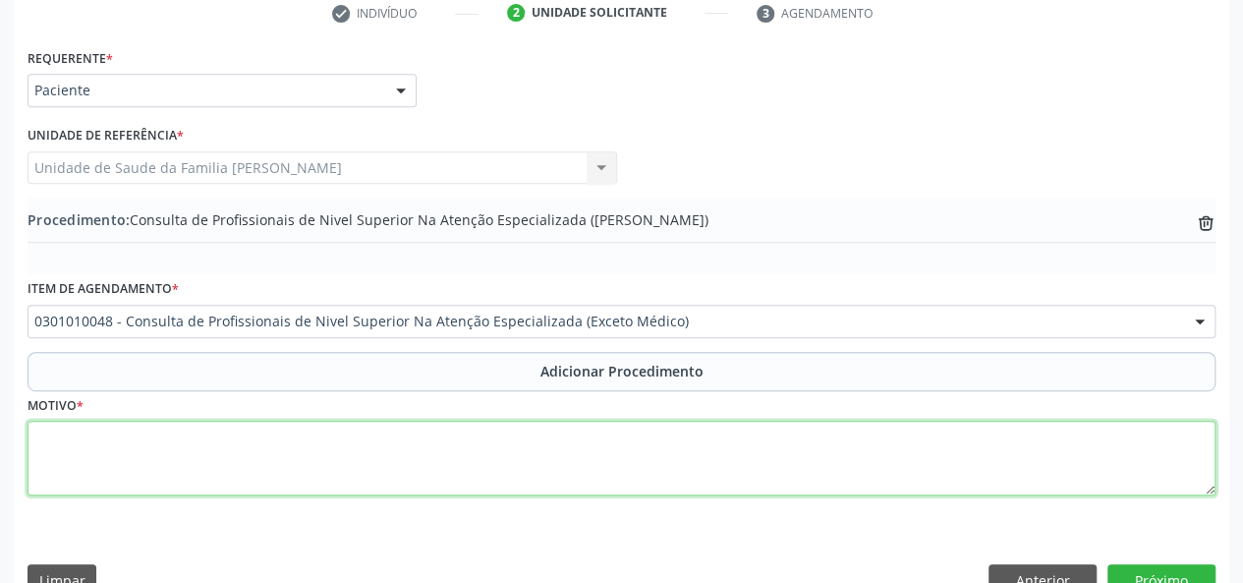
click at [52, 440] on textarea at bounding box center [622, 458] width 1188 height 75
type textarea "CEO - Radiologia"
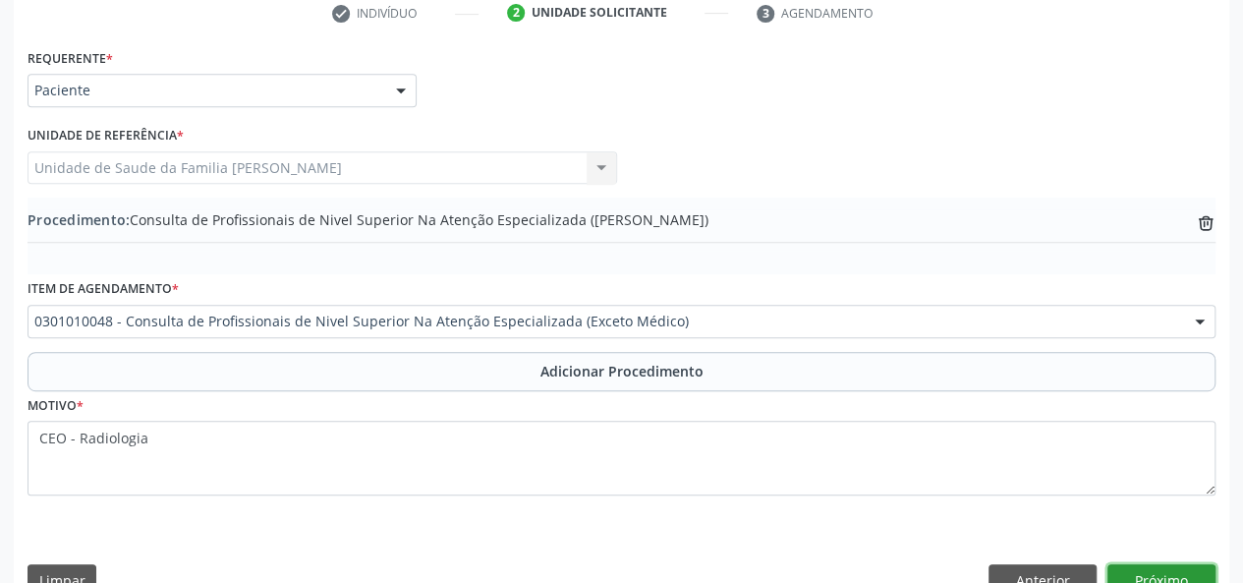
click at [1148, 572] on button "Próximo" at bounding box center [1162, 580] width 108 height 33
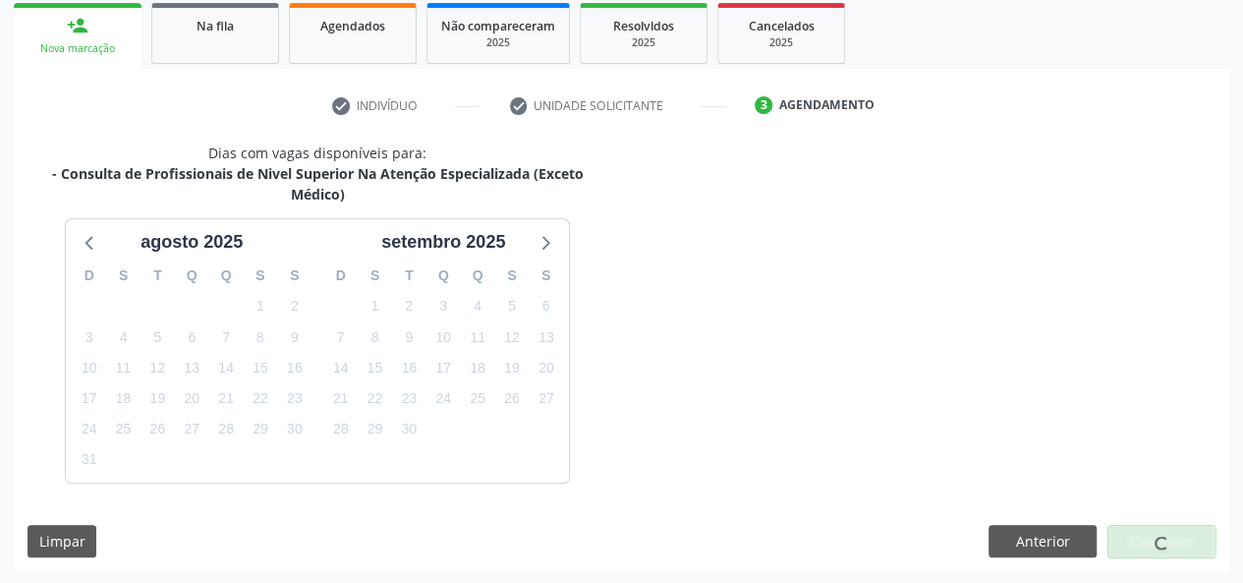
scroll to position [375, 0]
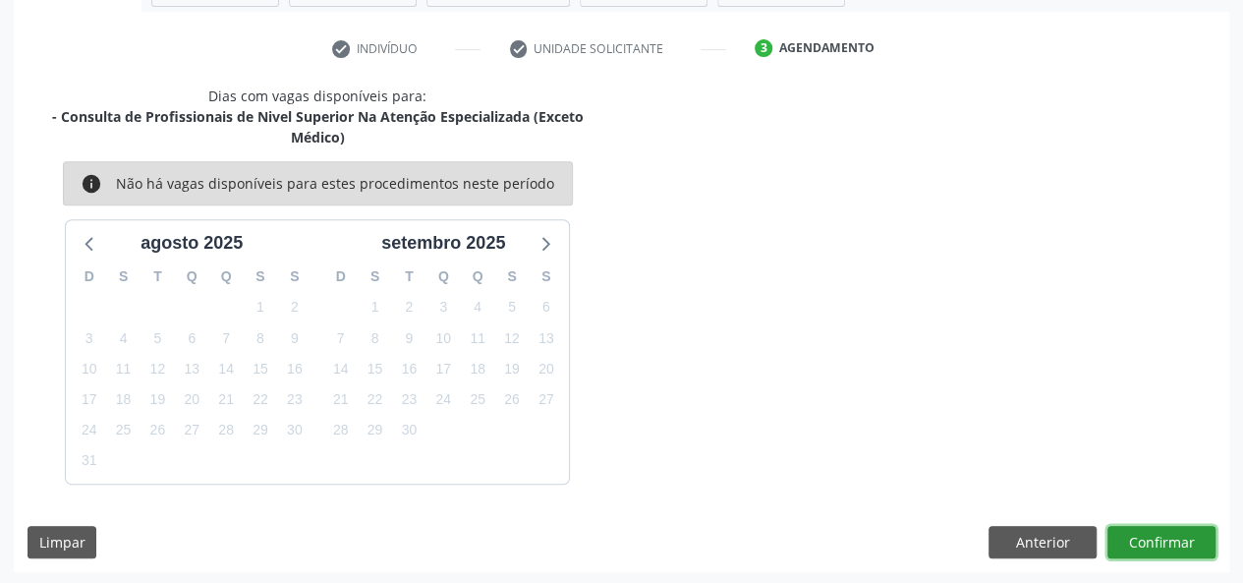
click at [1156, 527] on button "Confirmar" at bounding box center [1162, 542] width 108 height 33
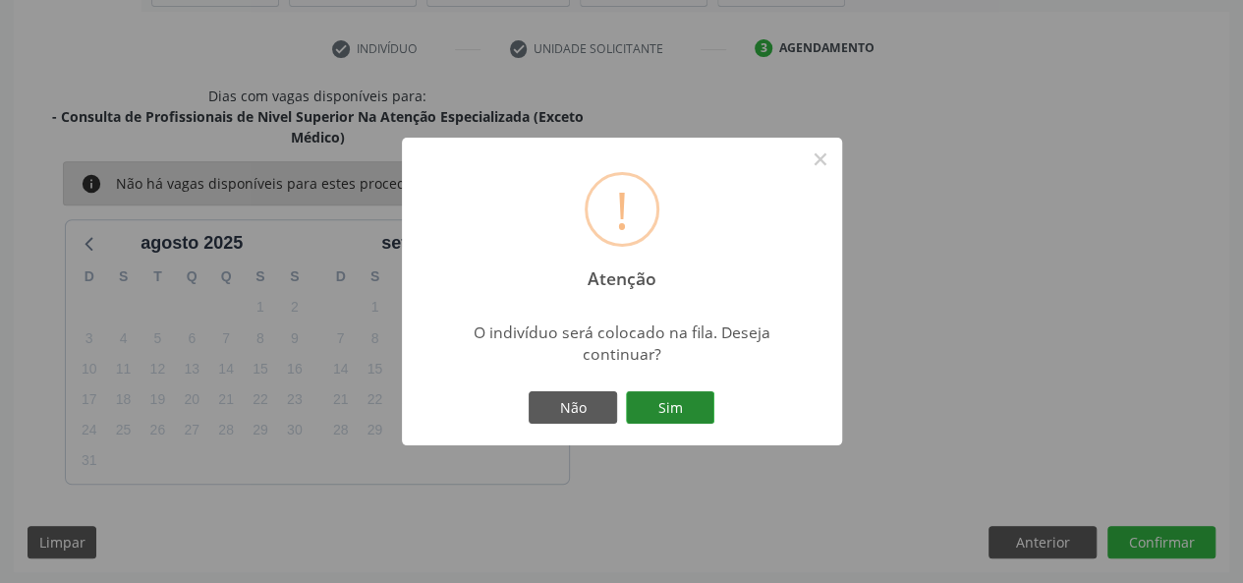
click at [696, 404] on button "Sim" at bounding box center [670, 407] width 88 height 33
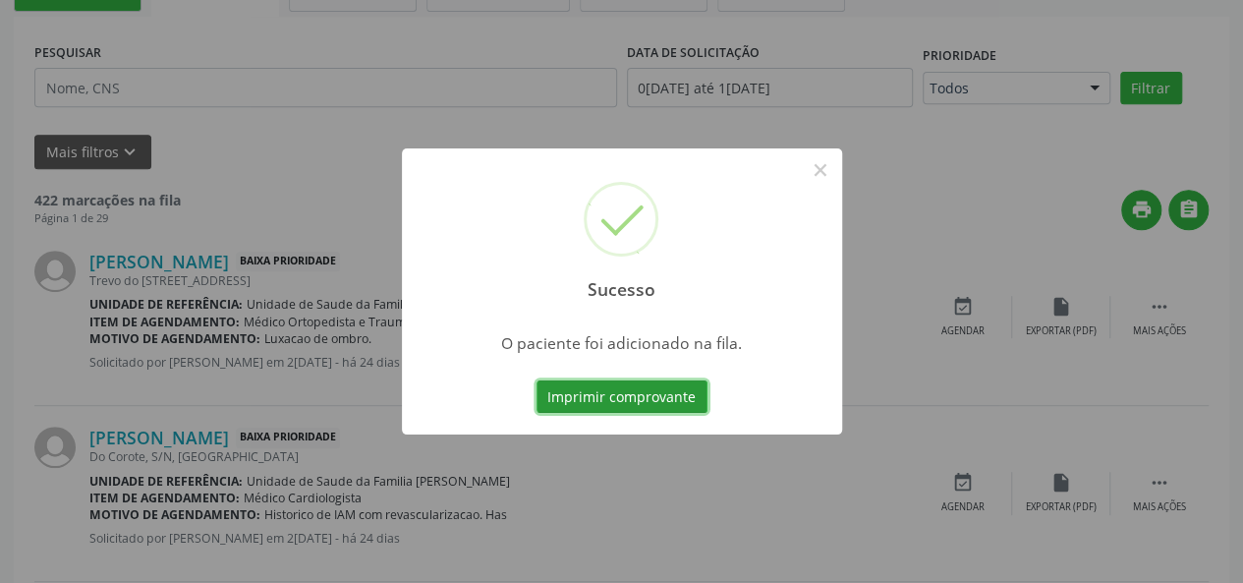
scroll to position [98, 0]
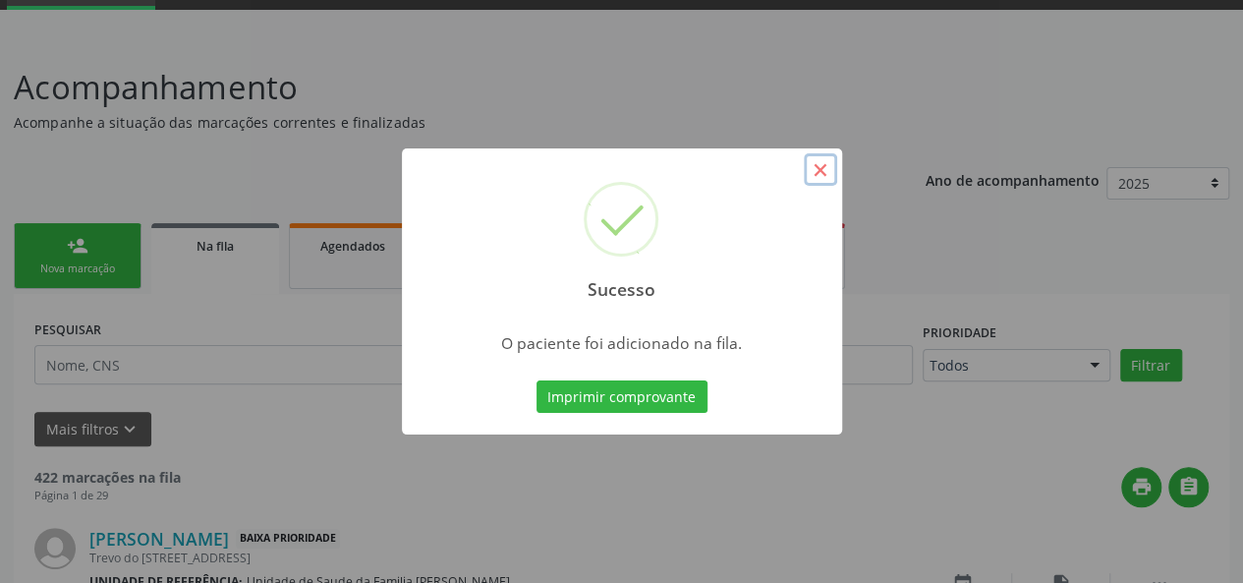
click at [831, 166] on button "×" at bounding box center [820, 169] width 33 height 33
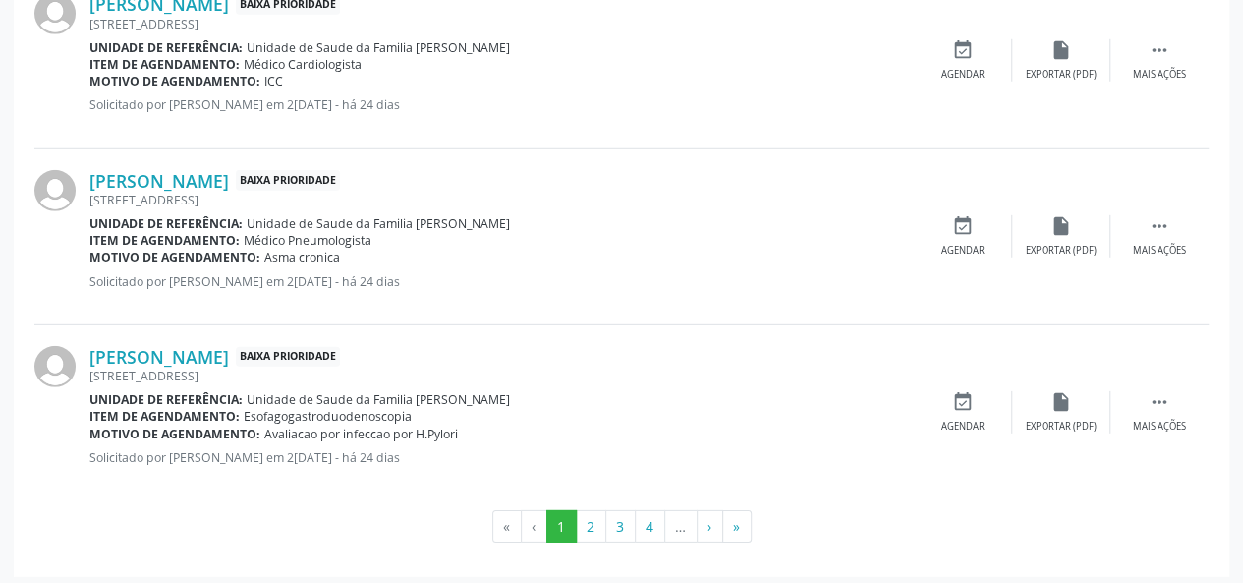
scroll to position [2780, 0]
click at [753, 522] on ul "« ‹ 1 2 3 4 … › »" at bounding box center [621, 525] width 1174 height 33
click at [733, 519] on button "»" at bounding box center [736, 525] width 29 height 33
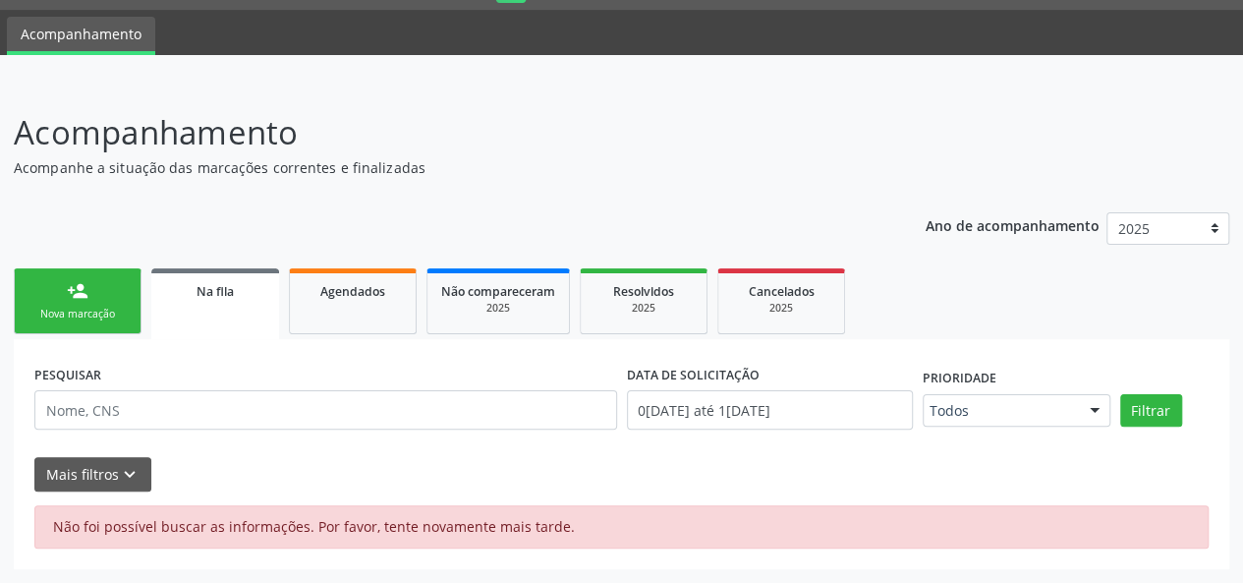
scroll to position [51, 0]
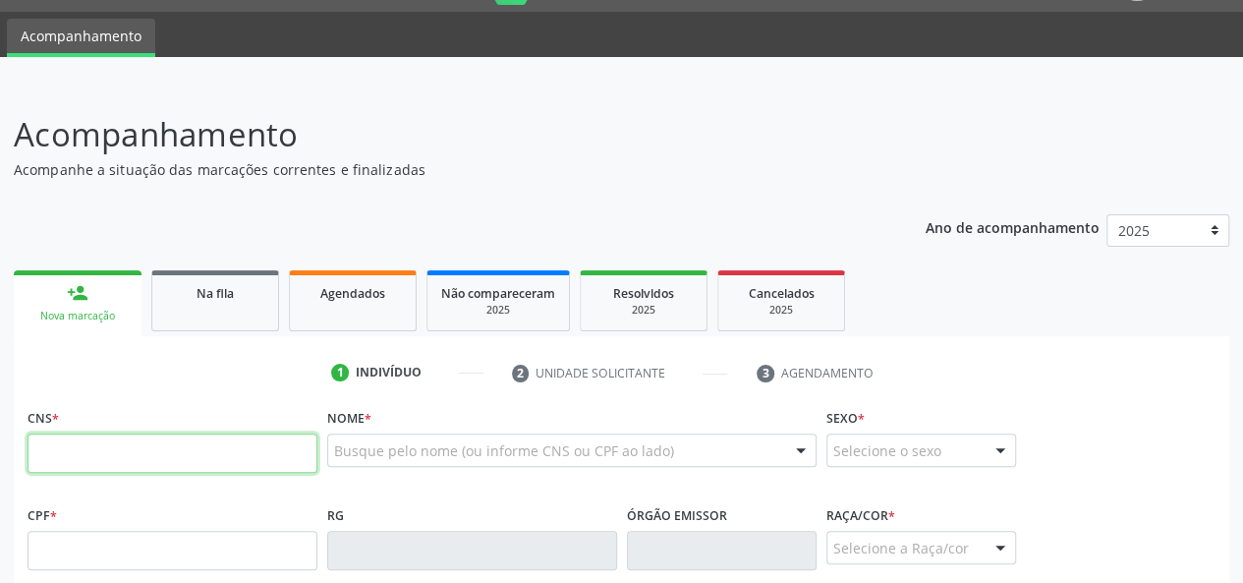
scroll to position [51, 0]
click at [256, 292] on div "Na fila" at bounding box center [215, 292] width 98 height 21
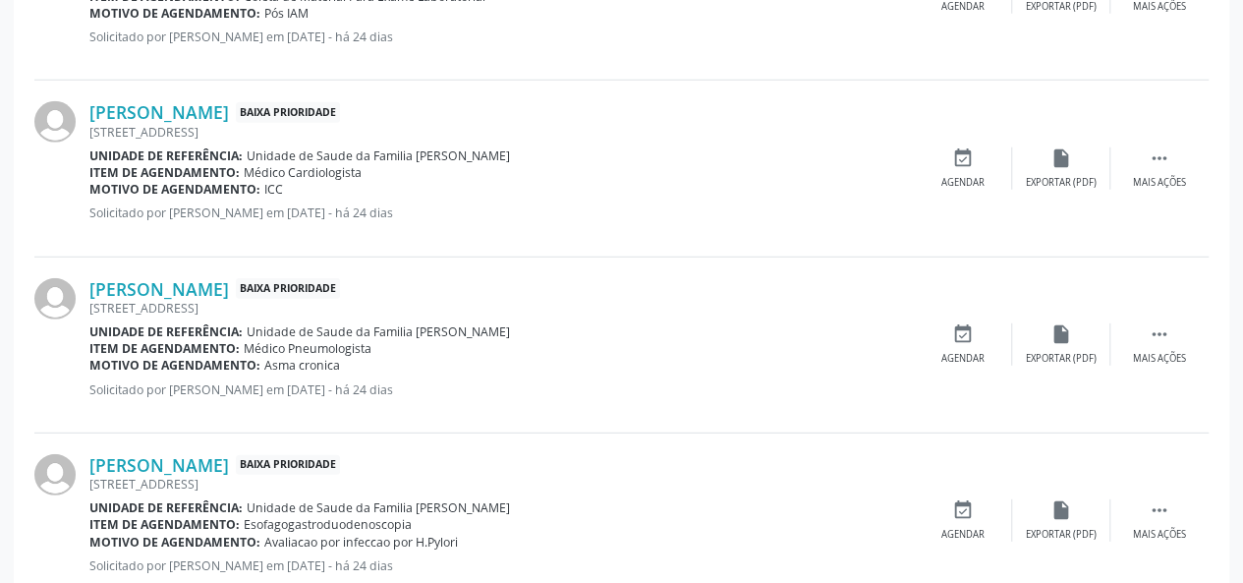
scroll to position [2780, 0]
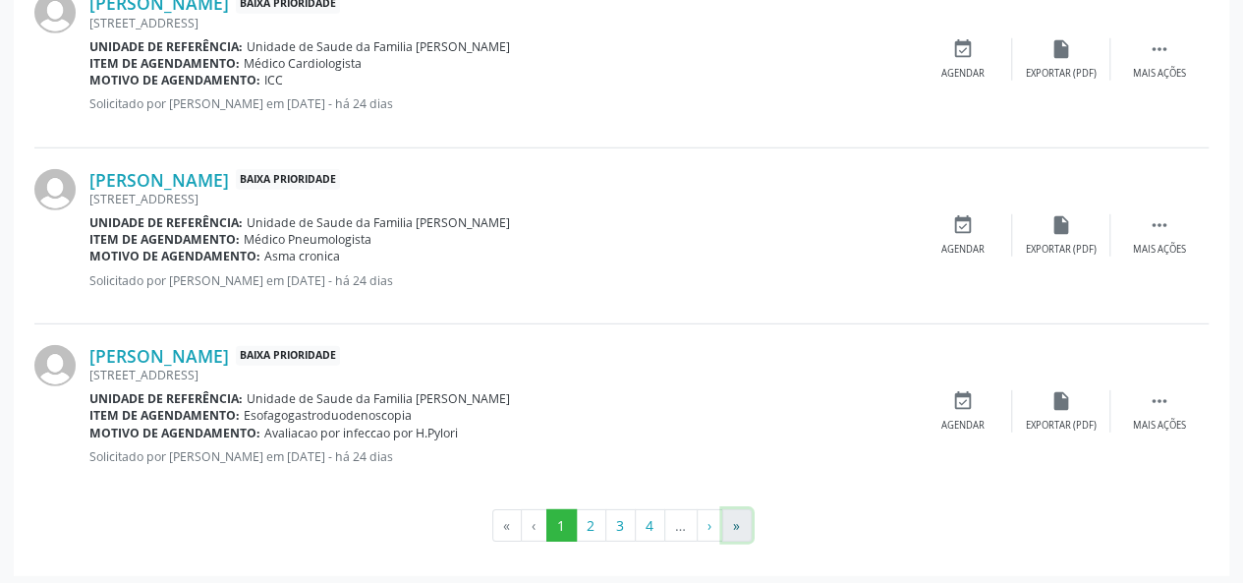
click at [735, 514] on button "»" at bounding box center [736, 525] width 29 height 33
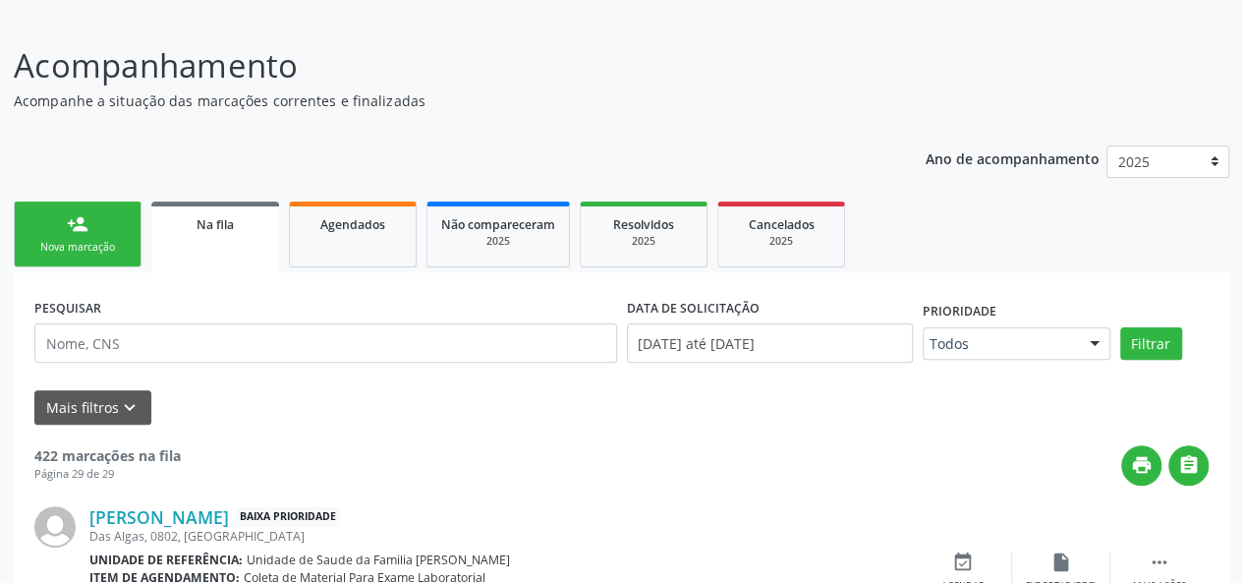
scroll to position [462, 0]
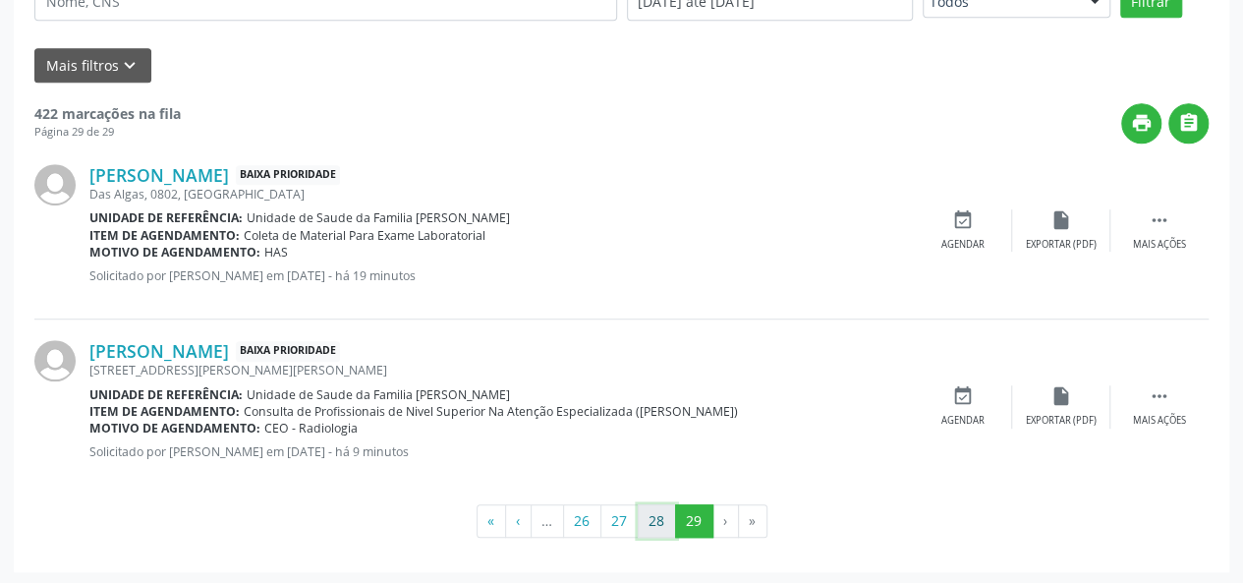
click at [662, 522] on button "28" at bounding box center [657, 520] width 38 height 33
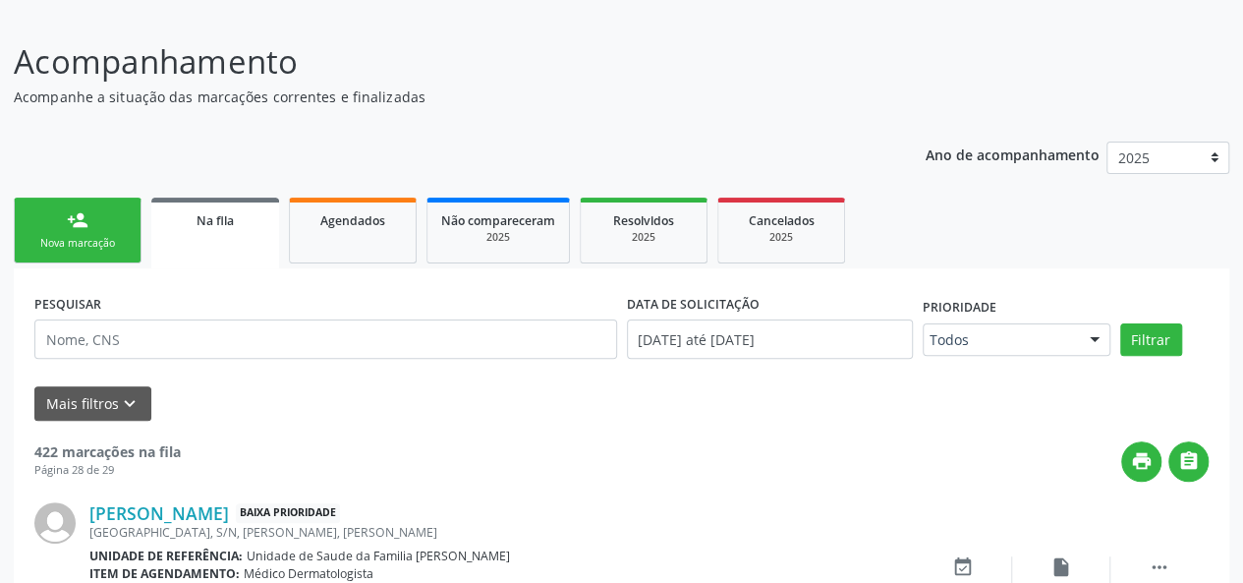
scroll to position [12, 0]
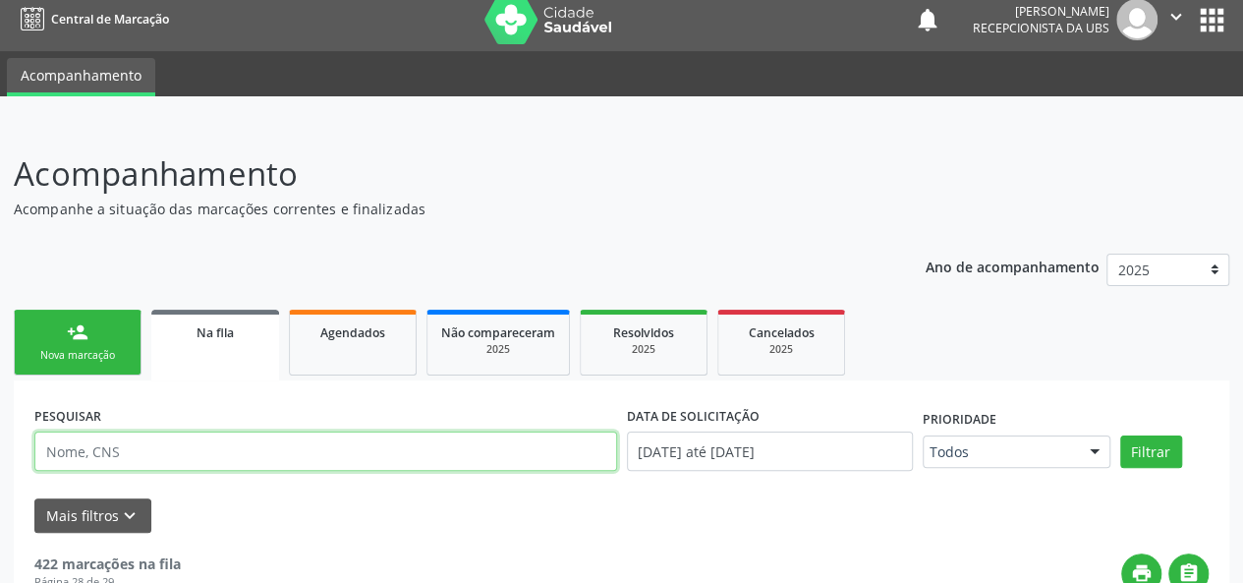
click at [187, 458] on input "text" at bounding box center [325, 450] width 583 height 39
type input "luiza"
click at [1120, 435] on button "Filtrar" at bounding box center [1151, 451] width 62 height 33
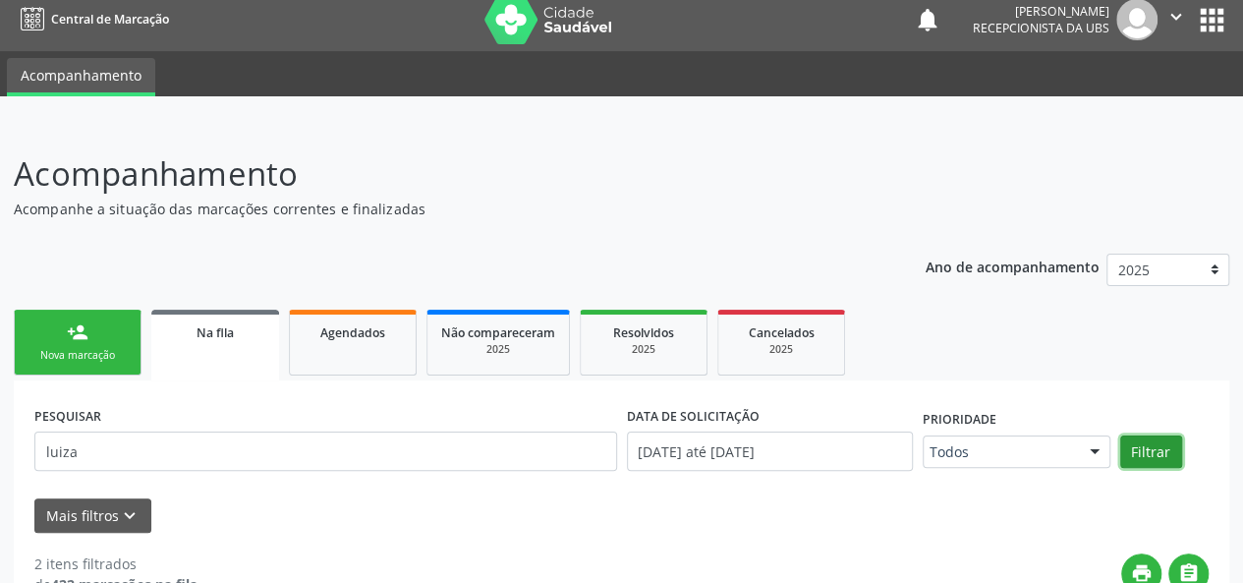
click at [1152, 448] on button "Filtrar" at bounding box center [1151, 451] width 62 height 33
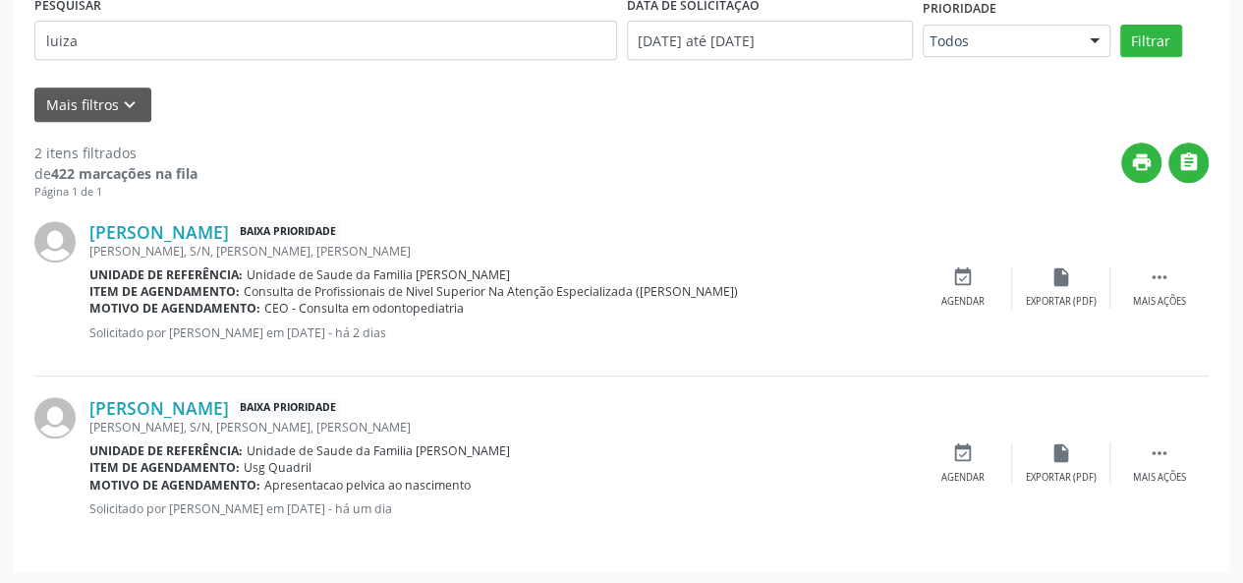
scroll to position [424, 0]
click at [729, 504] on p "Solicitado por [PERSON_NAME] em [DATE] - há um dia" at bounding box center [501, 507] width 825 height 17
